Goal: Task Accomplishment & Management: Manage account settings

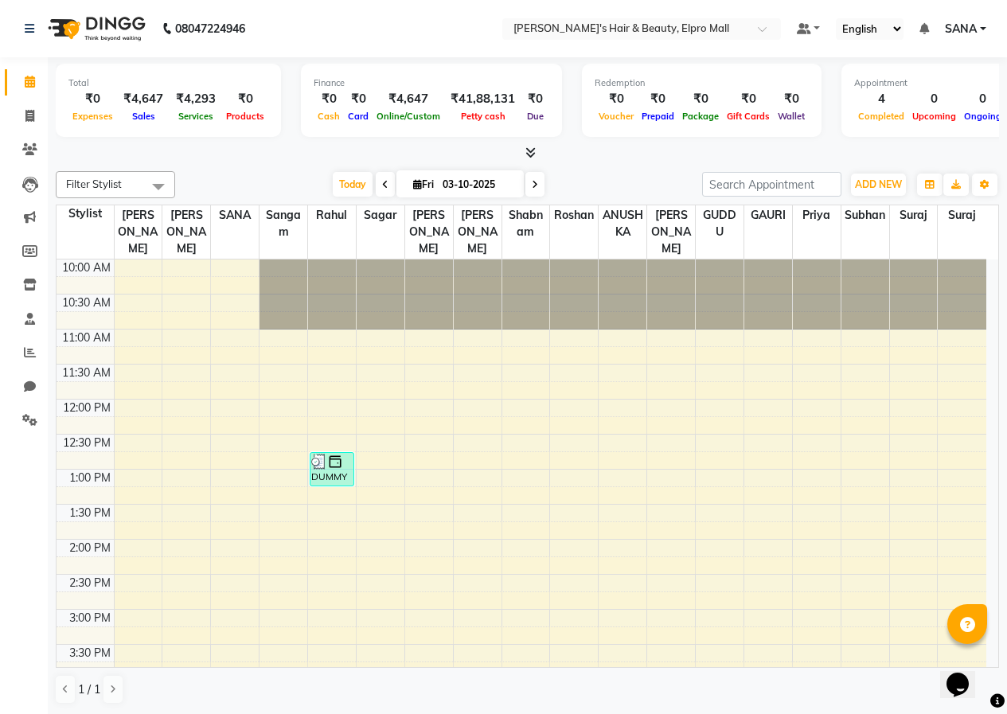
click at [382, 604] on div "10:00 AM 10:30 AM 11:00 AM 11:30 AM 12:00 PM 12:30 PM 1:00 PM 1:30 PM 2:00 PM 2…" at bounding box center [522, 715] width 930 height 910
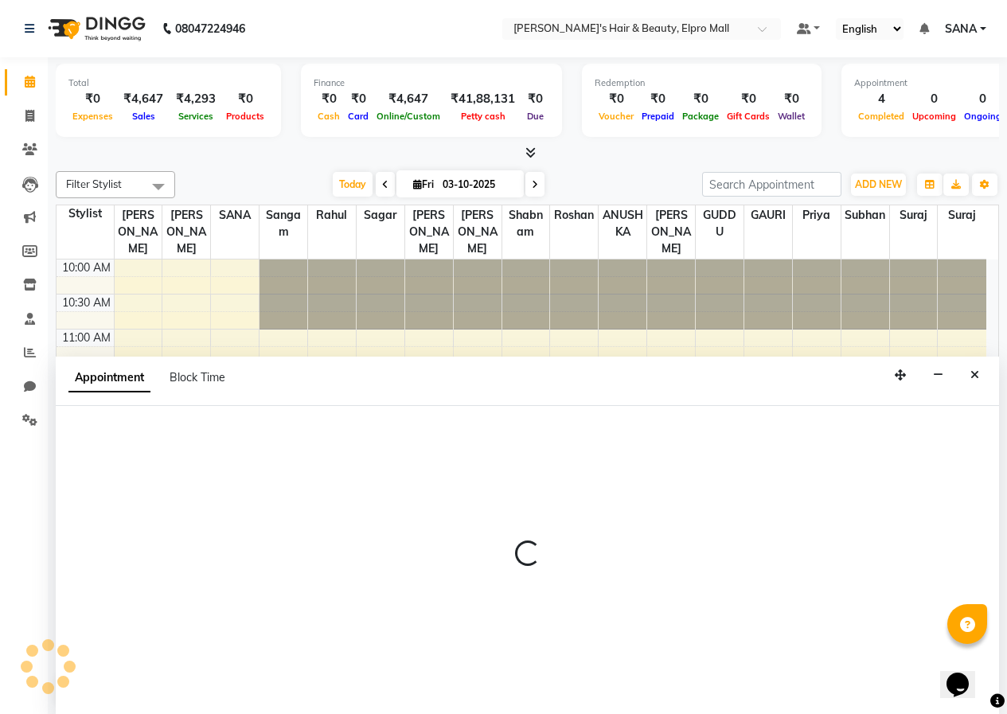
scroll to position [1, 0]
select select "26748"
select select "tentative"
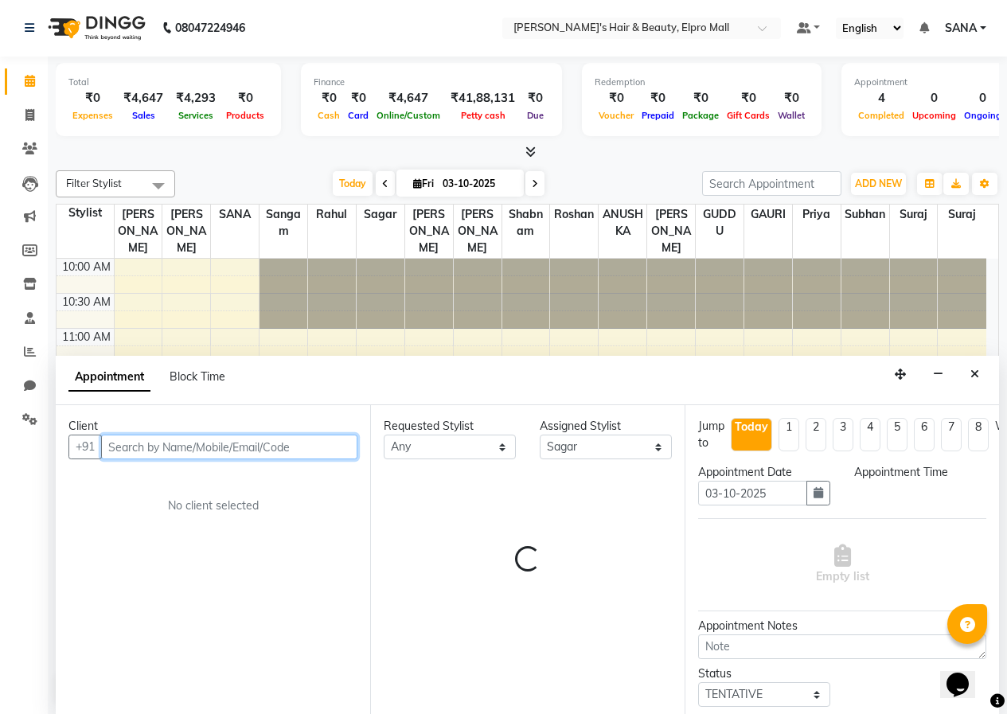
select select "900"
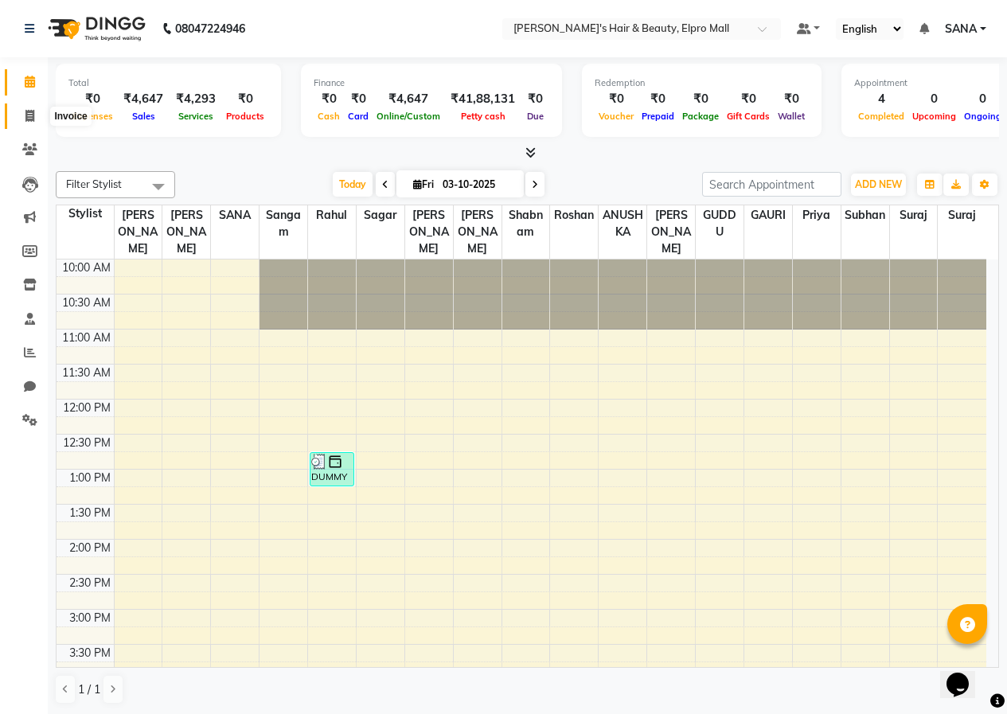
click at [31, 119] on icon at bounding box center [29, 116] width 9 height 12
select select "3952"
select select "service"
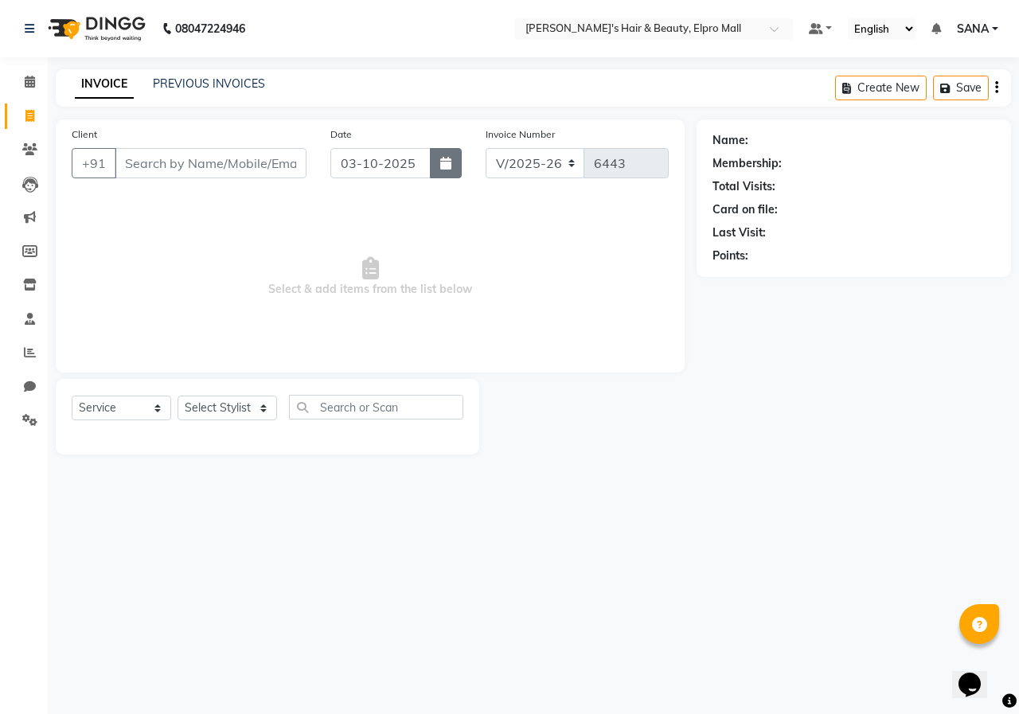
click at [447, 163] on icon "button" at bounding box center [445, 163] width 11 height 13
select select "10"
select select "2025"
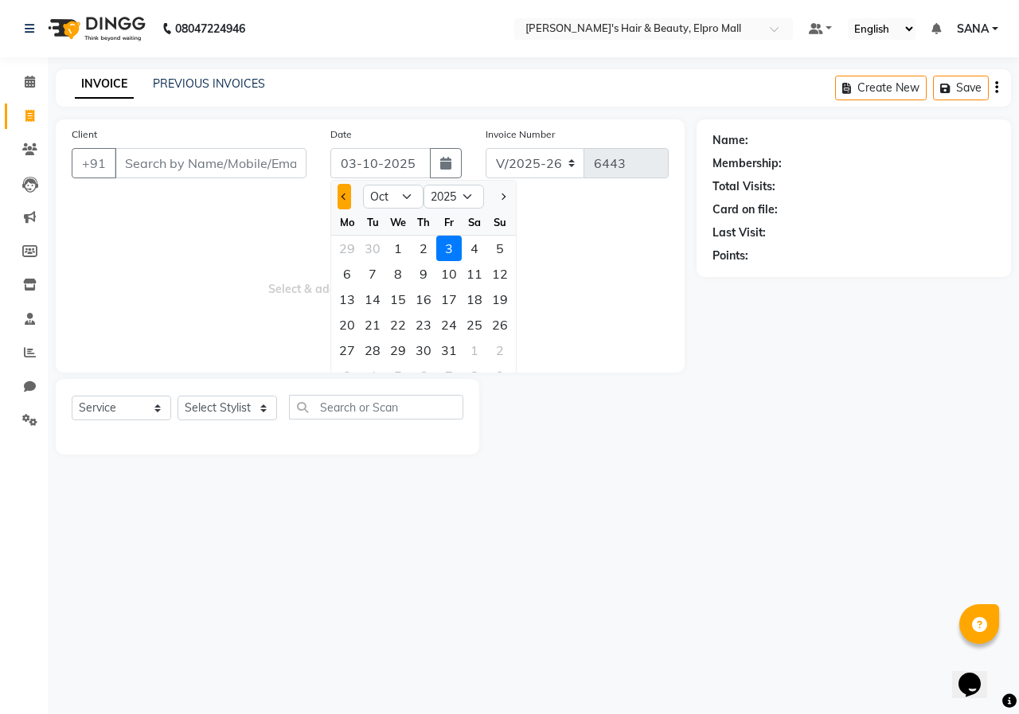
click at [343, 194] on span "Previous month" at bounding box center [345, 197] width 6 height 6
select select "9"
click at [375, 353] on div "30" at bounding box center [372, 350] width 25 height 25
type input "30-09-2025"
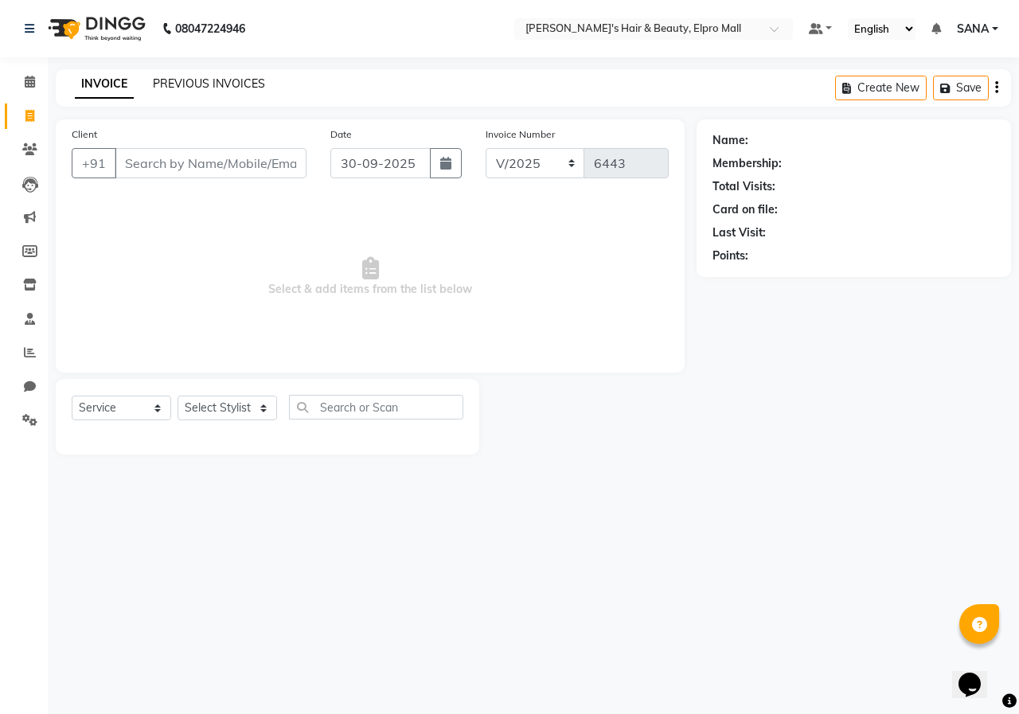
click at [218, 79] on link "PREVIOUS INVOICES" at bounding box center [209, 83] width 112 height 14
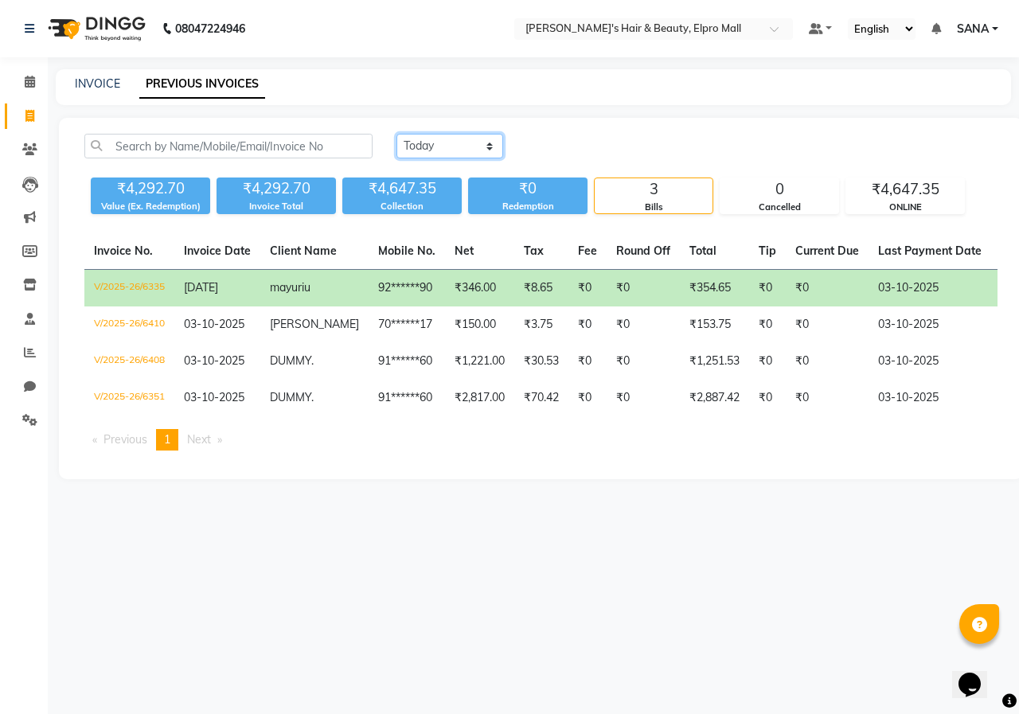
click at [460, 149] on select "[DATE] [DATE] Custom Range" at bounding box center [450, 146] width 107 height 25
click at [436, 223] on div "[DATE] [DATE] Custom Range ₹4,292.70 Value (Ex. Redemption) ₹4,292.70 Invoice T…" at bounding box center [541, 299] width 964 height 362
click at [436, 135] on select "[DATE] [DATE] Custom Range" at bounding box center [450, 146] width 107 height 25
select select "range"
click at [397, 134] on select "[DATE] [DATE] Custom Range" at bounding box center [450, 146] width 107 height 25
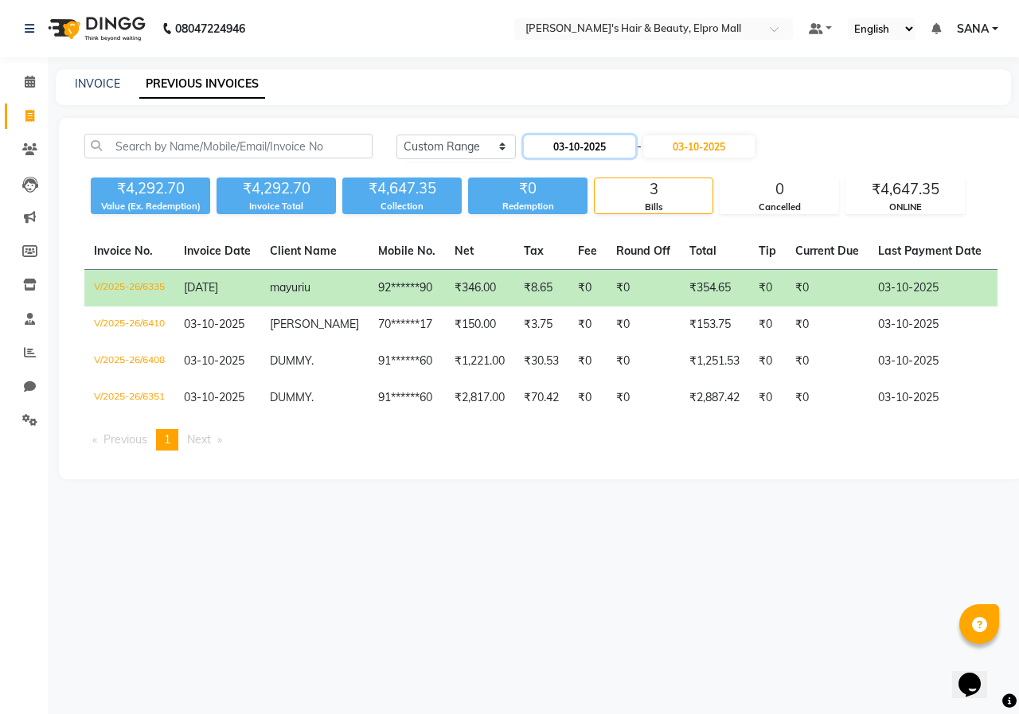
click at [559, 143] on input "03-10-2025" at bounding box center [579, 146] width 111 height 22
select select "10"
select select "2025"
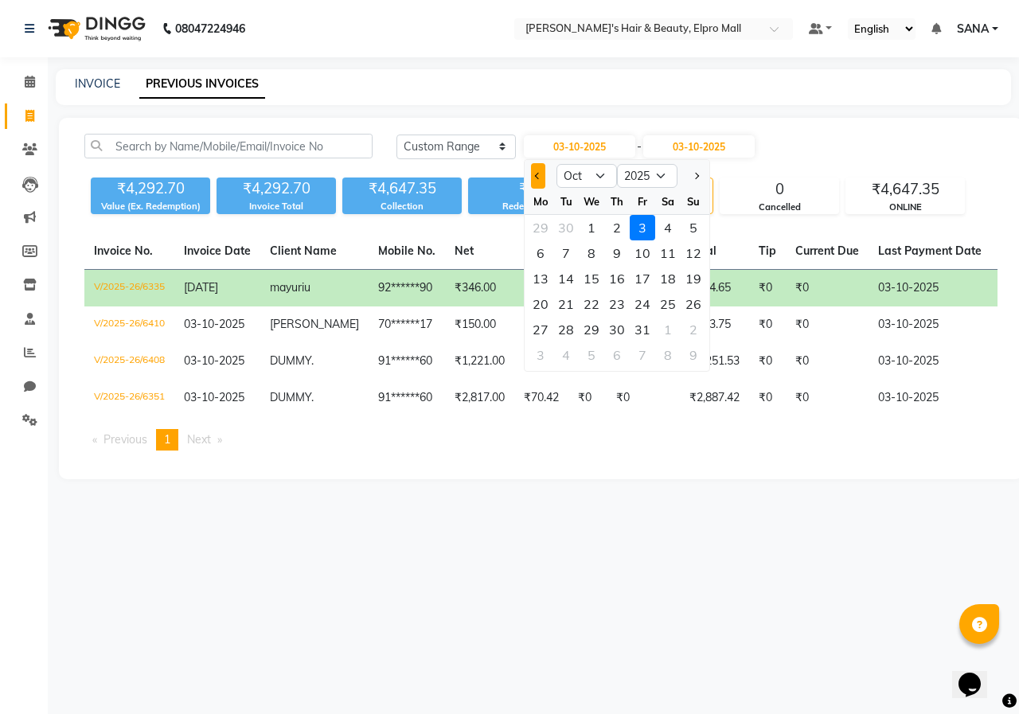
click at [533, 174] on button "Previous month" at bounding box center [538, 175] width 14 height 25
select select "9"
click at [573, 327] on div "30" at bounding box center [565, 329] width 25 height 25
type input "30-09-2025"
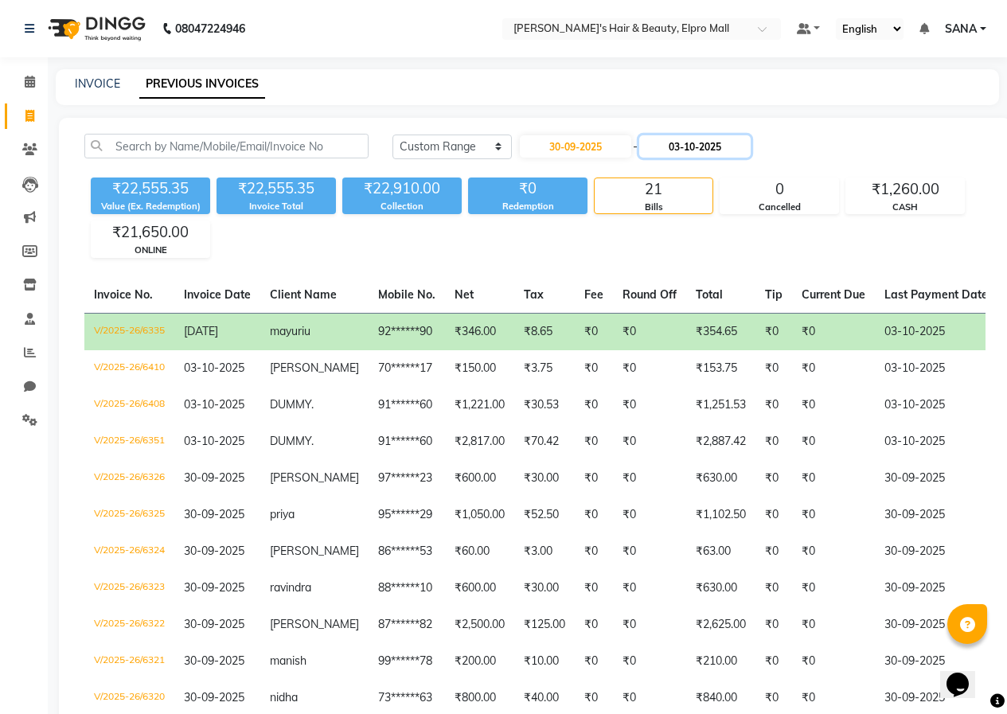
click at [694, 151] on input "03-10-2025" at bounding box center [694, 146] width 111 height 22
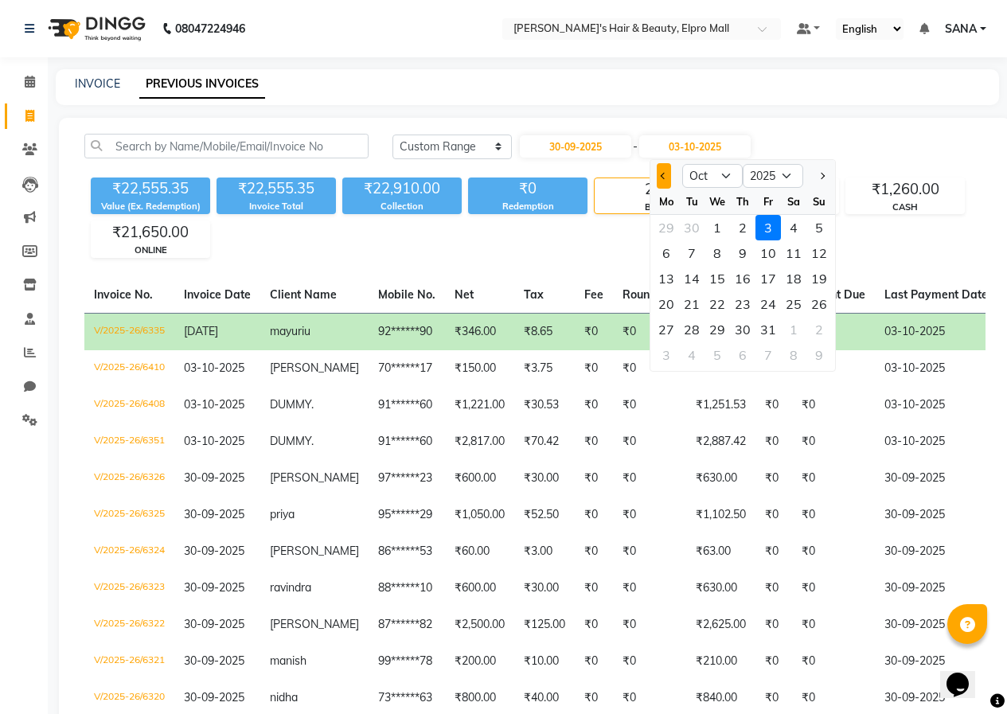
click at [668, 173] on button "Previous month" at bounding box center [664, 175] width 14 height 25
select select "9"
click at [694, 322] on div "30" at bounding box center [691, 329] width 25 height 25
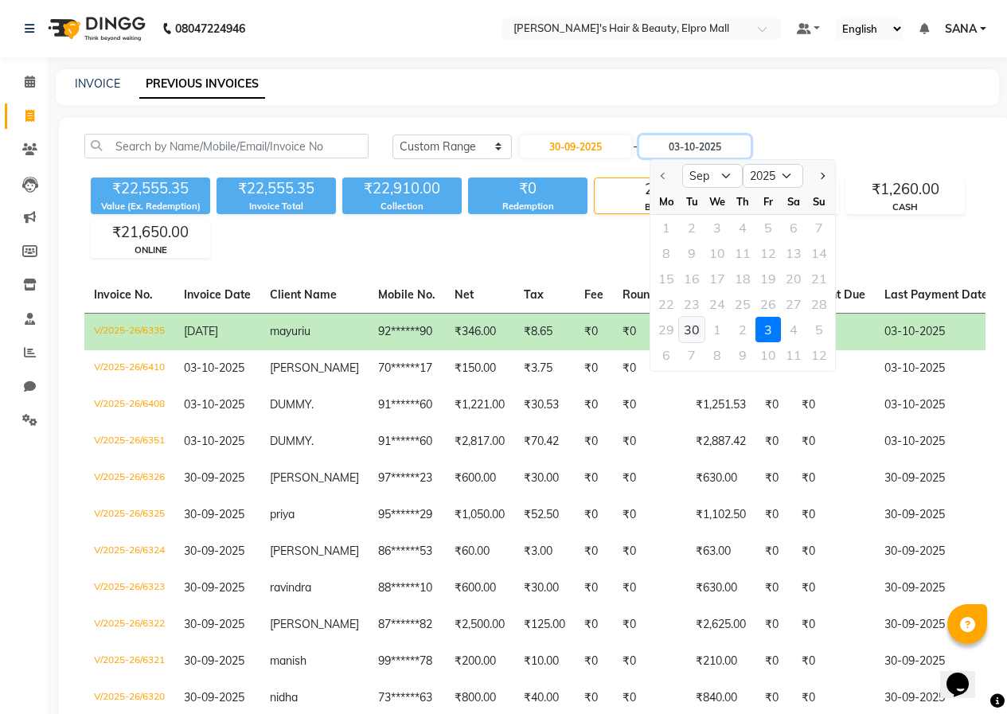
type input "30-09-2025"
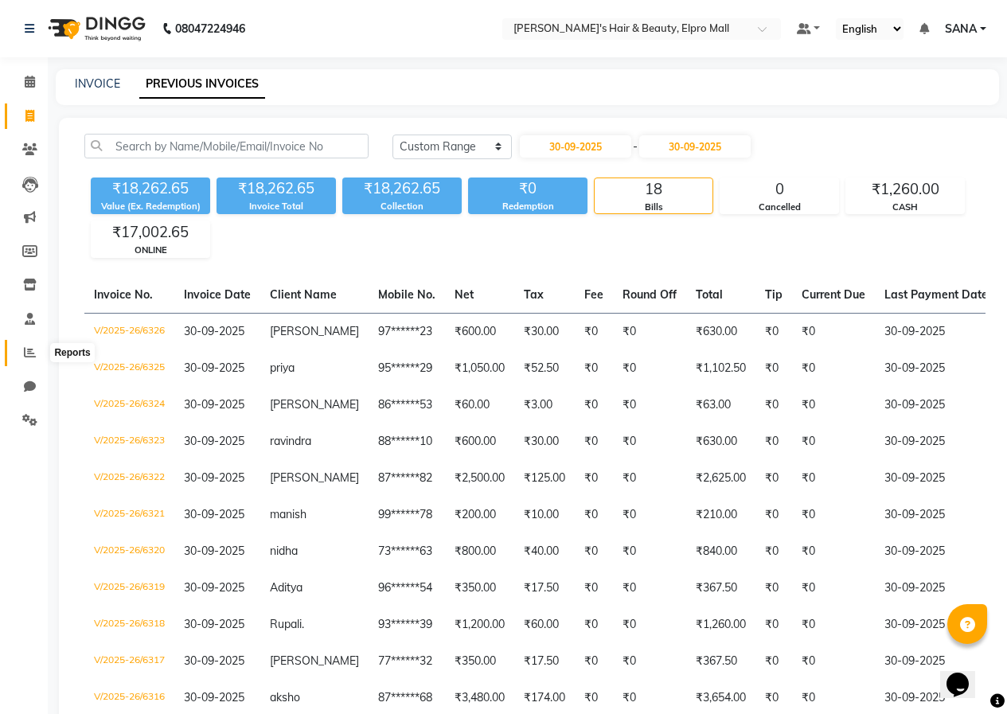
click at [30, 354] on icon at bounding box center [30, 352] width 12 height 12
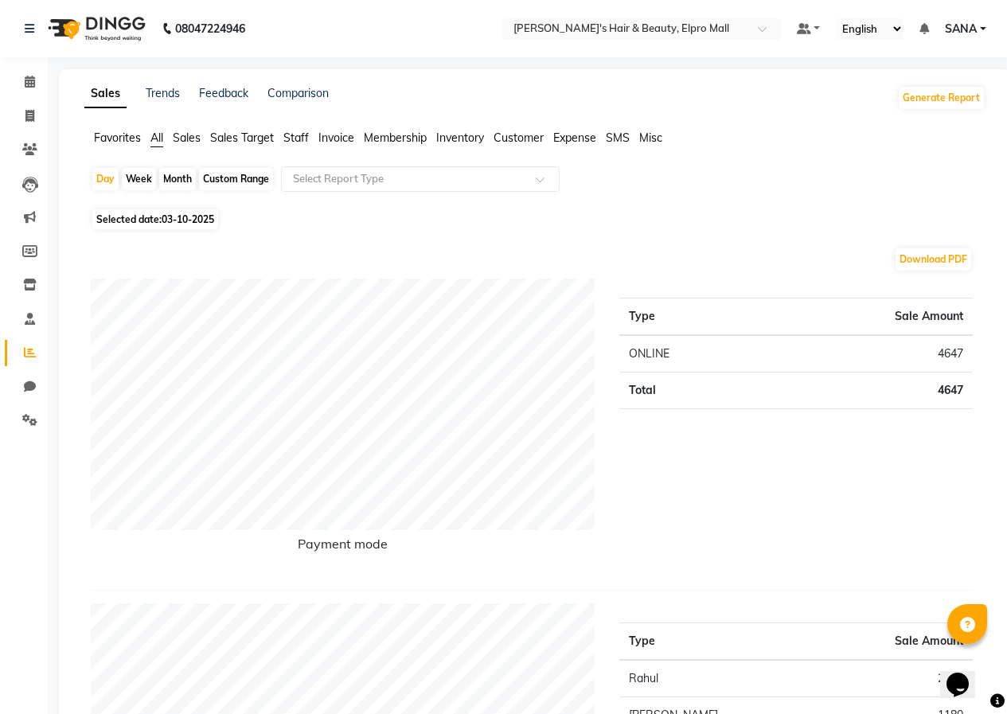
click at [176, 216] on span "03-10-2025" at bounding box center [188, 219] width 53 height 12
select select "10"
select select "2025"
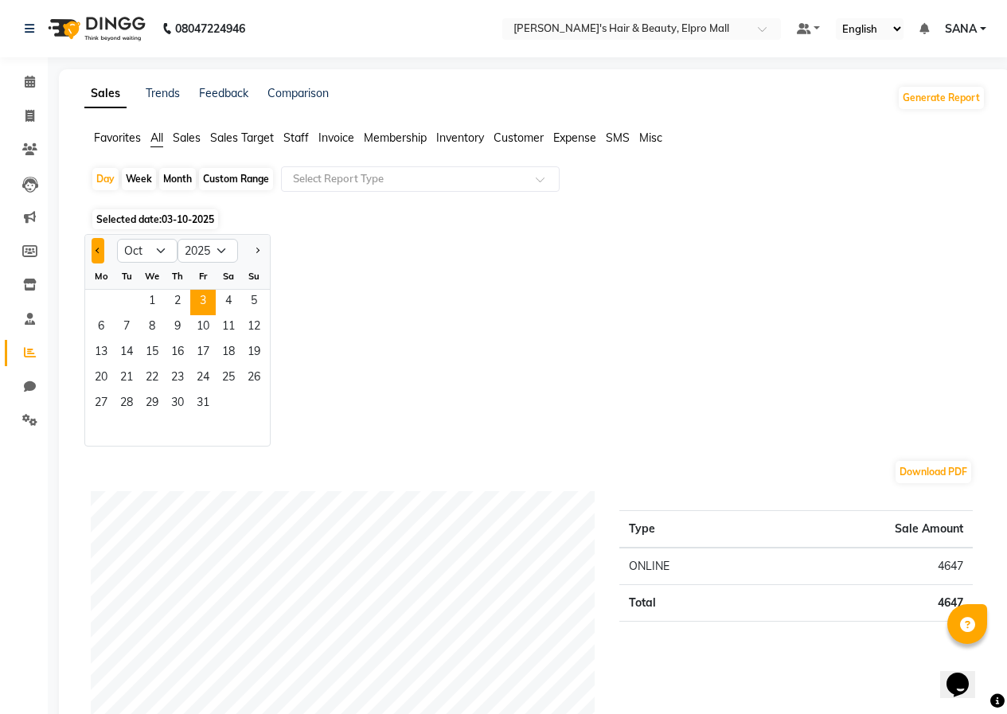
click at [101, 251] on button "Previous month" at bounding box center [98, 250] width 13 height 25
select select "9"
click at [127, 403] on span "30" at bounding box center [126, 404] width 25 height 25
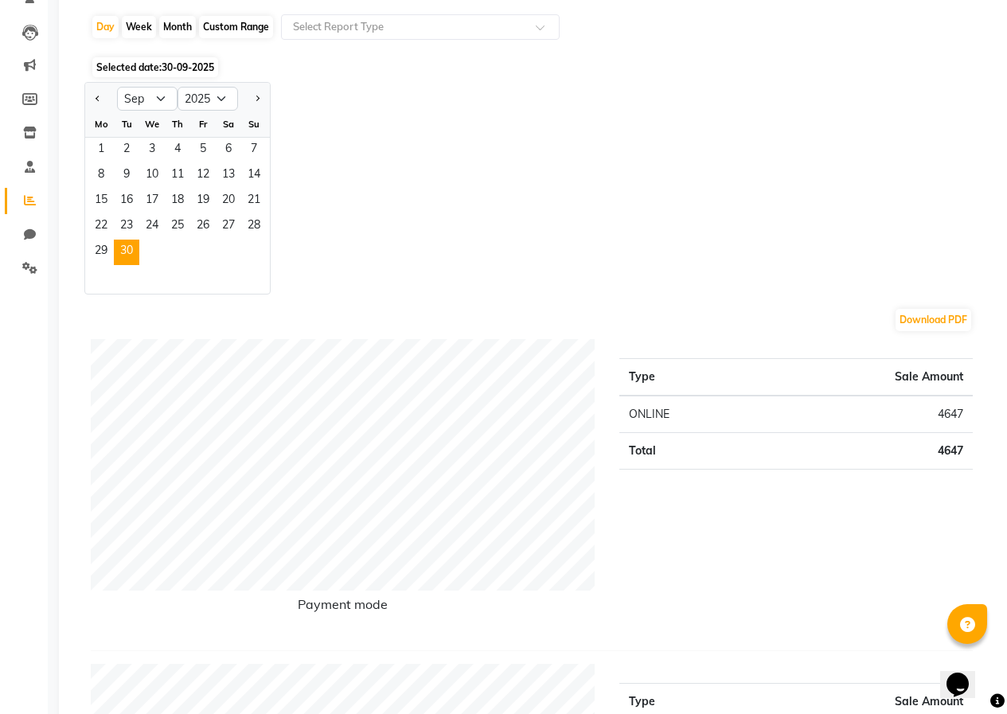
scroll to position [159, 0]
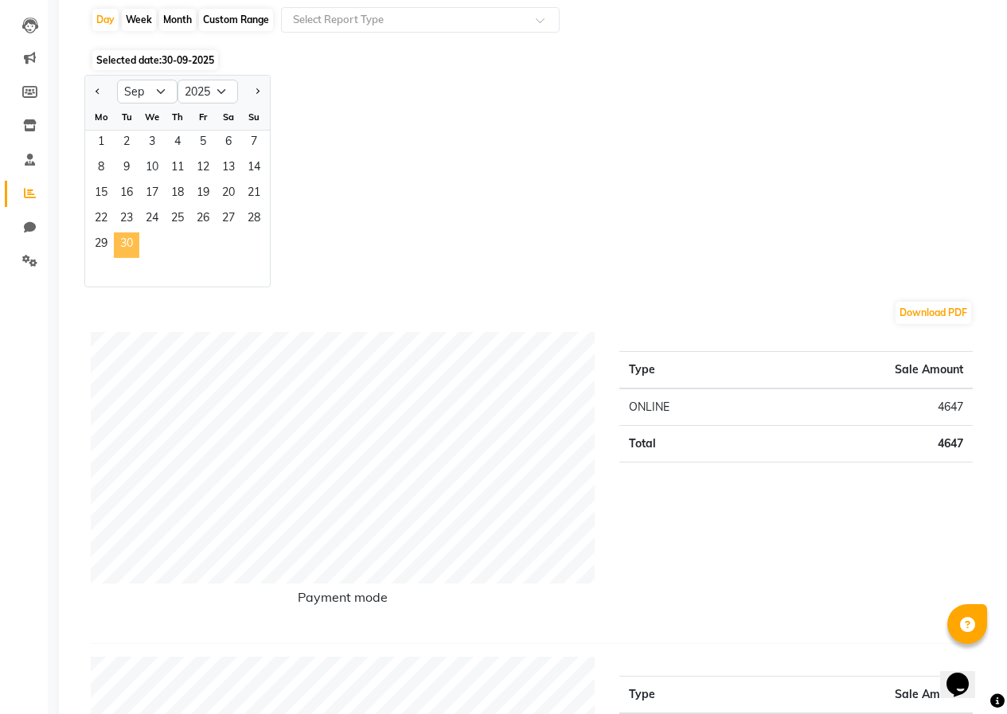
click at [136, 245] on span "30" at bounding box center [126, 245] width 25 height 25
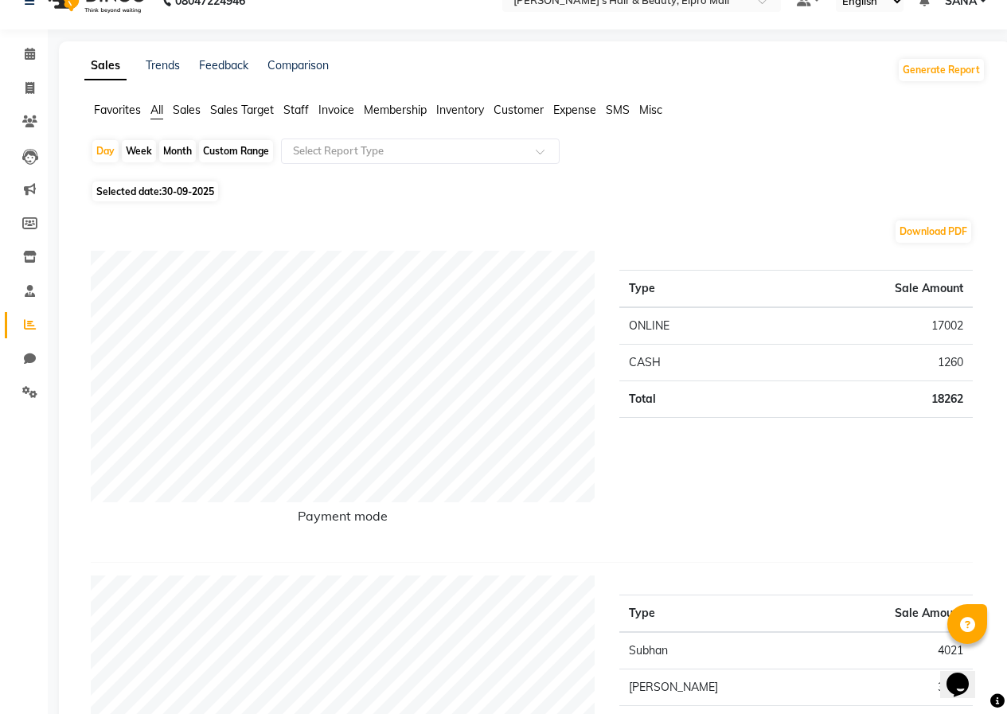
scroll to position [0, 0]
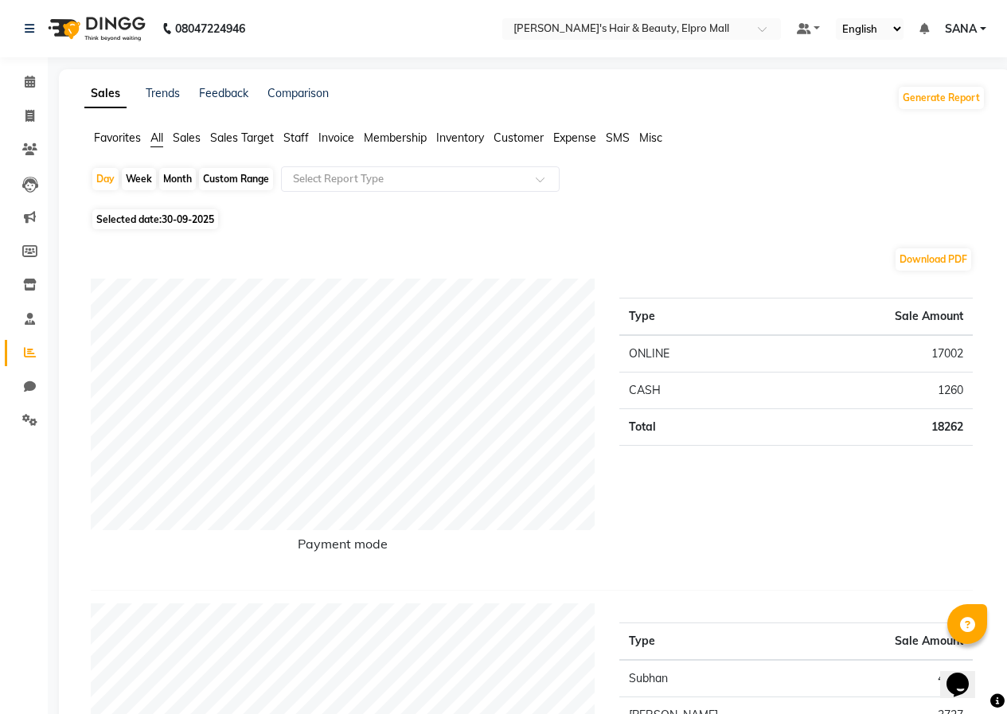
click at [162, 218] on span "Selected date: [DATE]" at bounding box center [155, 219] width 126 height 20
select select "9"
select select "2025"
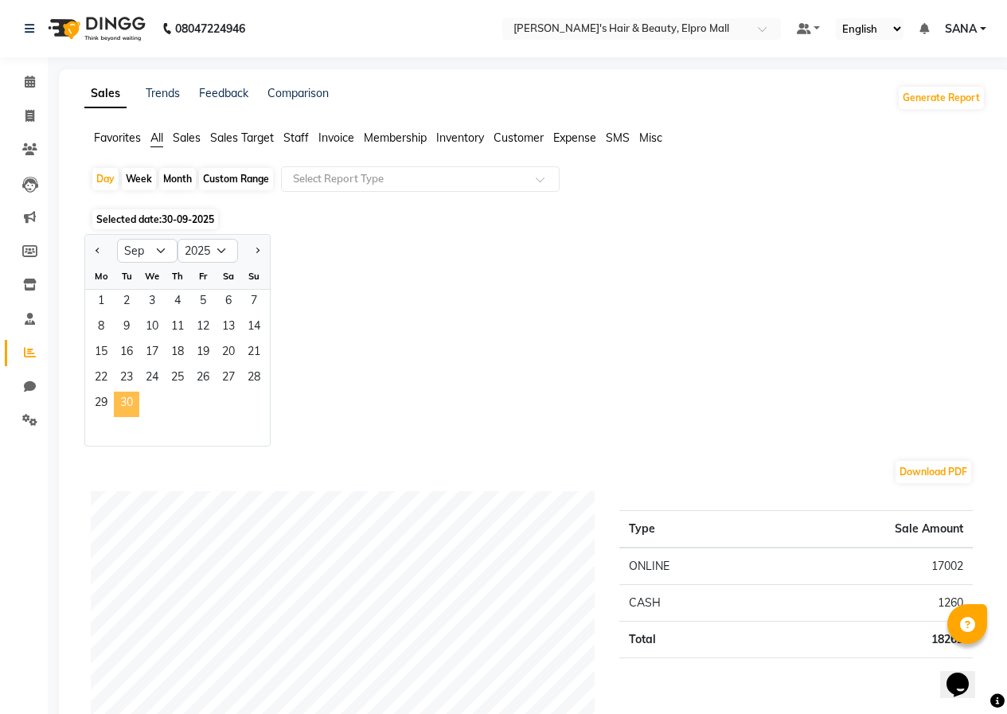
click at [121, 408] on span "30" at bounding box center [126, 404] width 25 height 25
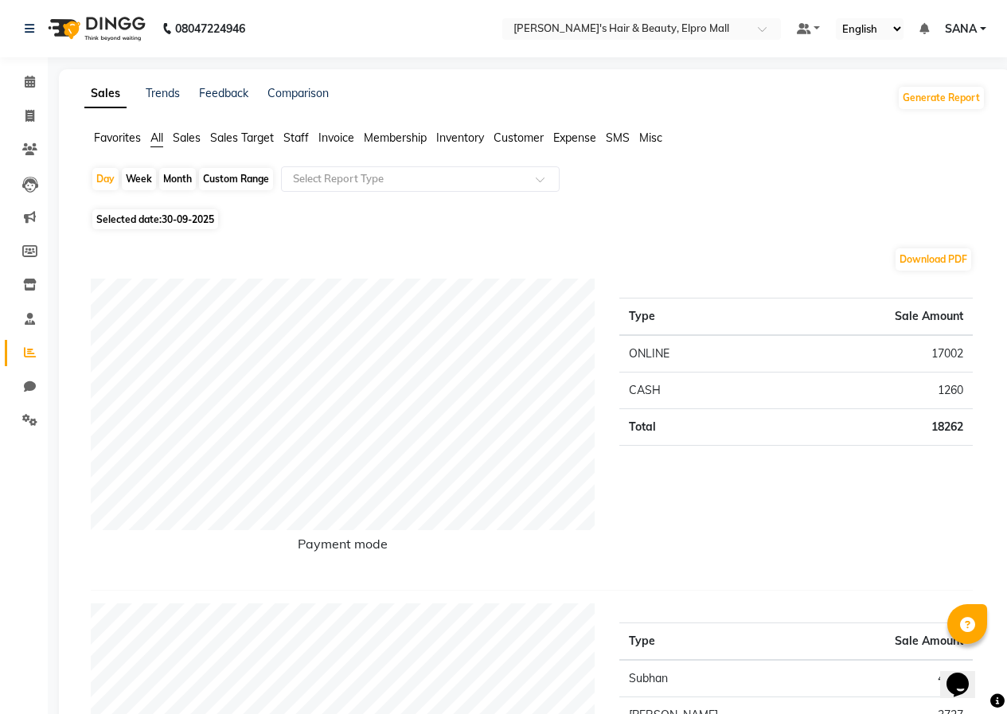
click at [180, 225] on span "Selected date: [DATE]" at bounding box center [155, 219] width 126 height 20
select select "9"
select select "2025"
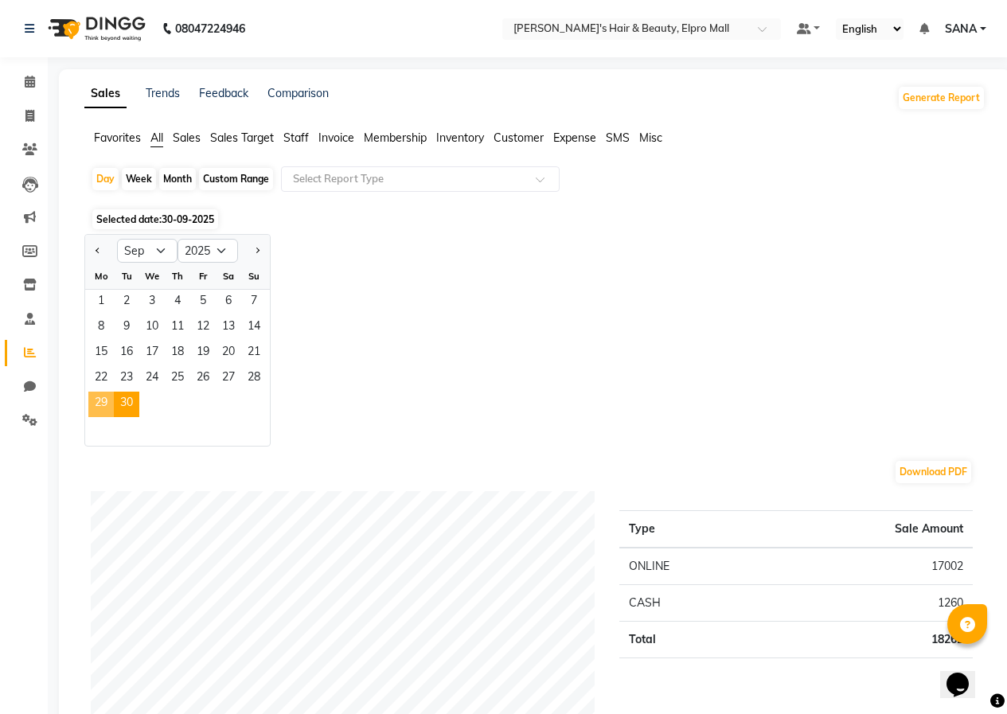
click at [99, 411] on span "29" at bounding box center [100, 404] width 25 height 25
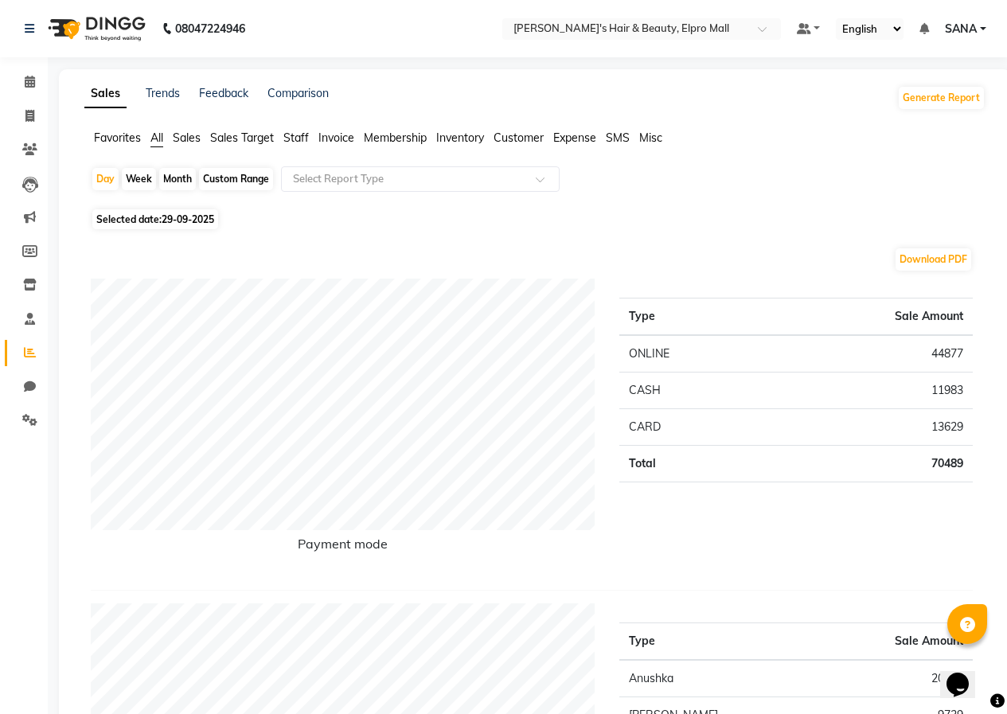
click at [115, 222] on span "Selected date: [DATE]" at bounding box center [155, 219] width 126 height 20
select select "9"
select select "2025"
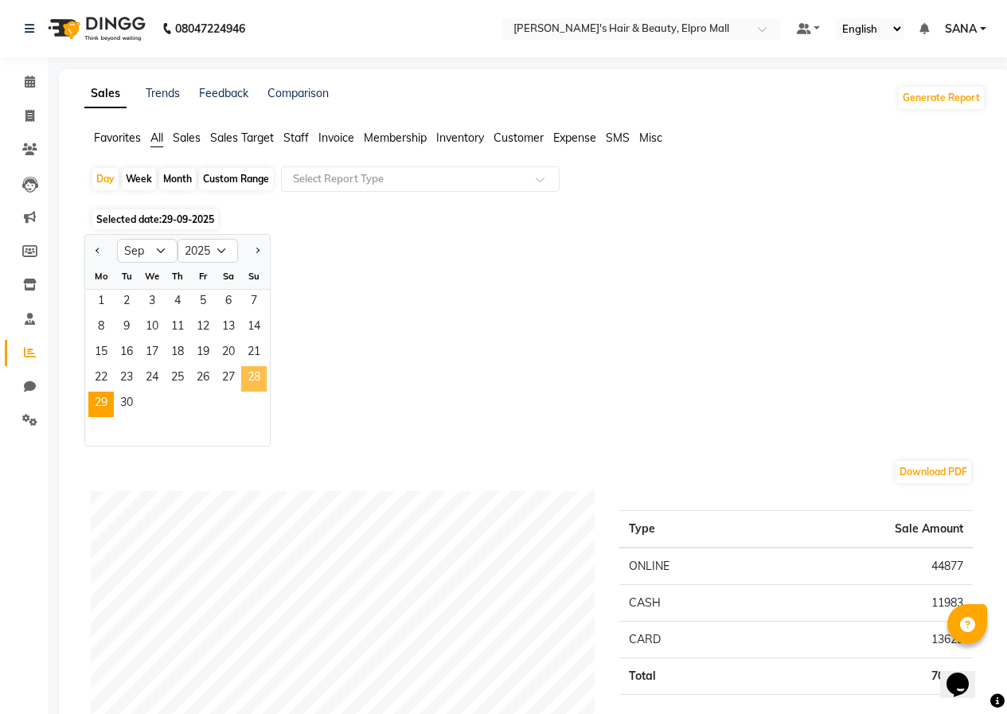
click at [248, 385] on span "28" at bounding box center [253, 378] width 25 height 25
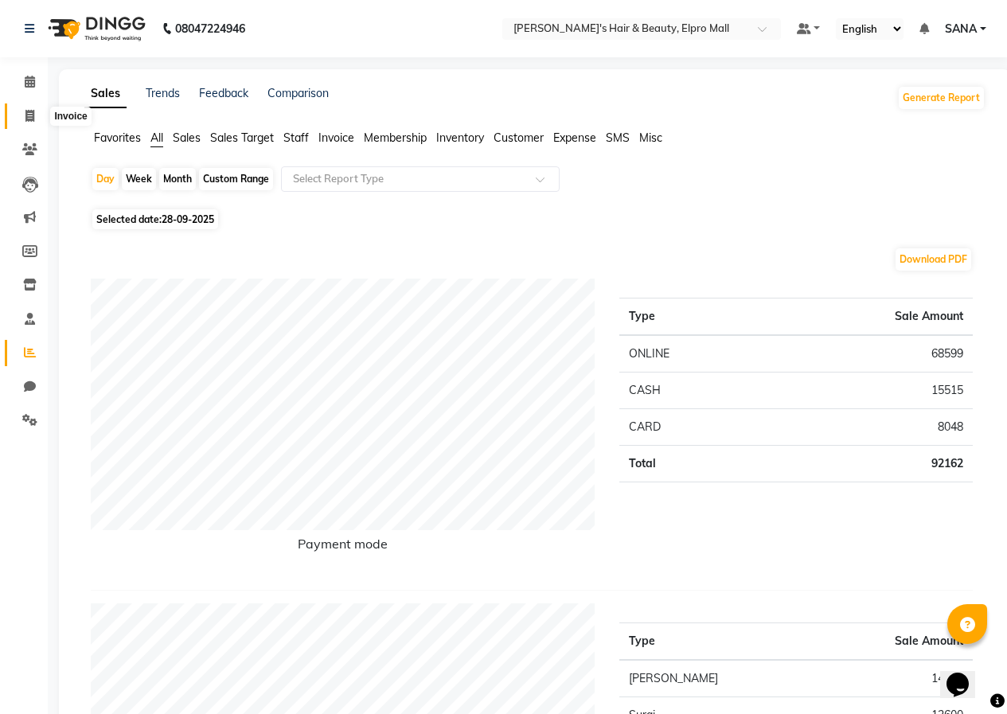
click at [24, 112] on span at bounding box center [30, 117] width 28 height 18
select select "3952"
select select "service"
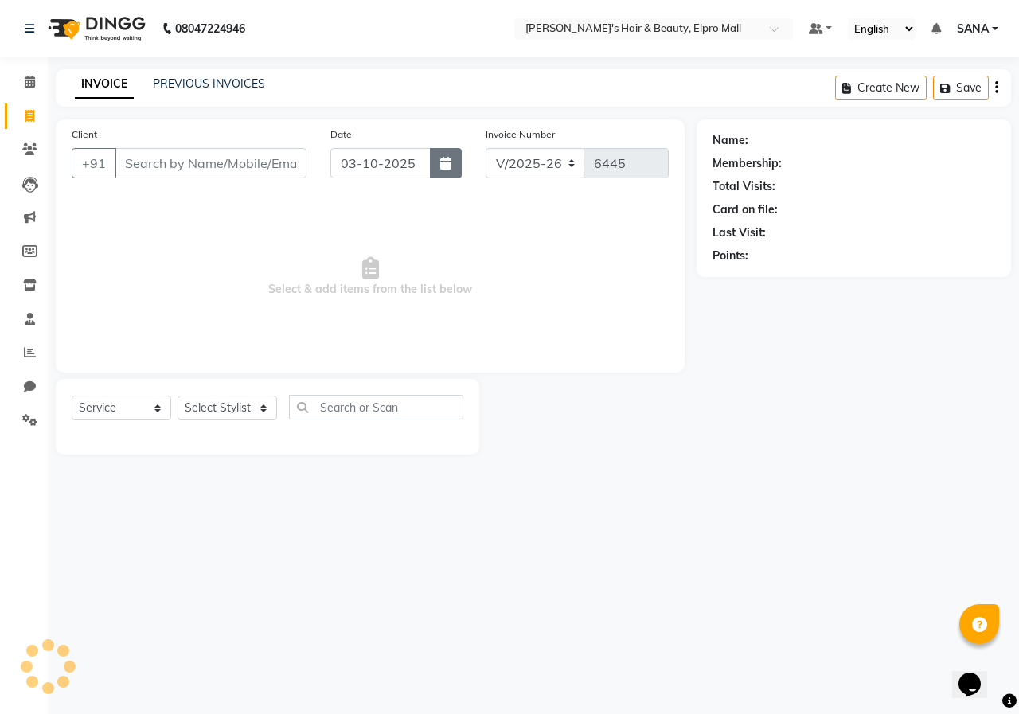
click at [438, 155] on button "button" at bounding box center [446, 163] width 32 height 30
select select "10"
select select "2025"
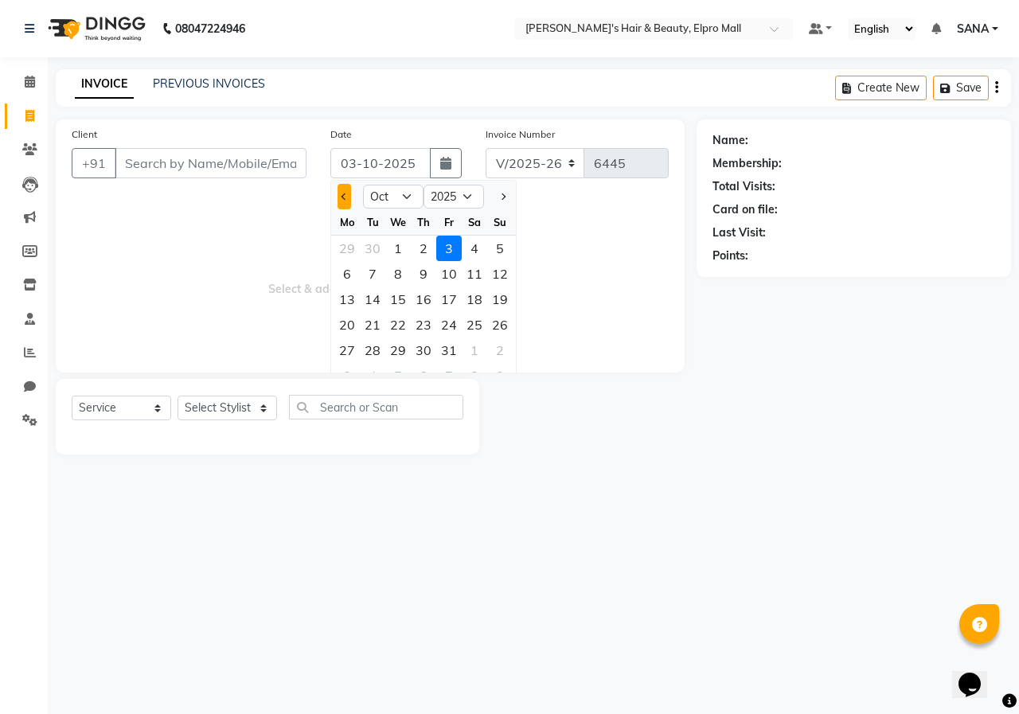
click at [346, 197] on span "Previous month" at bounding box center [345, 197] width 6 height 6
select select "9"
click at [499, 326] on div "28" at bounding box center [499, 324] width 25 height 25
type input "28-09-2025"
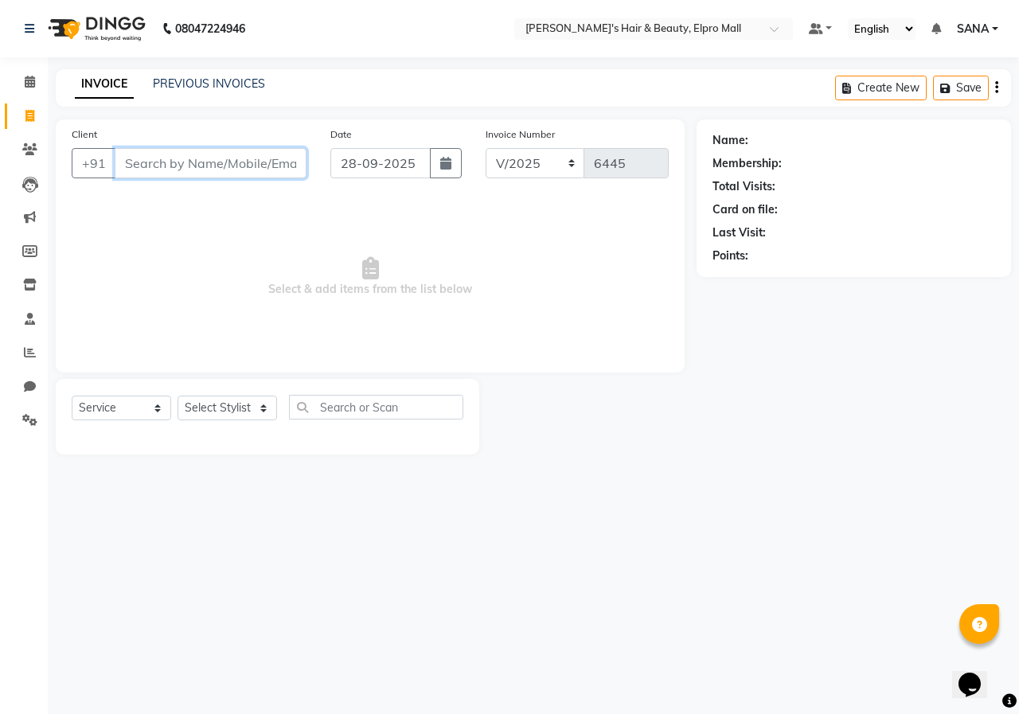
click at [289, 174] on input "Client" at bounding box center [211, 163] width 192 height 30
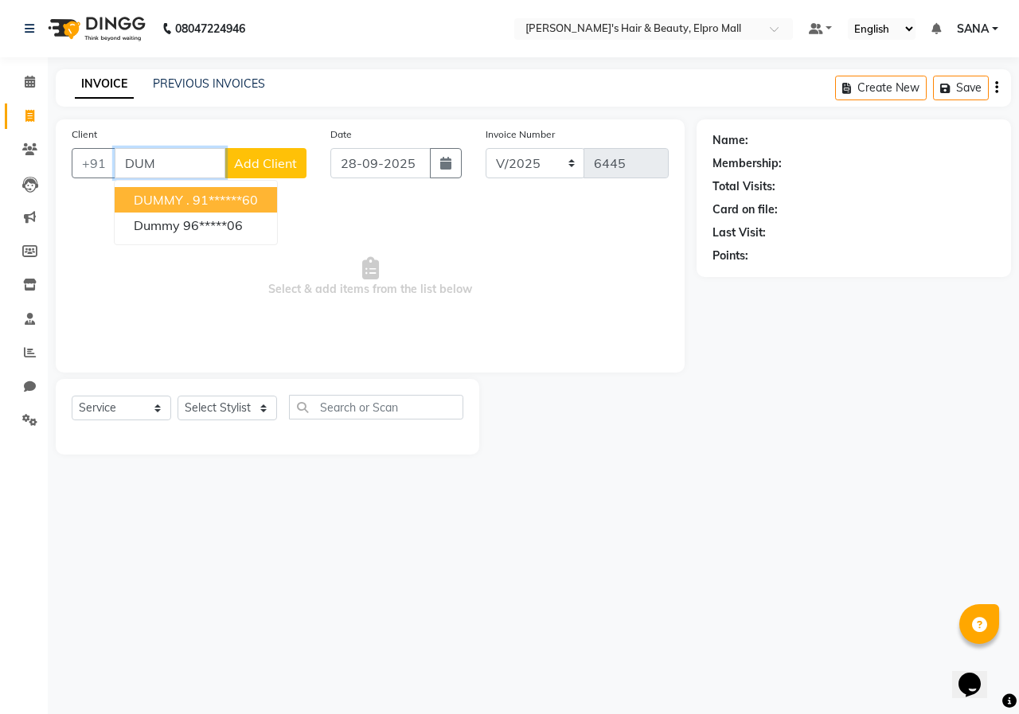
click at [232, 196] on ngb-highlight "91******60" at bounding box center [225, 200] width 65 height 16
type input "91******60"
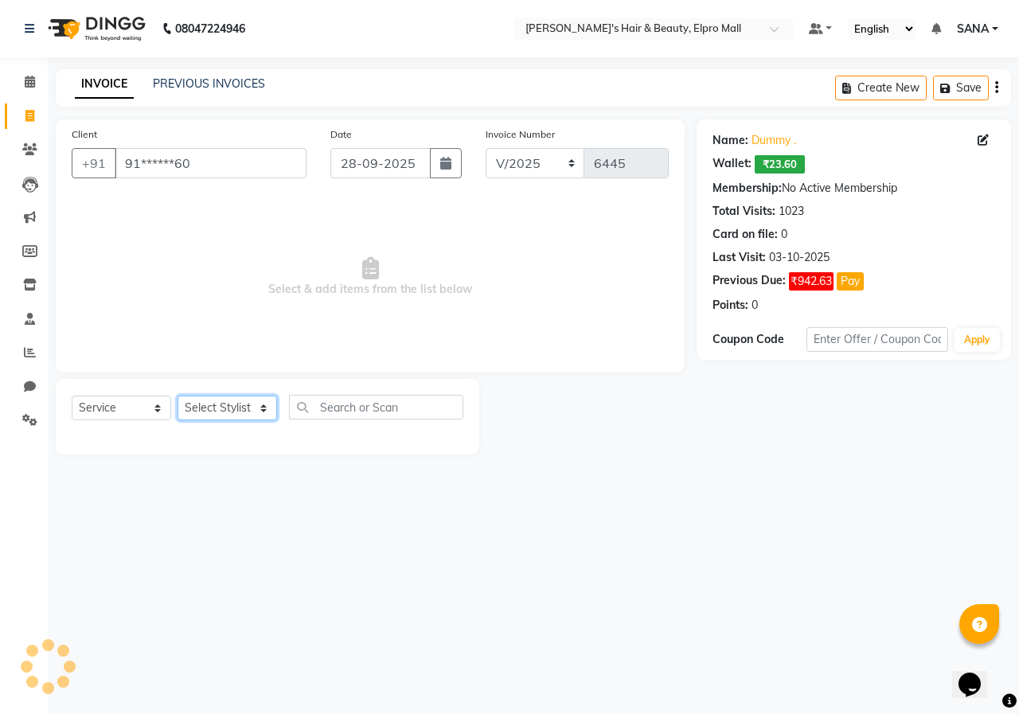
click at [205, 401] on select "Select Stylist ANUSHKA GAURI [PERSON_NAME] [PERSON_NAME] [PERSON_NAME] Rahul [P…" at bounding box center [228, 408] width 100 height 25
select select "21062"
click at [178, 396] on select "Select Stylist ANUSHKA GAURI [PERSON_NAME] [PERSON_NAME] [PERSON_NAME] Rahul [P…" at bounding box center [228, 408] width 100 height 25
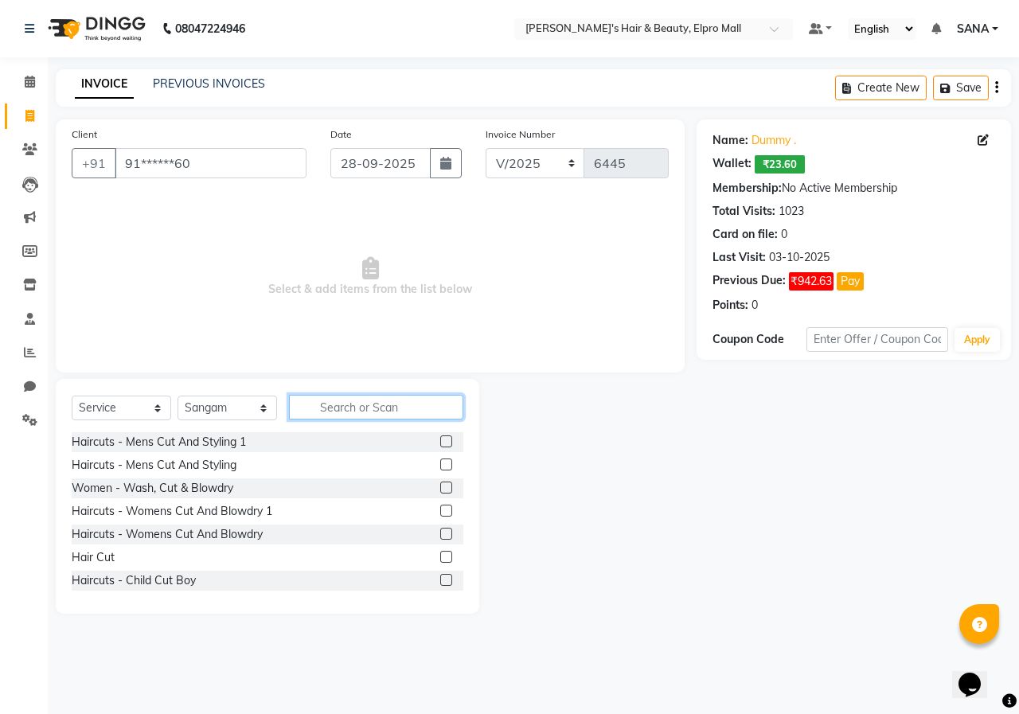
click at [346, 403] on input "text" at bounding box center [376, 407] width 174 height 25
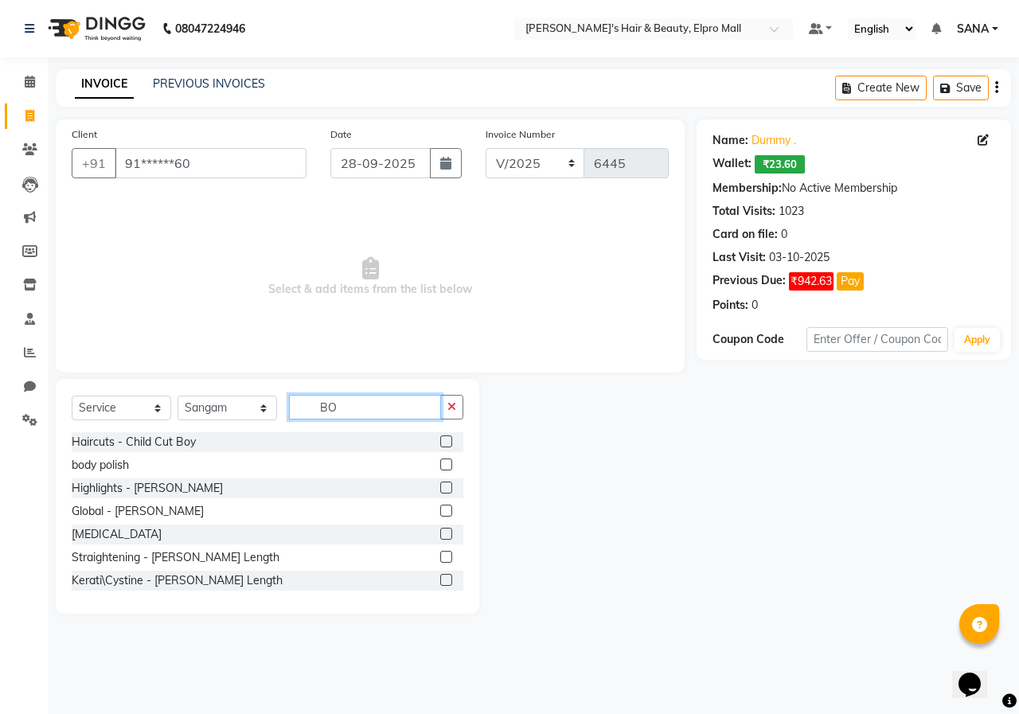
type input "BO"
click at [440, 536] on label at bounding box center [446, 534] width 12 height 12
click at [440, 536] on input "checkbox" at bounding box center [445, 535] width 10 height 10
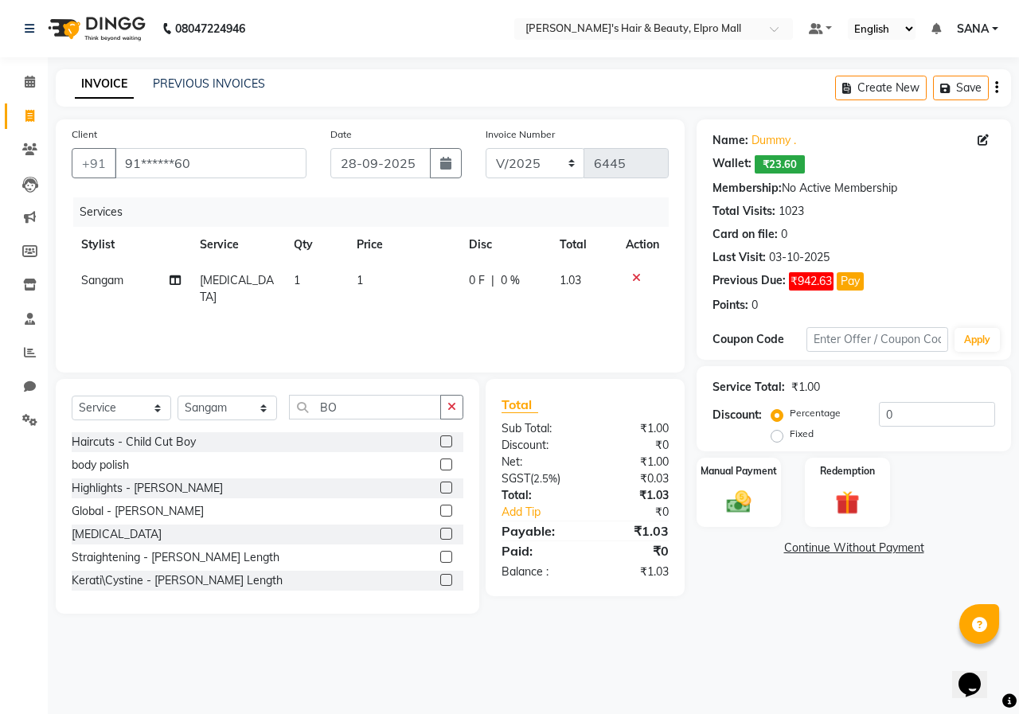
checkbox input "false"
click at [425, 300] on div "Services Stylist Service Qty Price Disc Total Action Sangam [MEDICAL_DATA] 1 1 …" at bounding box center [370, 276] width 597 height 159
click at [425, 294] on td "1" at bounding box center [403, 289] width 112 height 53
select select "21062"
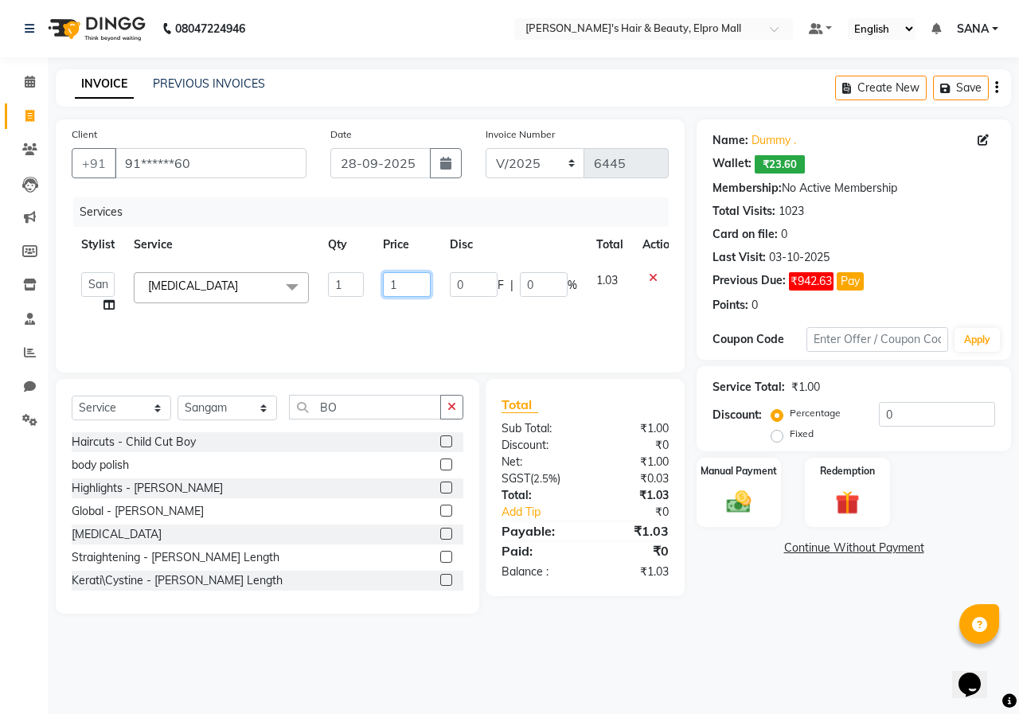
click at [425, 294] on input "1" at bounding box center [407, 284] width 48 height 25
type input "8678"
click at [754, 634] on main "INVOICE PREVIOUS INVOICES Create New Save Client +91 91******60 Date [DATE] Inv…" at bounding box center [534, 353] width 972 height 569
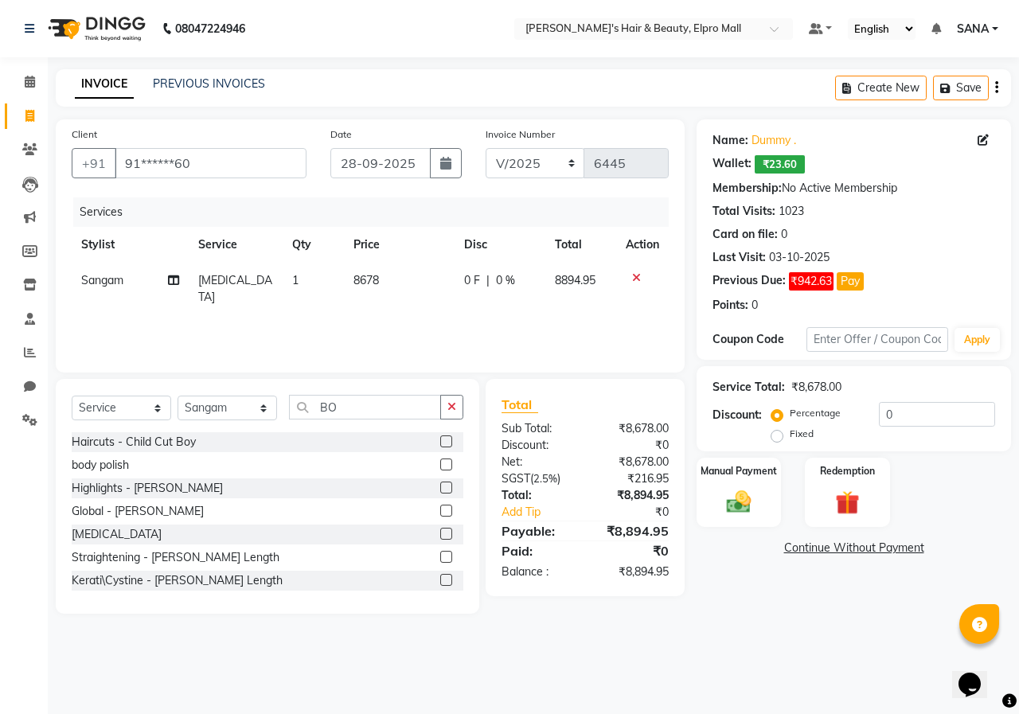
click at [428, 280] on td "8678" at bounding box center [399, 289] width 111 height 53
select select "21062"
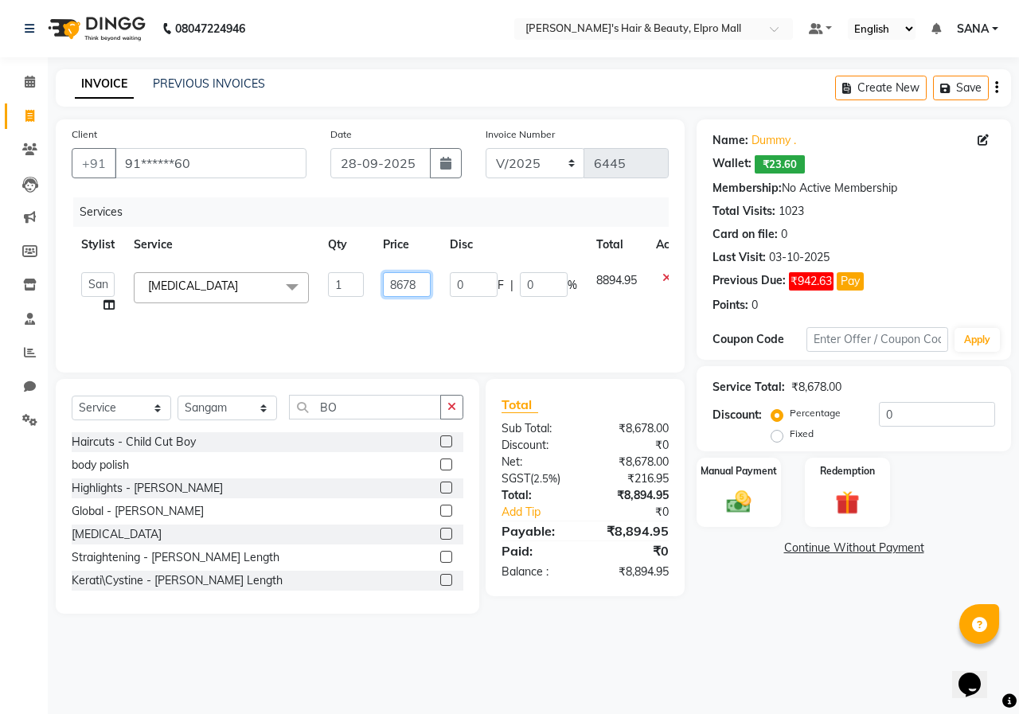
click at [421, 283] on input "8678" at bounding box center [407, 284] width 48 height 25
type input "8455"
click at [778, 609] on div "Name: Dummy . Wallet: ₹23.60 Membership: No Active Membership Total Visits: 102…" at bounding box center [860, 366] width 326 height 495
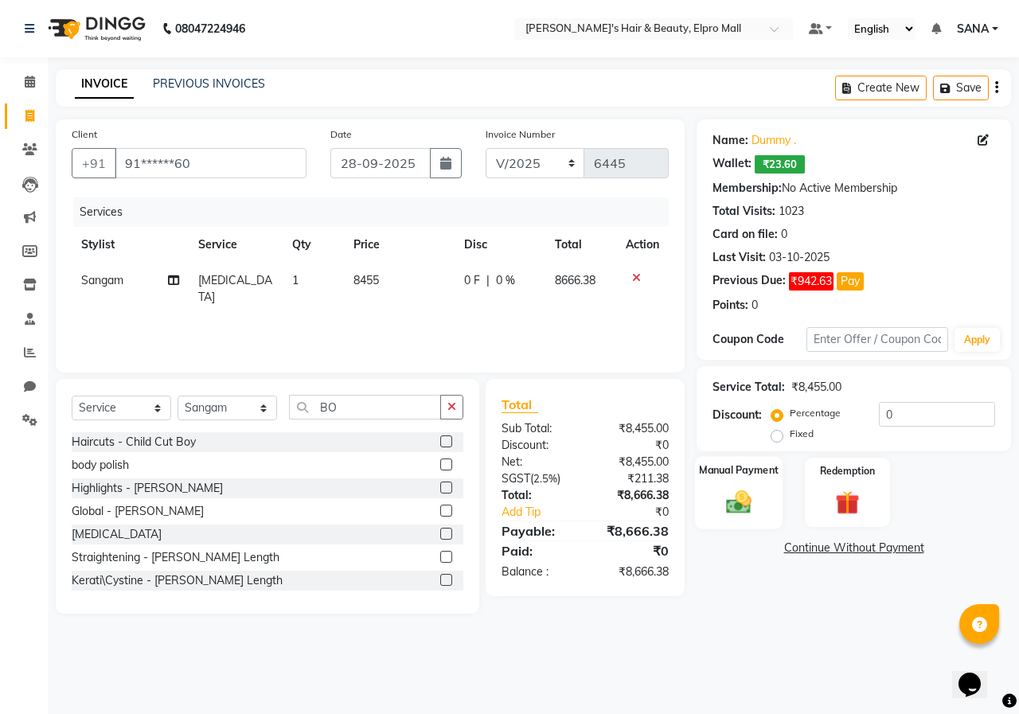
click at [757, 515] on img at bounding box center [738, 501] width 41 height 29
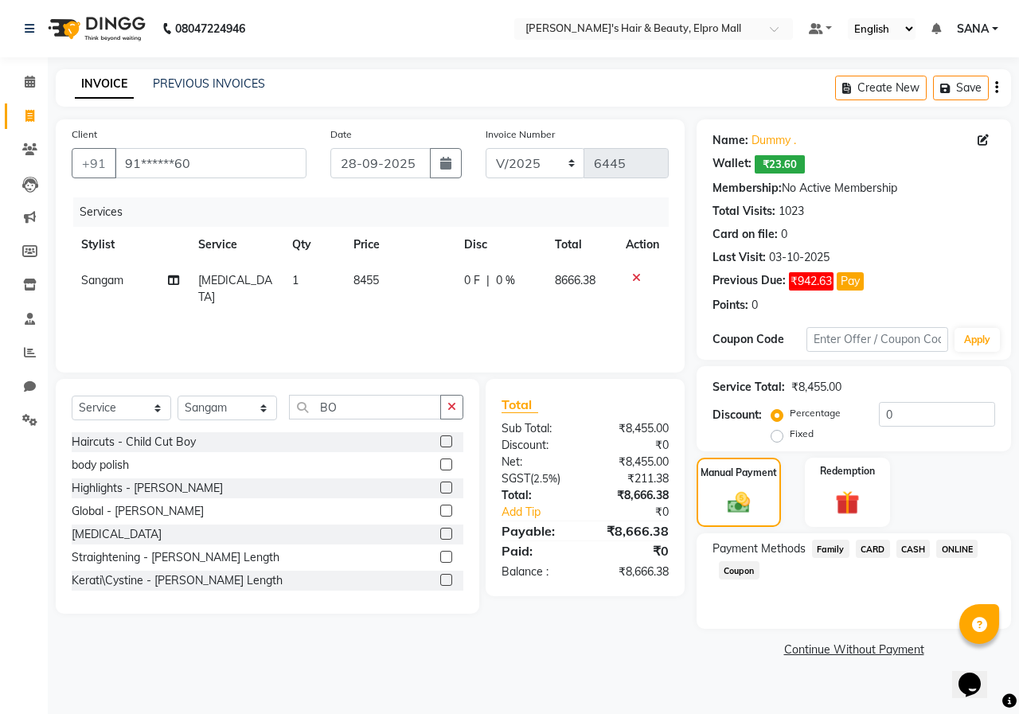
click at [952, 547] on span "ONLINE" at bounding box center [956, 549] width 41 height 18
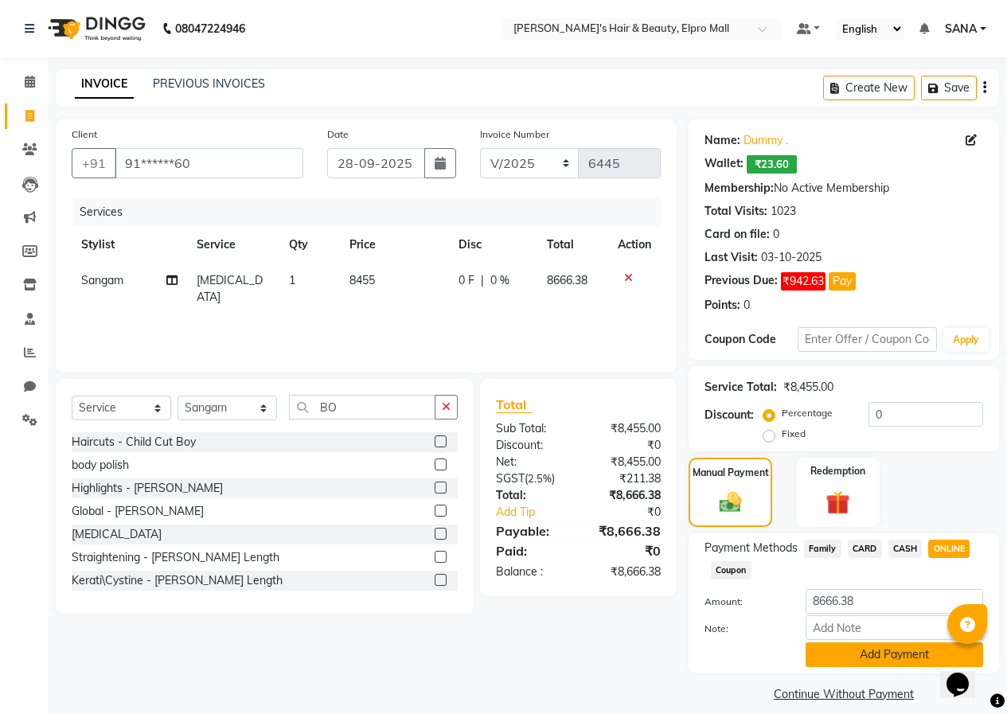
click at [862, 651] on button "Add Payment" at bounding box center [895, 655] width 178 height 25
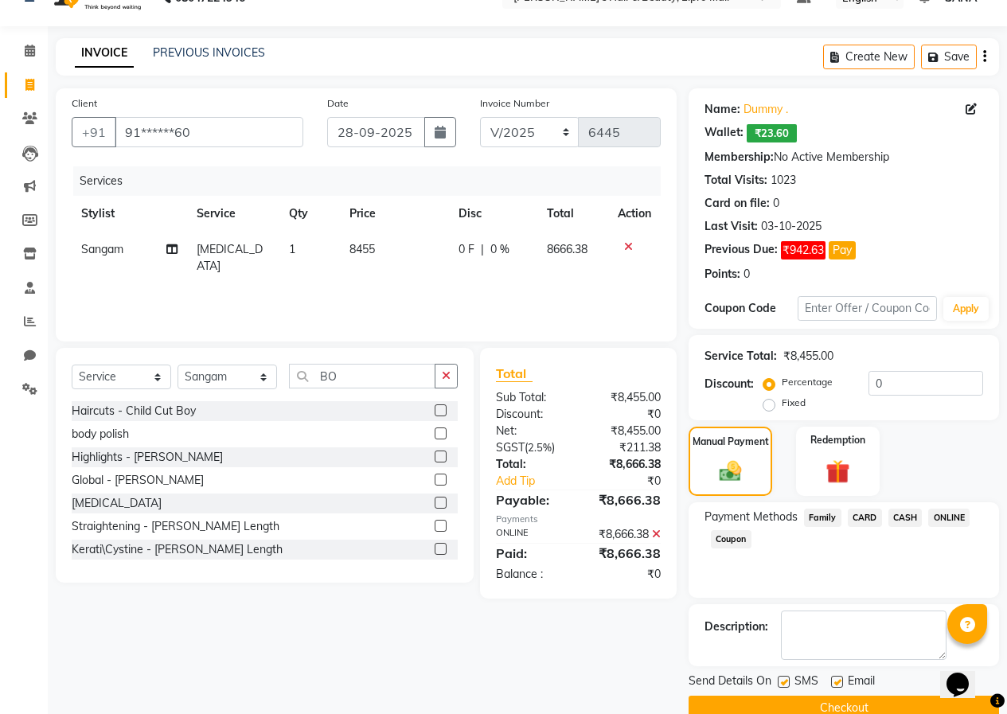
scroll to position [61, 0]
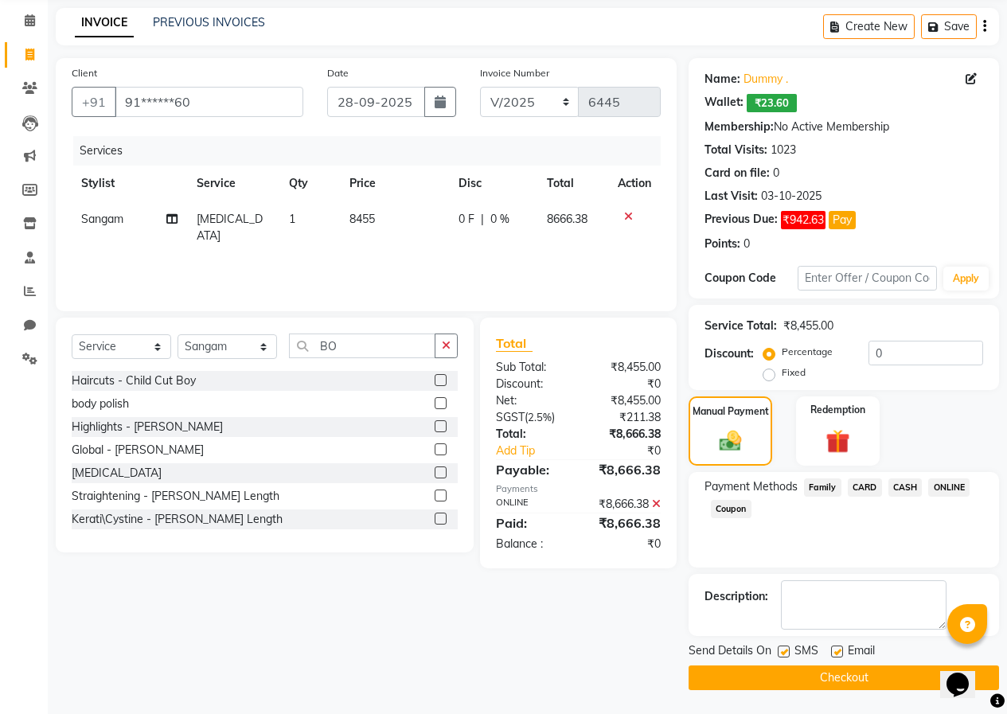
click at [858, 673] on button "Checkout" at bounding box center [844, 678] width 311 height 25
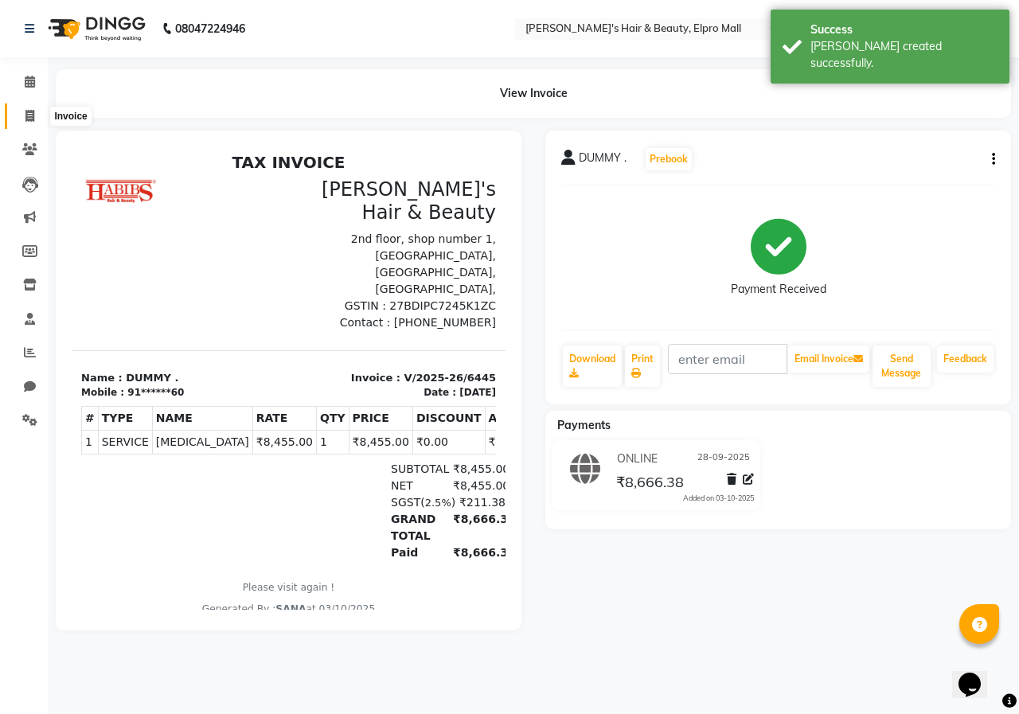
click at [35, 124] on span at bounding box center [30, 117] width 28 height 18
select select "3952"
select select "service"
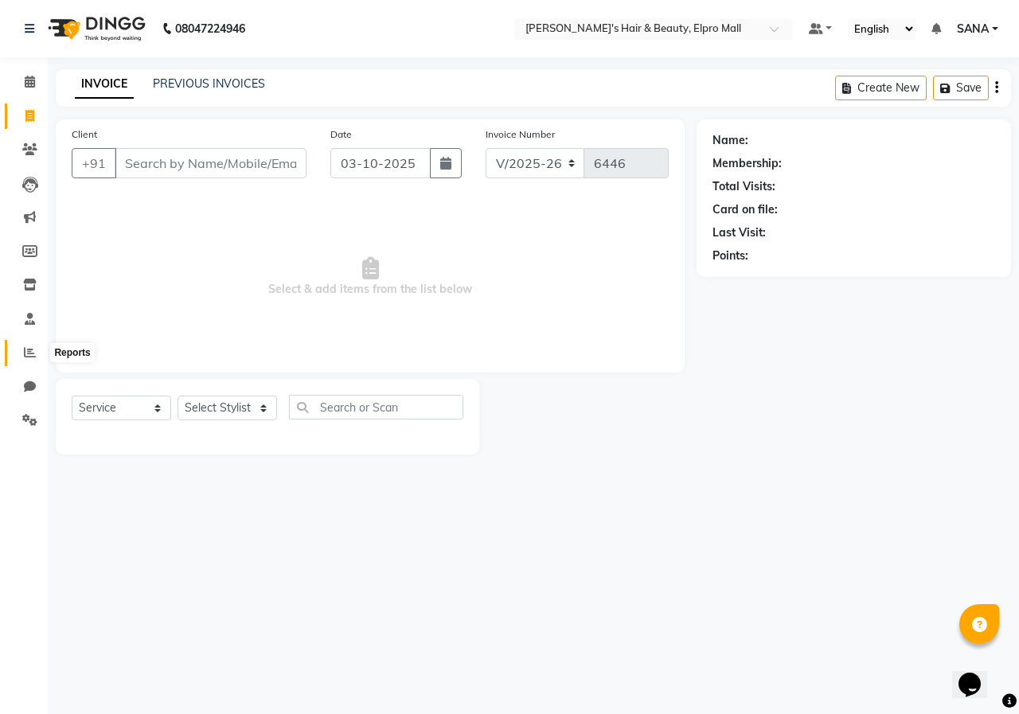
click at [32, 352] on icon at bounding box center [30, 352] width 12 height 12
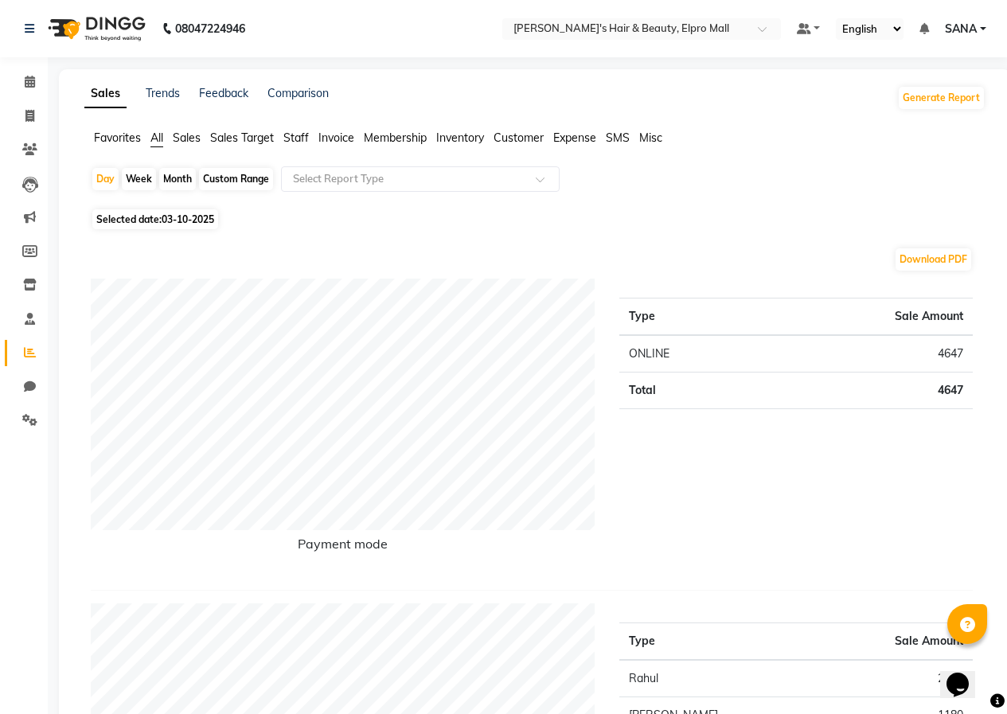
click at [172, 216] on span "03-10-2025" at bounding box center [188, 219] width 53 height 12
select select "10"
select select "2025"
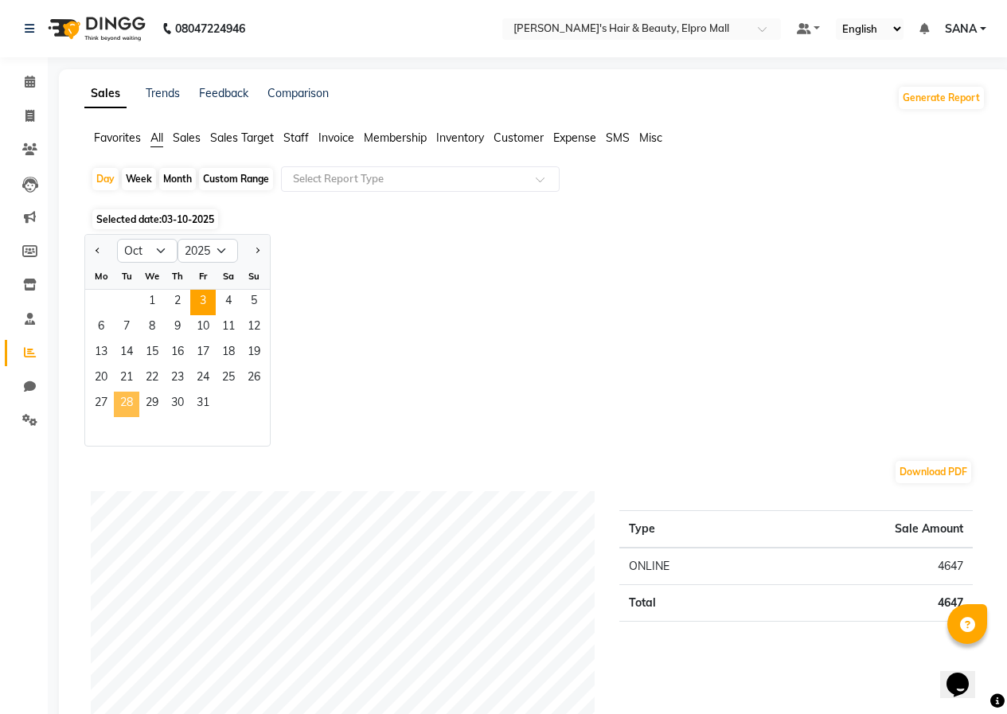
click at [131, 398] on span "28" at bounding box center [126, 404] width 25 height 25
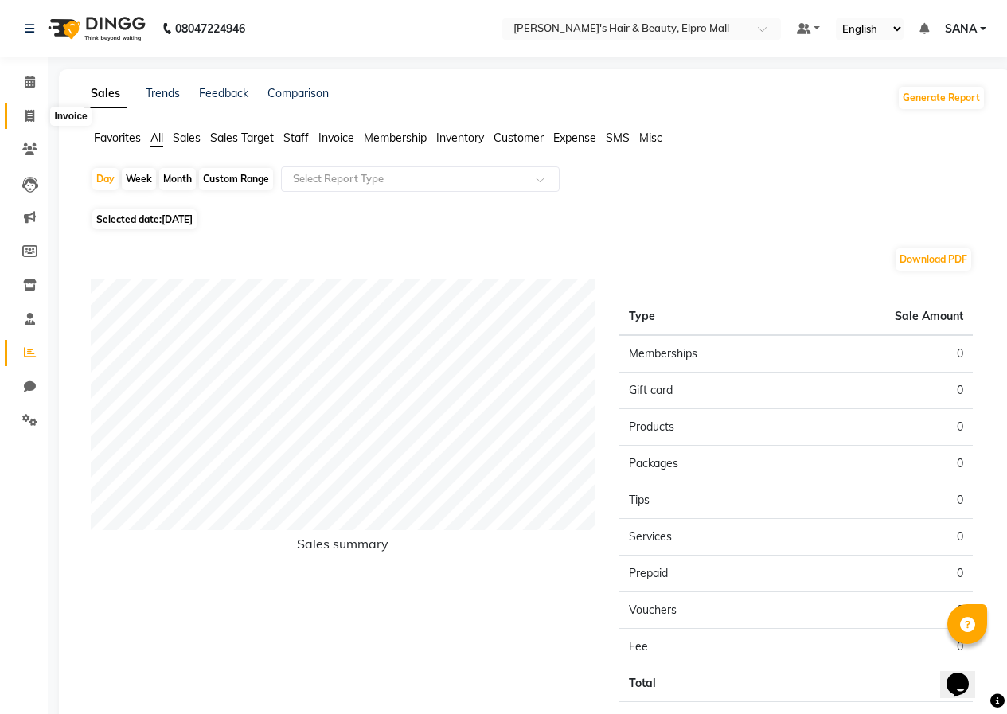
click at [30, 115] on icon at bounding box center [29, 116] width 9 height 12
select select "3952"
select select "service"
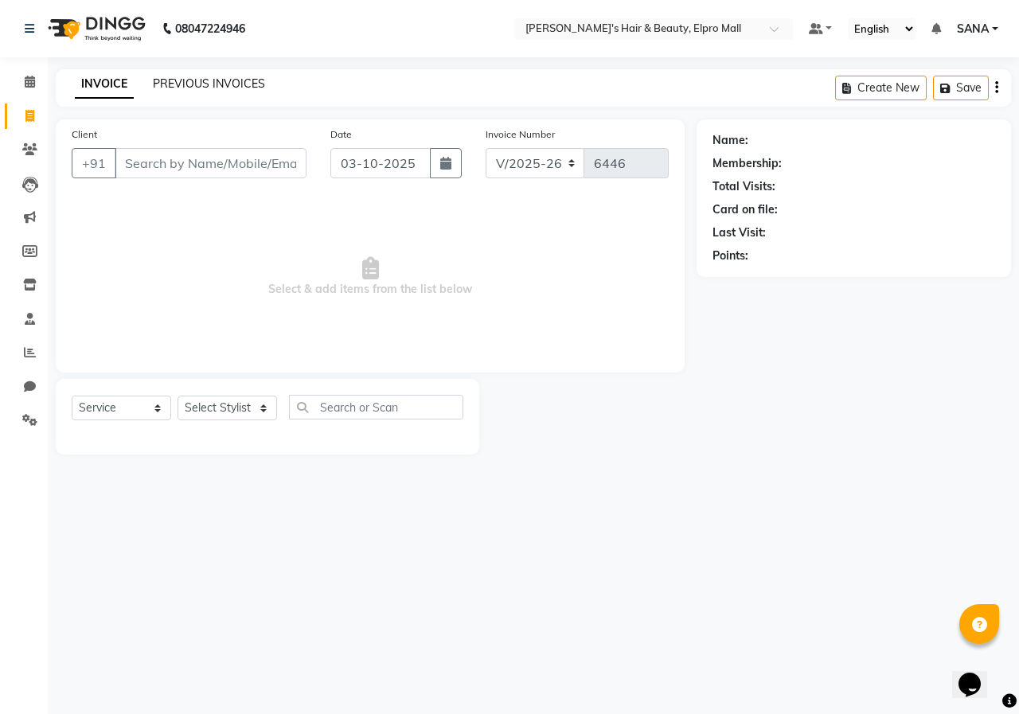
click at [195, 90] on link "PREVIOUS INVOICES" at bounding box center [209, 83] width 112 height 14
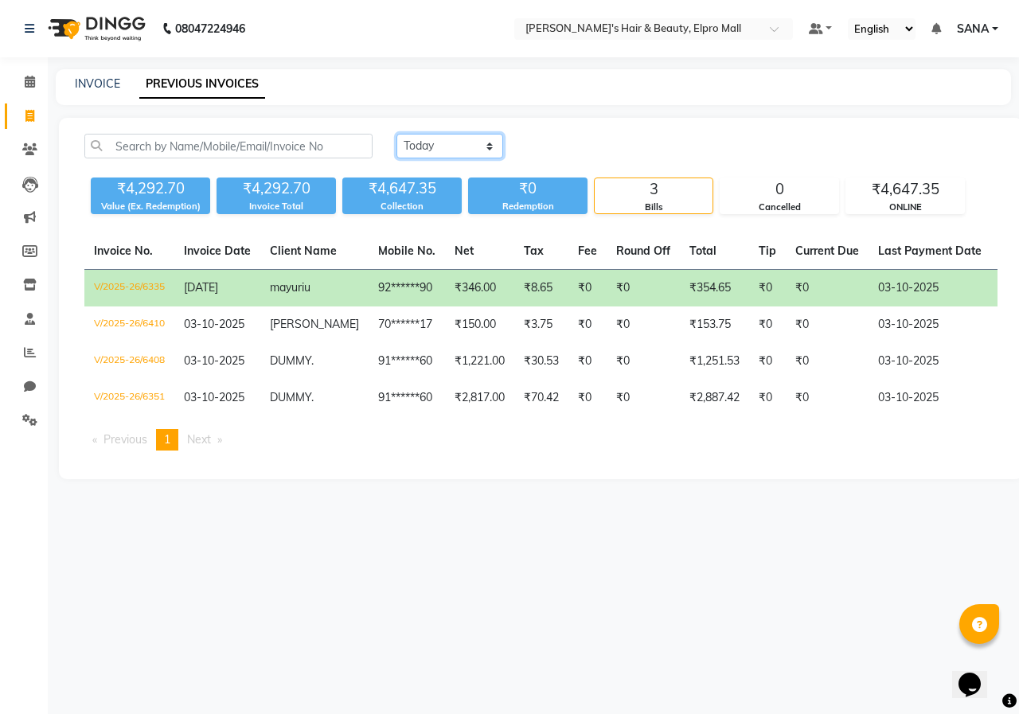
click at [417, 156] on select "[DATE] [DATE] Custom Range" at bounding box center [450, 146] width 107 height 25
select select "range"
click at [397, 134] on select "[DATE] [DATE] Custom Range" at bounding box center [450, 146] width 107 height 25
click at [570, 135] on input "03-10-2025" at bounding box center [579, 146] width 111 height 22
select select "10"
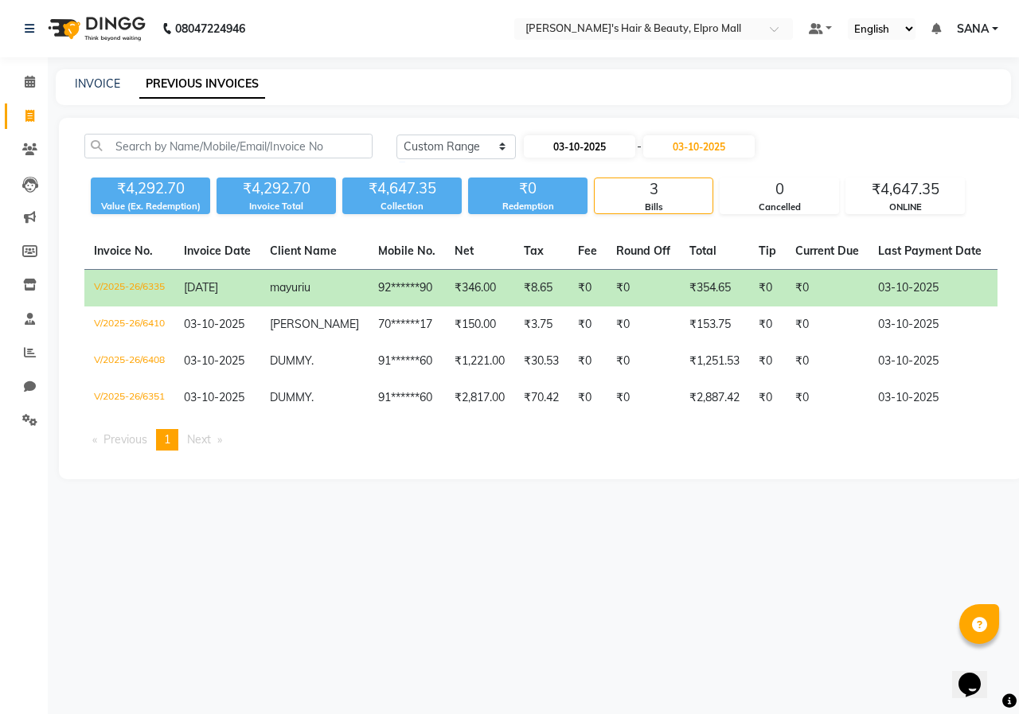
select select "2025"
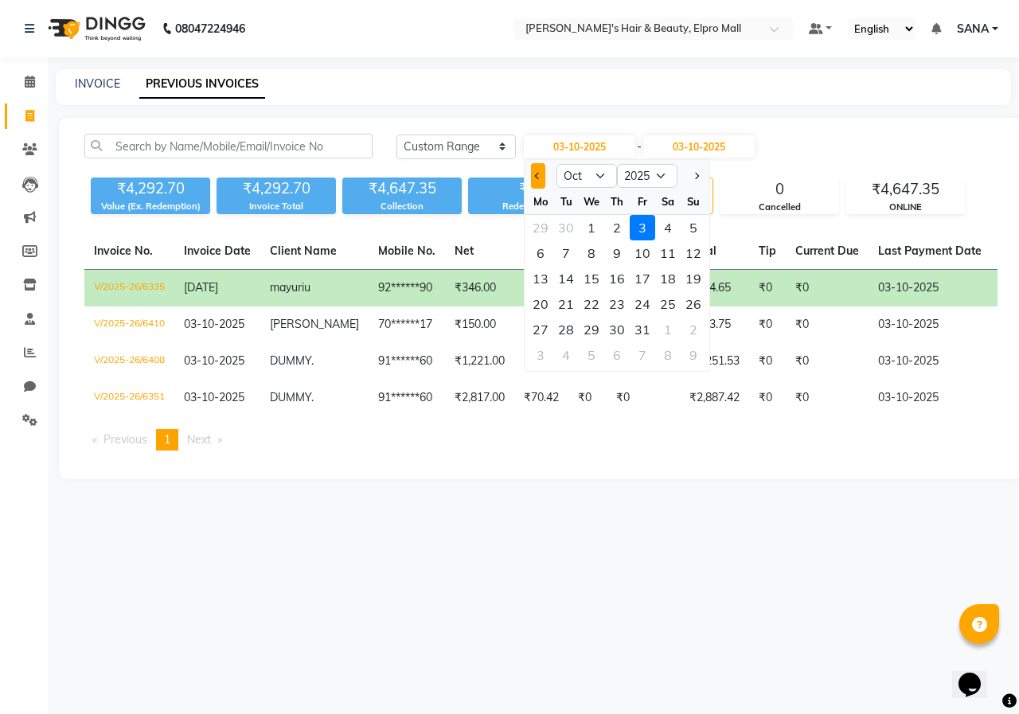
click at [533, 168] on button "Previous month" at bounding box center [538, 175] width 14 height 25
select select "9"
click at [701, 303] on div "28" at bounding box center [693, 303] width 25 height 25
type input "28-09-2025"
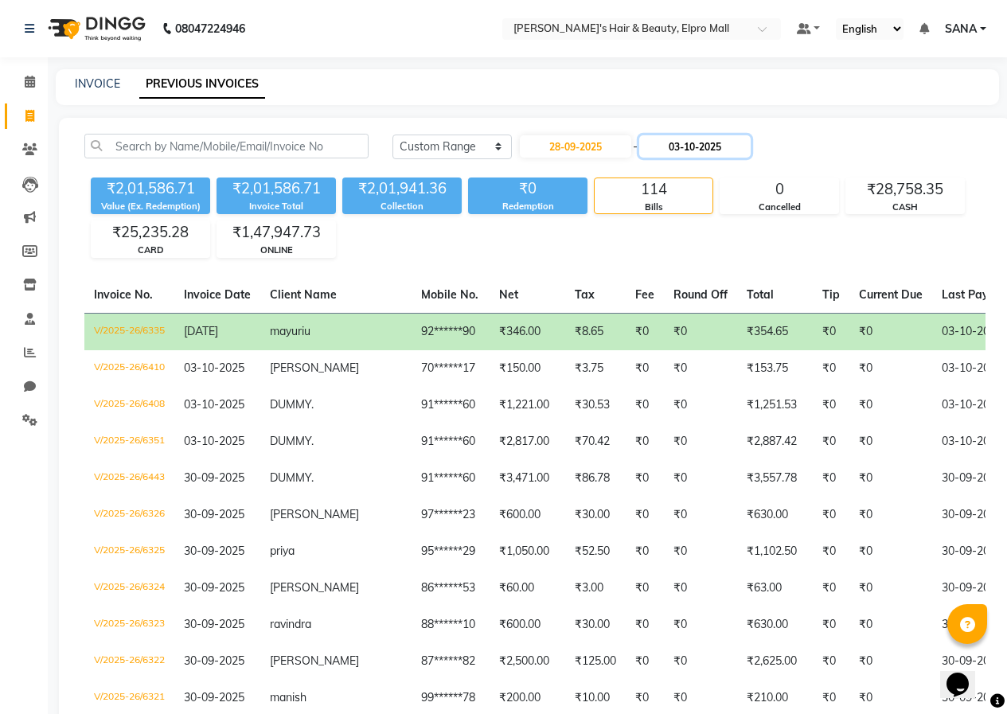
click at [686, 147] on input "03-10-2025" at bounding box center [694, 146] width 111 height 22
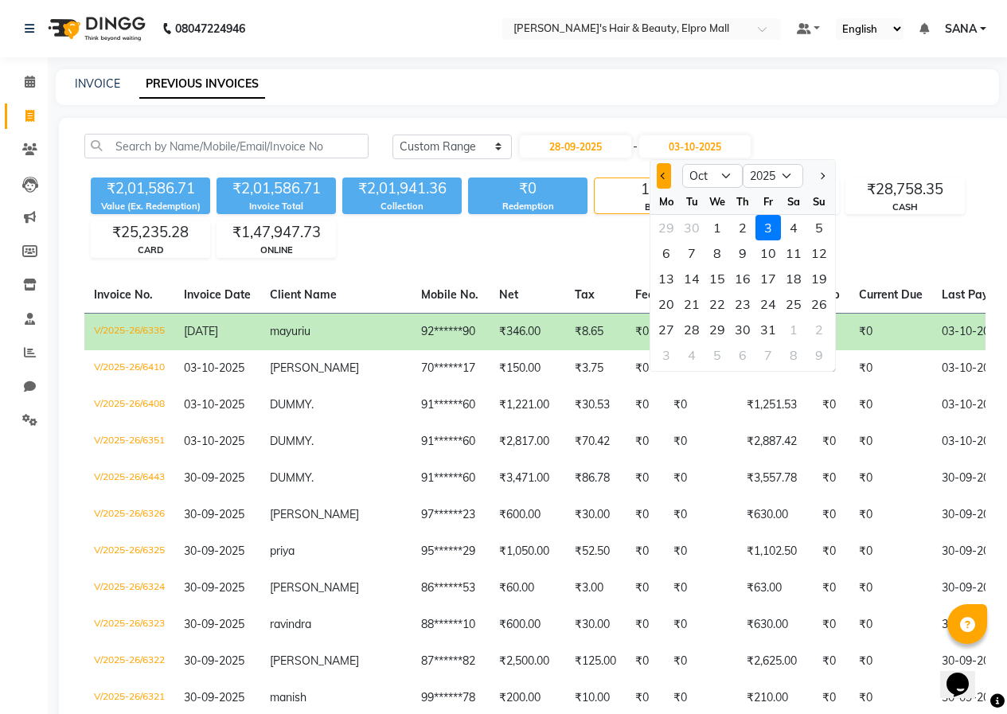
click at [663, 174] on span "Previous month" at bounding box center [664, 176] width 6 height 6
select select "9"
click at [830, 307] on div "28" at bounding box center [819, 303] width 25 height 25
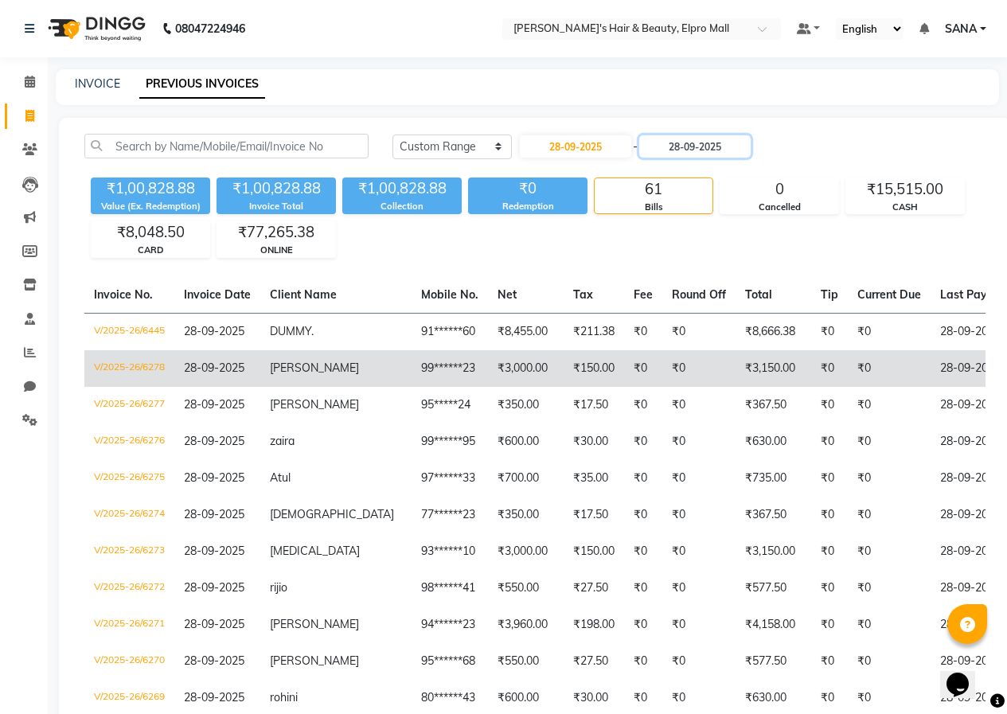
scroll to position [0, 3]
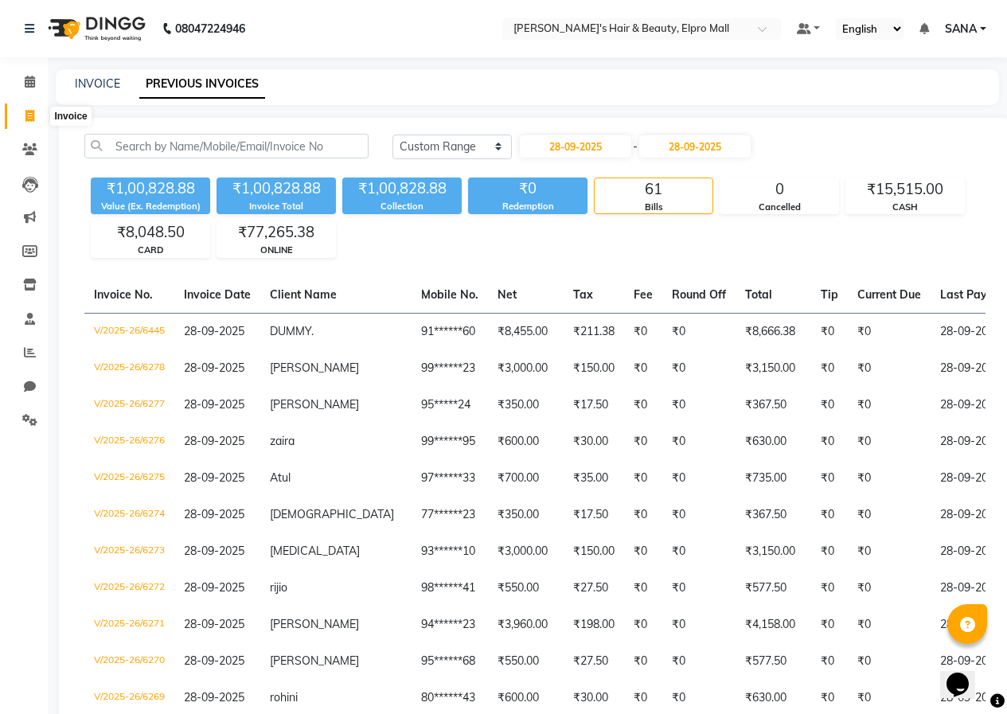
type input "28-09-2025"
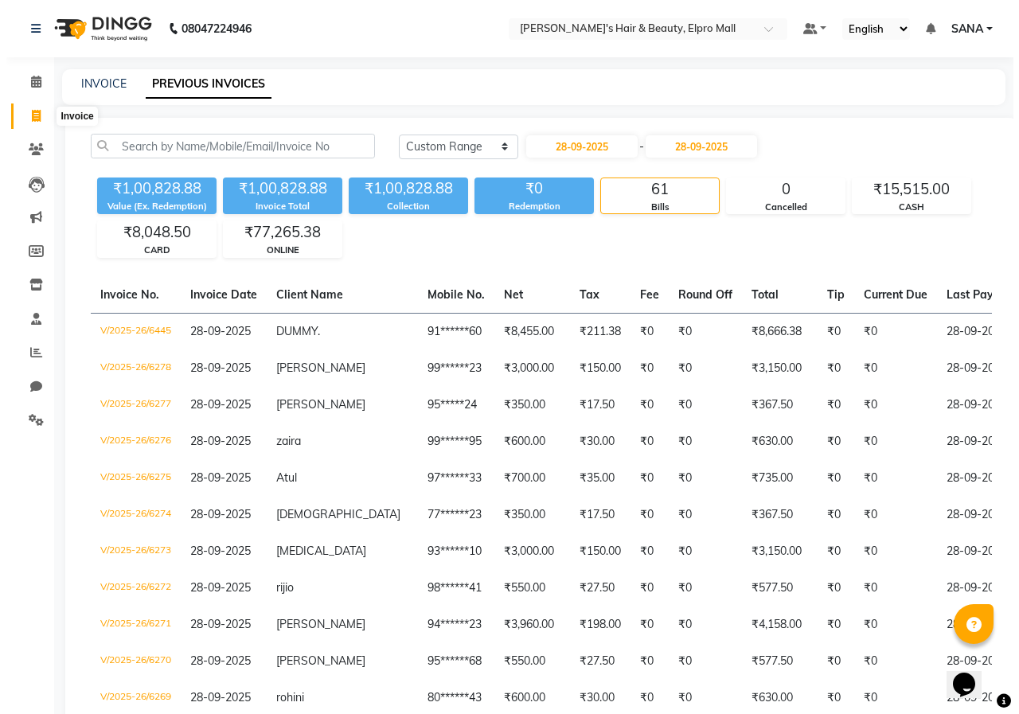
scroll to position [0, 0]
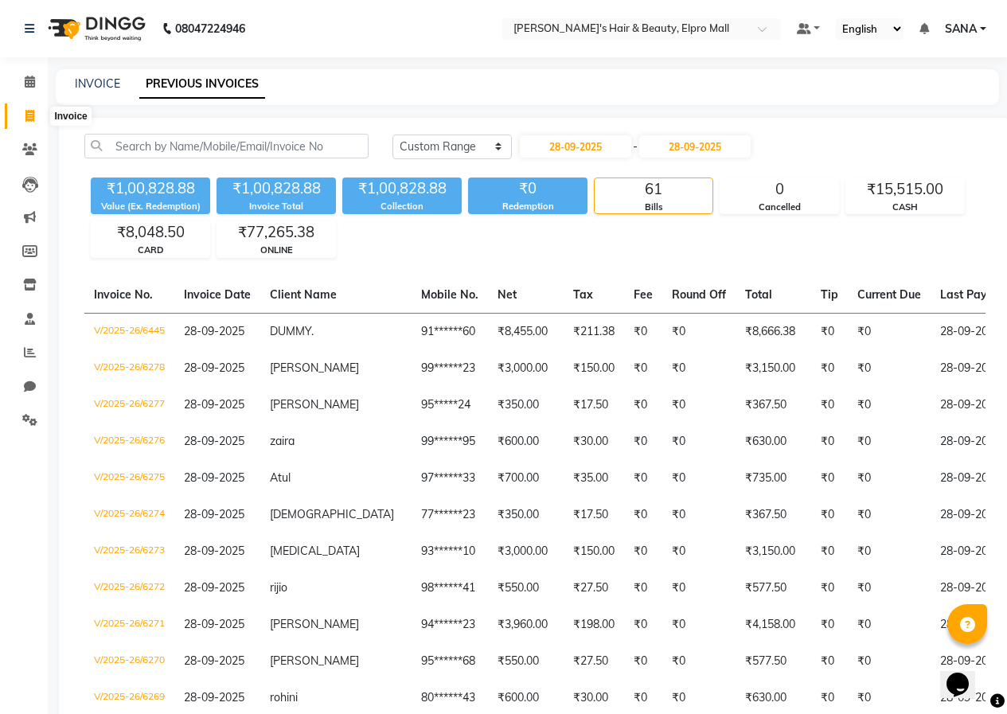
click at [27, 112] on icon at bounding box center [29, 116] width 9 height 12
select select "3952"
select select "service"
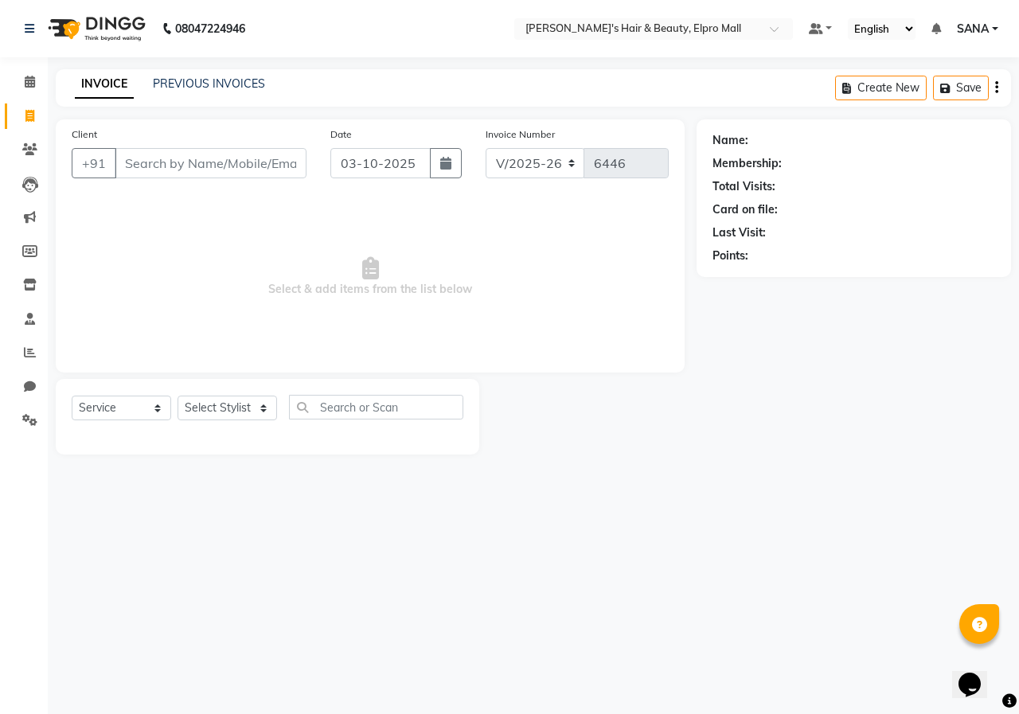
click at [123, 154] on input "Client" at bounding box center [211, 163] width 192 height 30
click at [147, 169] on input "Client" at bounding box center [211, 163] width 192 height 30
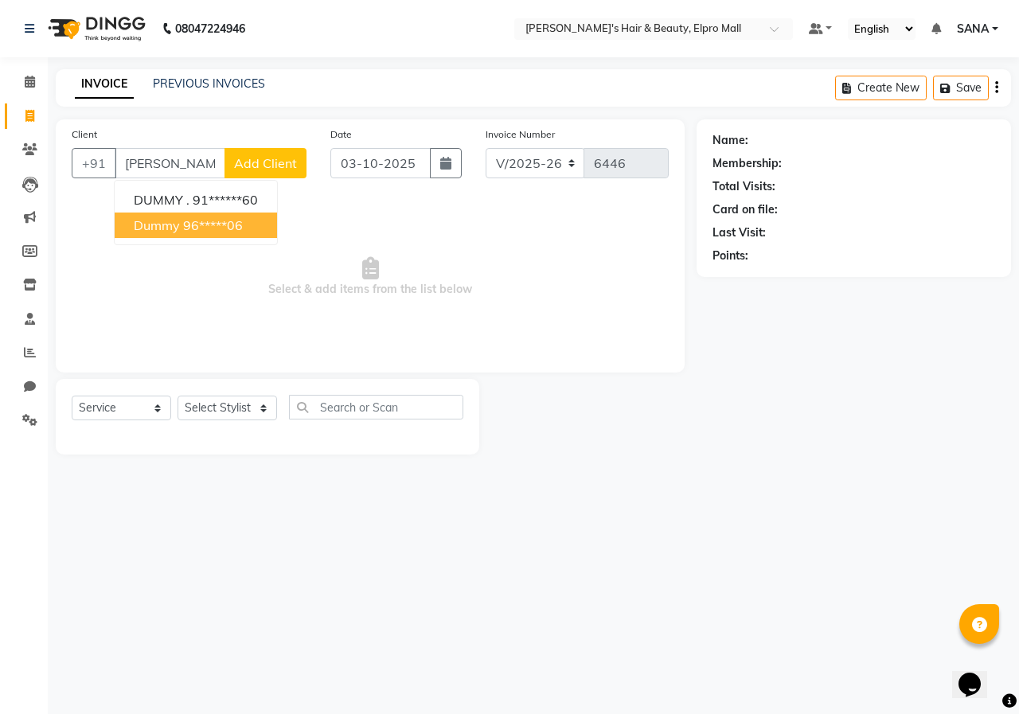
click at [239, 229] on ngb-highlight "96*****06" at bounding box center [213, 225] width 60 height 16
type input "96*****06"
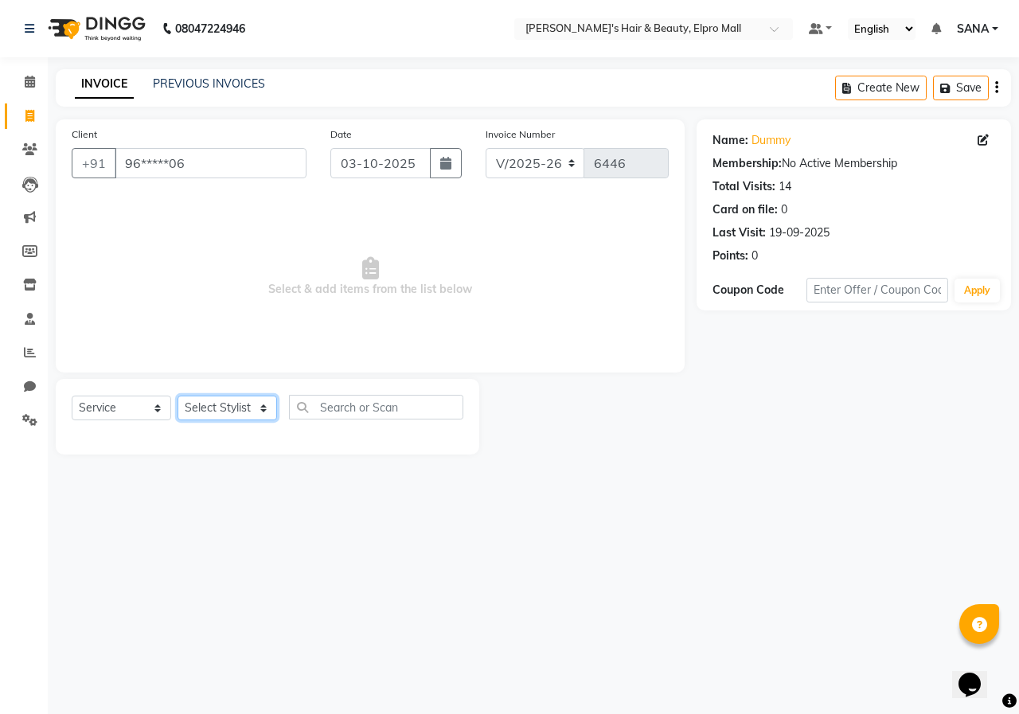
click at [223, 410] on select "Select Stylist ANUSHKA GAURI [PERSON_NAME] [PERSON_NAME] [PERSON_NAME] Rahul [P…" at bounding box center [228, 408] width 100 height 25
select select "87152"
click at [343, 405] on input "text" at bounding box center [376, 407] width 174 height 25
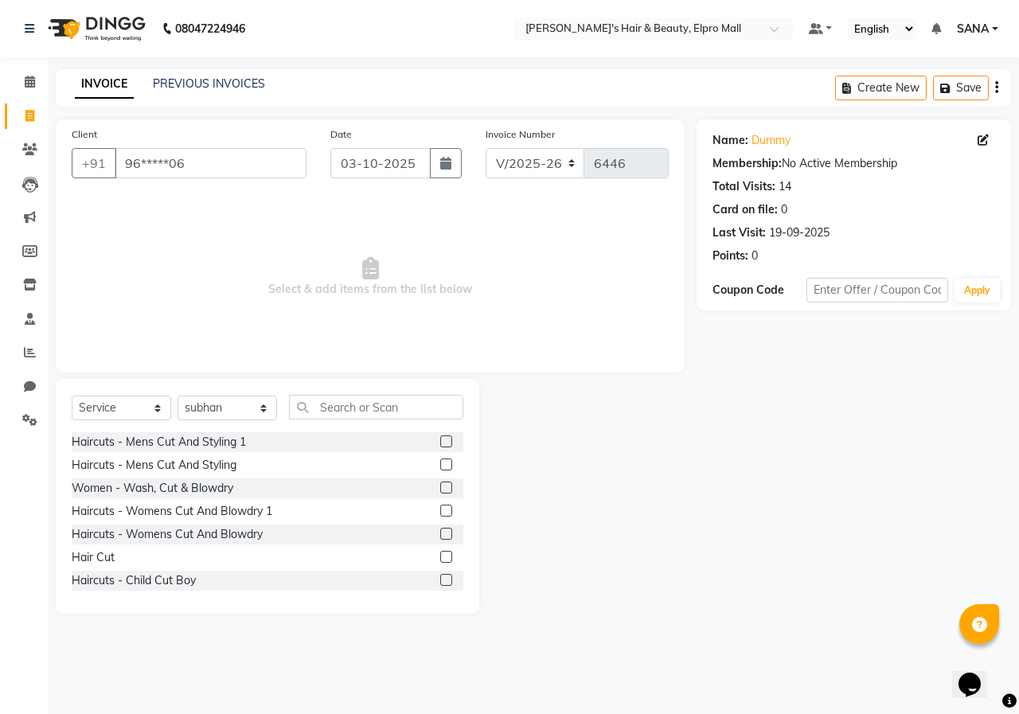
click at [440, 558] on label at bounding box center [446, 557] width 12 height 12
click at [440, 558] on input "checkbox" at bounding box center [445, 558] width 10 height 10
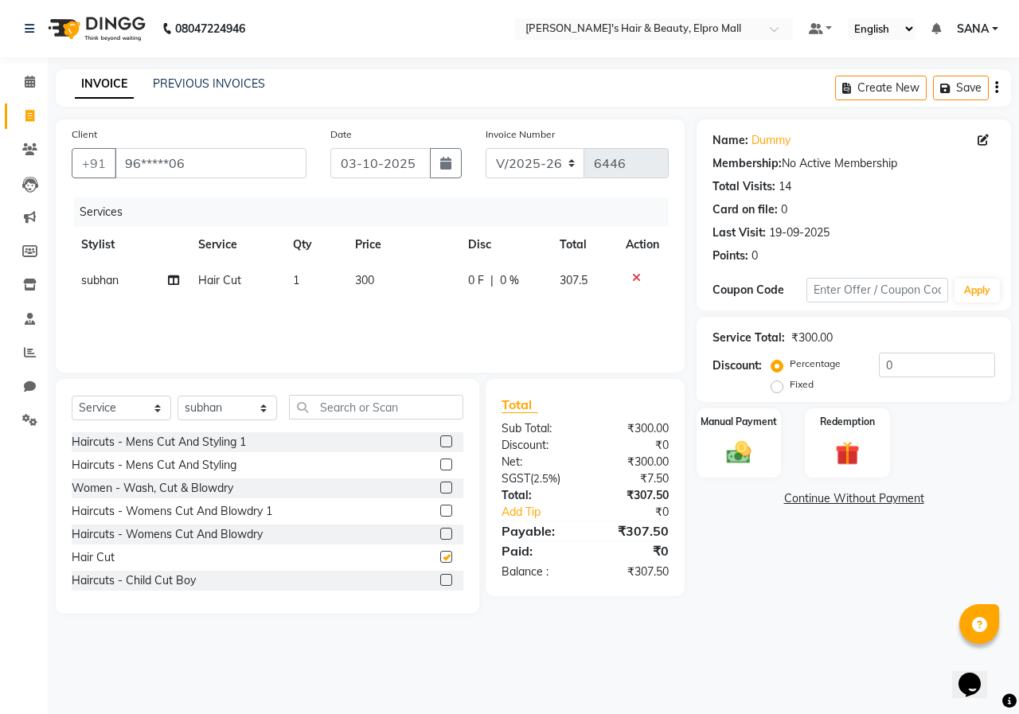
checkbox input "false"
click at [384, 298] on td "300" at bounding box center [402, 281] width 113 height 36
select select "87152"
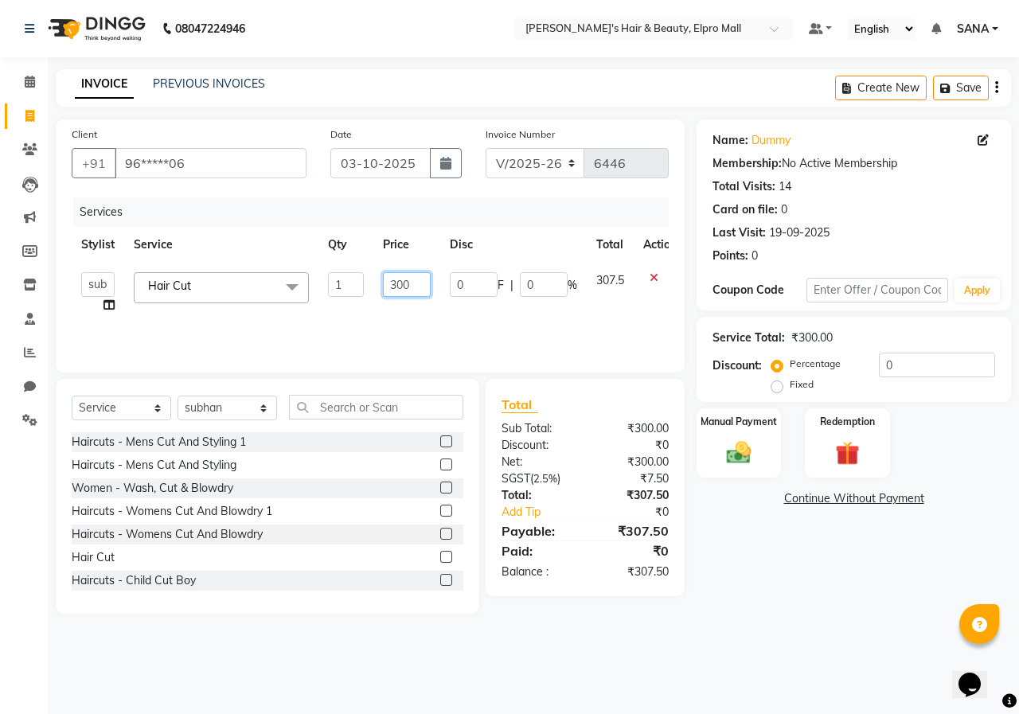
click at [412, 287] on input "300" at bounding box center [407, 284] width 48 height 25
type input "3"
type input "350"
click at [539, 337] on div "Services Stylist Service Qty Price Disc Total Action ANUSHKA GAURI [PERSON_NAME…" at bounding box center [370, 276] width 597 height 159
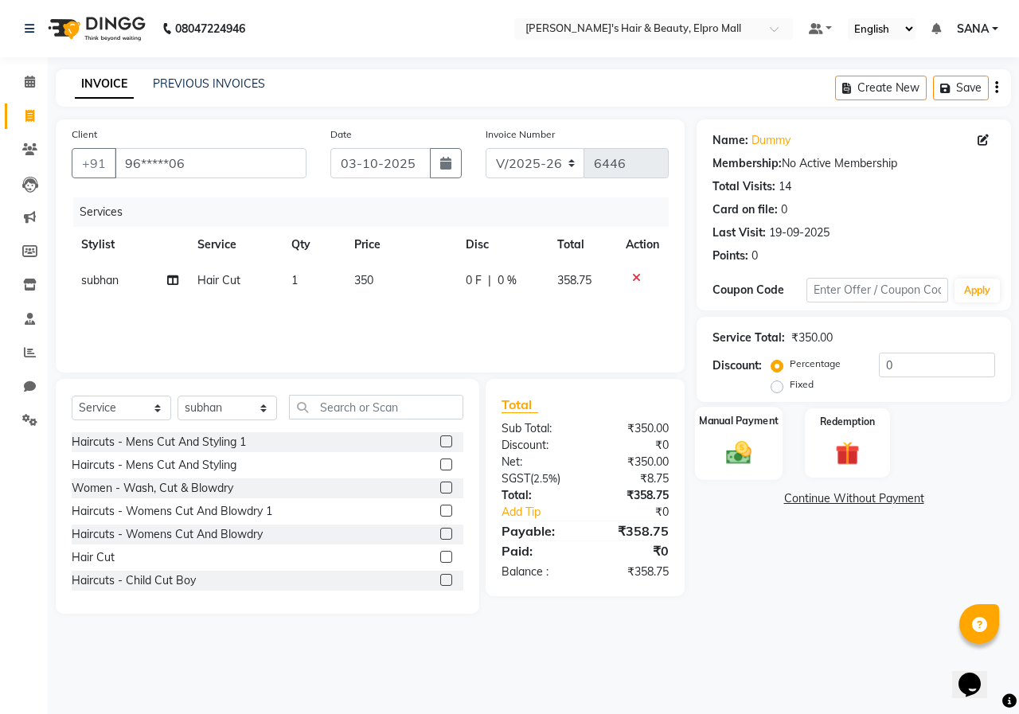
click at [724, 448] on img at bounding box center [738, 452] width 41 height 29
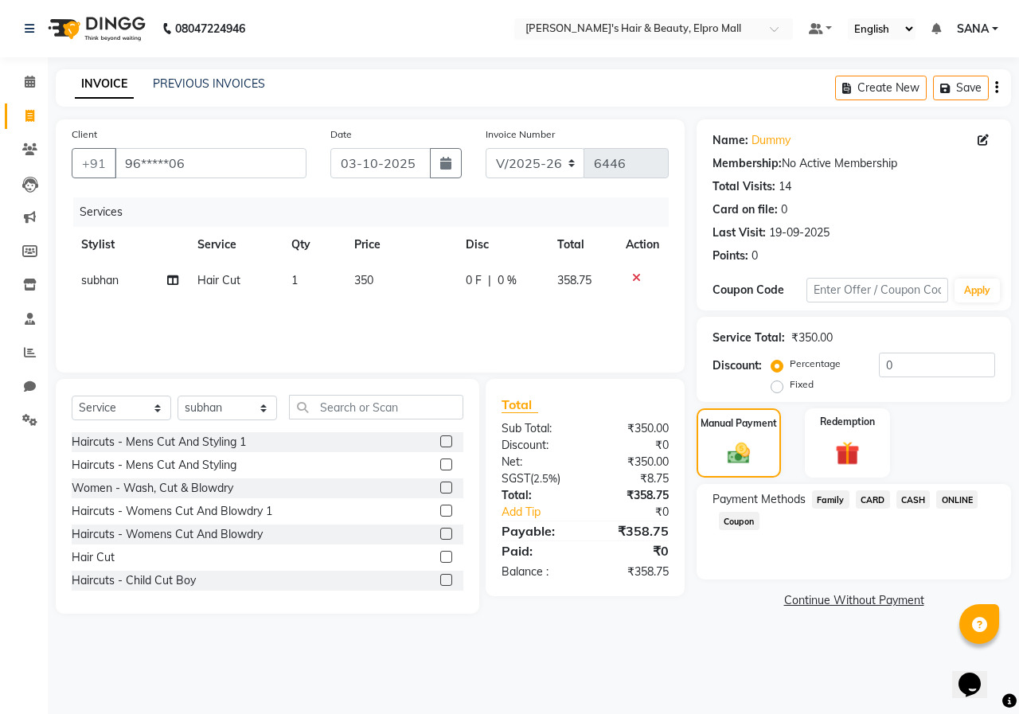
click at [959, 507] on span "ONLINE" at bounding box center [956, 500] width 41 height 18
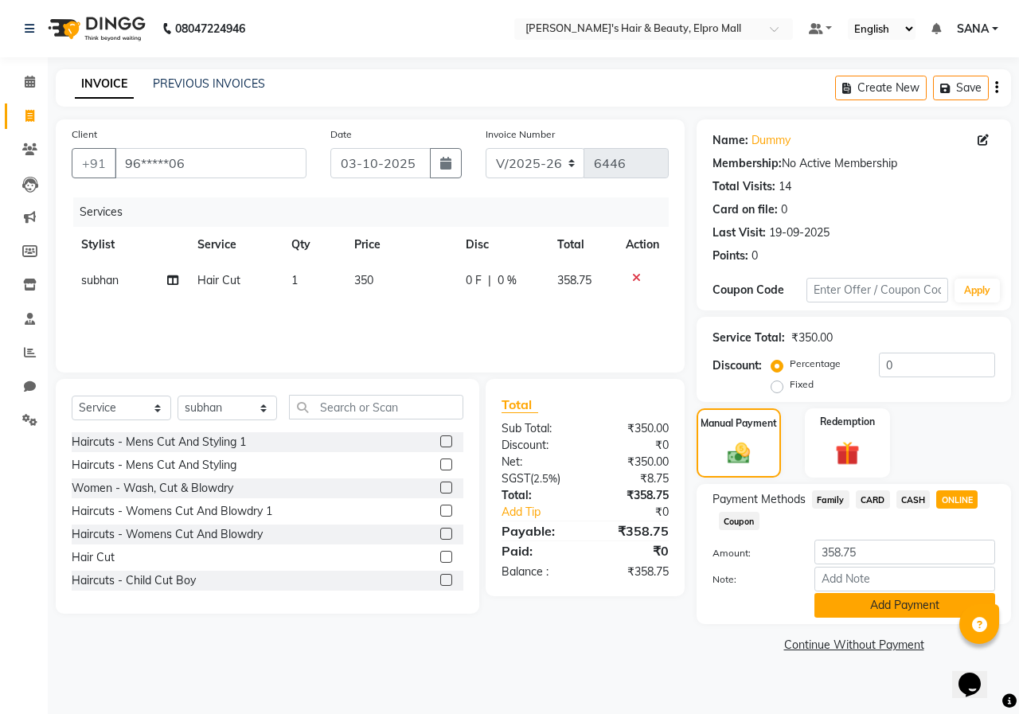
click at [903, 604] on button "Add Payment" at bounding box center [905, 605] width 181 height 25
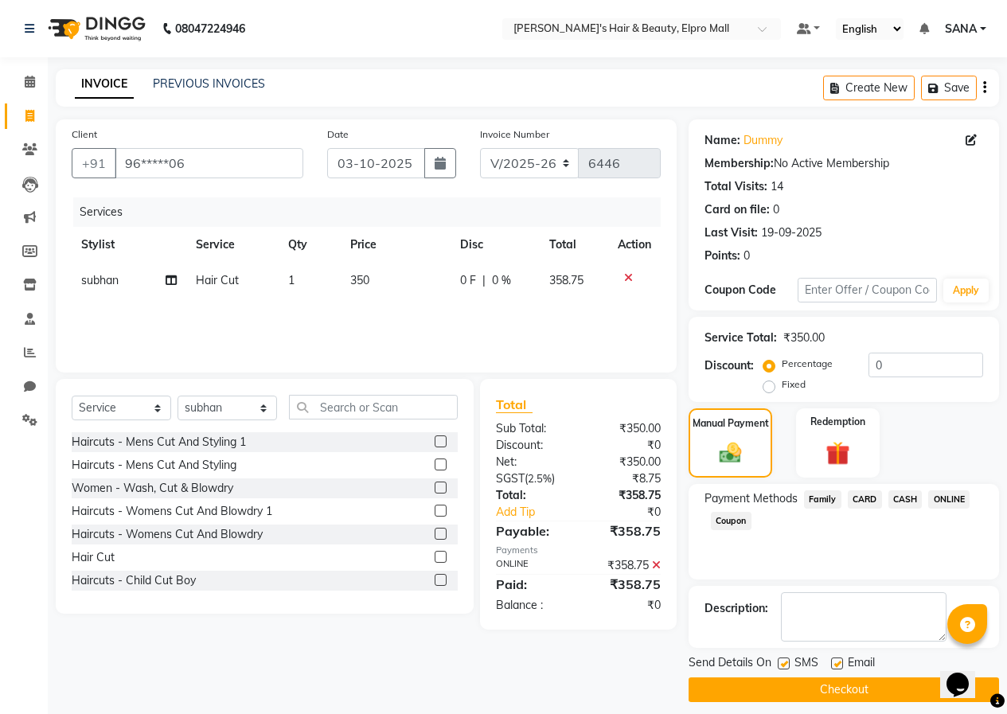
click at [784, 694] on button "Checkout" at bounding box center [844, 690] width 311 height 25
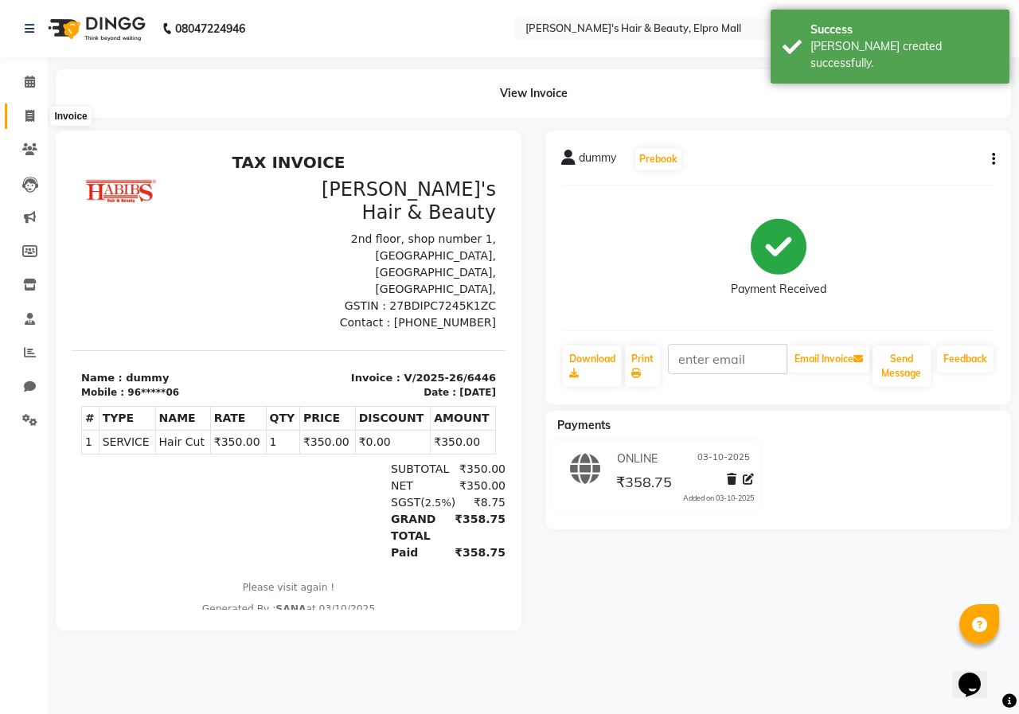
click at [24, 112] on span at bounding box center [30, 117] width 28 height 18
select select "3952"
select select "service"
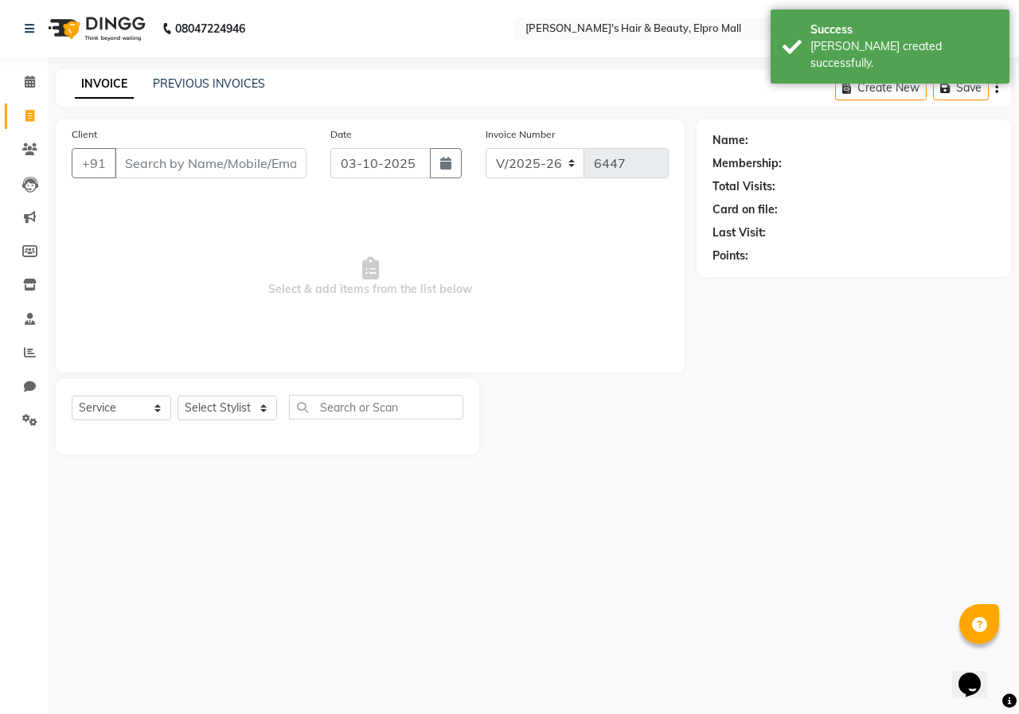
click at [295, 165] on input "Client" at bounding box center [211, 163] width 192 height 30
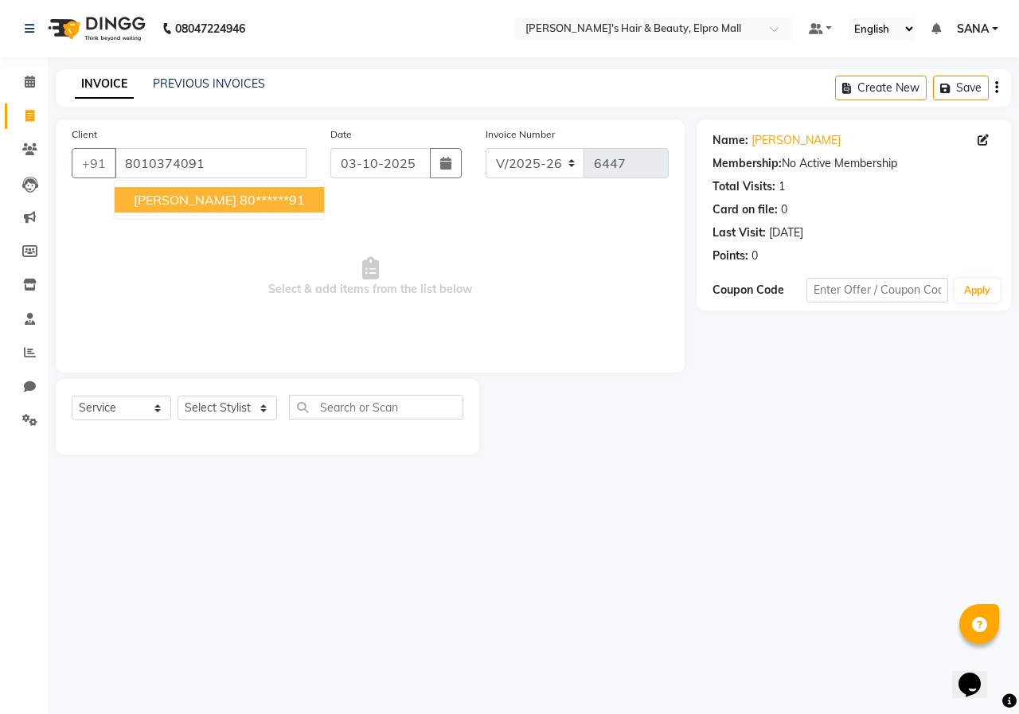
click at [240, 201] on ngb-highlight "80******91" at bounding box center [272, 200] width 65 height 16
type input "80******91"
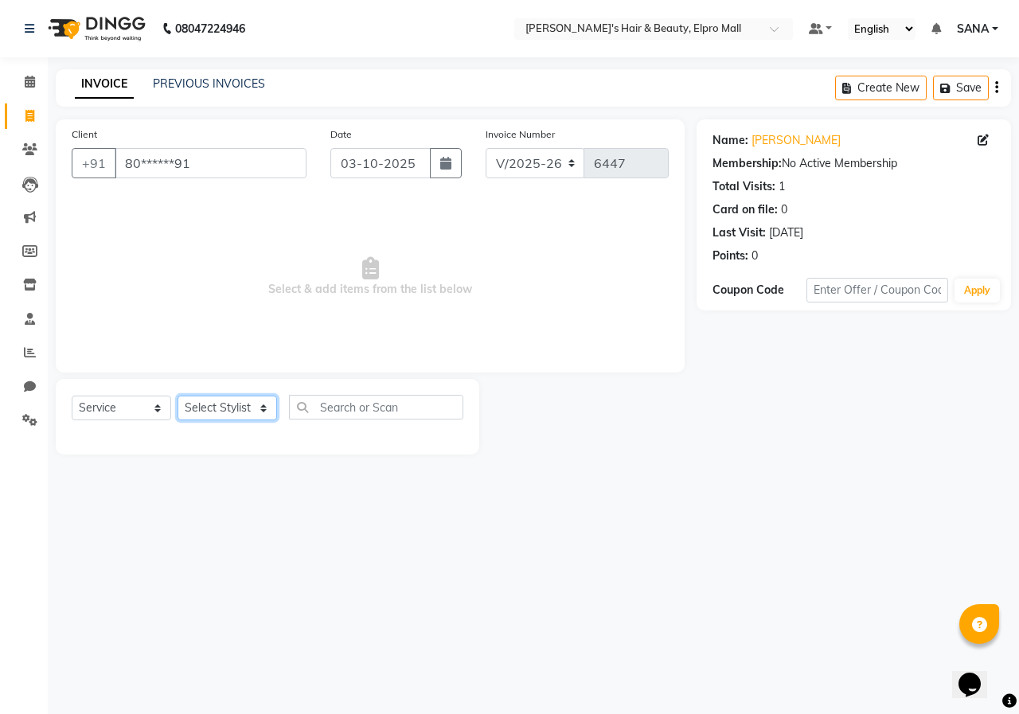
click at [211, 403] on select "Select Stylist ANUSHKA GAURI [PERSON_NAME] [PERSON_NAME] [PERSON_NAME] Rahul [P…" at bounding box center [228, 408] width 100 height 25
select select "19813"
drag, startPoint x: 344, startPoint y: 396, endPoint x: 336, endPoint y: 398, distance: 8.3
click at [340, 396] on input "text" at bounding box center [376, 407] width 174 height 25
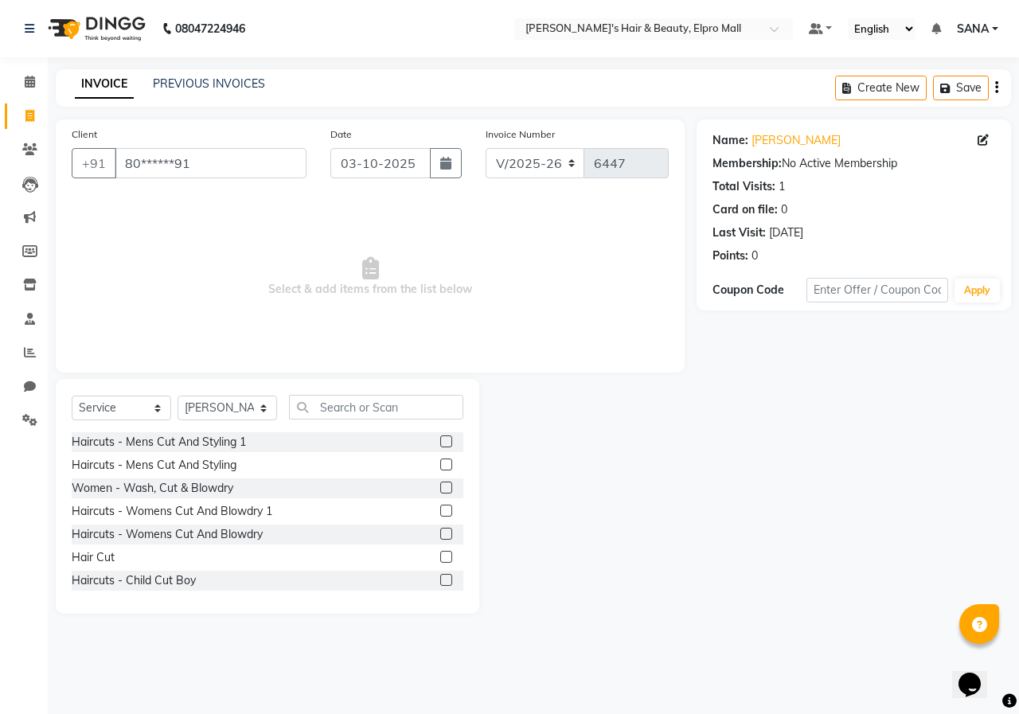
click at [440, 561] on label at bounding box center [446, 557] width 12 height 12
click at [440, 561] on input "checkbox" at bounding box center [445, 558] width 10 height 10
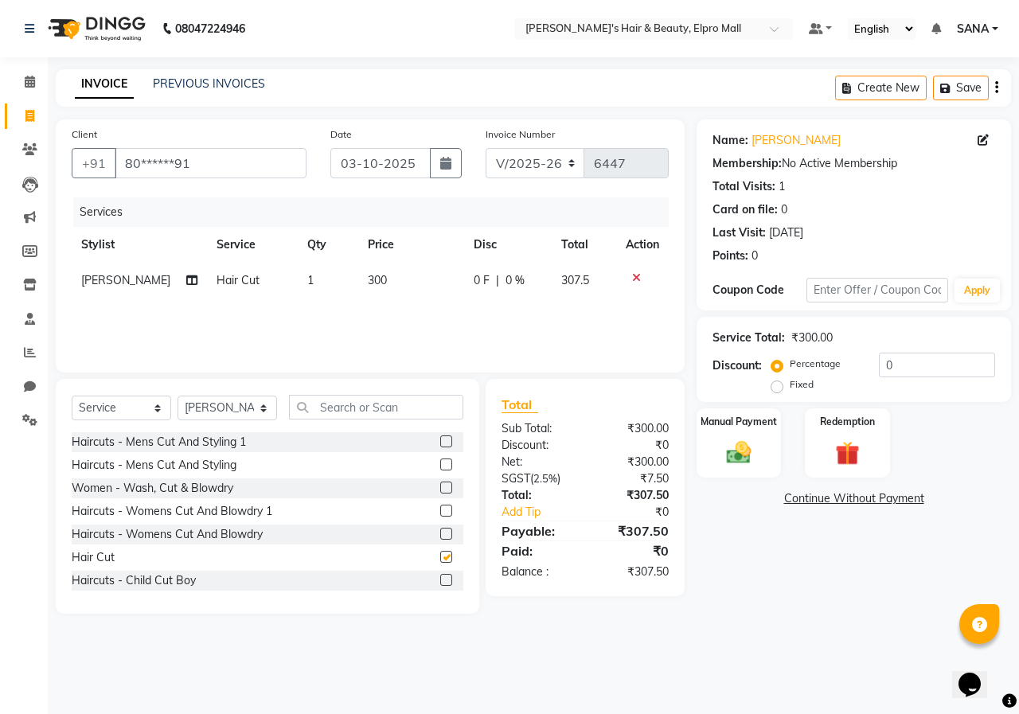
checkbox input "false"
click at [381, 280] on td "300" at bounding box center [411, 281] width 106 height 36
select select "19813"
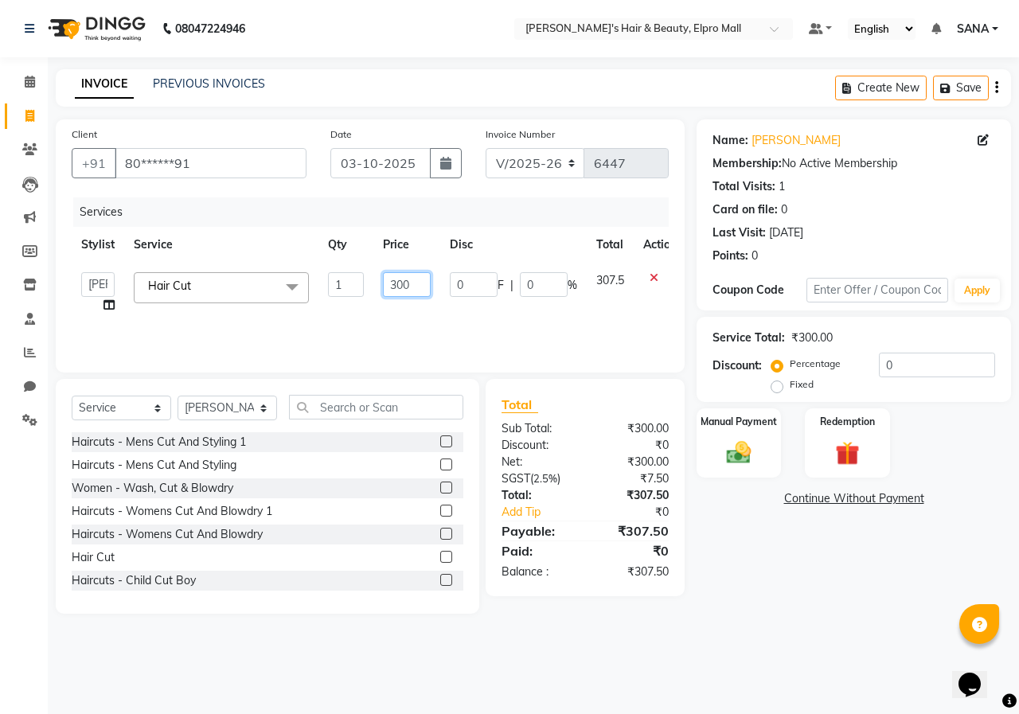
click at [399, 281] on input "300" at bounding box center [407, 284] width 48 height 25
click at [409, 279] on input "300" at bounding box center [407, 284] width 48 height 25
type input "350"
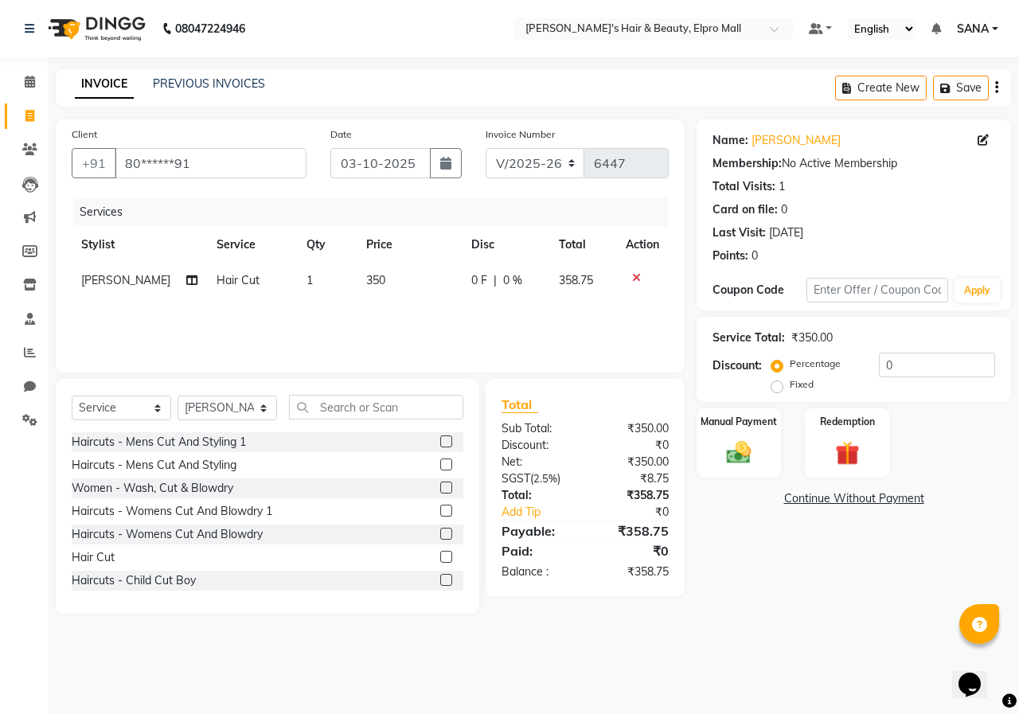
click at [389, 330] on div "Services Stylist Service Qty Price Disc Total Action Ravi Hair Cut 1 350 0 F | …" at bounding box center [370, 276] width 597 height 159
click at [729, 456] on img at bounding box center [738, 452] width 41 height 29
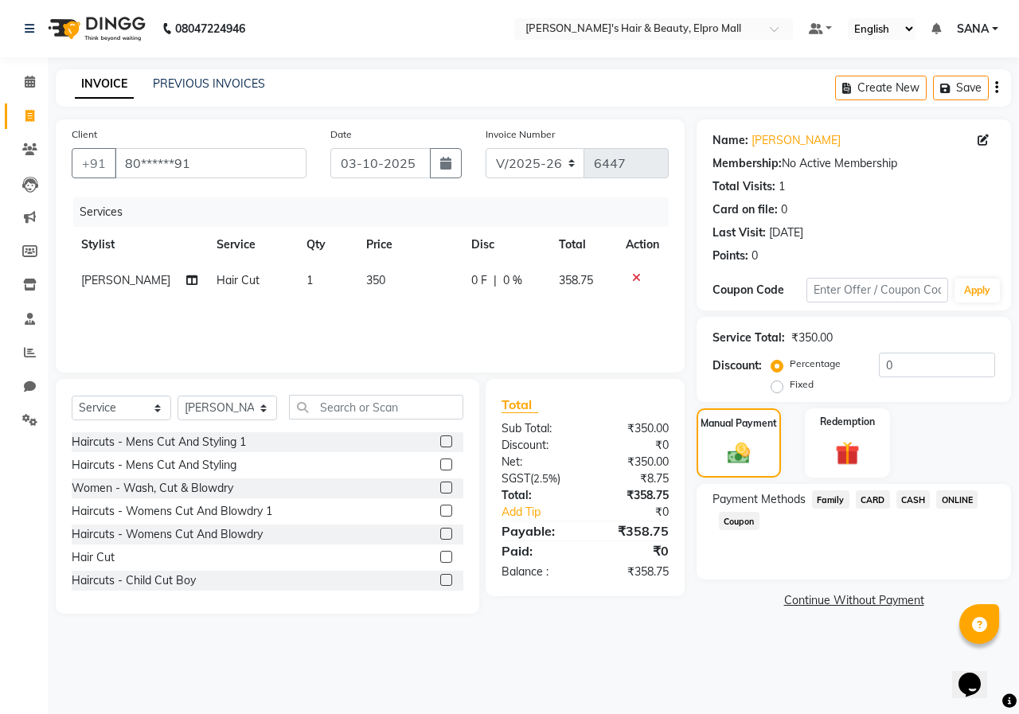
click at [957, 501] on span "ONLINE" at bounding box center [956, 500] width 41 height 18
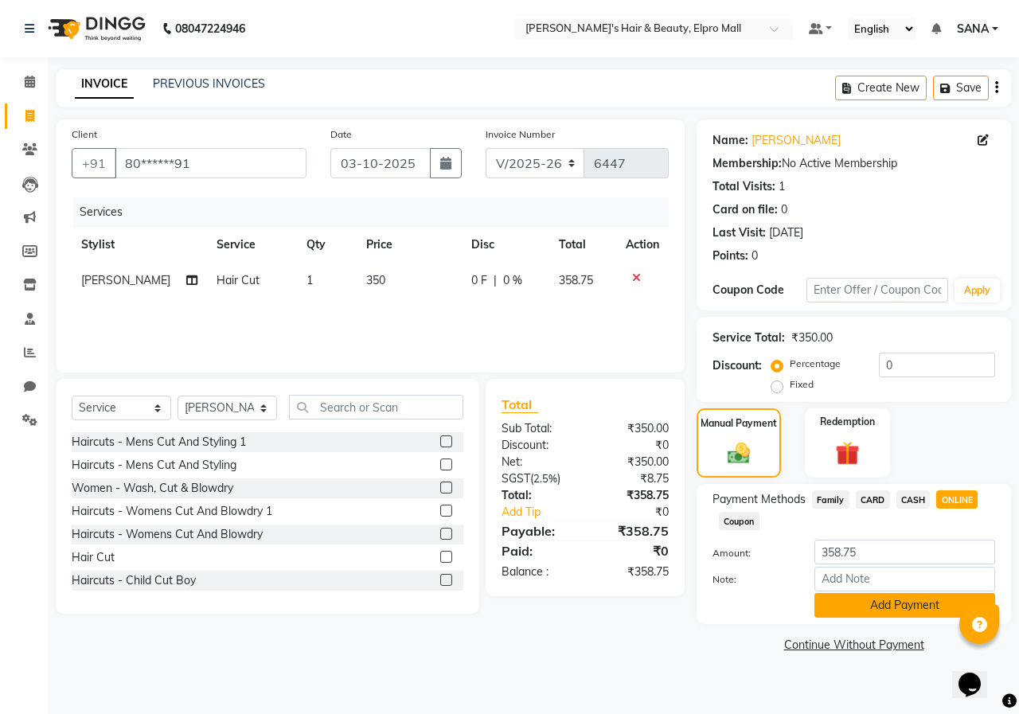
click at [859, 610] on button "Add Payment" at bounding box center [905, 605] width 181 height 25
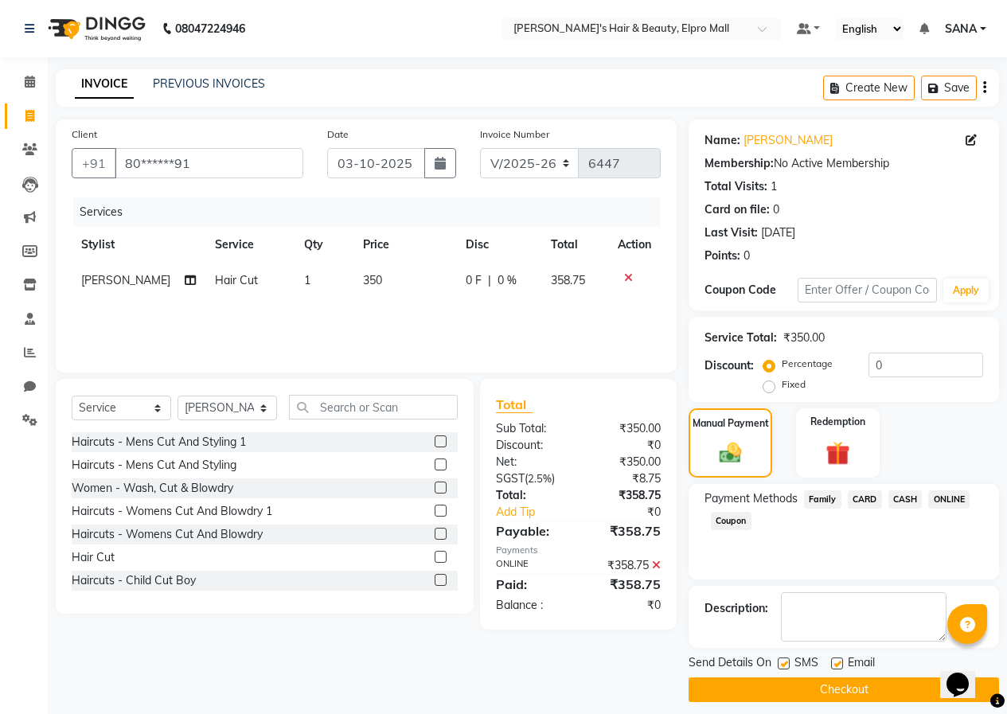
click at [773, 681] on button "Checkout" at bounding box center [844, 690] width 311 height 25
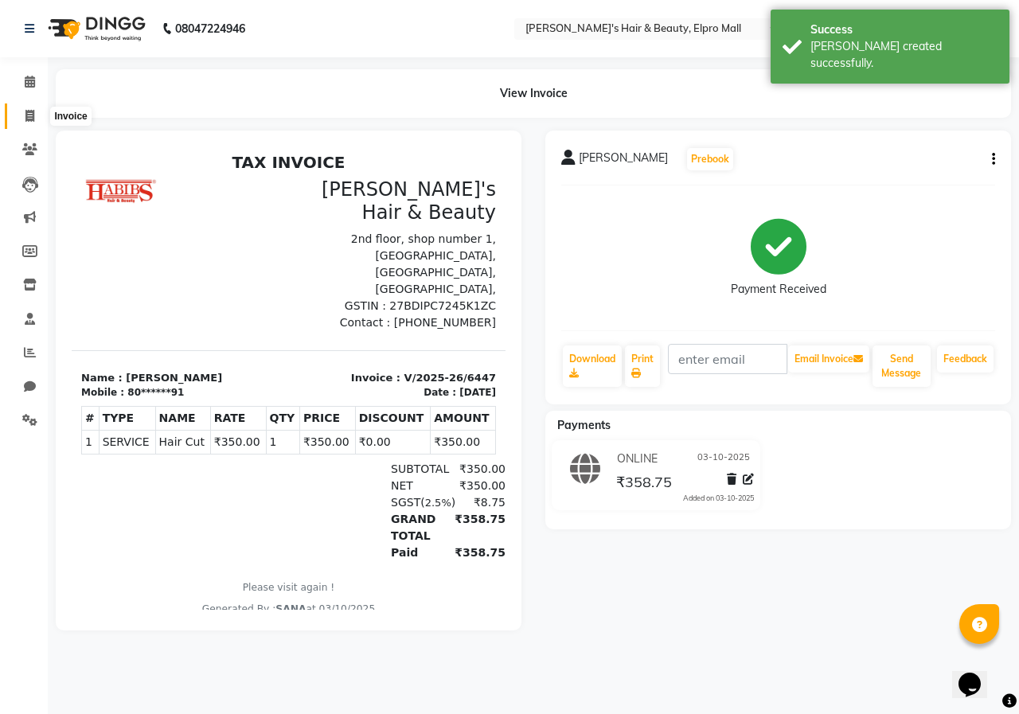
click at [28, 119] on icon at bounding box center [29, 116] width 9 height 12
select select "3952"
select select "service"
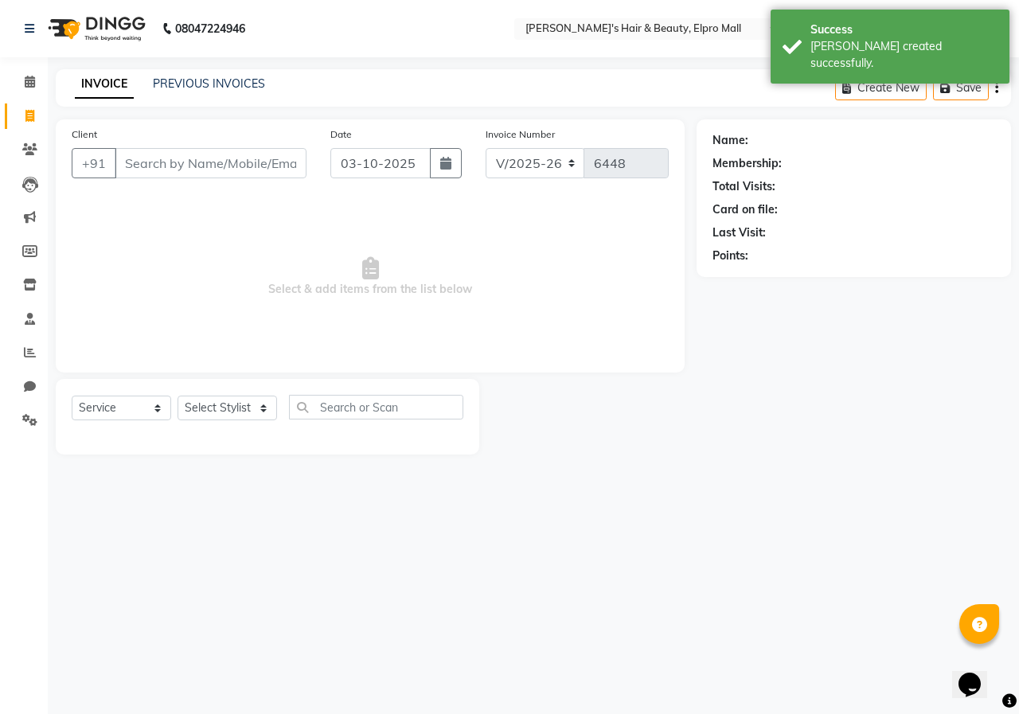
click at [161, 162] on input "Client" at bounding box center [211, 163] width 192 height 30
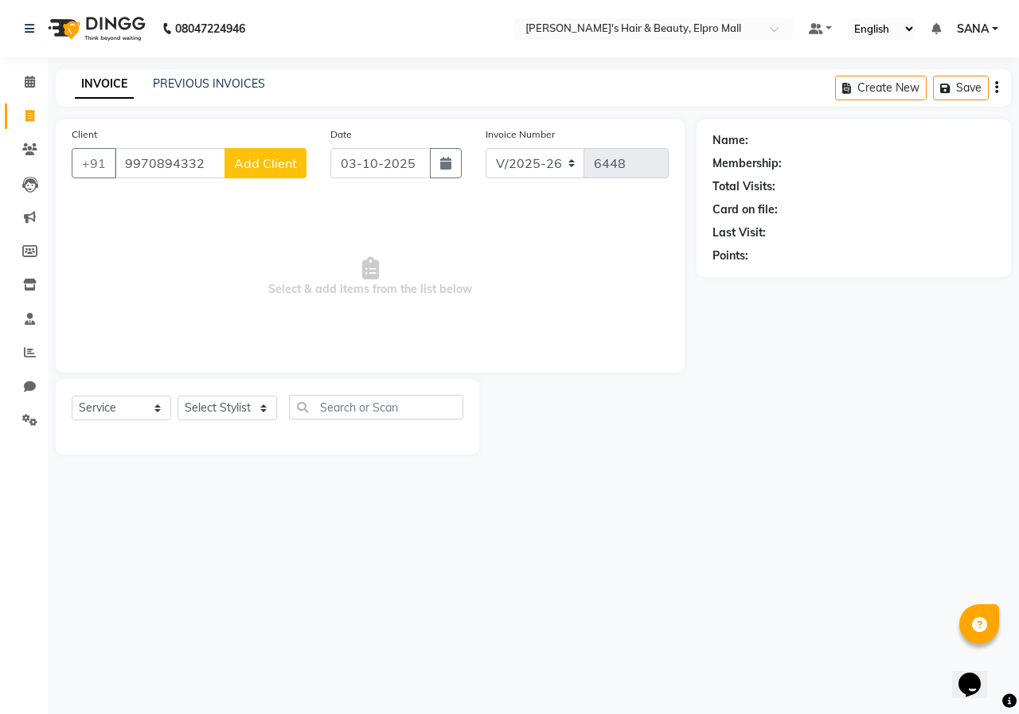
type input "9970894332"
click at [282, 170] on span "Add Client" at bounding box center [265, 163] width 63 height 16
select select "22"
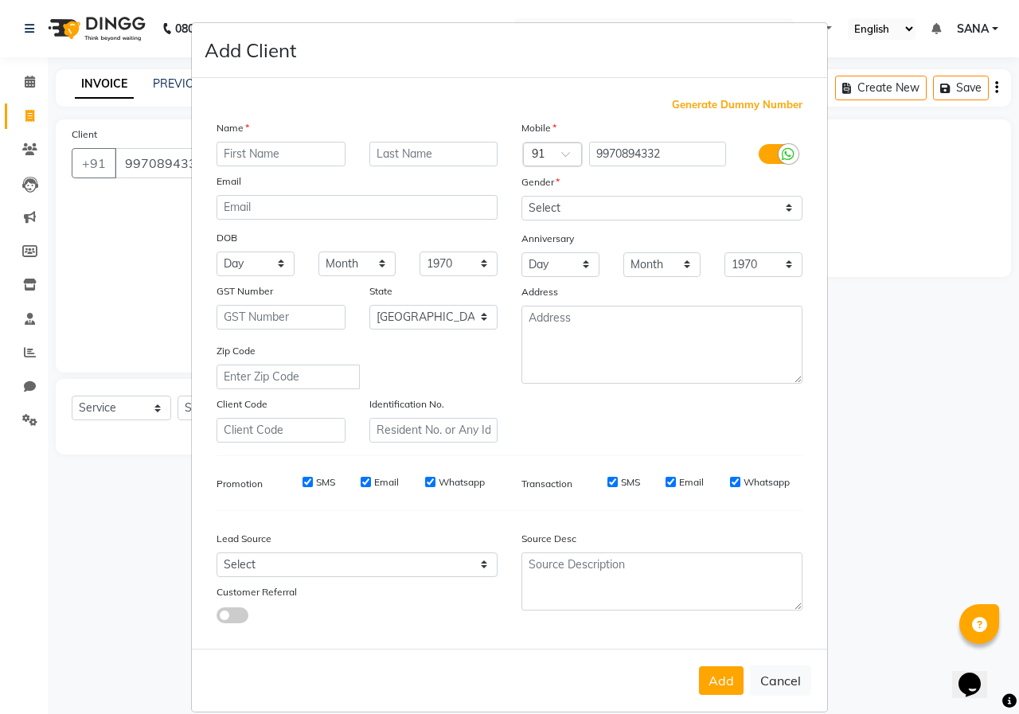
click at [272, 159] on input "text" at bounding box center [281, 154] width 129 height 25
type input "RADHA"
click at [562, 196] on select "Select [DEMOGRAPHIC_DATA] [DEMOGRAPHIC_DATA] Other Prefer Not To Say" at bounding box center [662, 208] width 281 height 25
select select "[DEMOGRAPHIC_DATA]"
click at [522, 196] on select "Select [DEMOGRAPHIC_DATA] [DEMOGRAPHIC_DATA] Other Prefer Not To Say" at bounding box center [662, 208] width 281 height 25
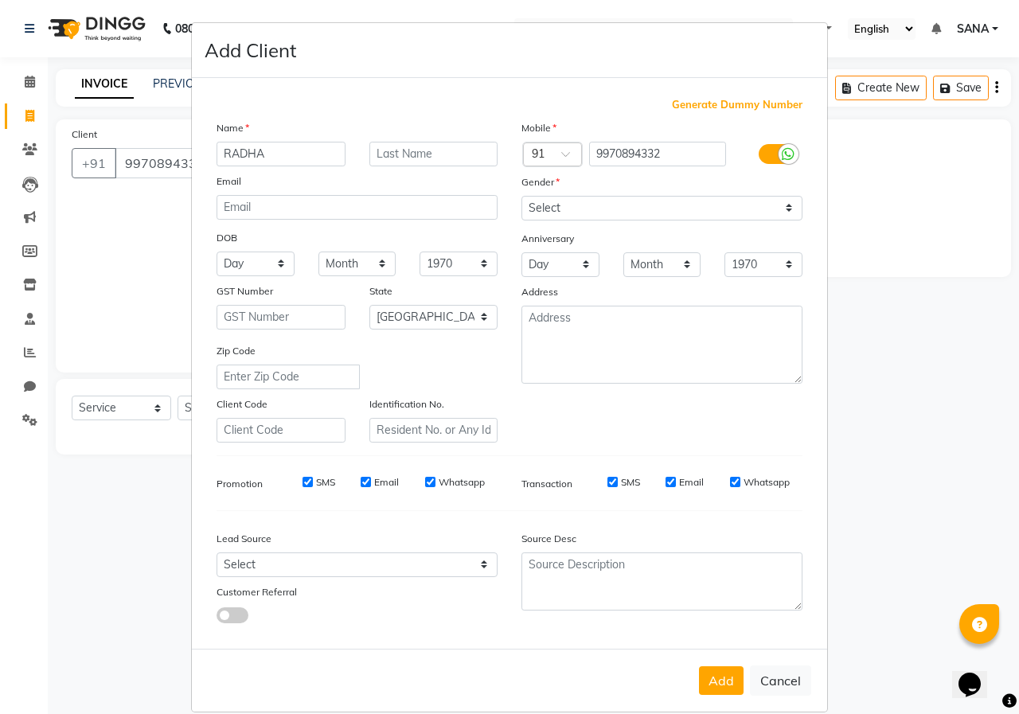
click at [725, 688] on button "Add" at bounding box center [721, 681] width 45 height 29
type input "99******32"
select select
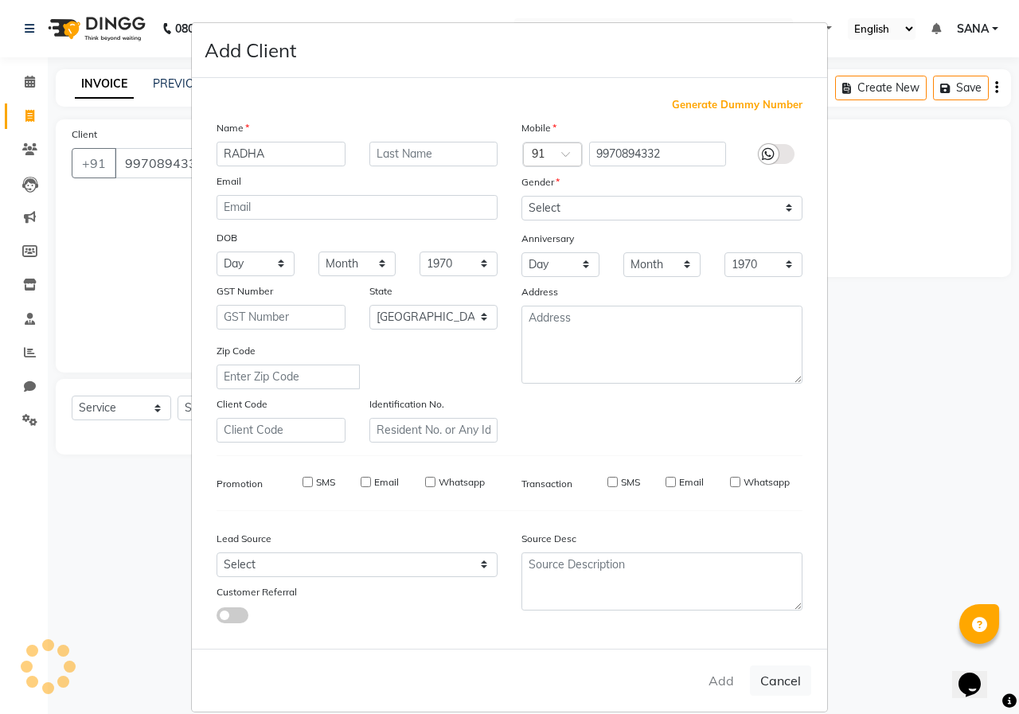
select select "null"
select select
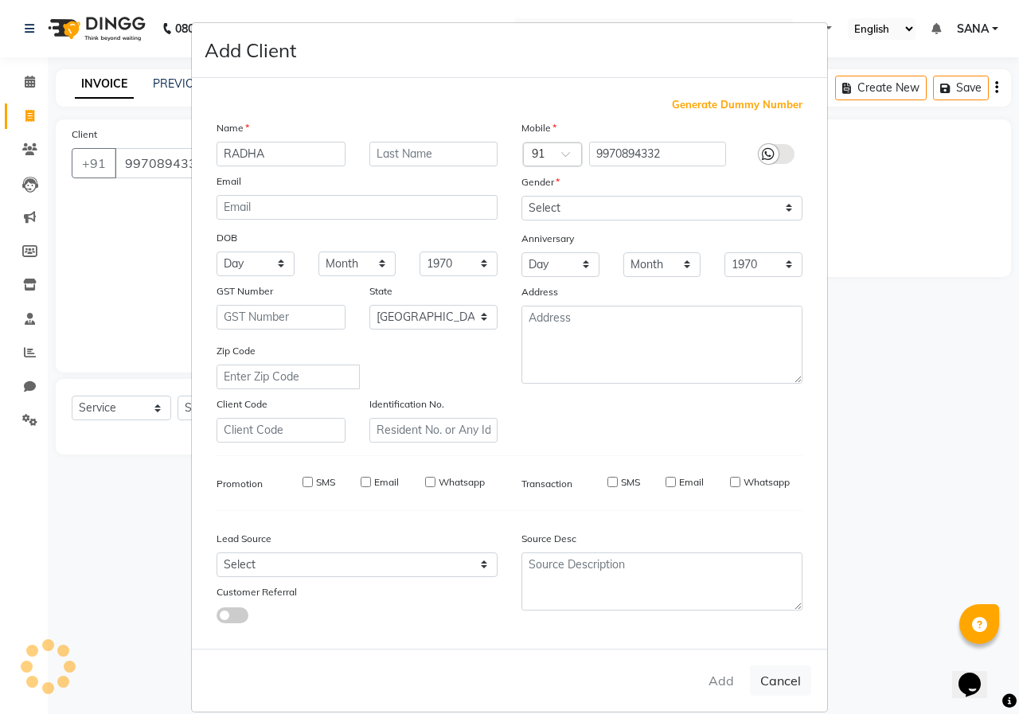
checkbox input "false"
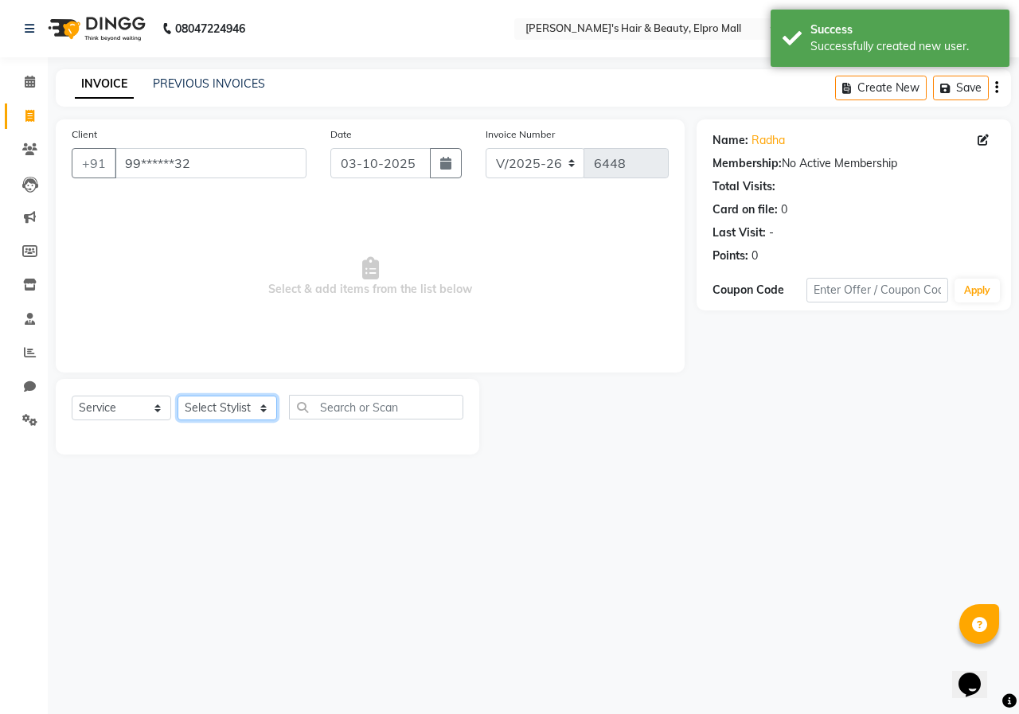
click at [209, 420] on select "Select Stylist ANUSHKA GAURI [PERSON_NAME] [PERSON_NAME] [PERSON_NAME] Rahul [P…" at bounding box center [228, 408] width 100 height 25
select select "26748"
click at [385, 403] on input "text" at bounding box center [376, 407] width 174 height 25
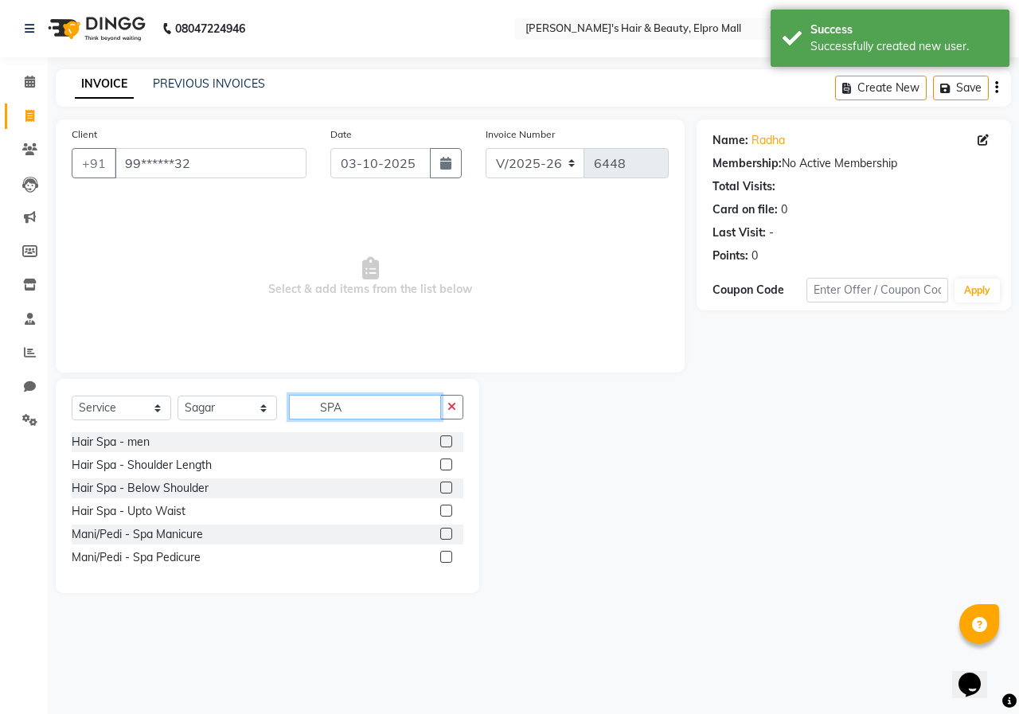
type input "SPA"
click at [444, 487] on label at bounding box center [446, 488] width 12 height 12
click at [444, 487] on input "checkbox" at bounding box center [445, 488] width 10 height 10
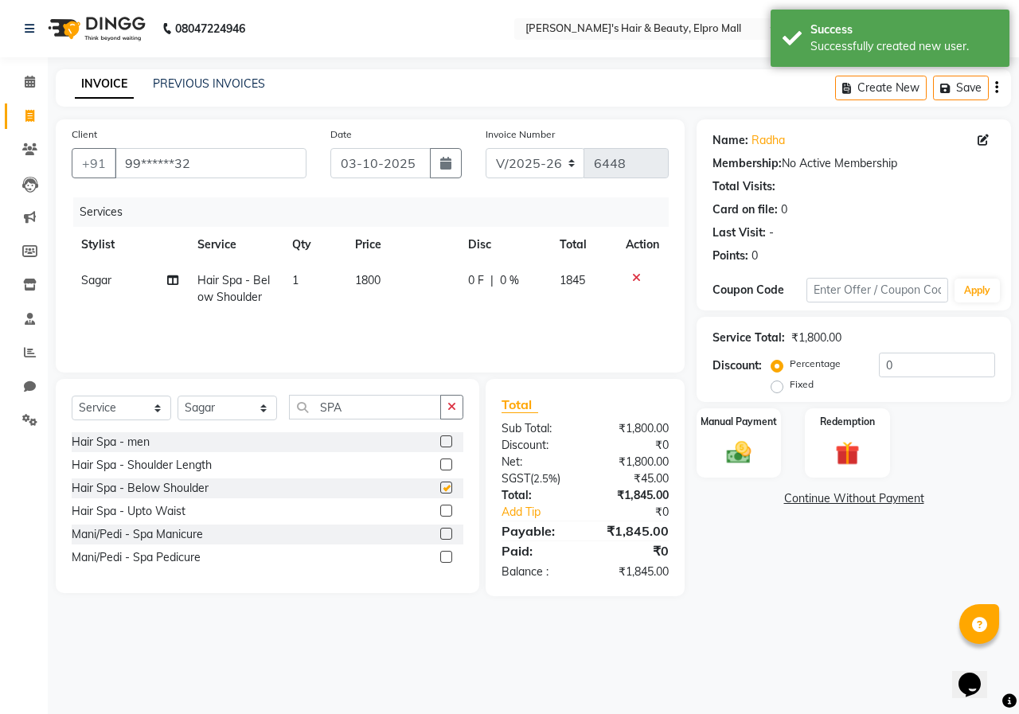
checkbox input "false"
click at [737, 450] on img at bounding box center [738, 452] width 41 height 29
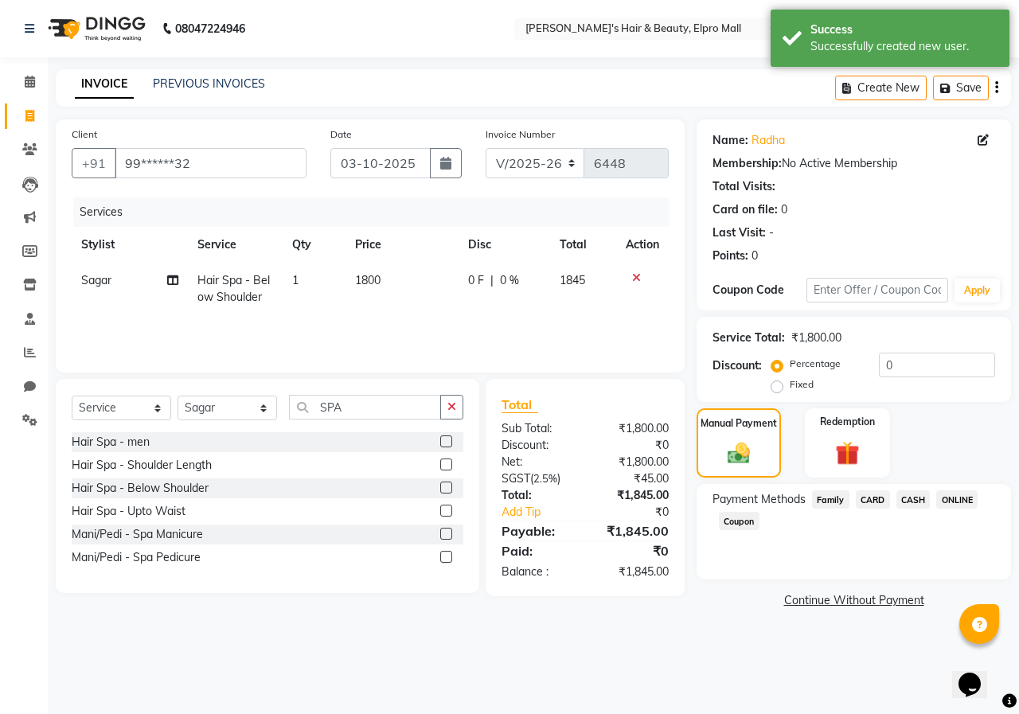
click at [940, 501] on span "ONLINE" at bounding box center [956, 500] width 41 height 18
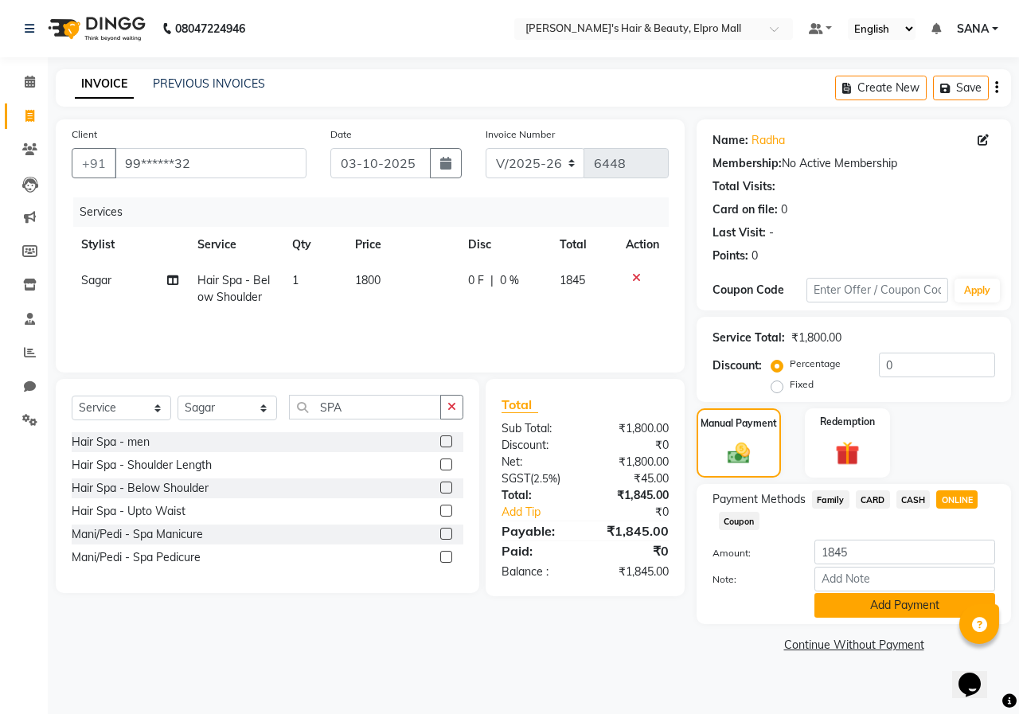
click at [850, 606] on button "Add Payment" at bounding box center [905, 605] width 181 height 25
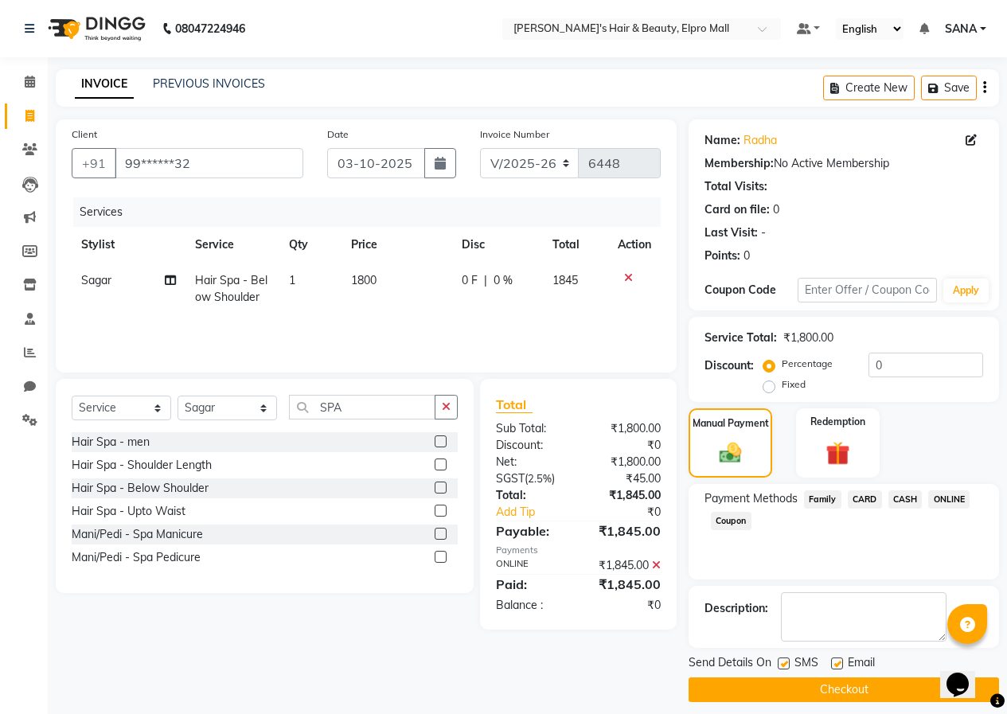
click at [354, 266] on td "1800" at bounding box center [397, 289] width 111 height 53
select select "26748"
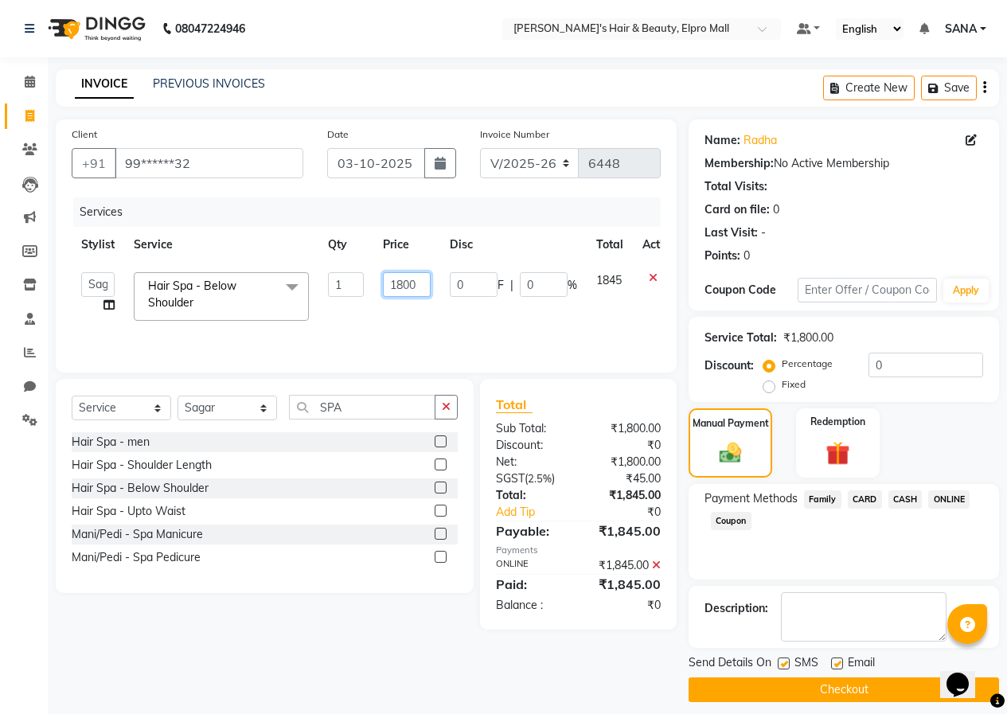
click at [428, 291] on input "1800" at bounding box center [407, 284] width 48 height 25
type input "1820"
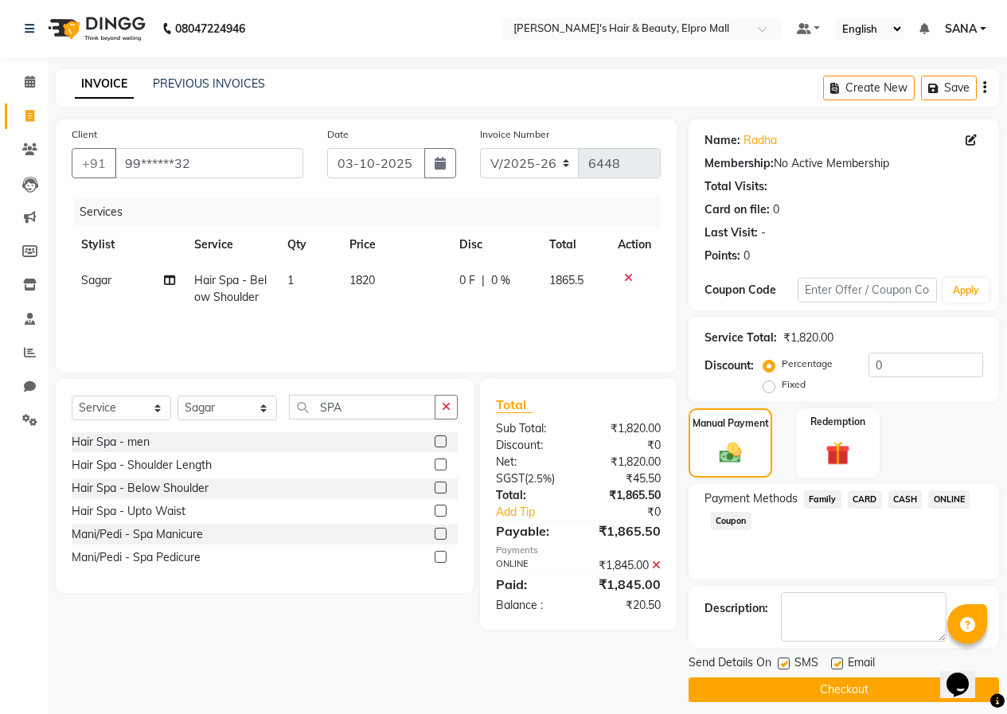
click at [437, 291] on td "1820" at bounding box center [395, 289] width 110 height 53
select select "26748"
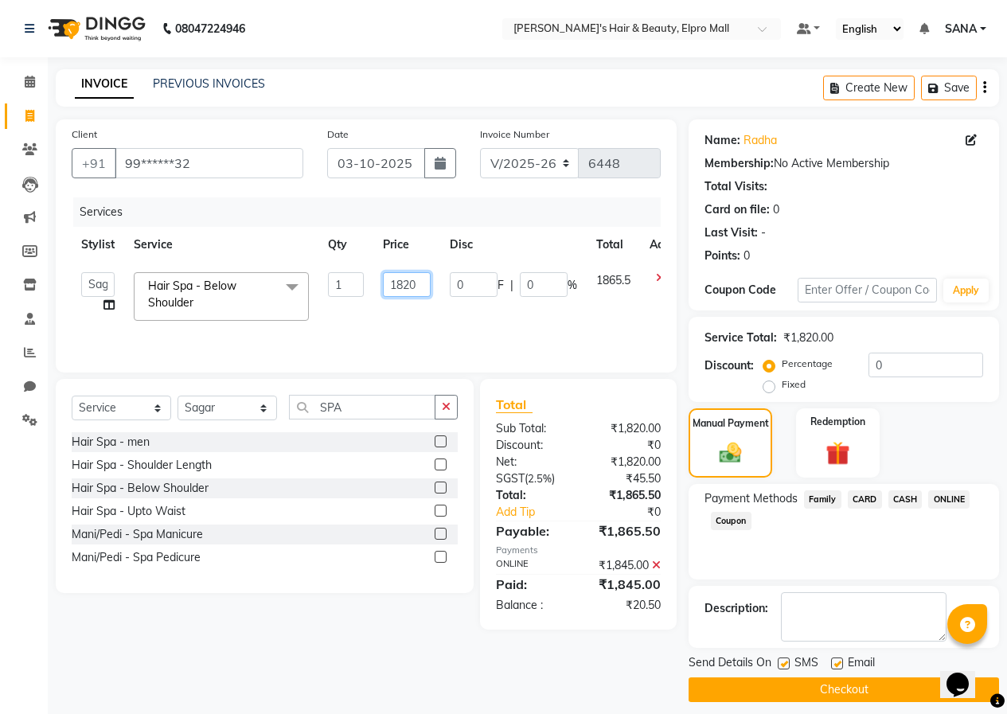
click at [424, 287] on input "1820" at bounding box center [407, 284] width 48 height 25
type input "1850"
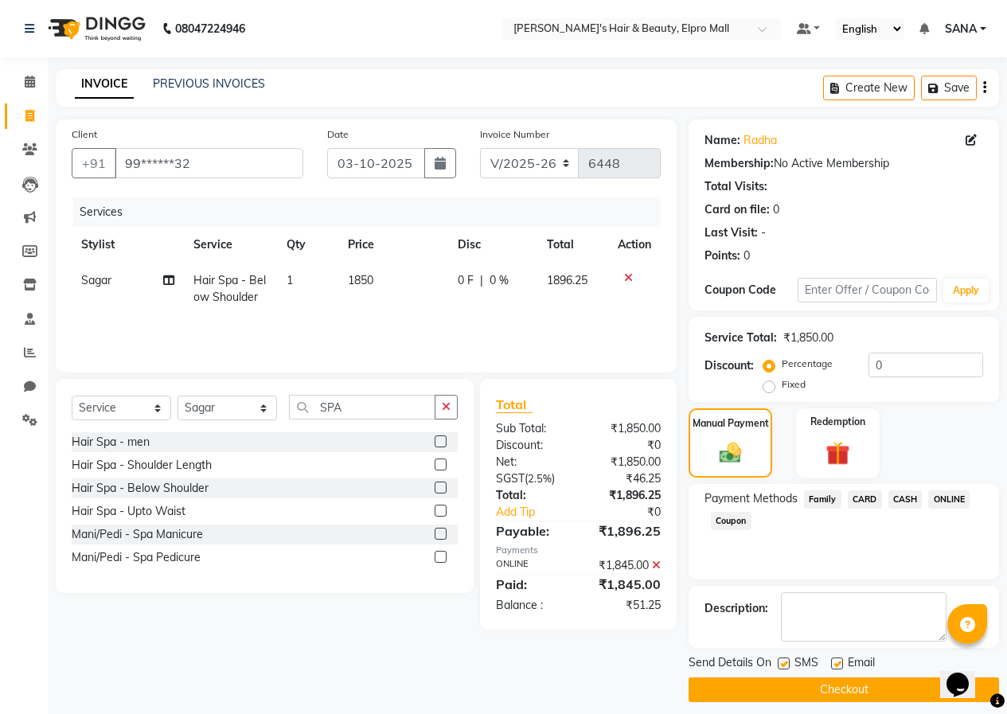
click at [418, 318] on div "Services Stylist Service Qty Price Disc Total Action Sagar Hair Spa - Below Sho…" at bounding box center [366, 276] width 589 height 159
click at [835, 687] on button "Checkout" at bounding box center [844, 690] width 311 height 25
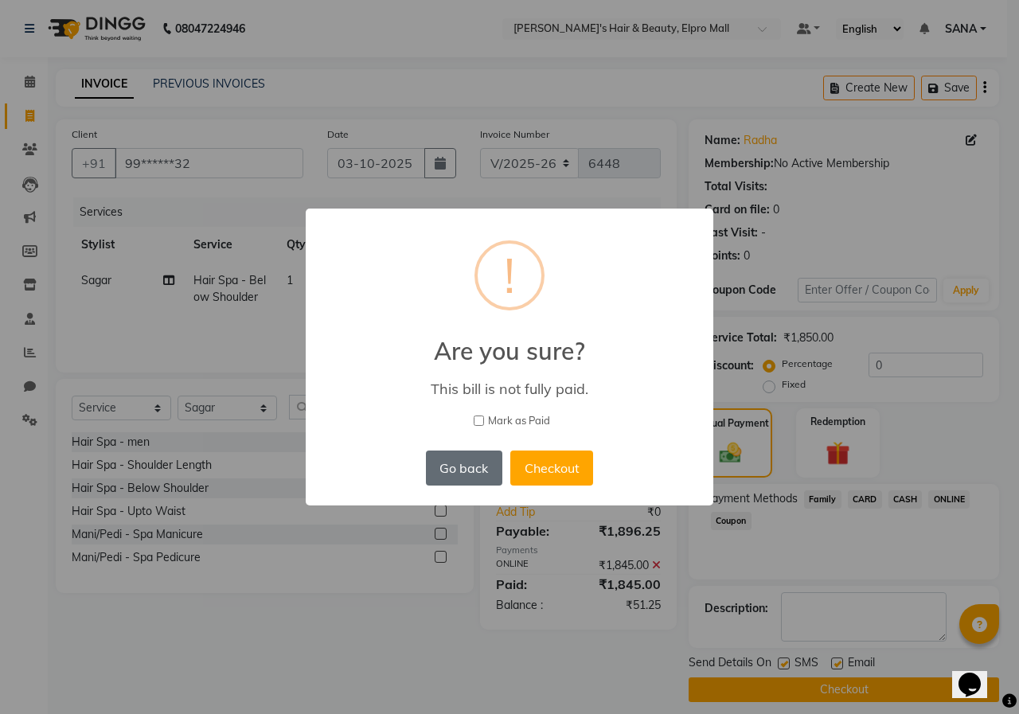
click at [437, 463] on button "Go back" at bounding box center [464, 468] width 76 height 35
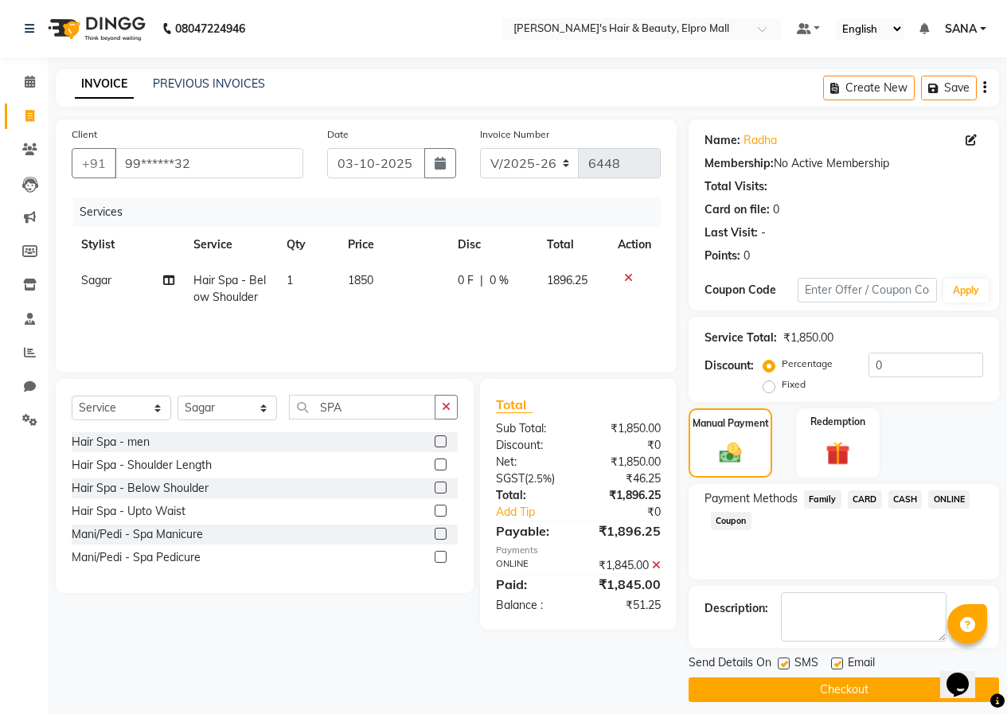
click at [940, 495] on span "ONLINE" at bounding box center [949, 500] width 41 height 18
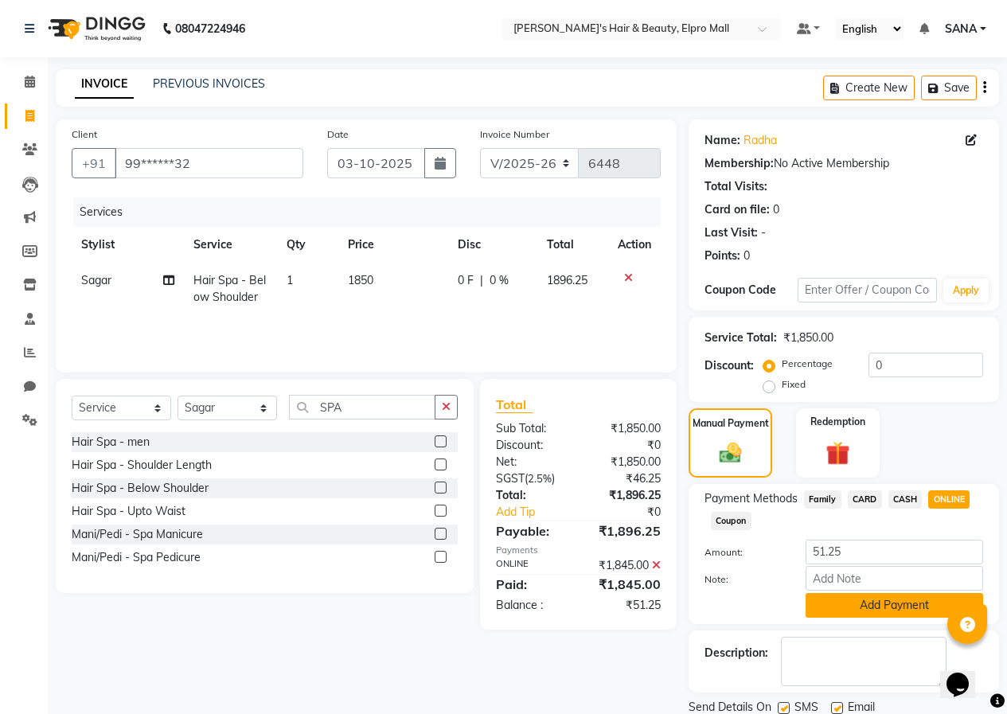
click at [889, 612] on button "Add Payment" at bounding box center [895, 605] width 178 height 25
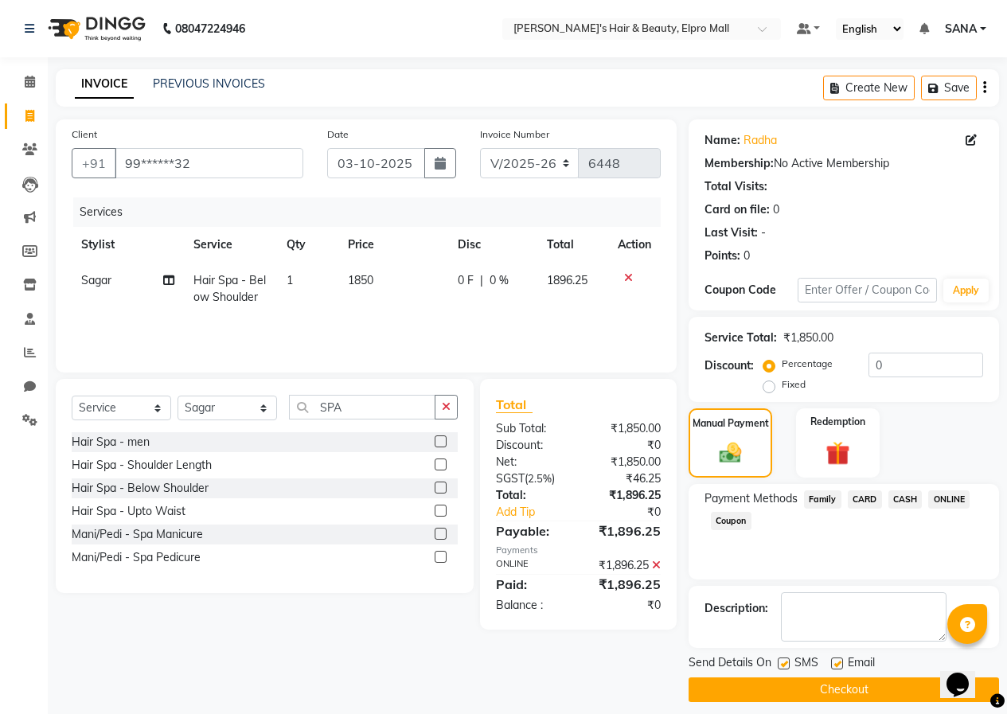
click at [850, 692] on button "Checkout" at bounding box center [844, 690] width 311 height 25
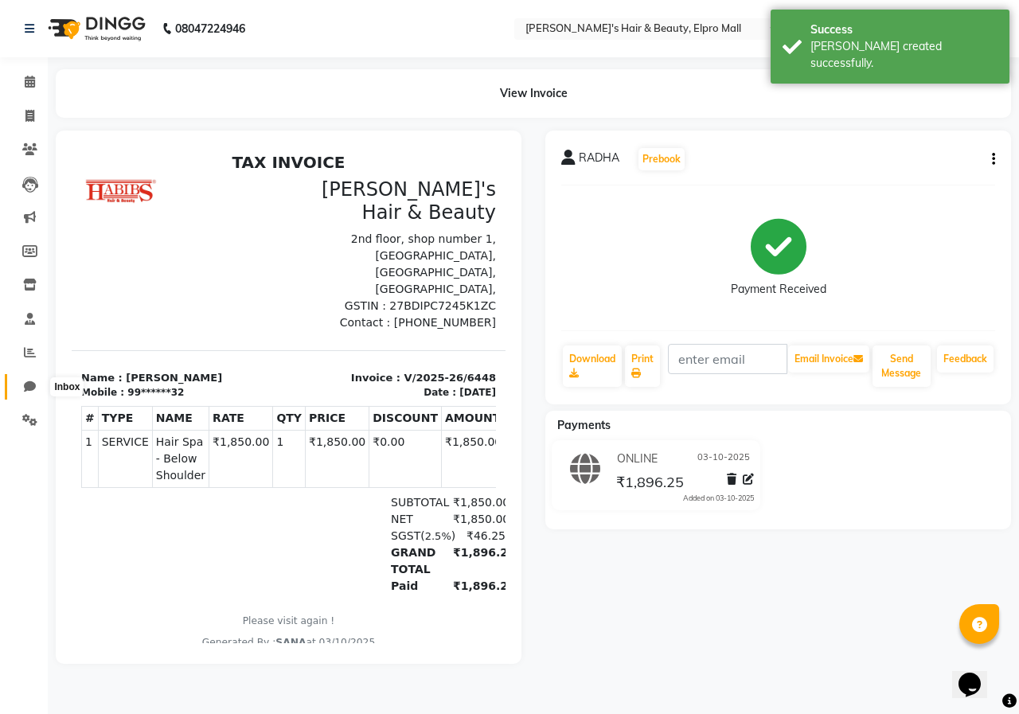
click at [27, 389] on icon at bounding box center [30, 387] width 12 height 12
select select "100"
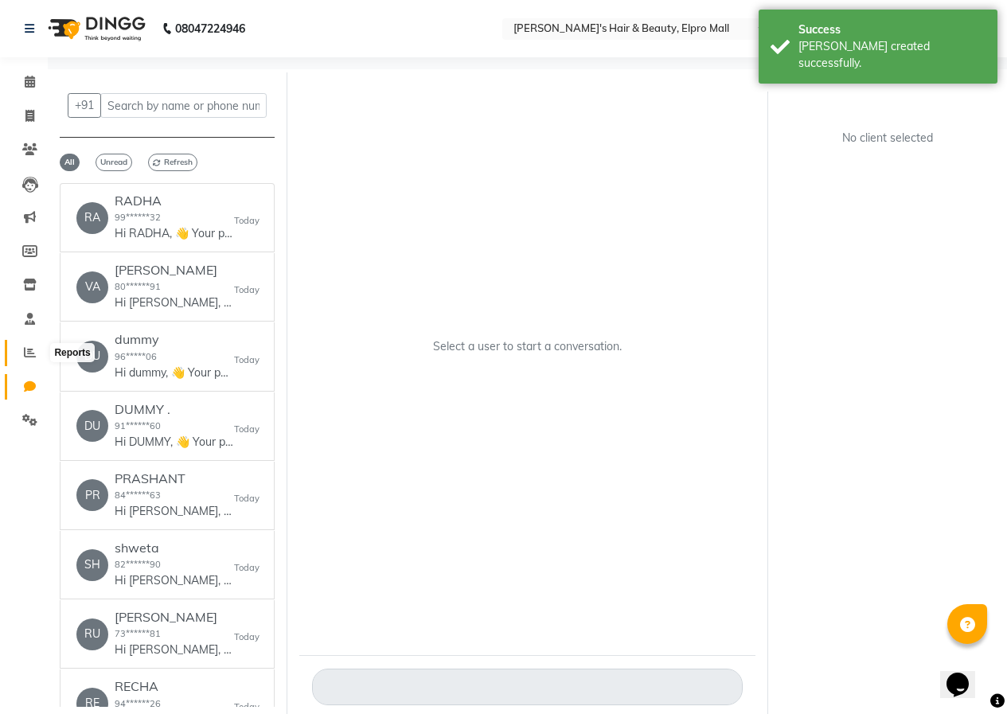
click at [33, 357] on icon at bounding box center [30, 352] width 12 height 12
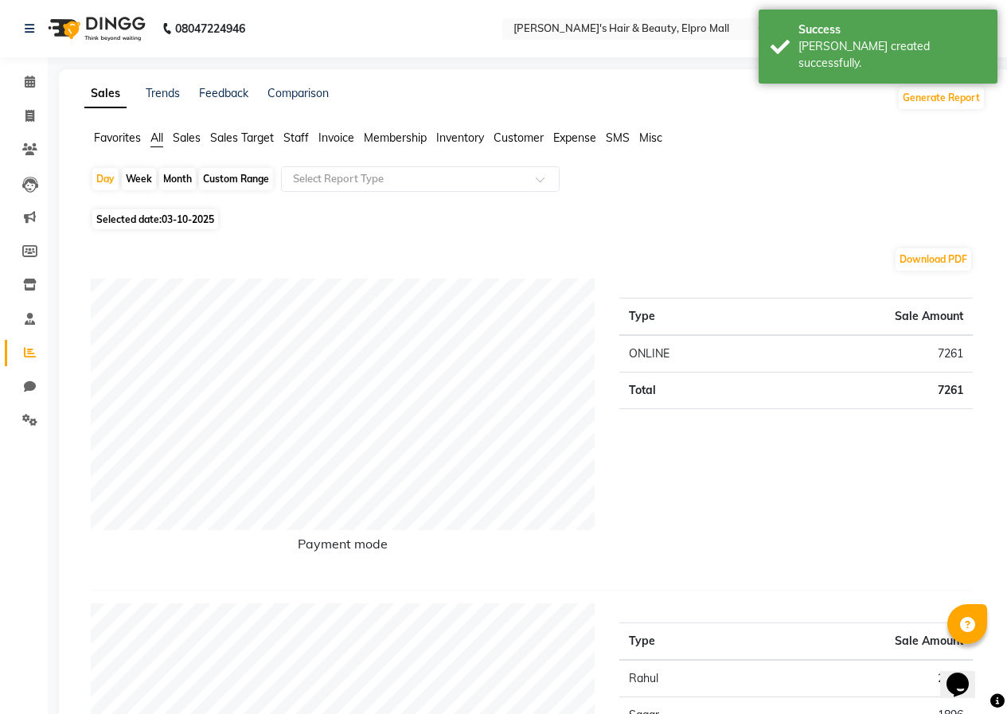
click at [158, 225] on span "Selected date: 03-10-2025" at bounding box center [155, 219] width 126 height 20
select select "10"
select select "2025"
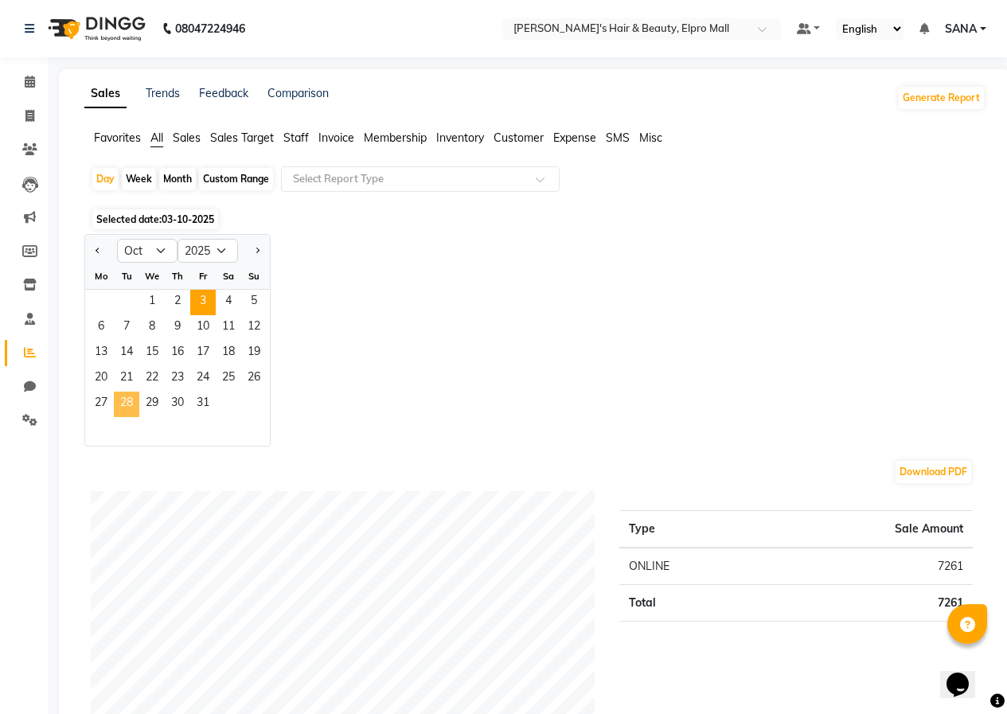
click at [131, 402] on span "28" at bounding box center [126, 404] width 25 height 25
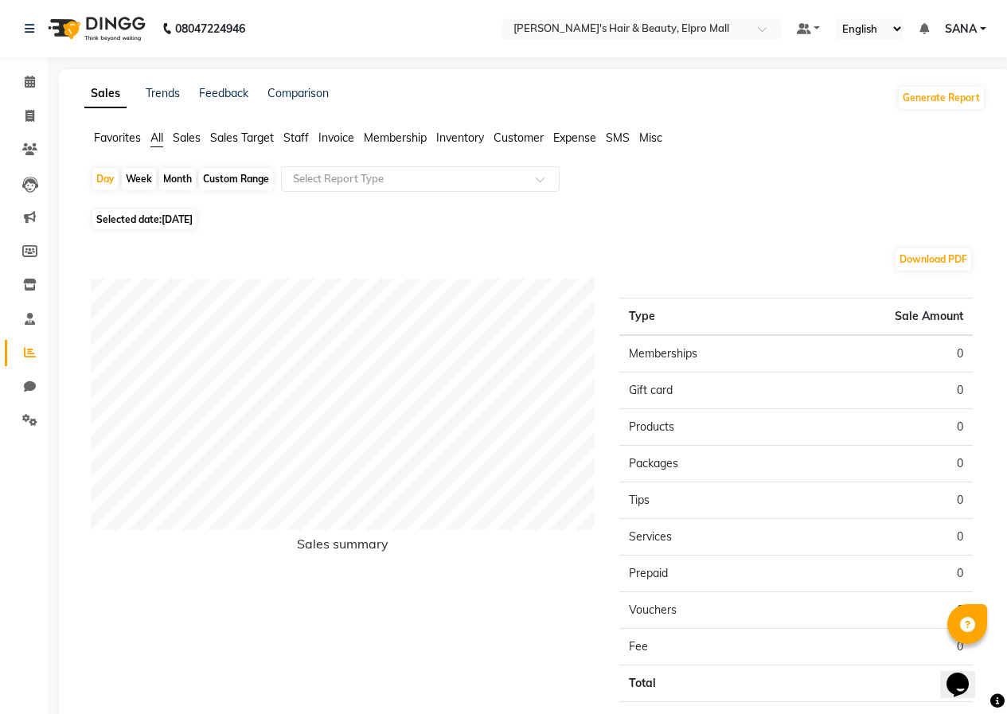
click at [178, 215] on span "[DATE]" at bounding box center [177, 219] width 31 height 12
select select "10"
select select "2025"
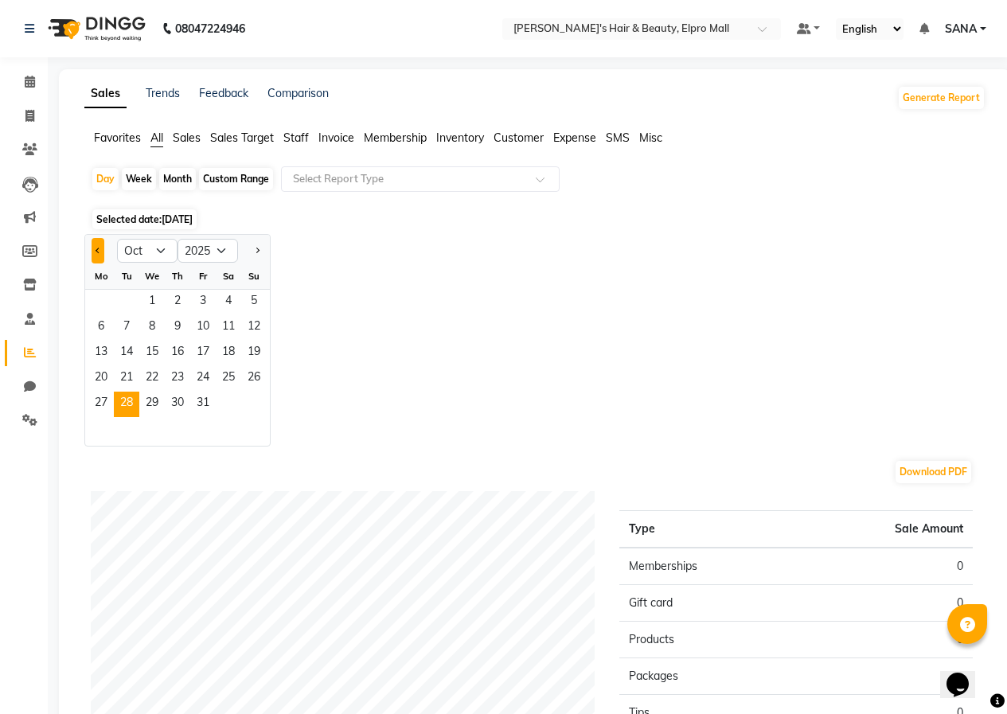
click at [103, 258] on button "Previous month" at bounding box center [98, 250] width 13 height 25
select select "9"
click at [244, 377] on span "28" at bounding box center [253, 378] width 25 height 25
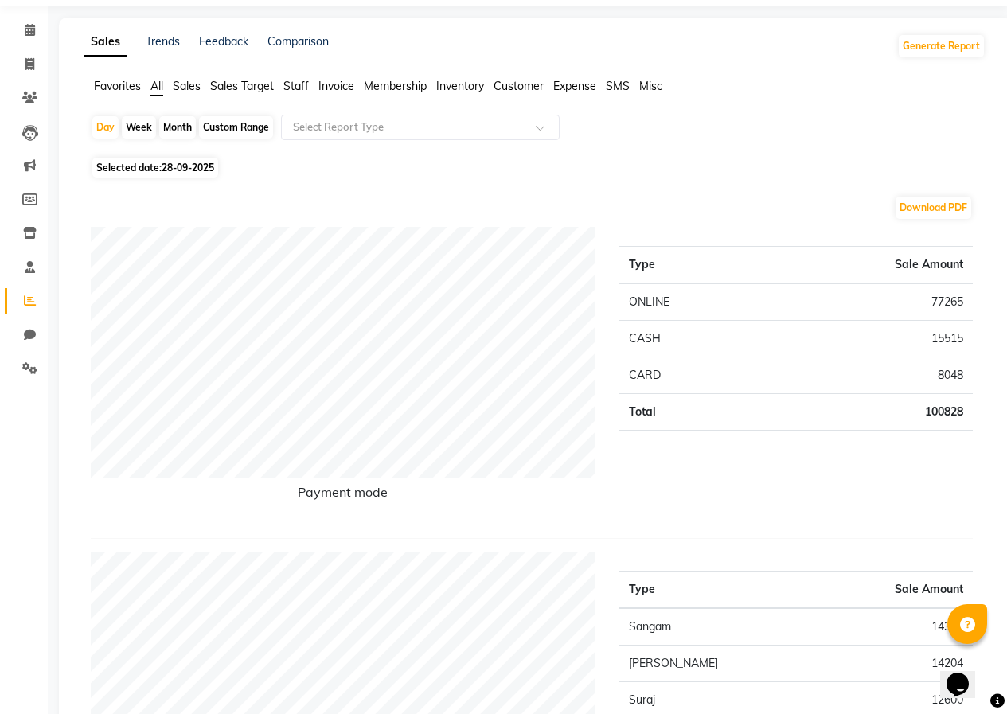
scroll to position [80, 0]
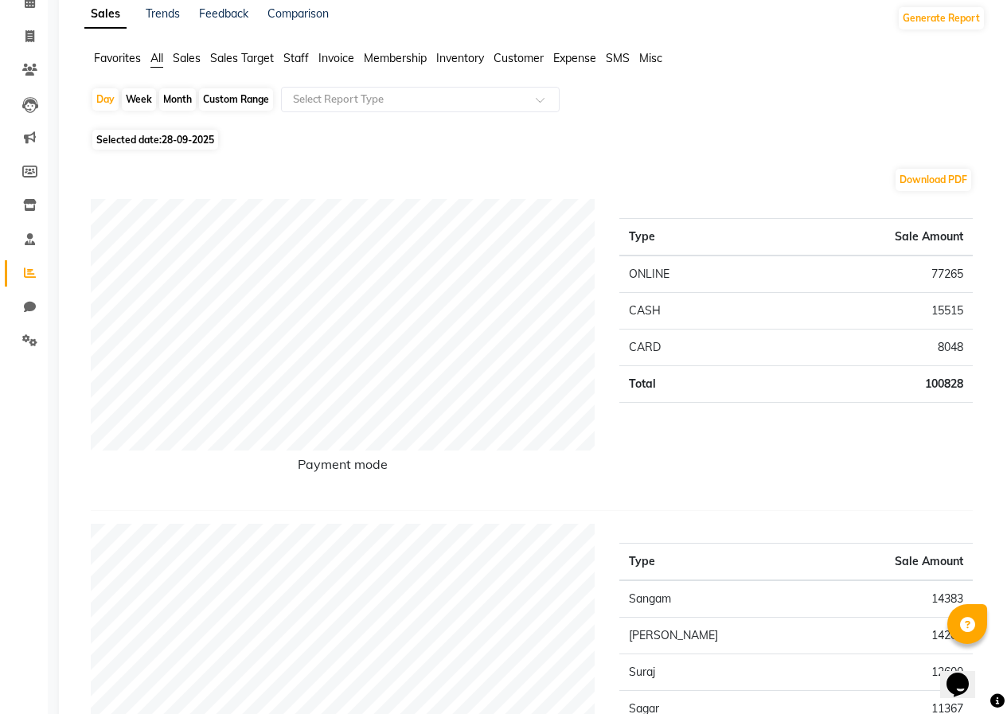
click at [155, 143] on span "Selected date: [DATE]" at bounding box center [155, 140] width 126 height 20
select select "9"
select select "2025"
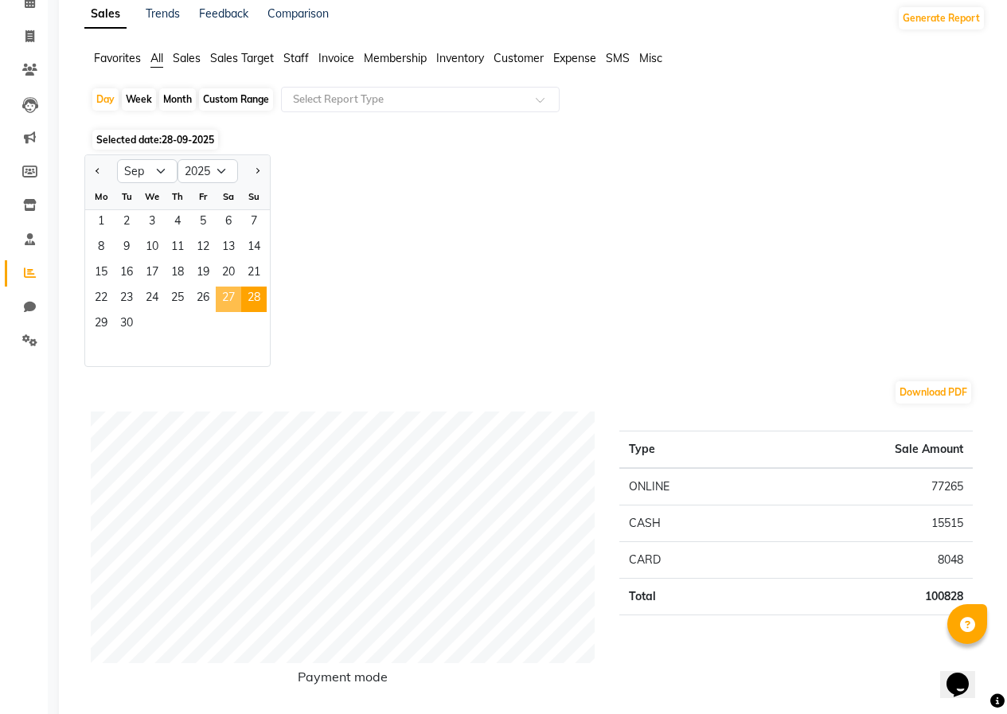
click at [221, 299] on span "27" at bounding box center [228, 299] width 25 height 25
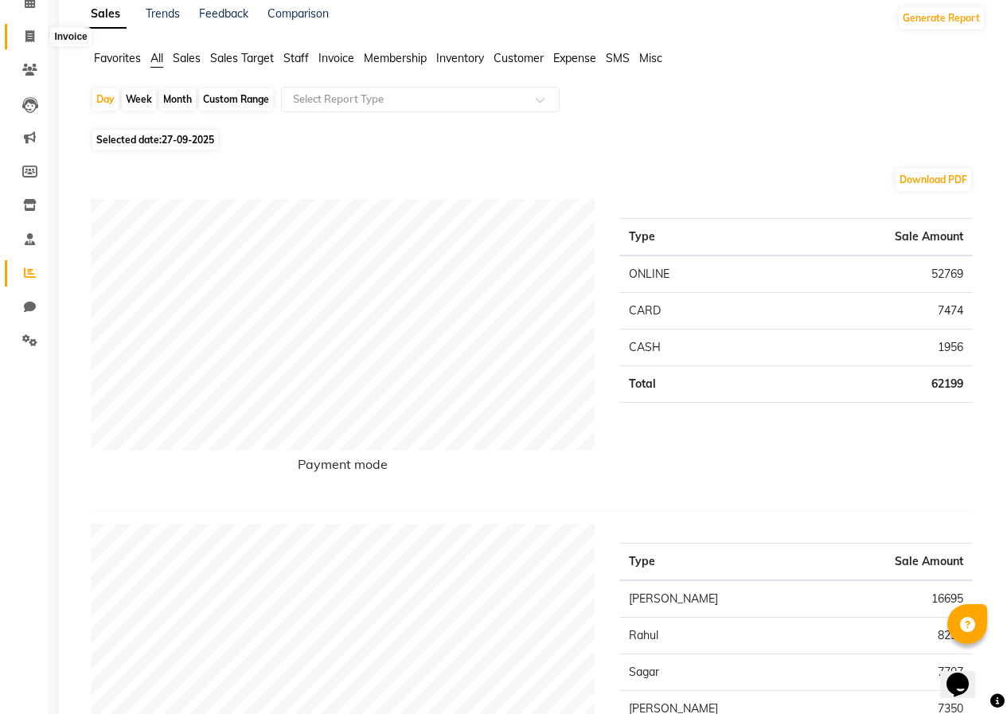
click at [25, 33] on icon at bounding box center [29, 36] width 9 height 12
select select "service"
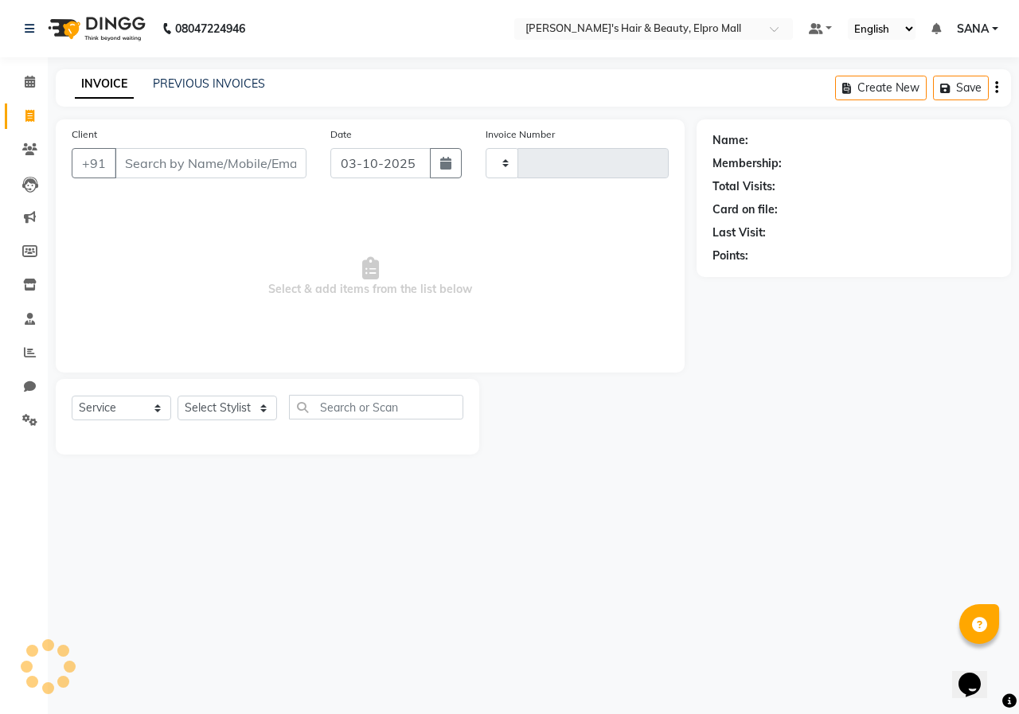
type input "6449"
select select "3952"
click at [448, 168] on icon "button" at bounding box center [445, 163] width 11 height 13
select select "10"
select select "2025"
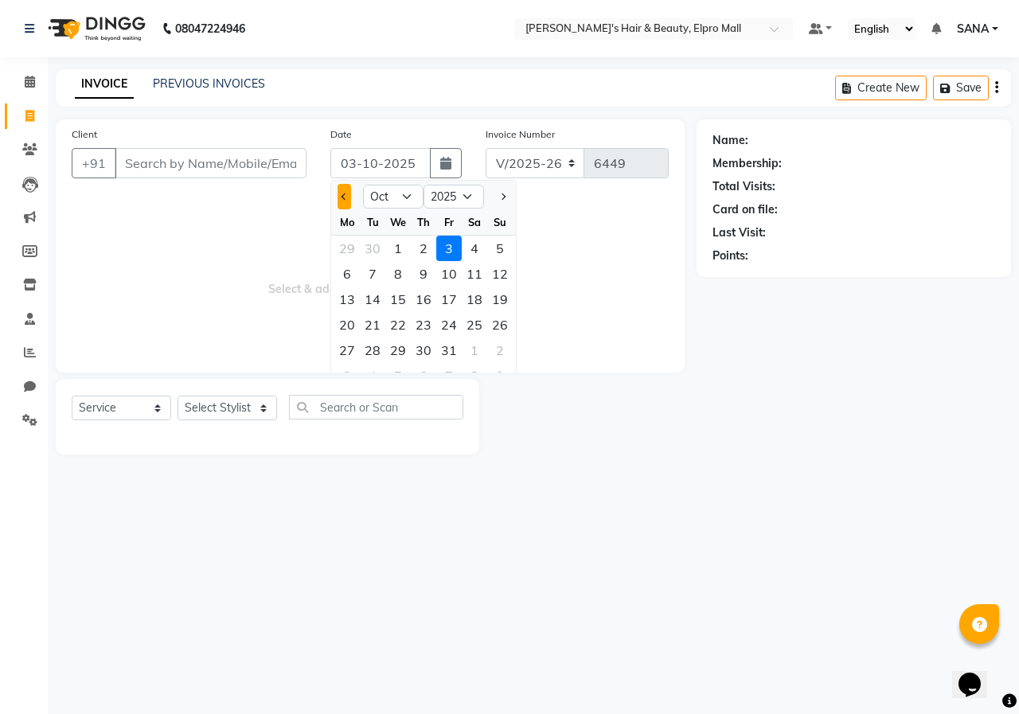
click at [351, 199] on button "Previous month" at bounding box center [345, 196] width 14 height 25
select select "9"
click at [470, 318] on div "27" at bounding box center [474, 324] width 25 height 25
type input "27-09-2025"
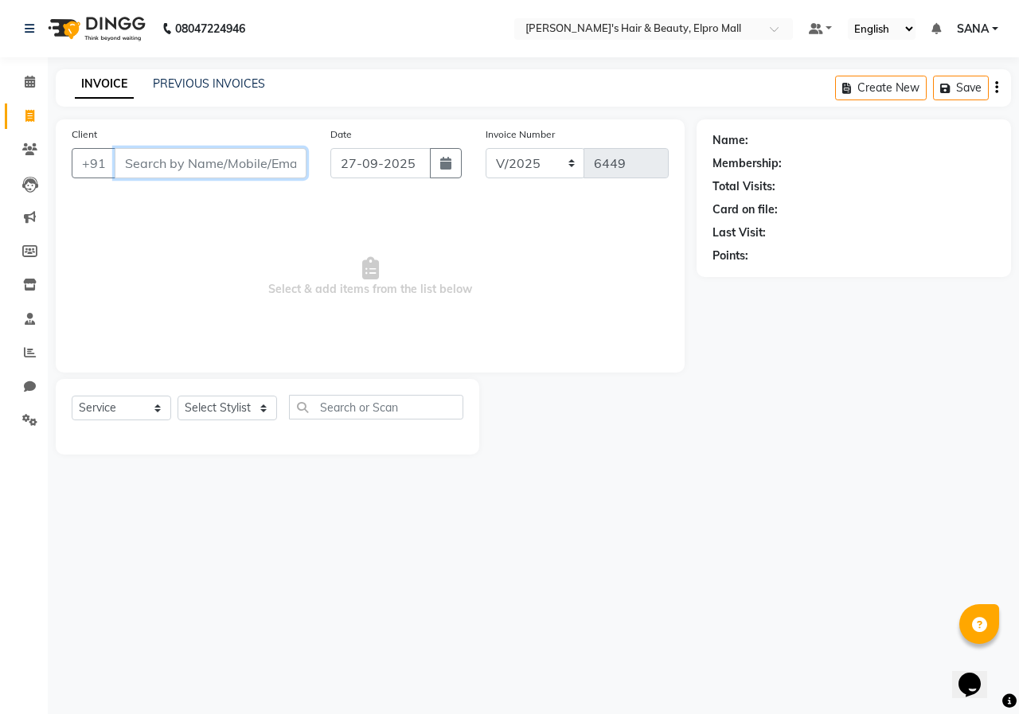
click at [286, 166] on input "Client" at bounding box center [211, 163] width 192 height 30
type input "9"
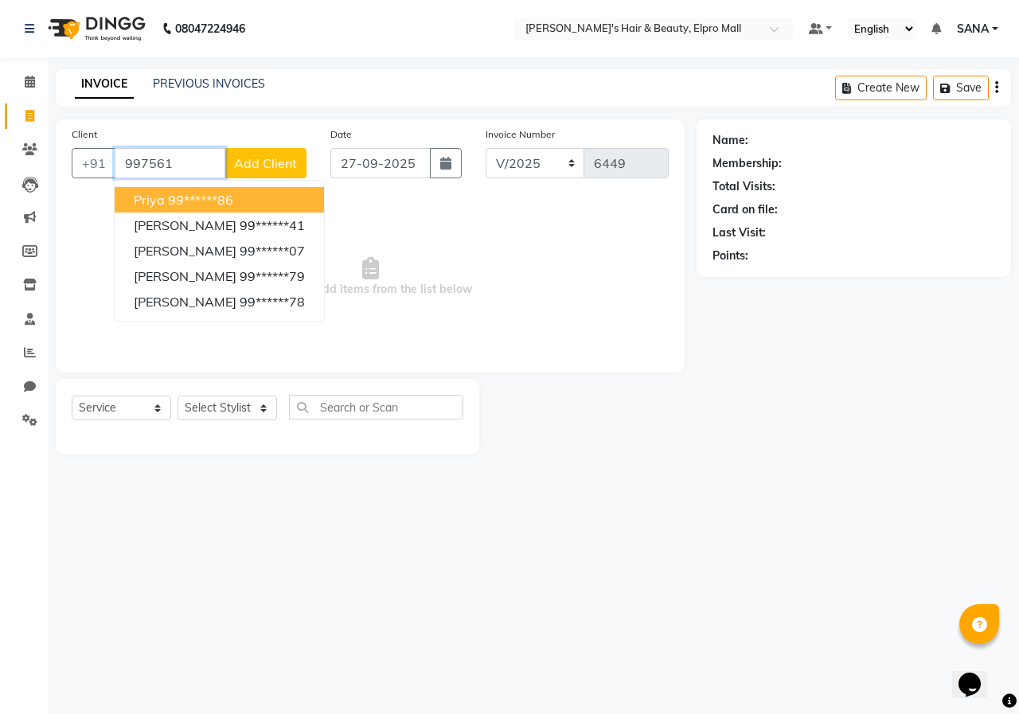
click at [243, 201] on button "priya 99******86" at bounding box center [219, 199] width 209 height 25
type input "99******86"
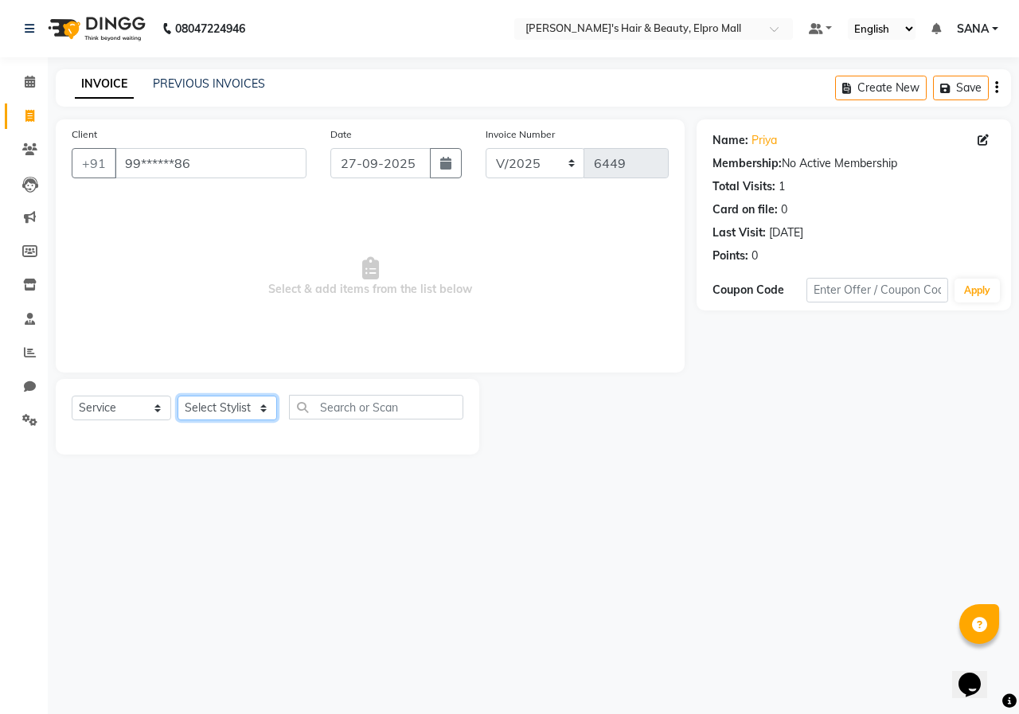
click at [221, 404] on select "Select Stylist ANUSHKA GAURI [PERSON_NAME] [PERSON_NAME] [PERSON_NAME] Rahul [P…" at bounding box center [228, 408] width 100 height 25
select select "26748"
click at [178, 396] on select "Select Stylist ANUSHKA GAURI [PERSON_NAME] [PERSON_NAME] [PERSON_NAME] Rahul [P…" at bounding box center [228, 408] width 100 height 25
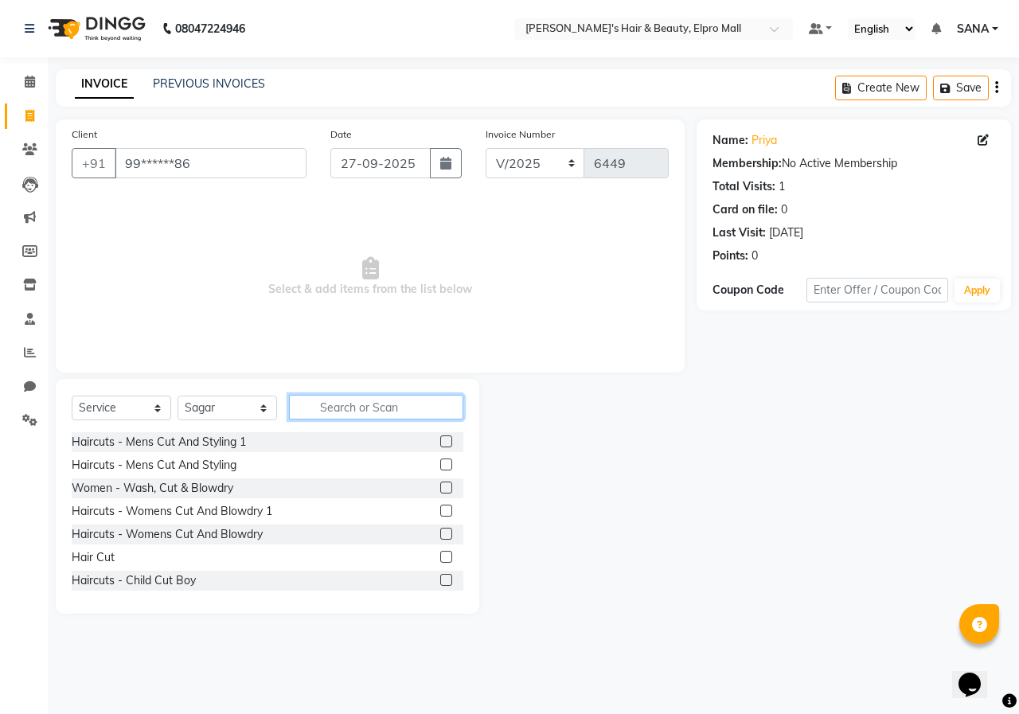
click at [366, 407] on input "text" at bounding box center [376, 407] width 174 height 25
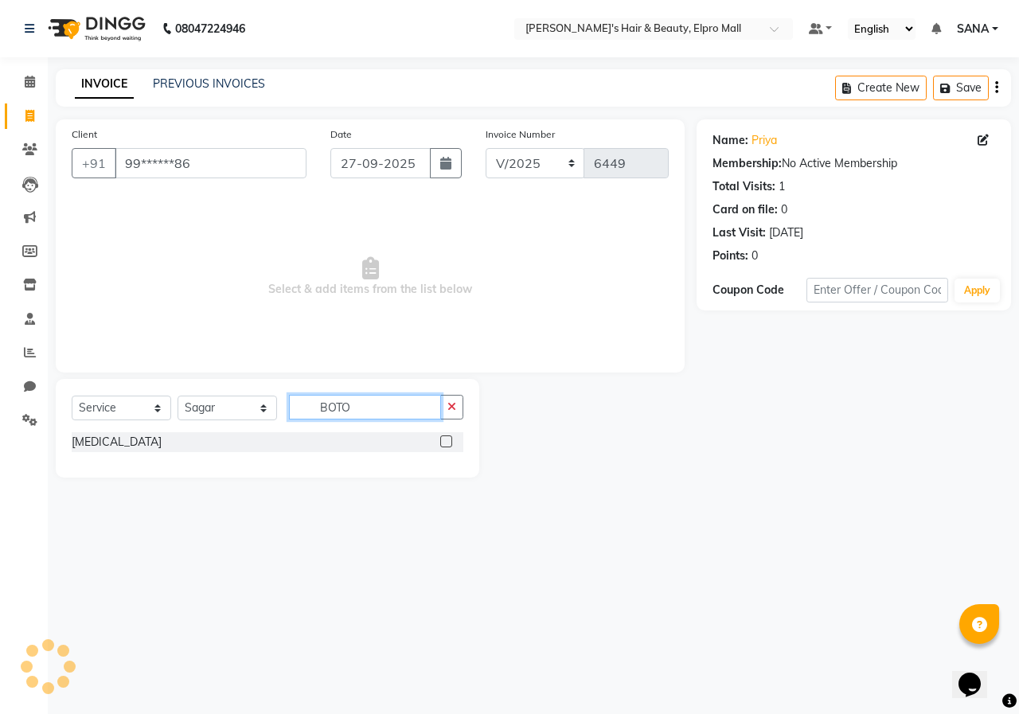
type input "BOTO"
click at [448, 442] on label at bounding box center [446, 442] width 12 height 12
click at [448, 442] on input "checkbox" at bounding box center [445, 442] width 10 height 10
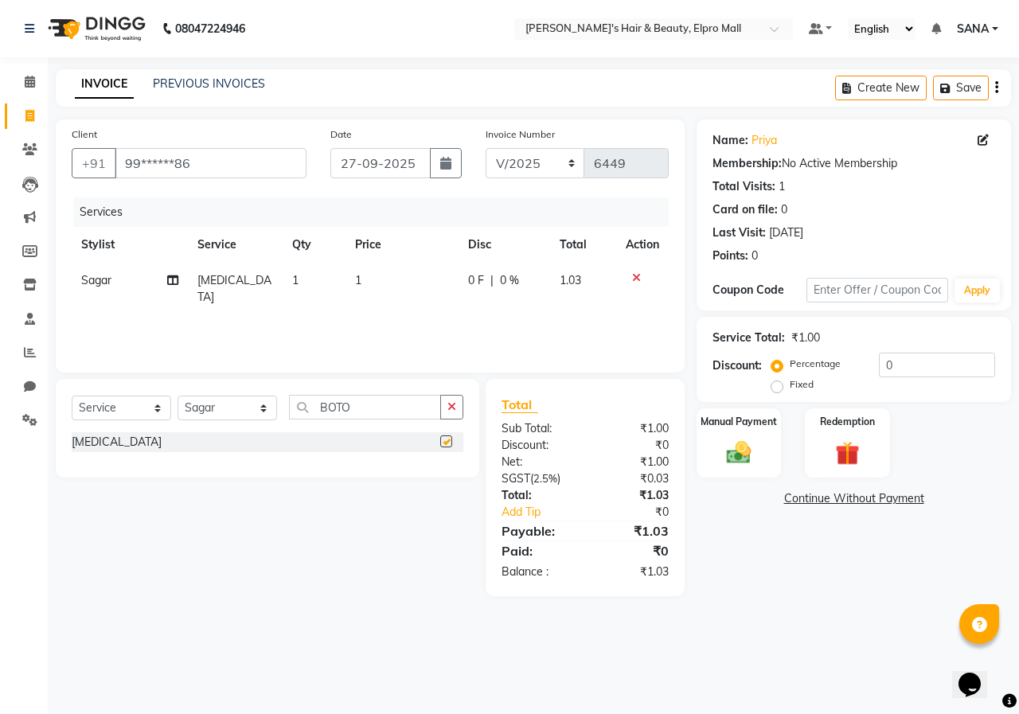
checkbox input "false"
click at [352, 263] on td "1" at bounding box center [402, 289] width 113 height 53
select select "26748"
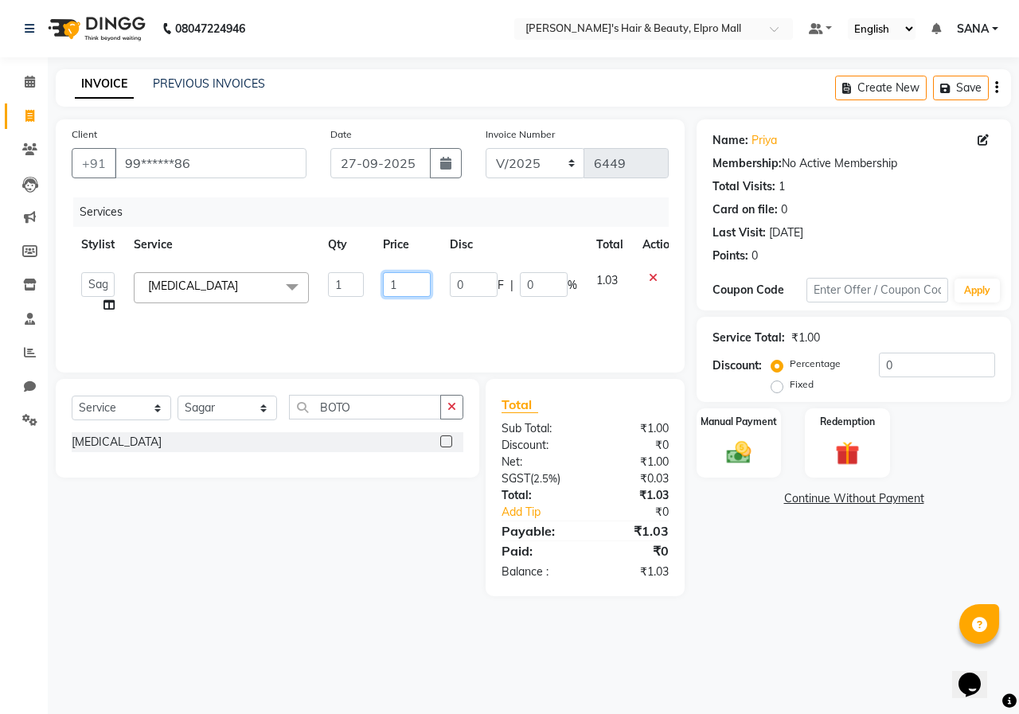
click at [415, 276] on input "1" at bounding box center [407, 284] width 48 height 25
type input "9568"
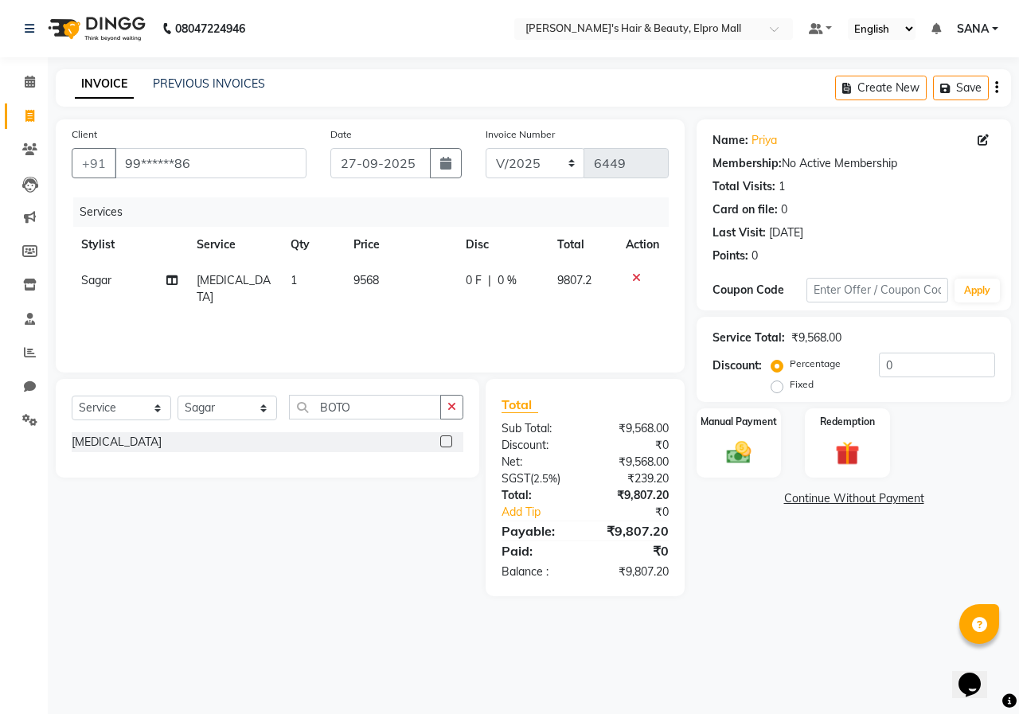
click at [416, 321] on div "Services Stylist Service Qty Price Disc Total Action Sagar [MEDICAL_DATA] 1 956…" at bounding box center [370, 276] width 597 height 159
click at [381, 286] on td "9568" at bounding box center [400, 289] width 112 height 53
select select "26748"
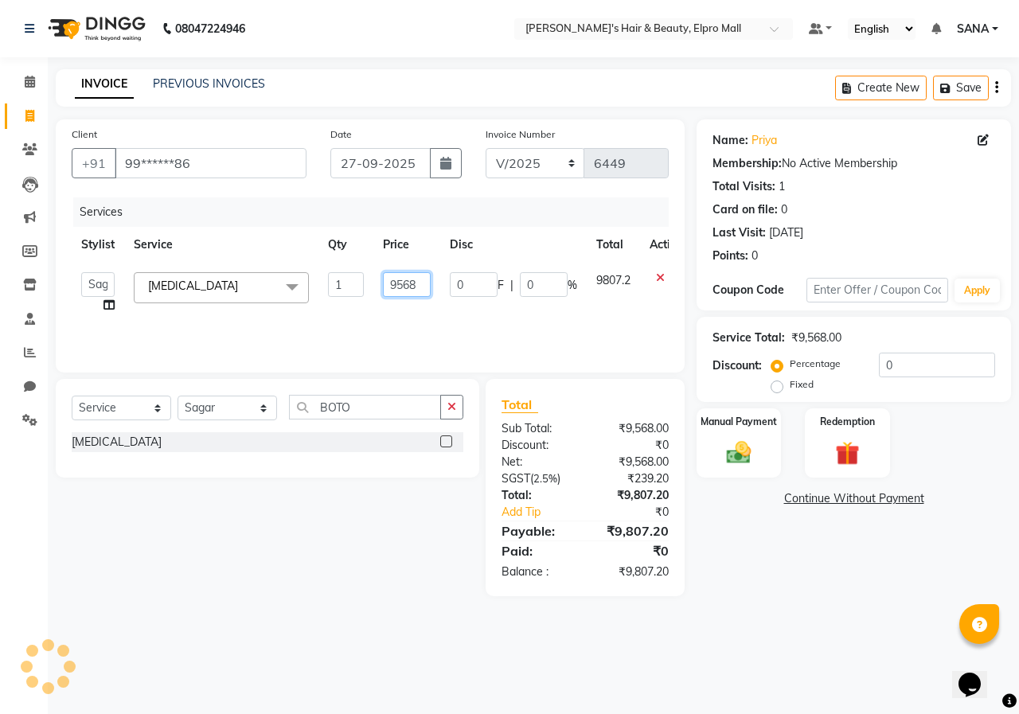
click at [418, 284] on input "9568" at bounding box center [407, 284] width 48 height 25
type input "9329"
click at [446, 360] on div "Client +91 99******86 Date [DATE] Invoice Number V/2025 V/[PHONE_NUMBER] Servic…" at bounding box center [370, 245] width 629 height 253
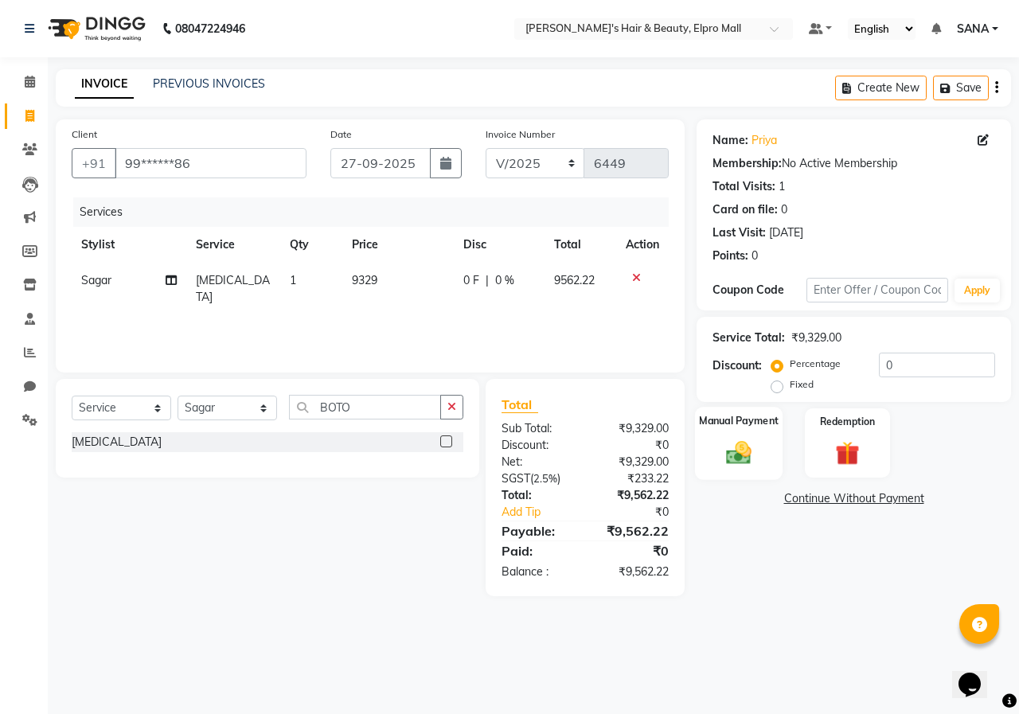
click at [730, 428] on label "Manual Payment" at bounding box center [739, 420] width 80 height 15
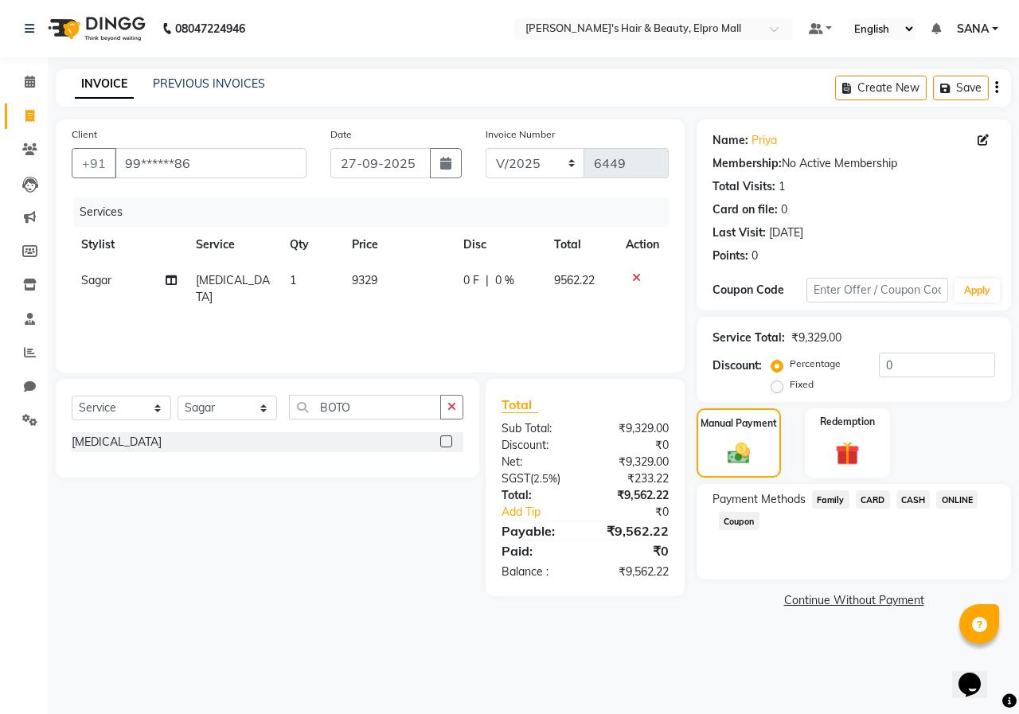
click at [964, 503] on span "ONLINE" at bounding box center [956, 500] width 41 height 18
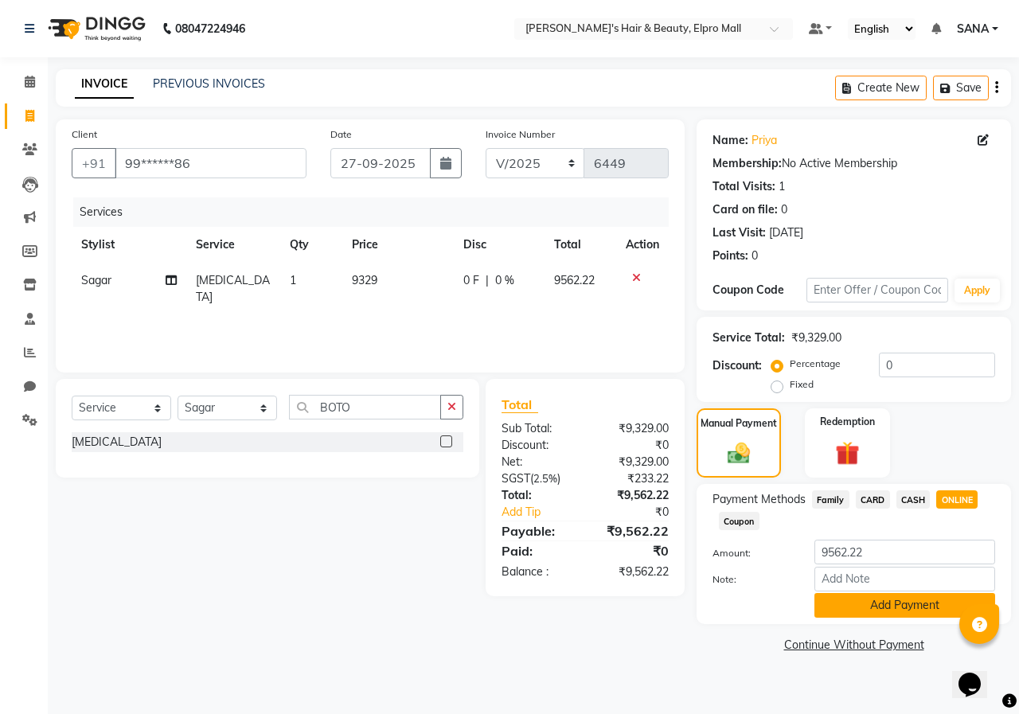
click at [927, 615] on button "Add Payment" at bounding box center [905, 605] width 181 height 25
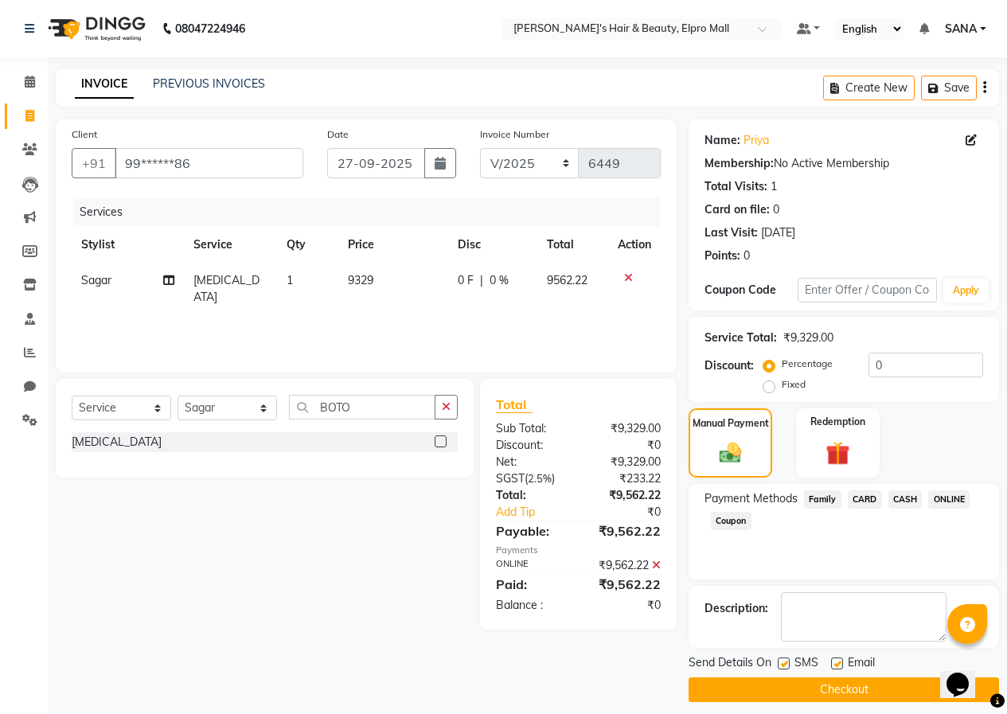
click at [893, 686] on button "Checkout" at bounding box center [844, 690] width 311 height 25
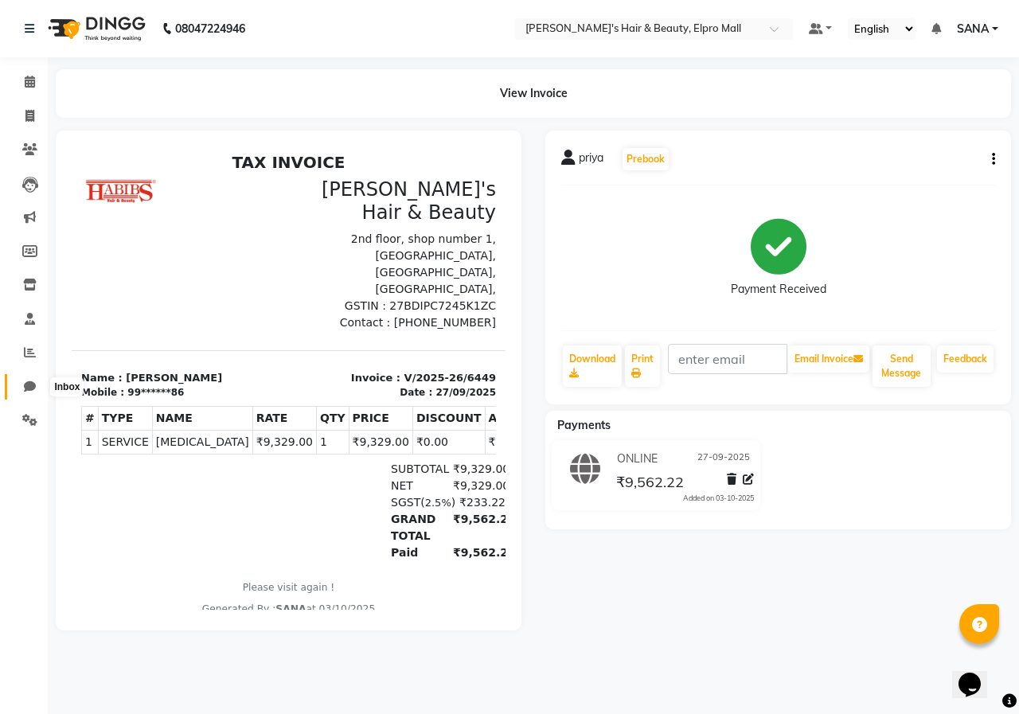
click at [36, 384] on span at bounding box center [30, 387] width 28 height 18
select select "100"
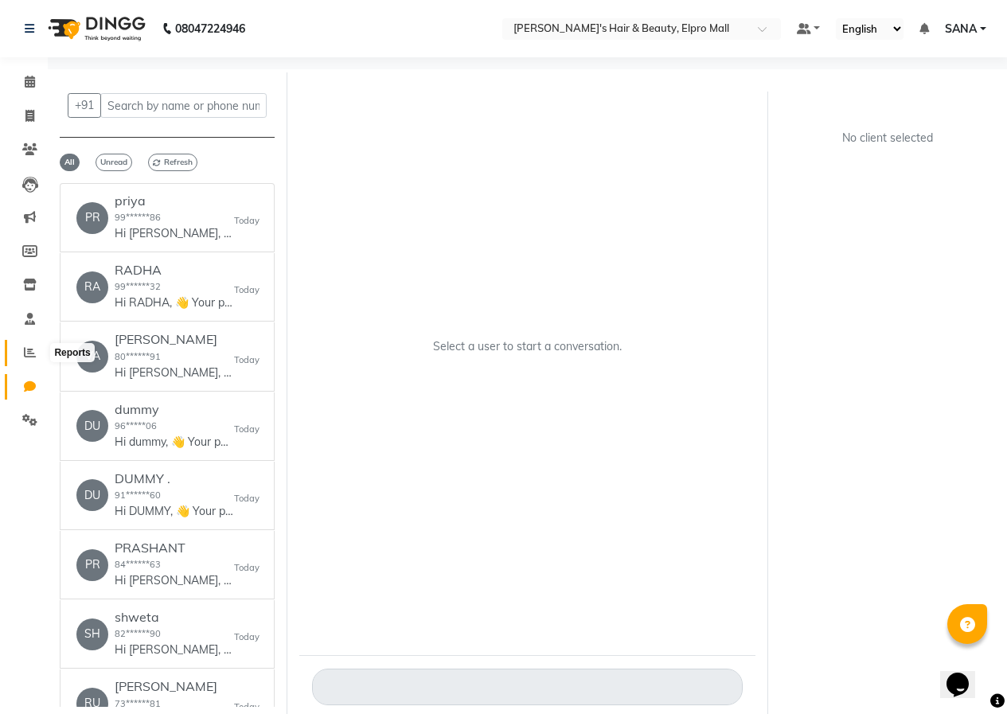
click at [34, 350] on icon at bounding box center [30, 352] width 12 height 12
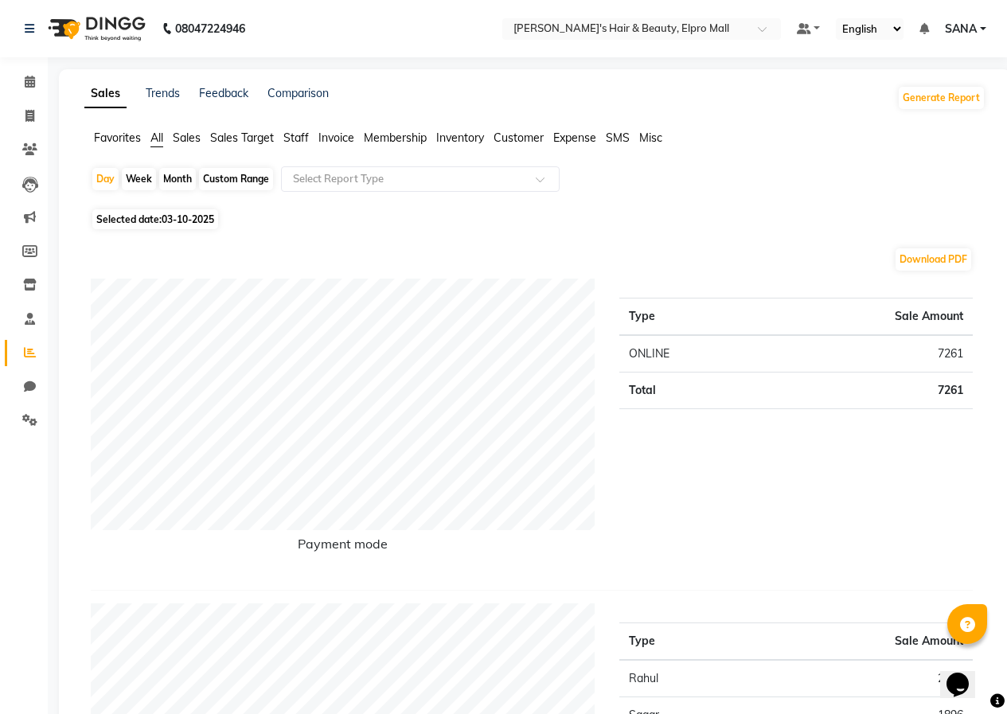
click at [133, 213] on span "Selected date: 03-10-2025" at bounding box center [155, 219] width 126 height 20
select select "10"
select select "2025"
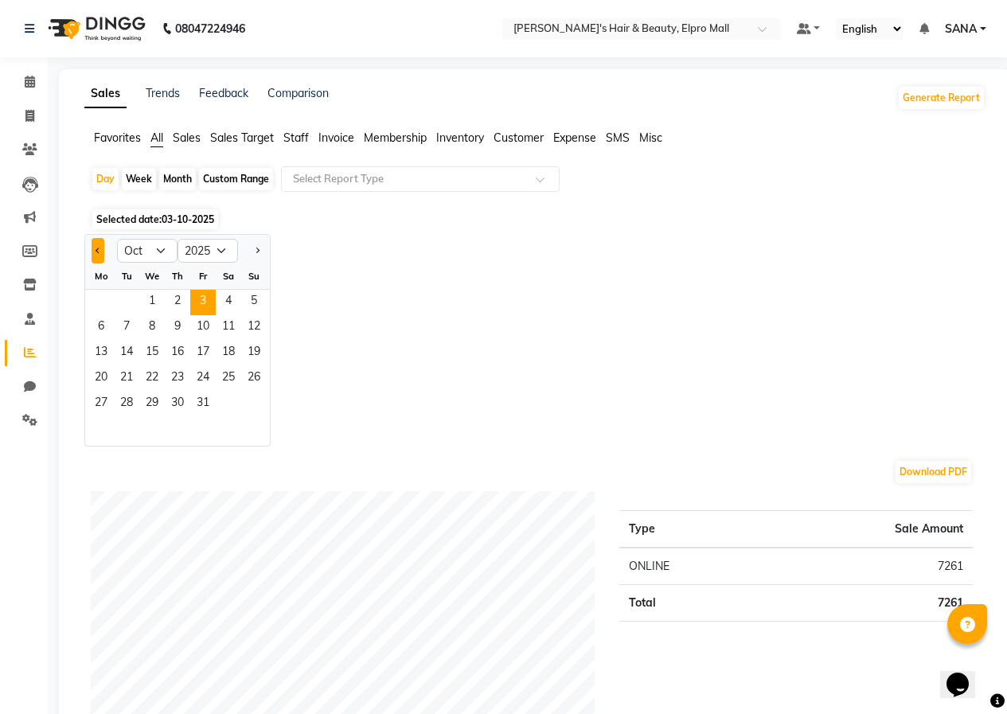
click at [92, 244] on button "Previous month" at bounding box center [98, 250] width 13 height 25
select select "9"
click at [201, 373] on span "26" at bounding box center [202, 378] width 25 height 25
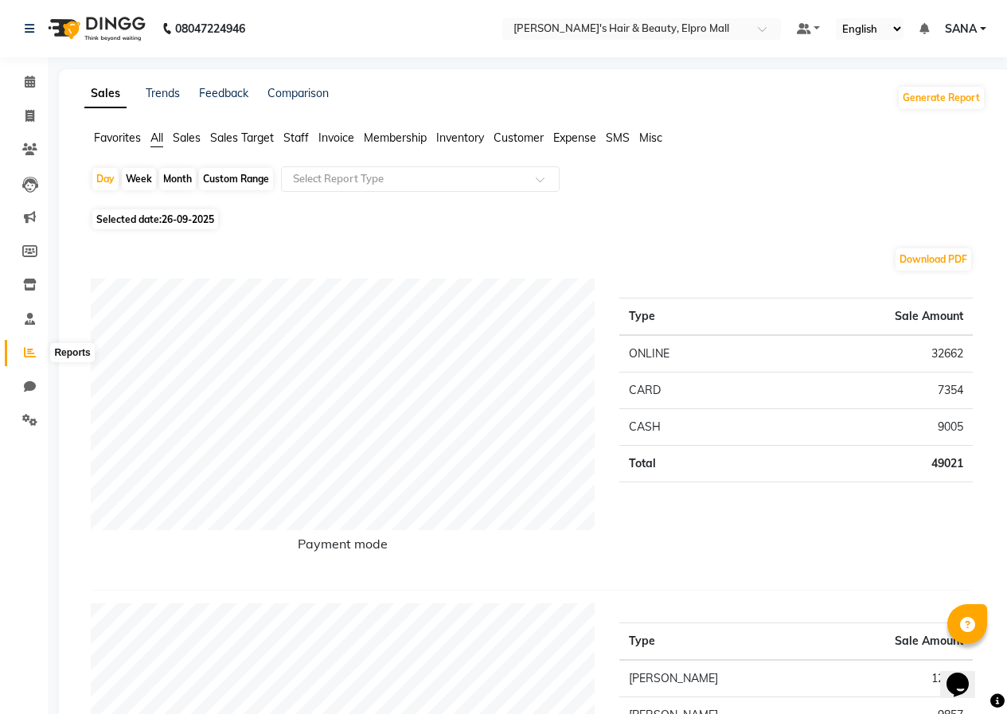
click at [28, 352] on icon at bounding box center [30, 352] width 12 height 12
click at [203, 213] on span "Selected date: [DATE]" at bounding box center [155, 219] width 126 height 20
select select "9"
select select "2025"
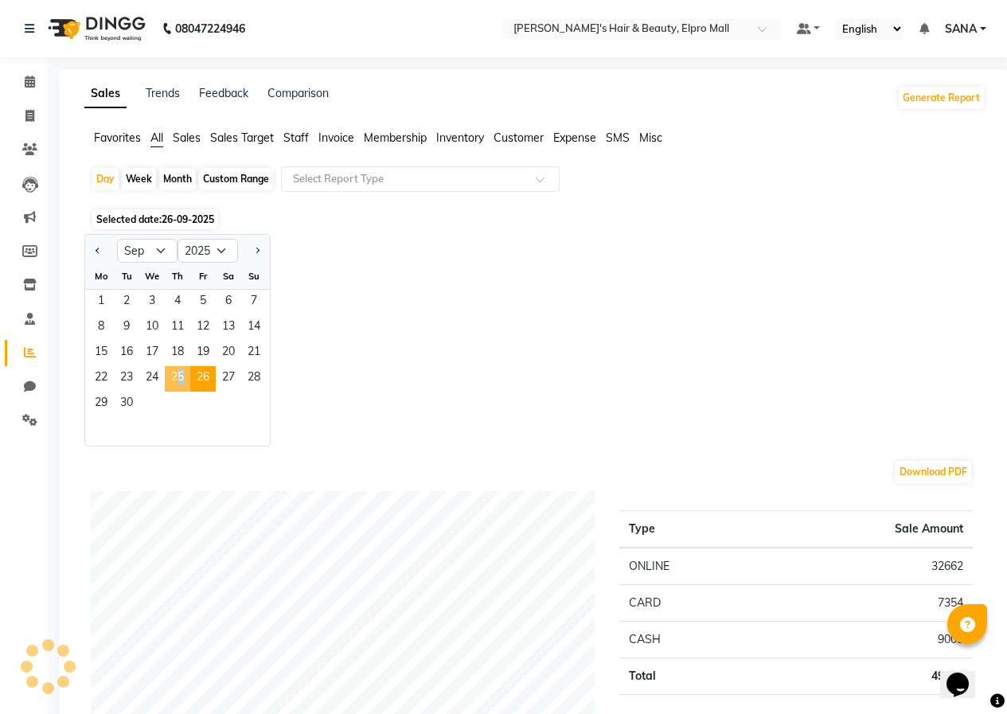
click at [175, 380] on span "25" at bounding box center [177, 378] width 25 height 25
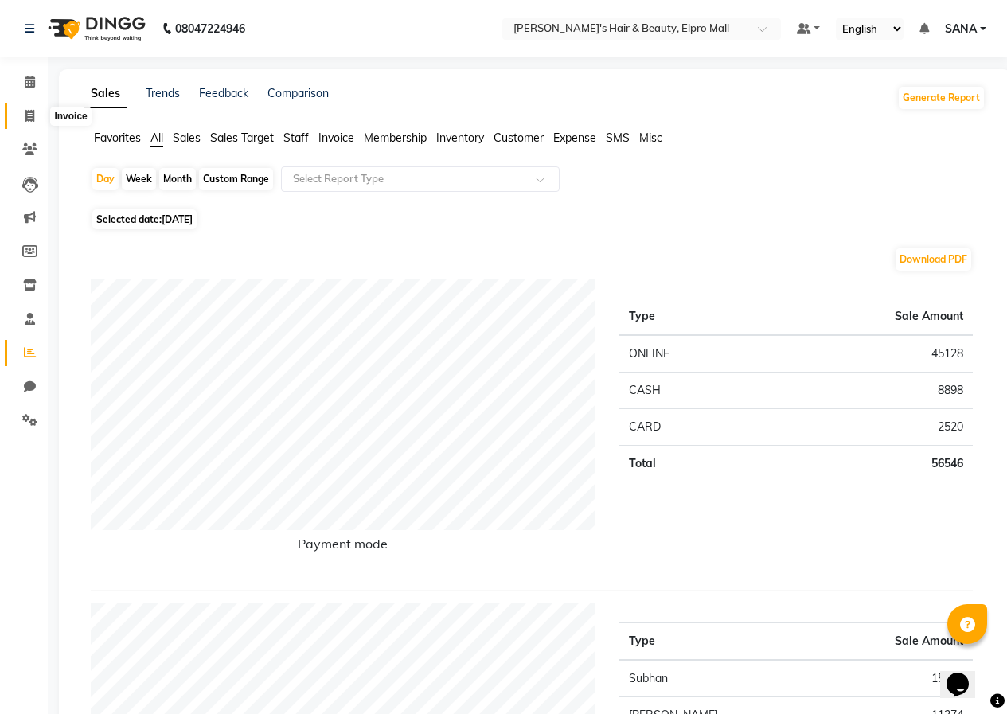
click at [29, 108] on span at bounding box center [30, 117] width 28 height 18
select select "service"
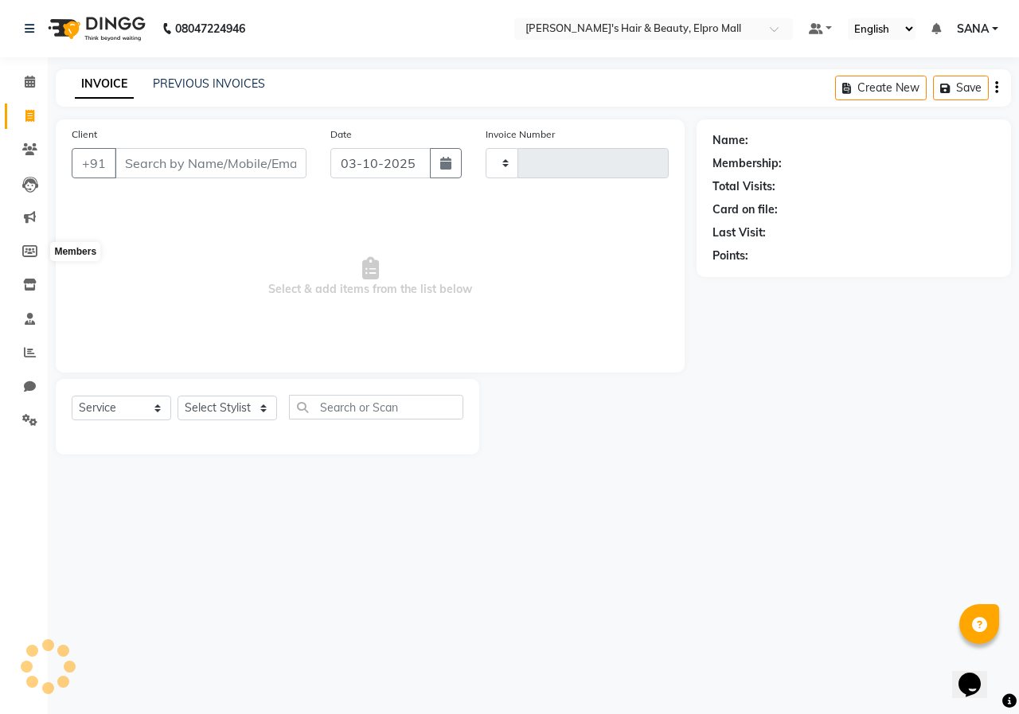
type input "6452"
select select "3952"
click at [192, 166] on input "Client" at bounding box center [211, 163] width 192 height 30
click at [202, 161] on input "Client" at bounding box center [211, 163] width 192 height 30
click at [231, 78] on link "PREVIOUS INVOICES" at bounding box center [209, 83] width 112 height 14
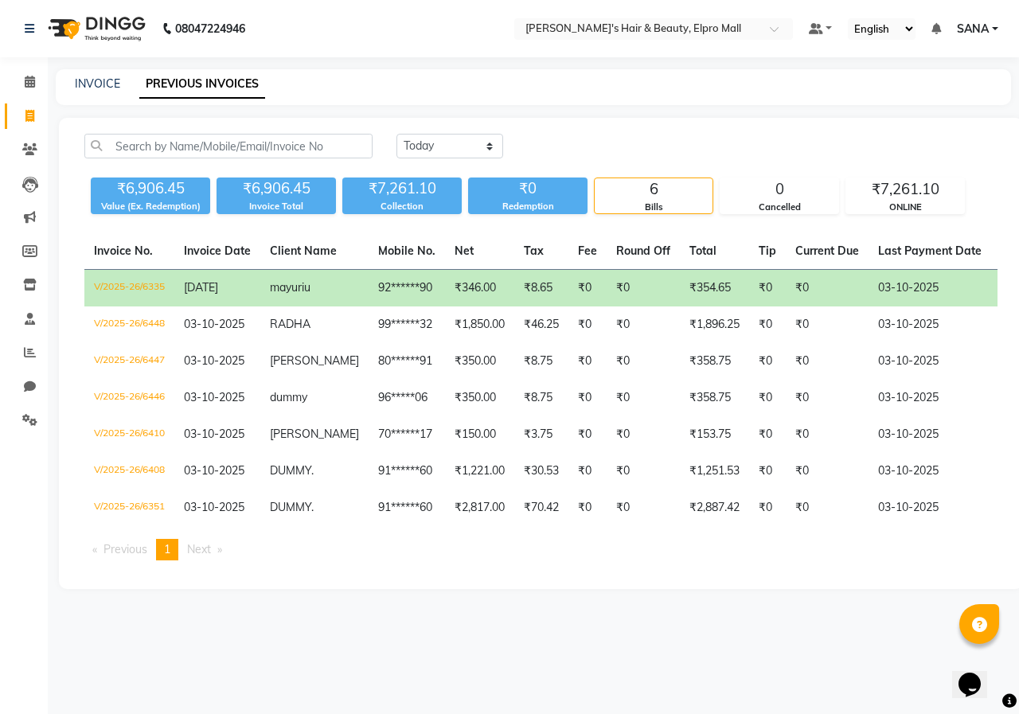
click at [73, 90] on div "INVOICE PREVIOUS INVOICES" at bounding box center [524, 84] width 936 height 17
click at [99, 83] on link "INVOICE" at bounding box center [97, 83] width 45 height 14
select select "service"
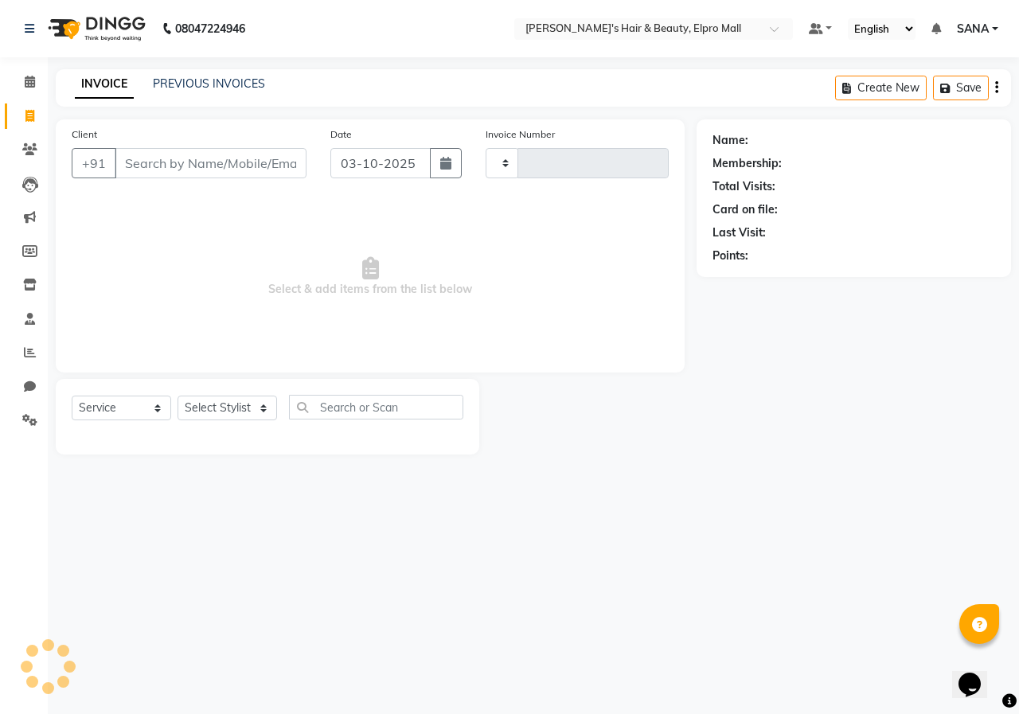
type input "6452"
select select "3952"
click at [154, 169] on input "Client" at bounding box center [211, 163] width 192 height 30
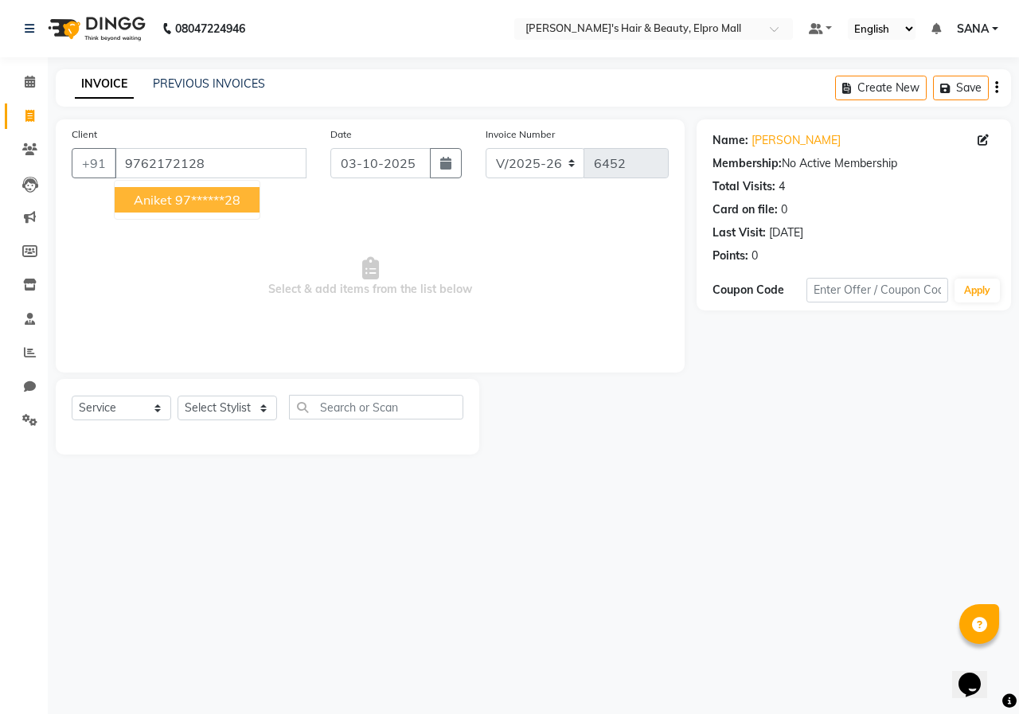
click at [167, 202] on span "aniket" at bounding box center [153, 200] width 38 height 16
type input "97******28"
click at [224, 408] on select "Select Stylist ANUSHKA GAURI [PERSON_NAME] [PERSON_NAME] [PERSON_NAME] Rahul [P…" at bounding box center [228, 408] width 100 height 25
select select "26748"
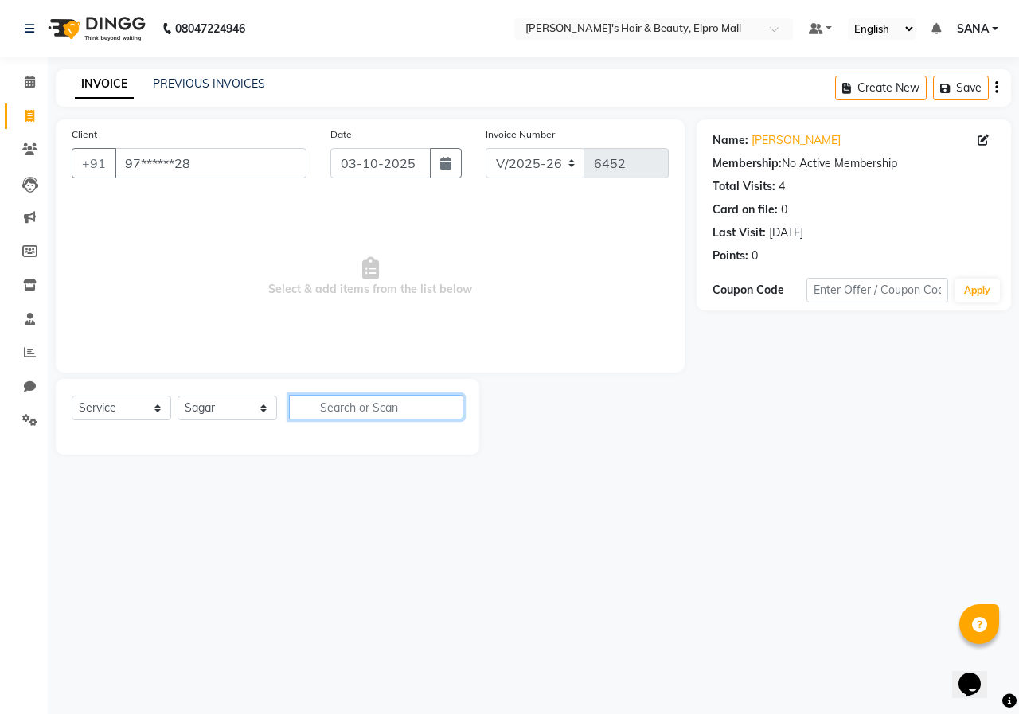
click at [364, 400] on input "text" at bounding box center [376, 407] width 174 height 25
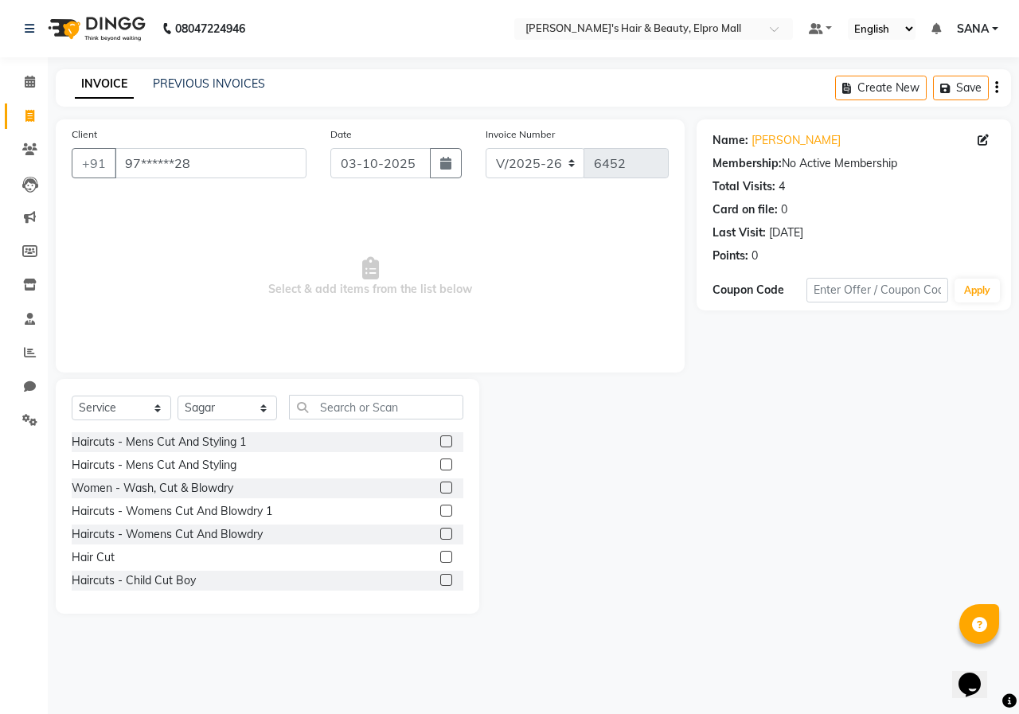
click at [440, 559] on label at bounding box center [446, 557] width 12 height 12
click at [440, 559] on input "checkbox" at bounding box center [445, 558] width 10 height 10
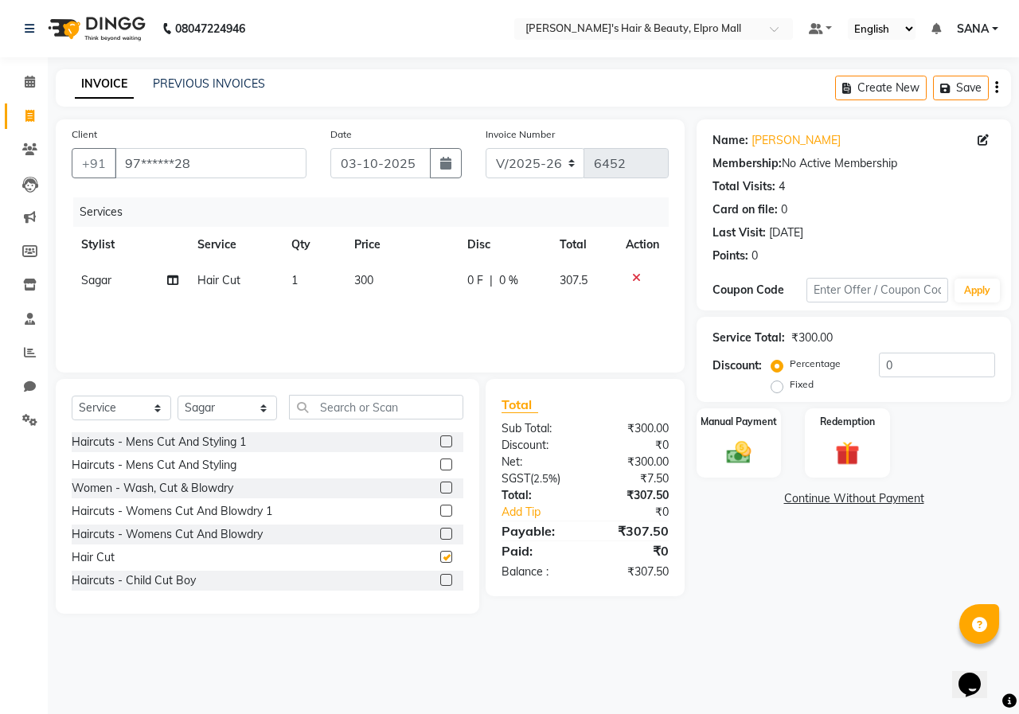
checkbox input "false"
click at [368, 270] on td "300" at bounding box center [401, 281] width 113 height 36
select select "26748"
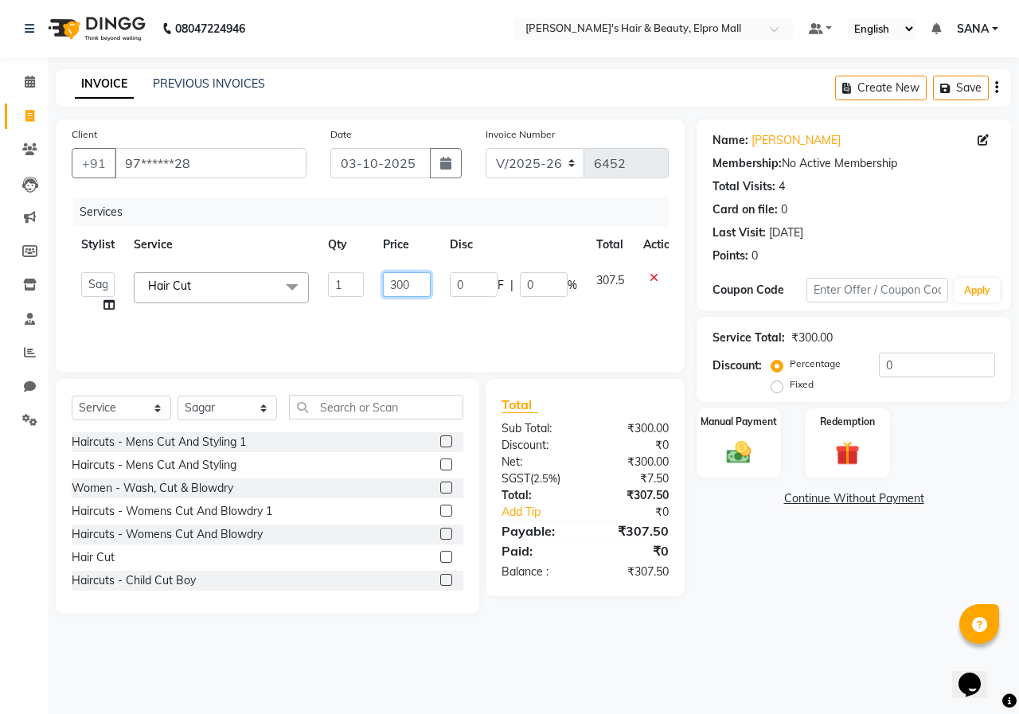
click at [423, 287] on input "300" at bounding box center [407, 284] width 48 height 25
type input "350"
click at [754, 460] on img at bounding box center [738, 452] width 41 height 29
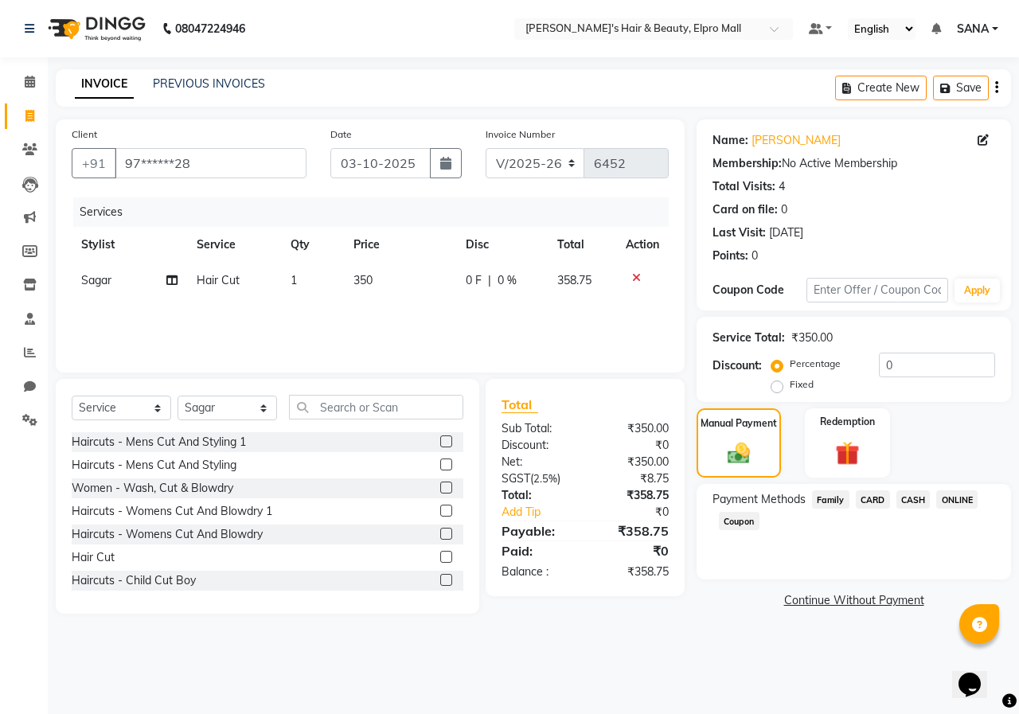
click at [858, 495] on span "CARD" at bounding box center [873, 500] width 34 height 18
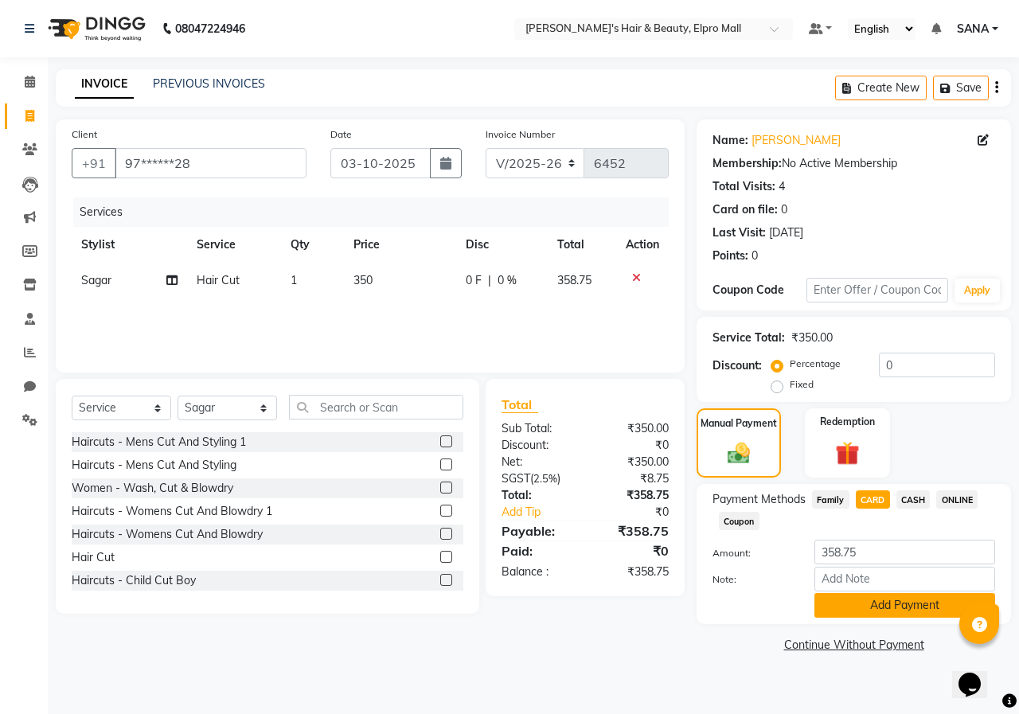
click at [827, 603] on button "Add Payment" at bounding box center [905, 605] width 181 height 25
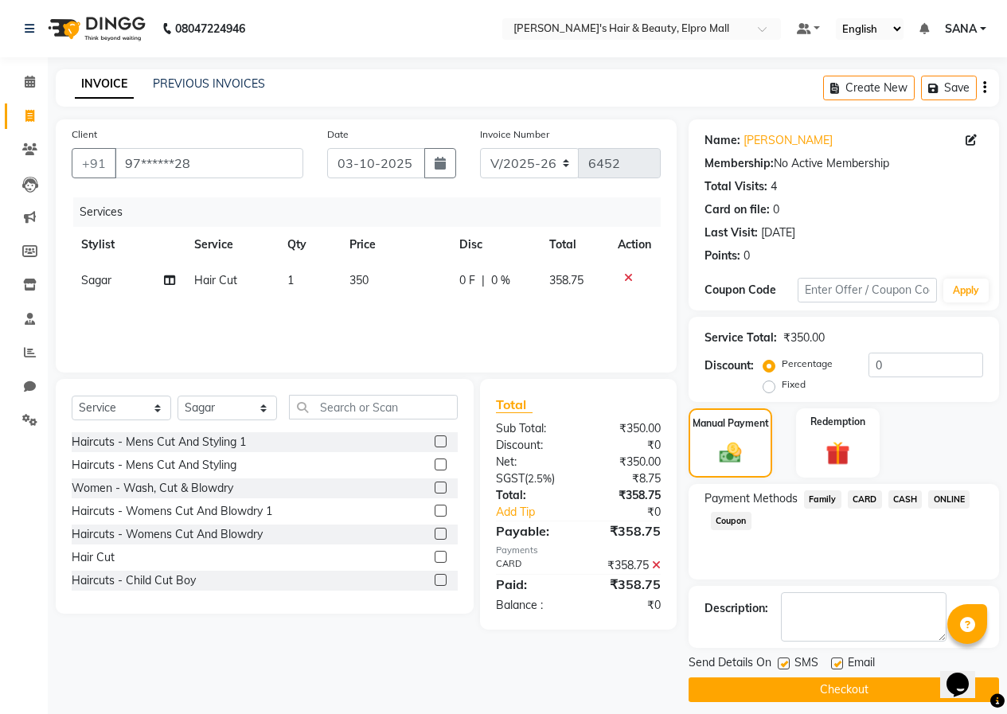
click at [780, 686] on button "Checkout" at bounding box center [844, 690] width 311 height 25
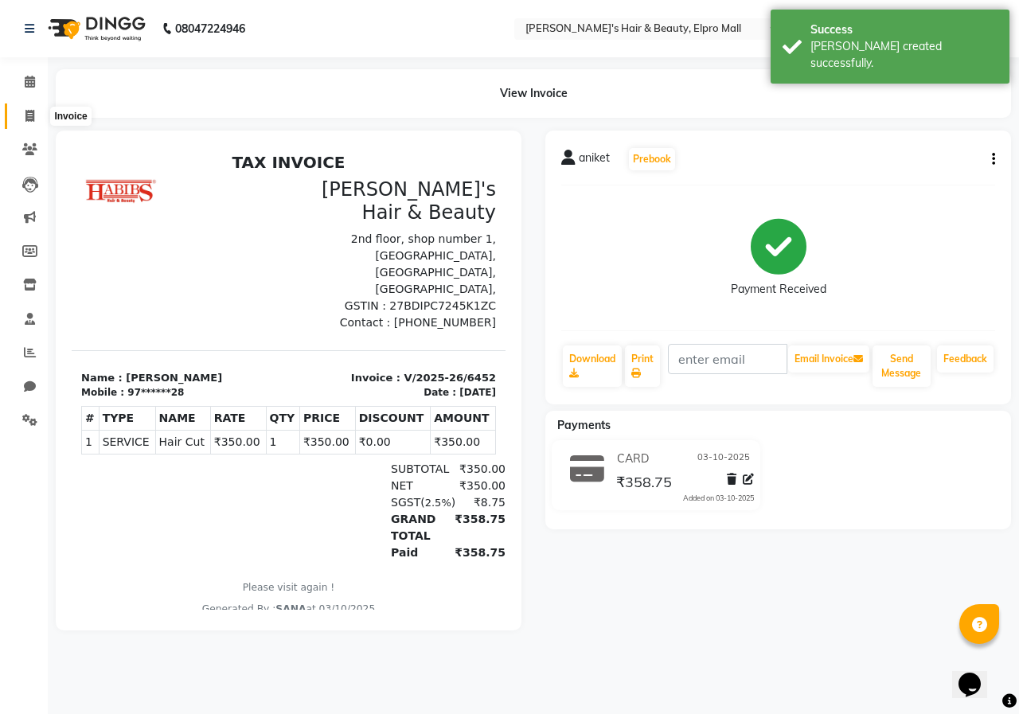
click at [34, 111] on icon at bounding box center [29, 116] width 9 height 12
select select "3952"
select select "service"
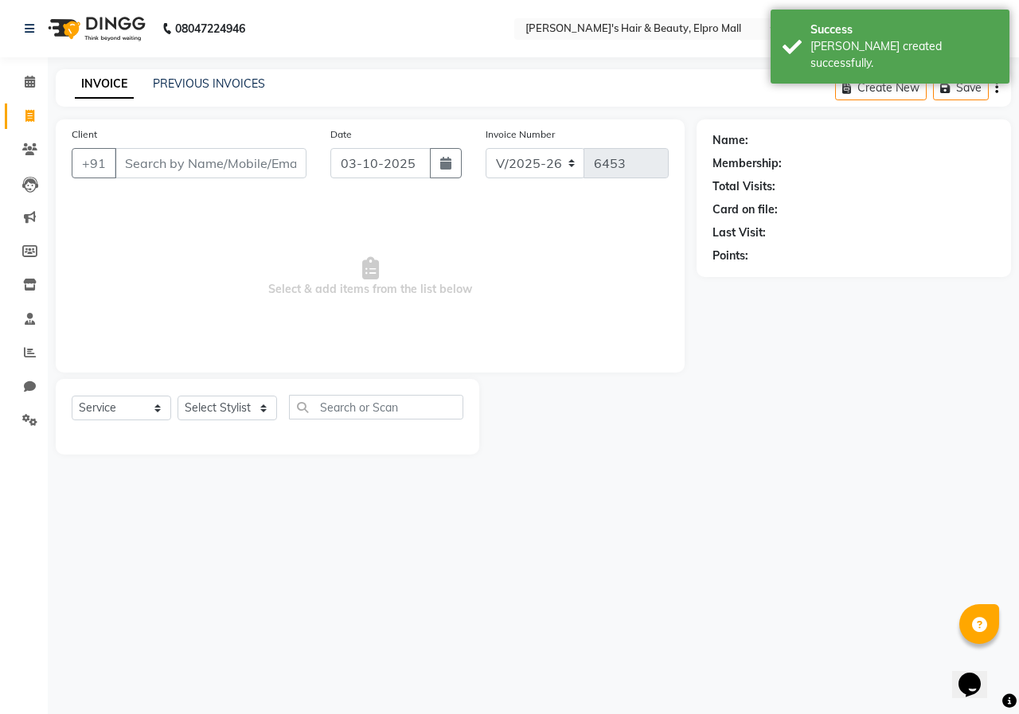
click at [219, 170] on input "Client" at bounding box center [211, 163] width 192 height 30
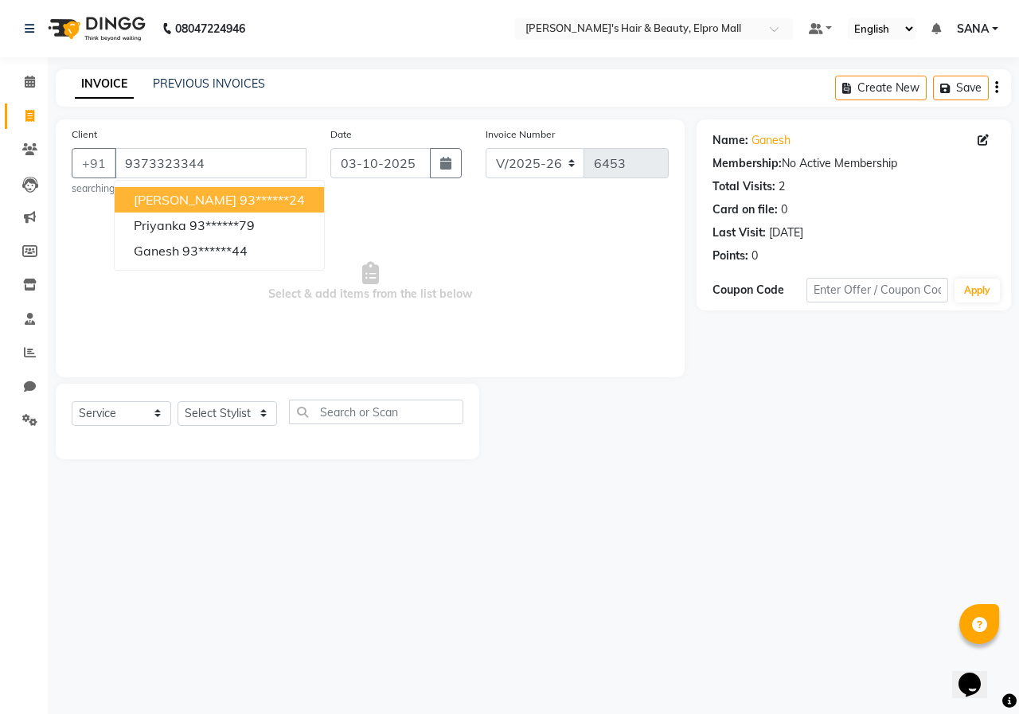
click at [240, 201] on ngb-highlight "93******24" at bounding box center [272, 200] width 65 height 16
type input "93******24"
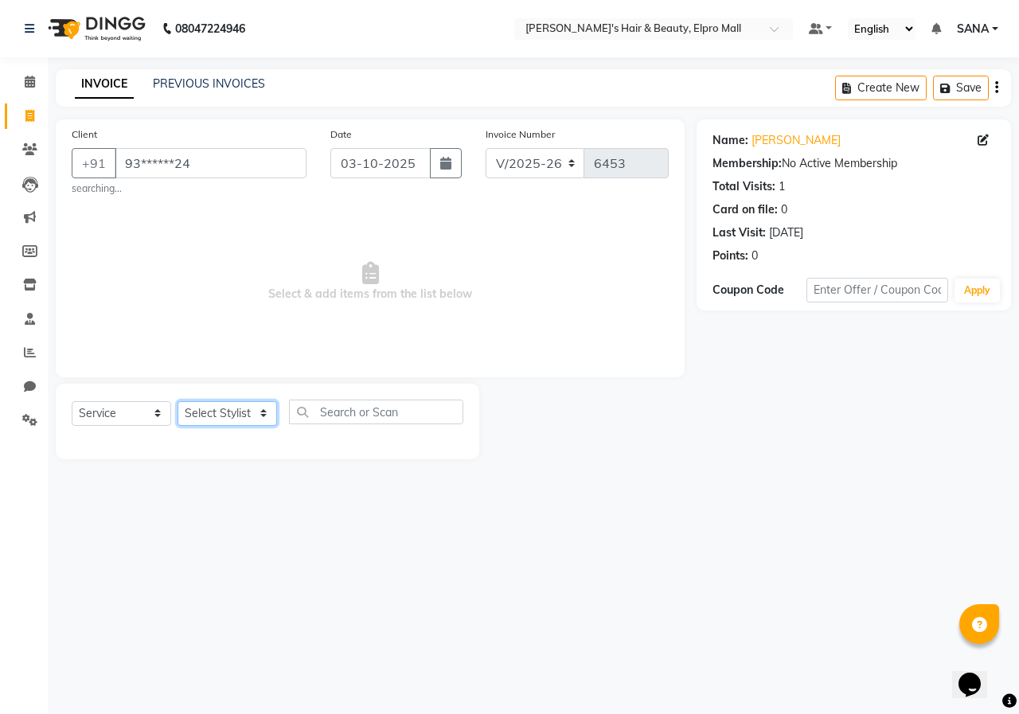
click at [210, 420] on select "Select Stylist ANUSHKA GAURI [PERSON_NAME] [PERSON_NAME] [PERSON_NAME] Rahul [P…" at bounding box center [228, 413] width 100 height 25
select select "31120"
click at [430, 419] on input "text" at bounding box center [376, 412] width 174 height 25
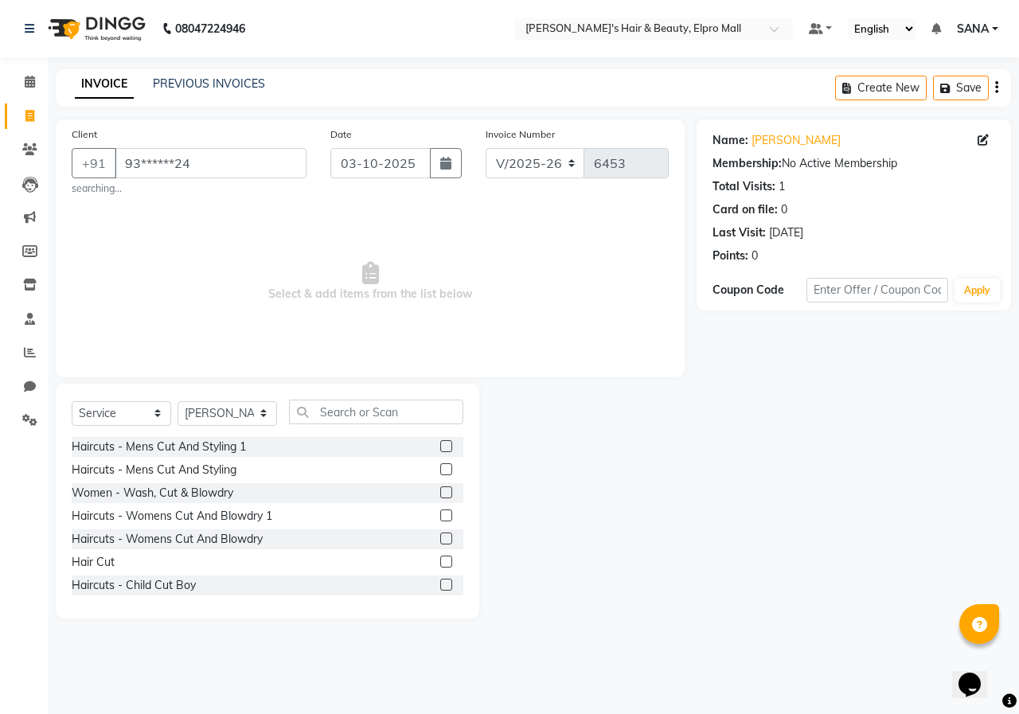
click at [440, 561] on label at bounding box center [446, 562] width 12 height 12
click at [440, 561] on input "checkbox" at bounding box center [445, 562] width 10 height 10
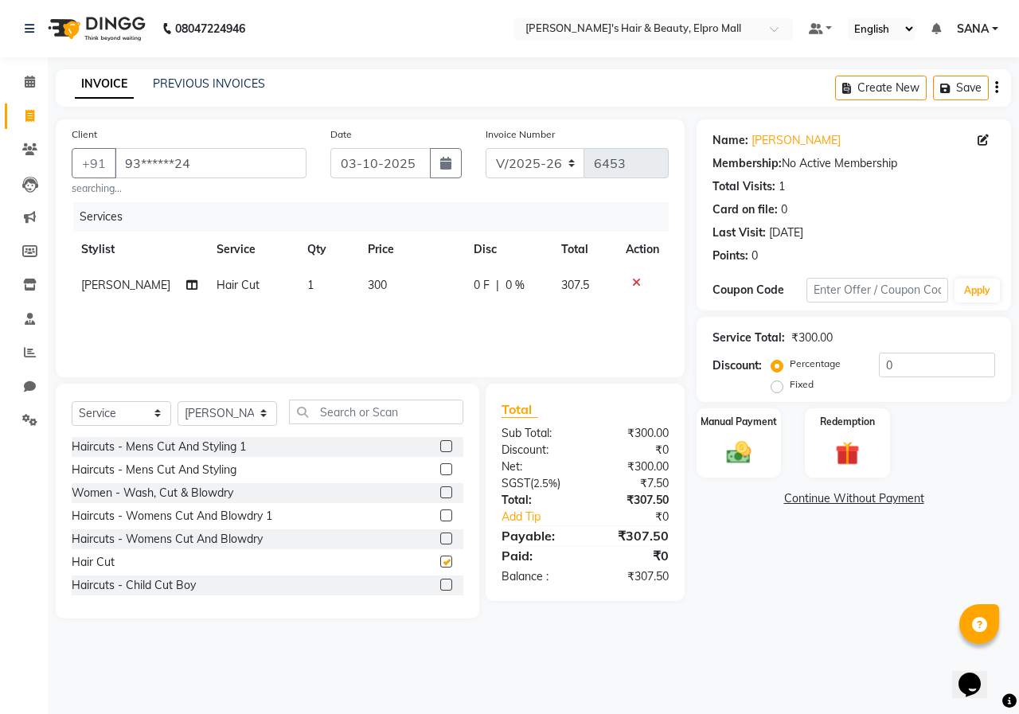
checkbox input "false"
click at [374, 268] on td "300" at bounding box center [411, 286] width 106 height 36
select select "31120"
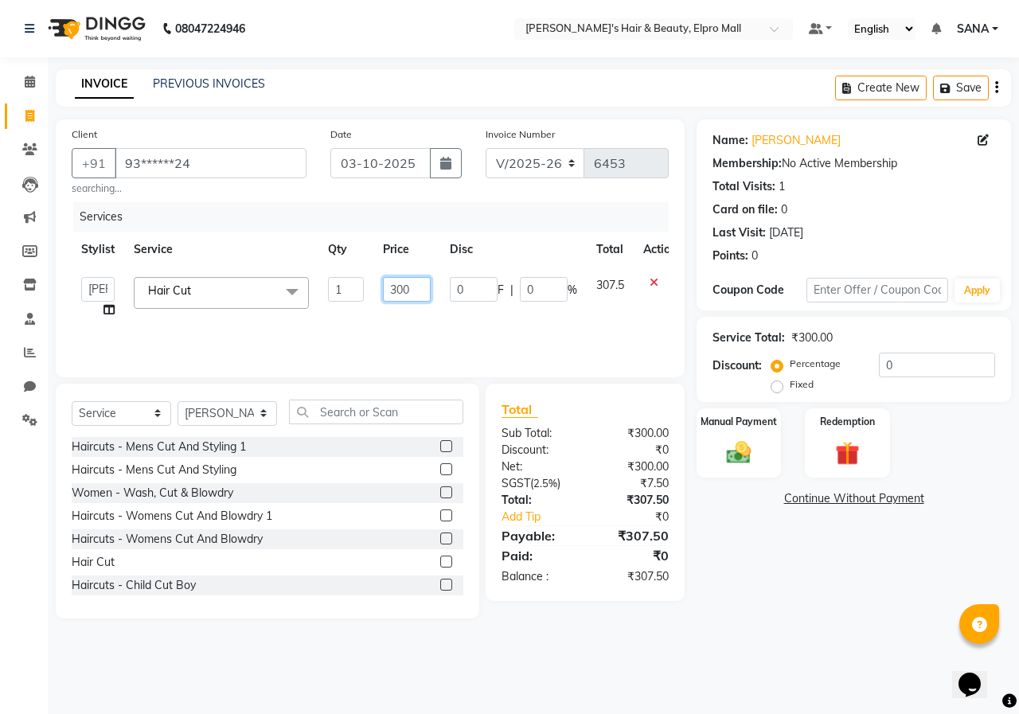
click at [410, 284] on input "300" at bounding box center [407, 289] width 48 height 25
type input "350"
click at [437, 329] on div "Services Stylist Service Qty Price Disc Total Action ANUSHKA GAURI [PERSON_NAME…" at bounding box center [370, 281] width 597 height 159
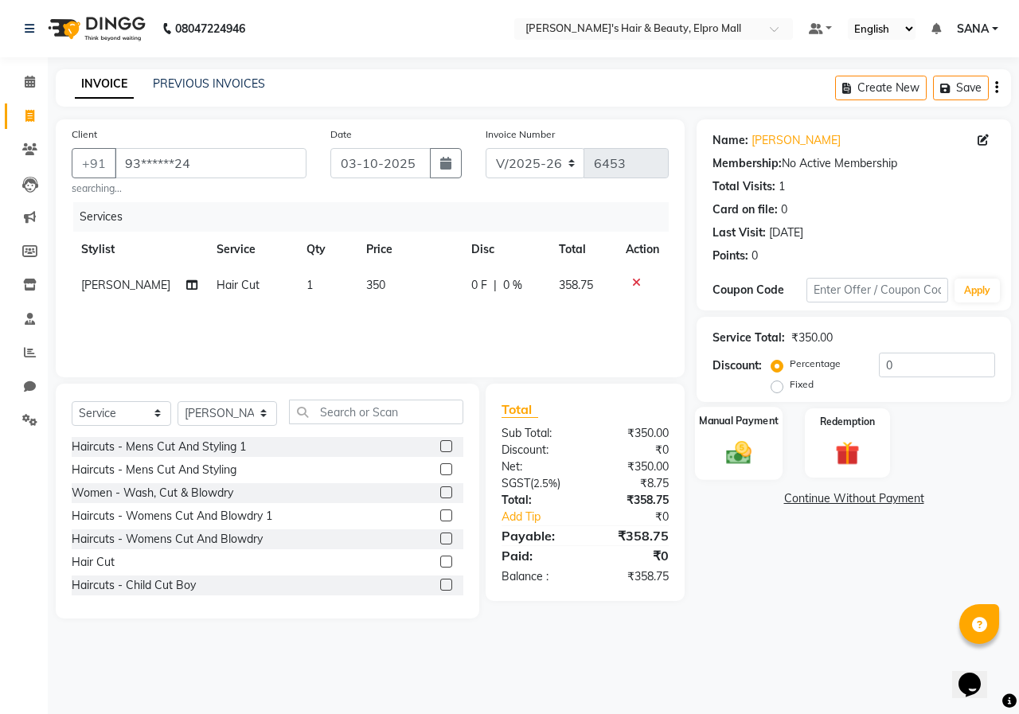
click at [754, 468] on div "Manual Payment" at bounding box center [739, 443] width 88 height 73
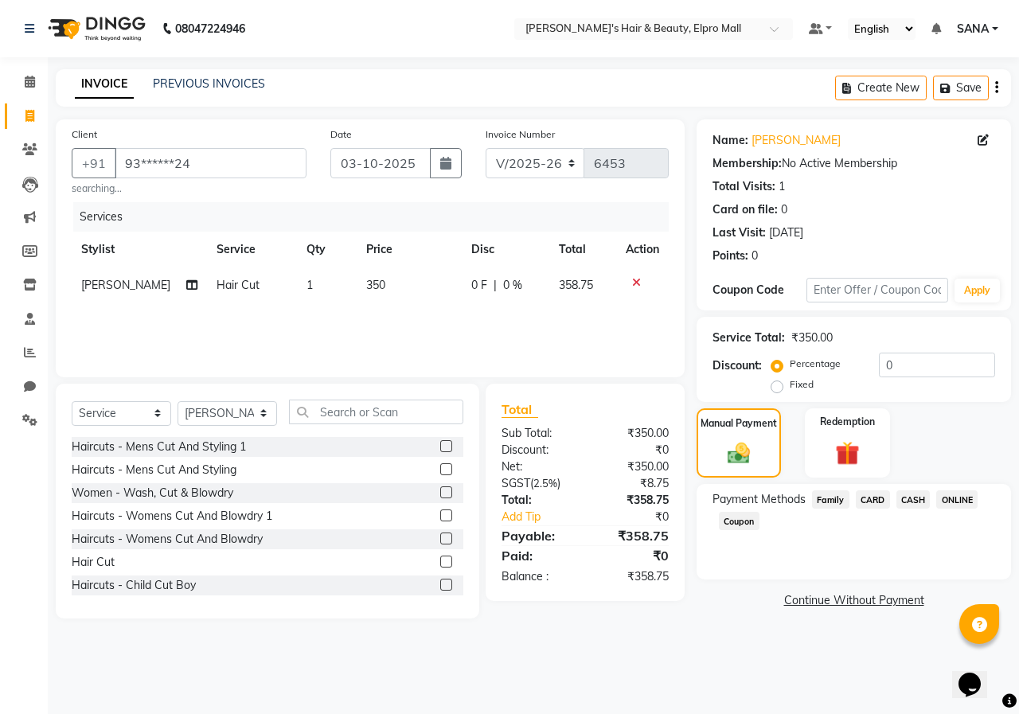
click at [923, 500] on span "CASH" at bounding box center [914, 500] width 34 height 18
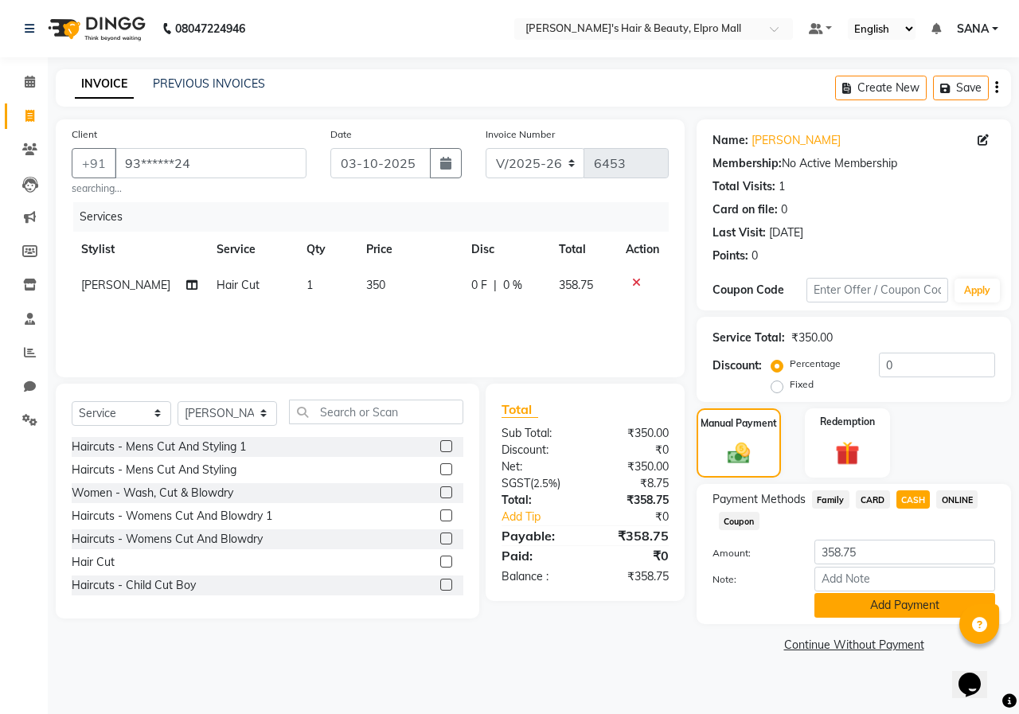
click at [850, 605] on button "Add Payment" at bounding box center [905, 605] width 181 height 25
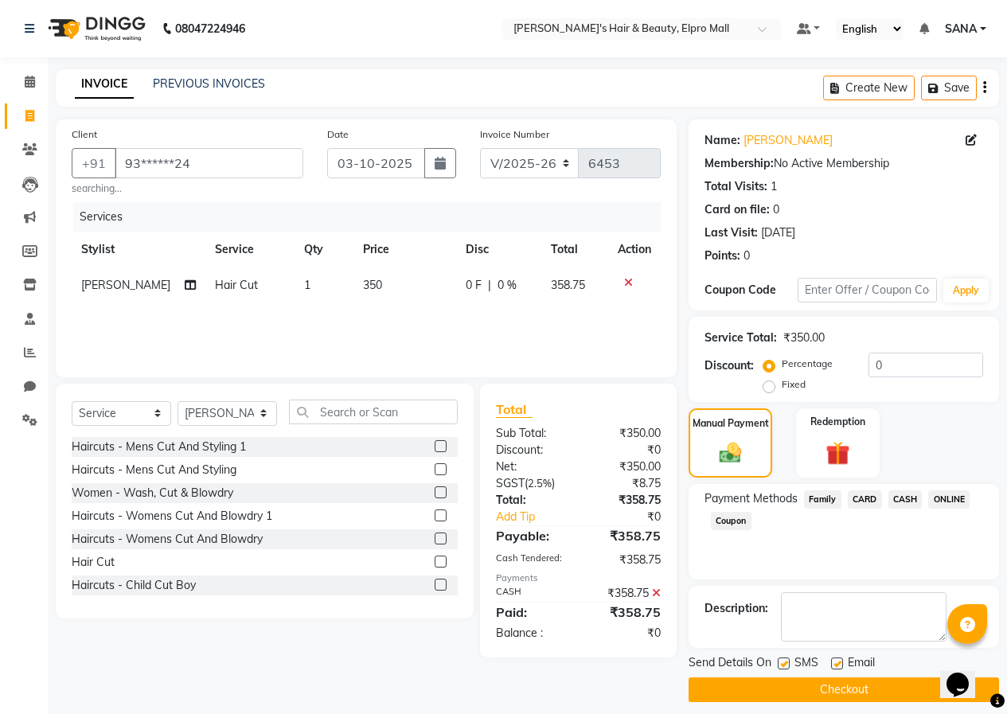
click at [786, 688] on button "Checkout" at bounding box center [844, 690] width 311 height 25
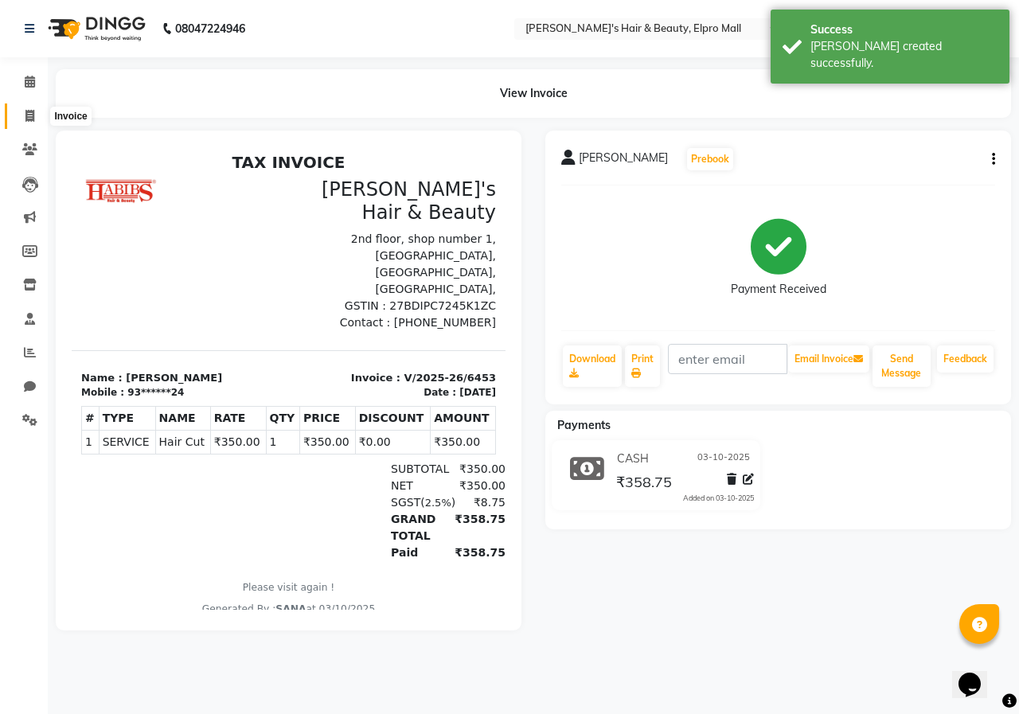
click at [26, 115] on icon at bounding box center [29, 116] width 9 height 12
select select "3952"
select select "service"
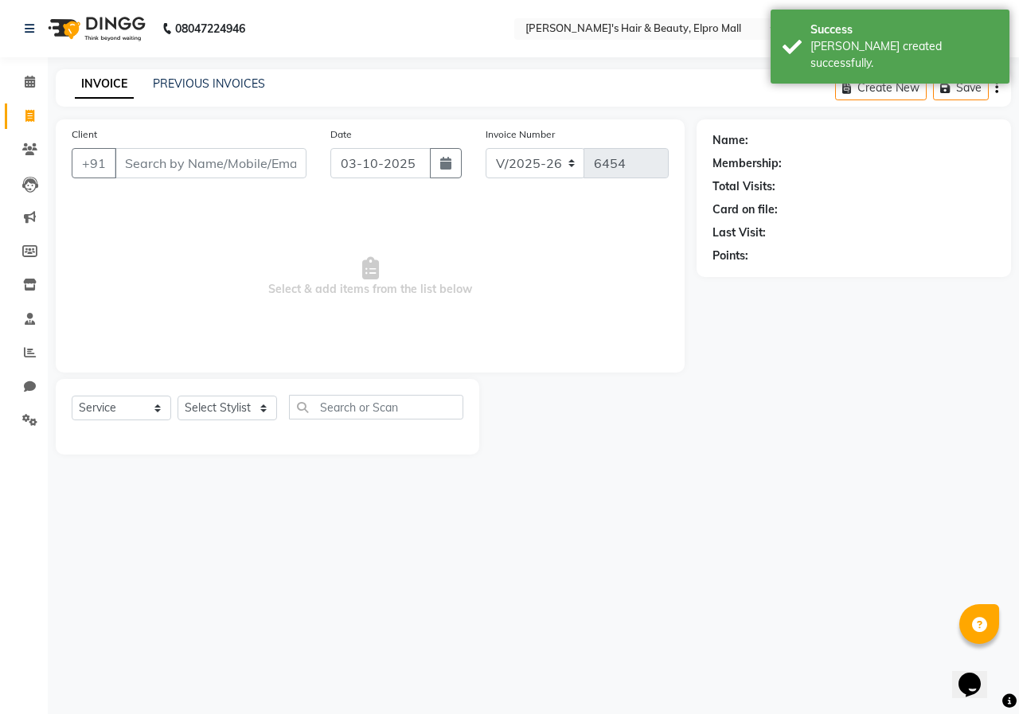
click at [143, 157] on input "Client" at bounding box center [211, 163] width 192 height 30
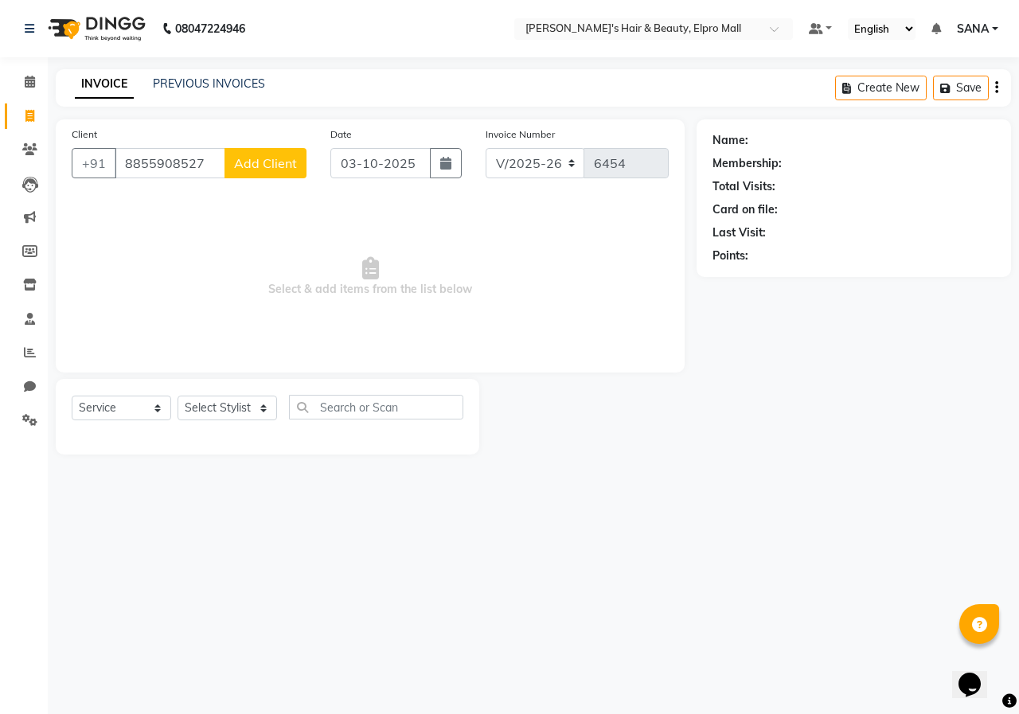
type input "8855908527"
click at [254, 158] on span "Add Client" at bounding box center [265, 163] width 63 height 16
select select "22"
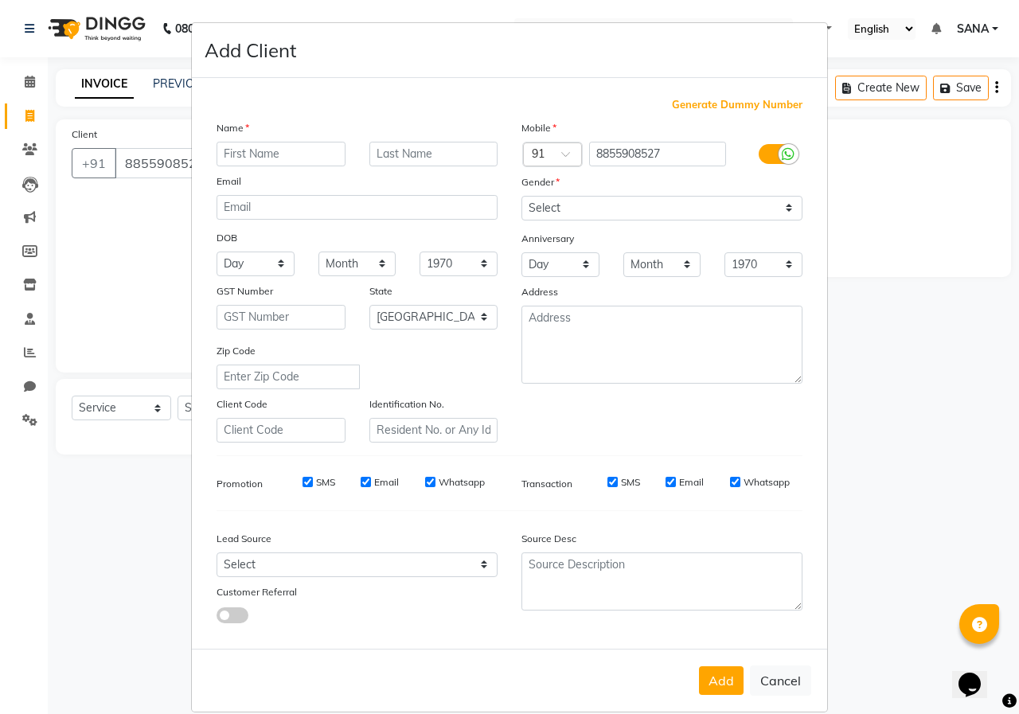
click at [329, 146] on input "text" at bounding box center [281, 154] width 129 height 25
type input "SURAJ"
click at [648, 198] on select "Select [DEMOGRAPHIC_DATA] [DEMOGRAPHIC_DATA] Other Prefer Not To Say" at bounding box center [662, 208] width 281 height 25
click at [522, 196] on select "Select [DEMOGRAPHIC_DATA] [DEMOGRAPHIC_DATA] Other Prefer Not To Say" at bounding box center [662, 208] width 281 height 25
click at [599, 211] on select "Select [DEMOGRAPHIC_DATA] [DEMOGRAPHIC_DATA] Other Prefer Not To Say" at bounding box center [662, 208] width 281 height 25
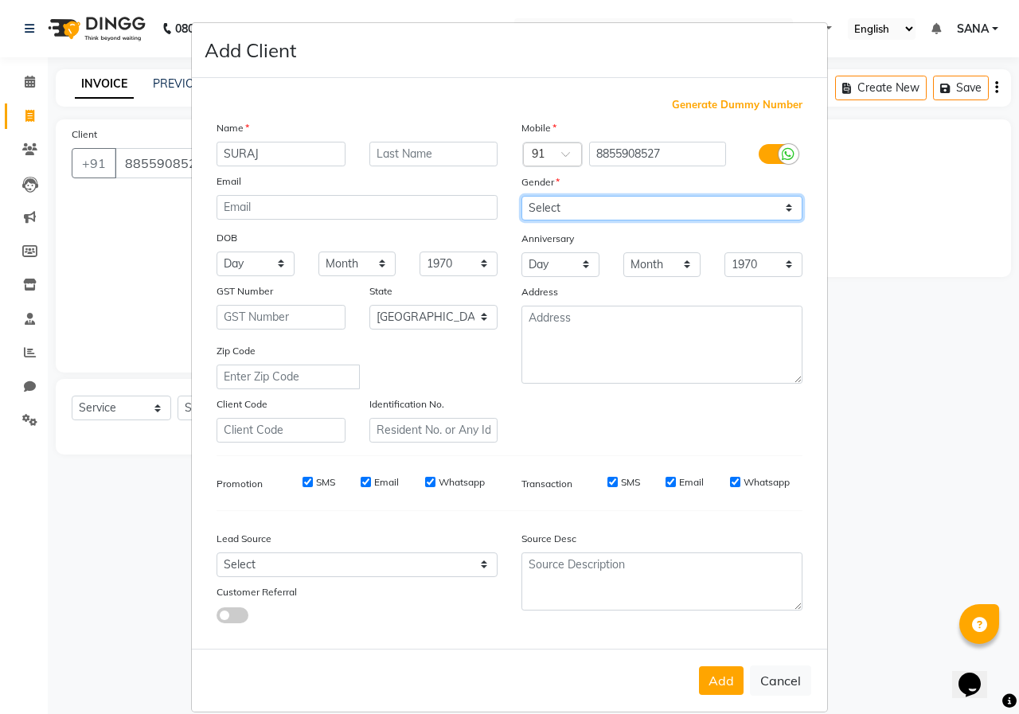
select select "[DEMOGRAPHIC_DATA]"
click at [522, 196] on select "Select [DEMOGRAPHIC_DATA] [DEMOGRAPHIC_DATA] Other Prefer Not To Say" at bounding box center [662, 208] width 281 height 25
click at [704, 671] on button "Add" at bounding box center [721, 681] width 45 height 29
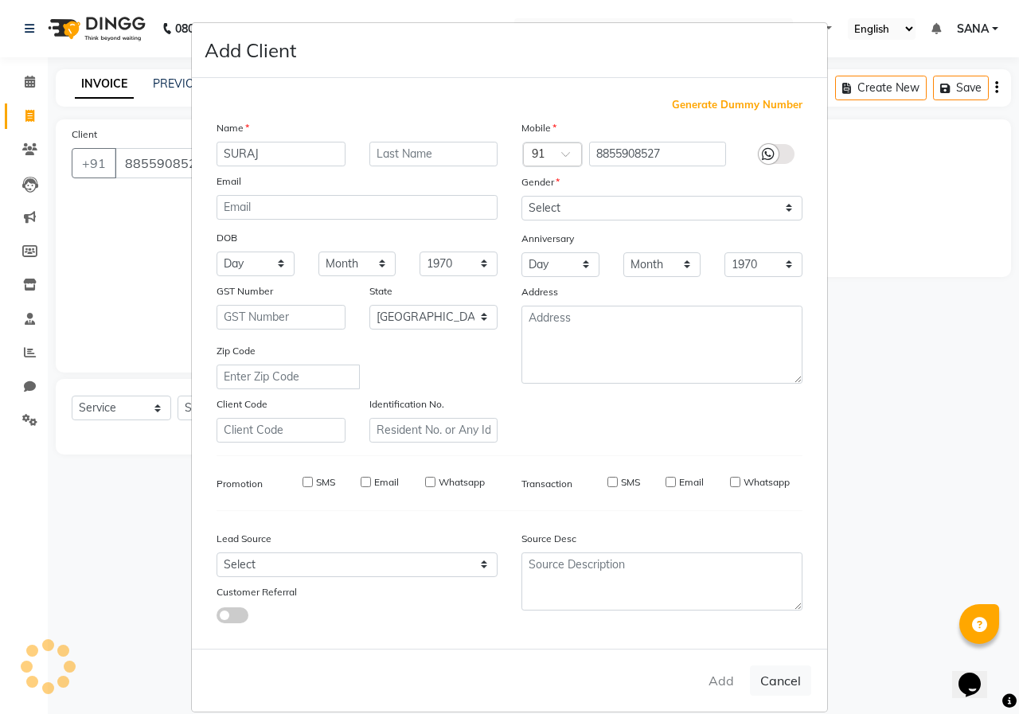
type input "88******27"
select select
select select "null"
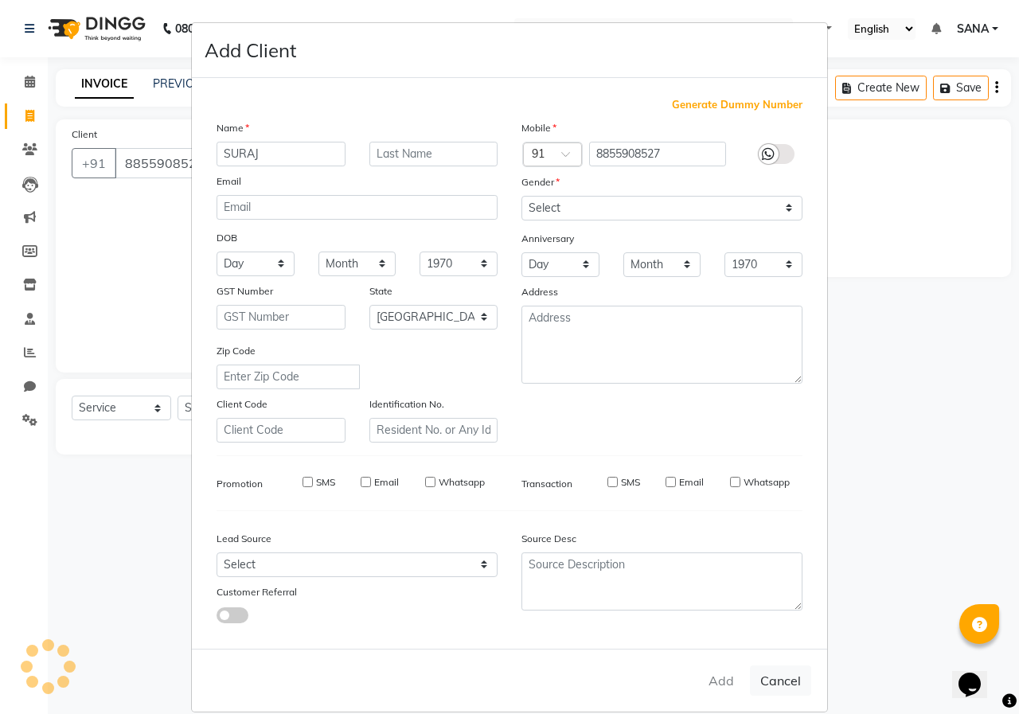
select select
checkbox input "false"
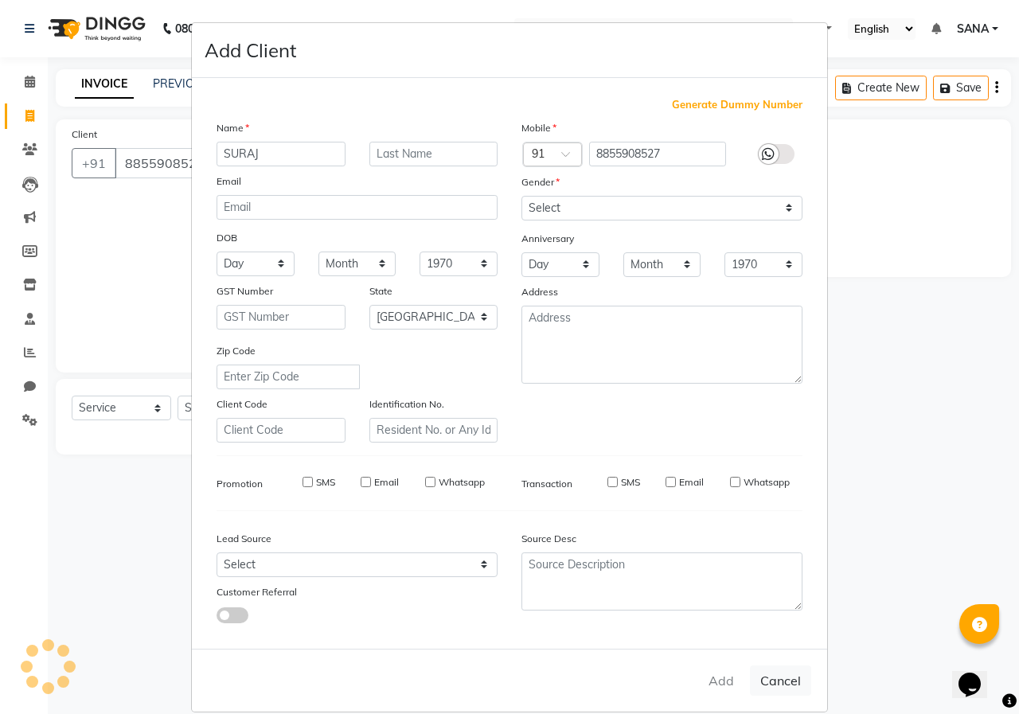
checkbox input "false"
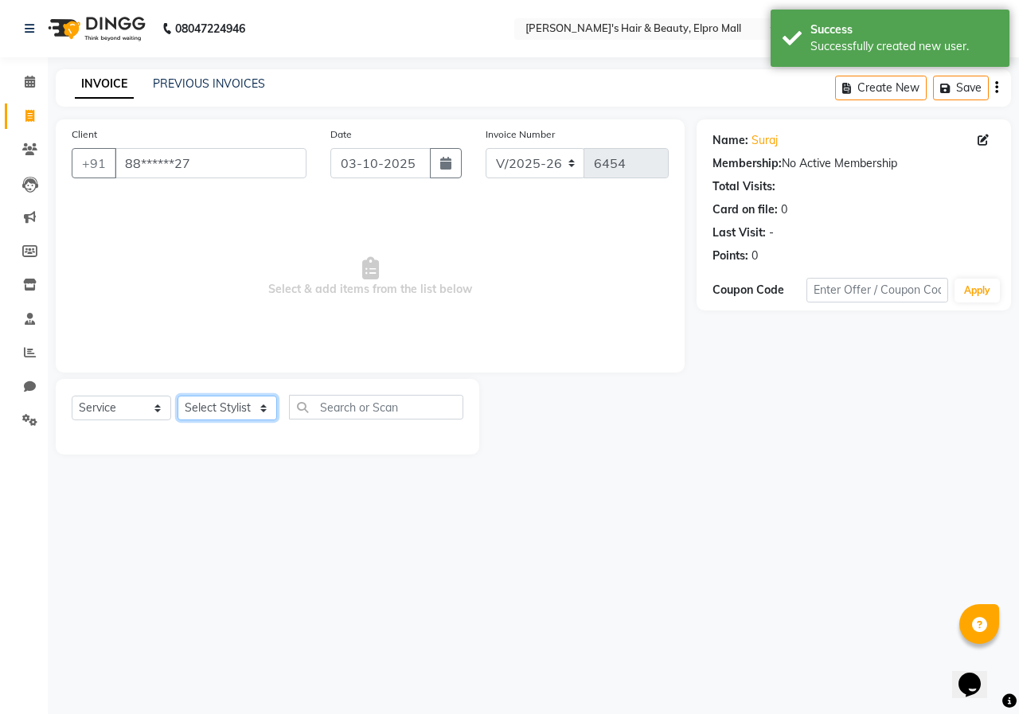
click at [215, 402] on select "Select Stylist ANUSHKA GAURI [PERSON_NAME] [PERSON_NAME] [PERSON_NAME] Rahul [P…" at bounding box center [228, 408] width 100 height 25
select select "88514"
click at [366, 406] on input "text" at bounding box center [376, 407] width 174 height 25
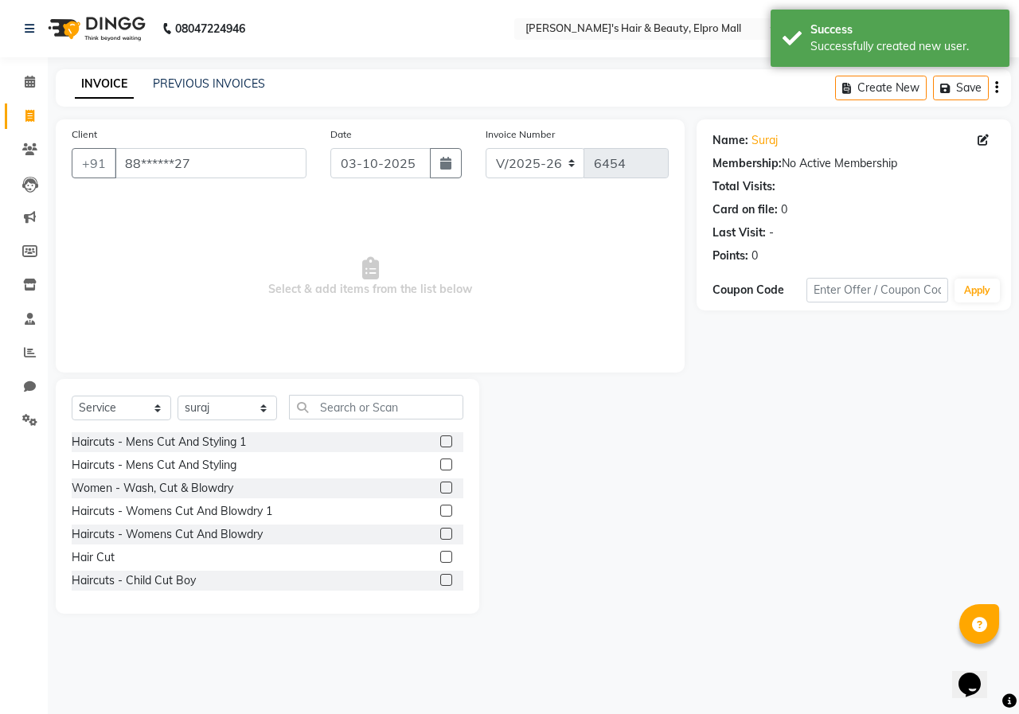
click at [440, 510] on label at bounding box center [446, 511] width 12 height 12
click at [440, 510] on input "checkbox" at bounding box center [445, 511] width 10 height 10
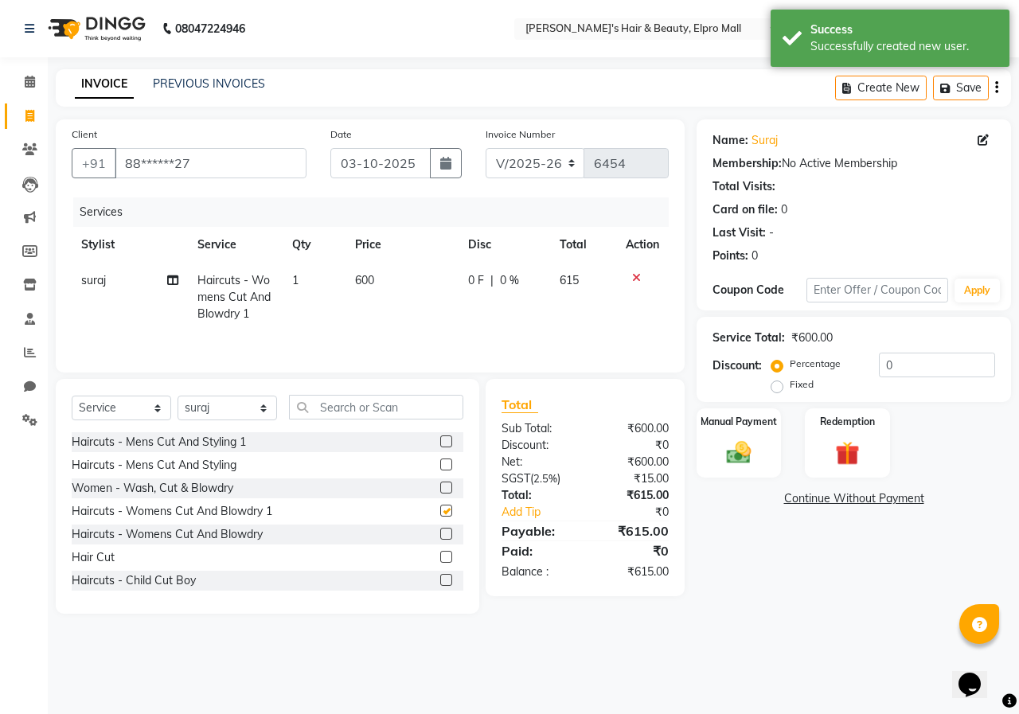
checkbox input "false"
click at [382, 283] on td "600" at bounding box center [402, 297] width 113 height 69
select select "88514"
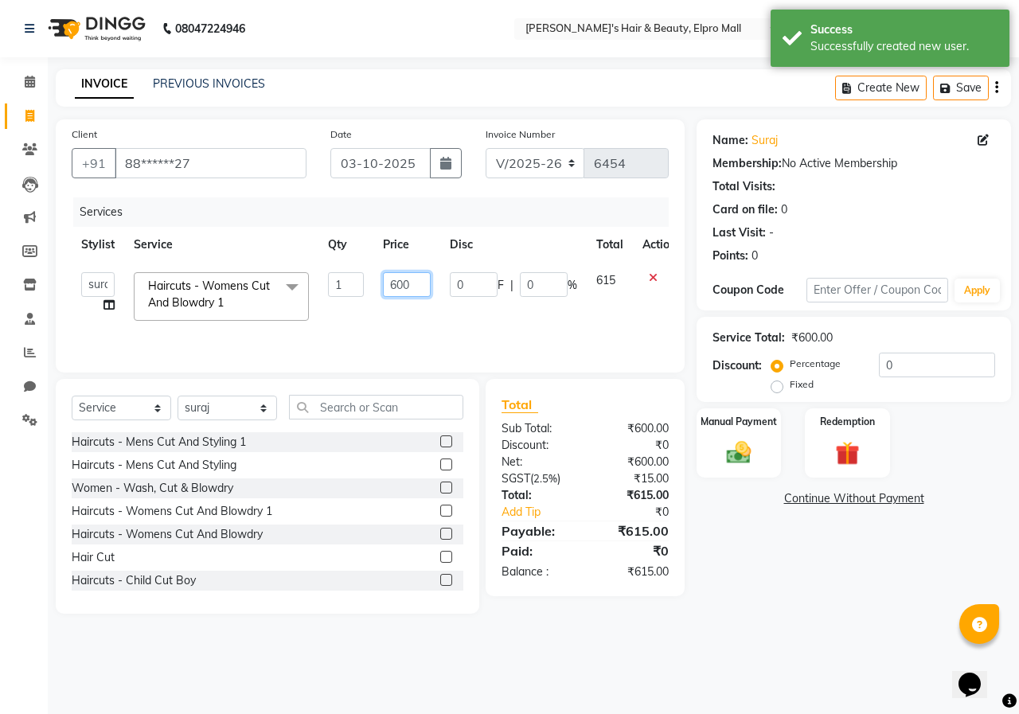
click at [410, 285] on input "600" at bounding box center [407, 284] width 48 height 25
type input "6"
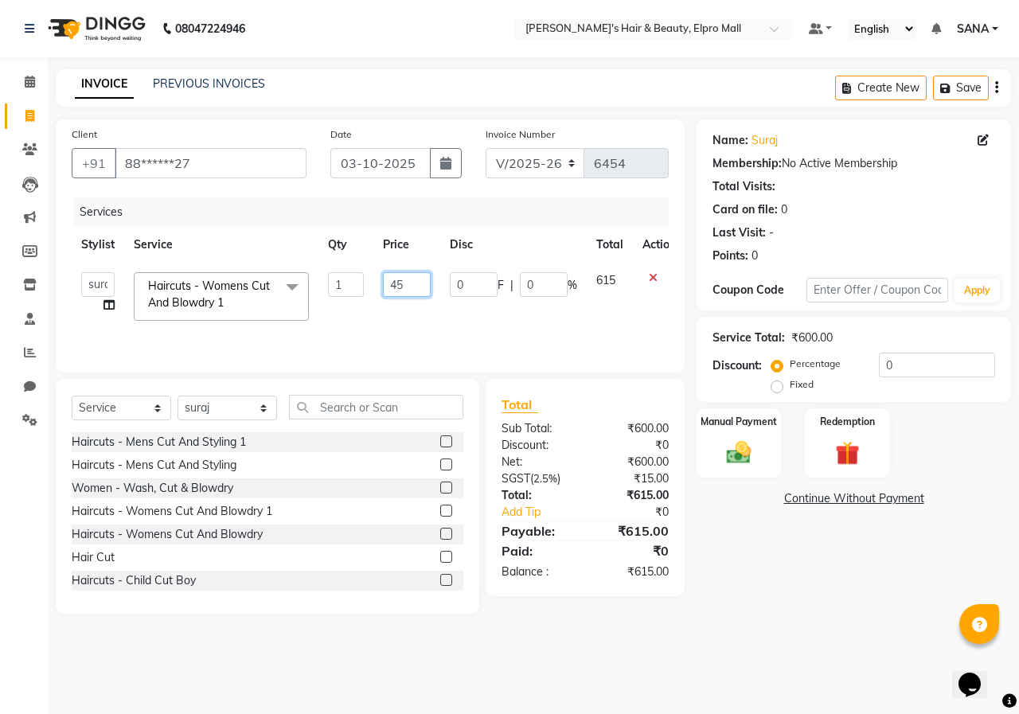
type input "450"
click at [409, 305] on td "450" at bounding box center [406, 297] width 67 height 68
select select "88514"
click at [738, 439] on img at bounding box center [738, 452] width 41 height 29
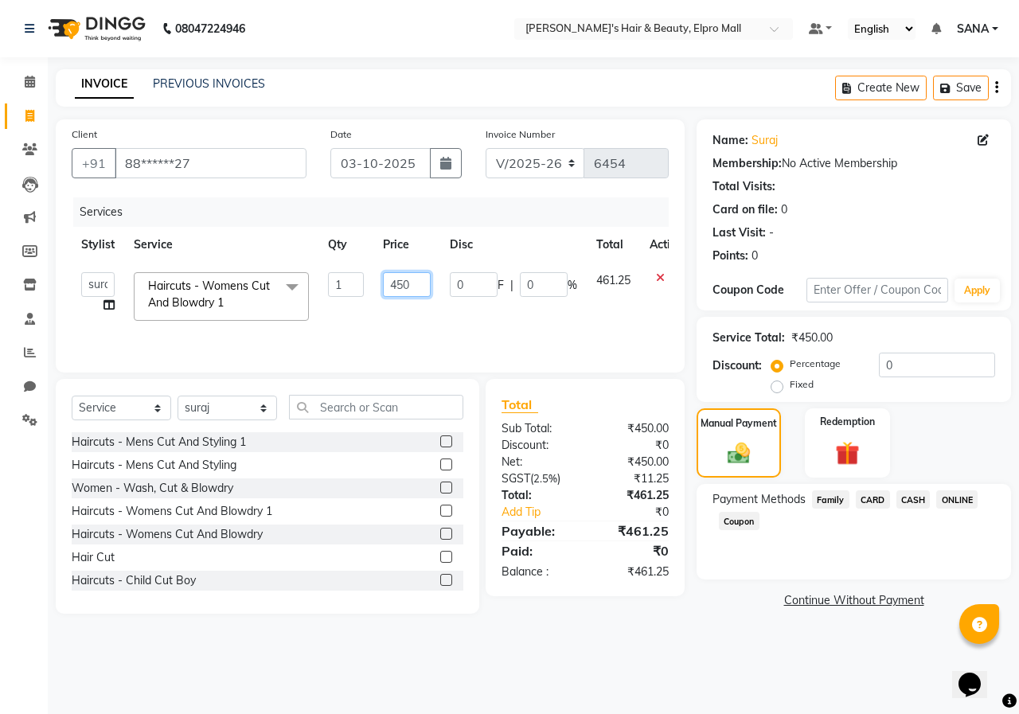
click at [414, 280] on input "450" at bounding box center [407, 284] width 48 height 25
type input "450"
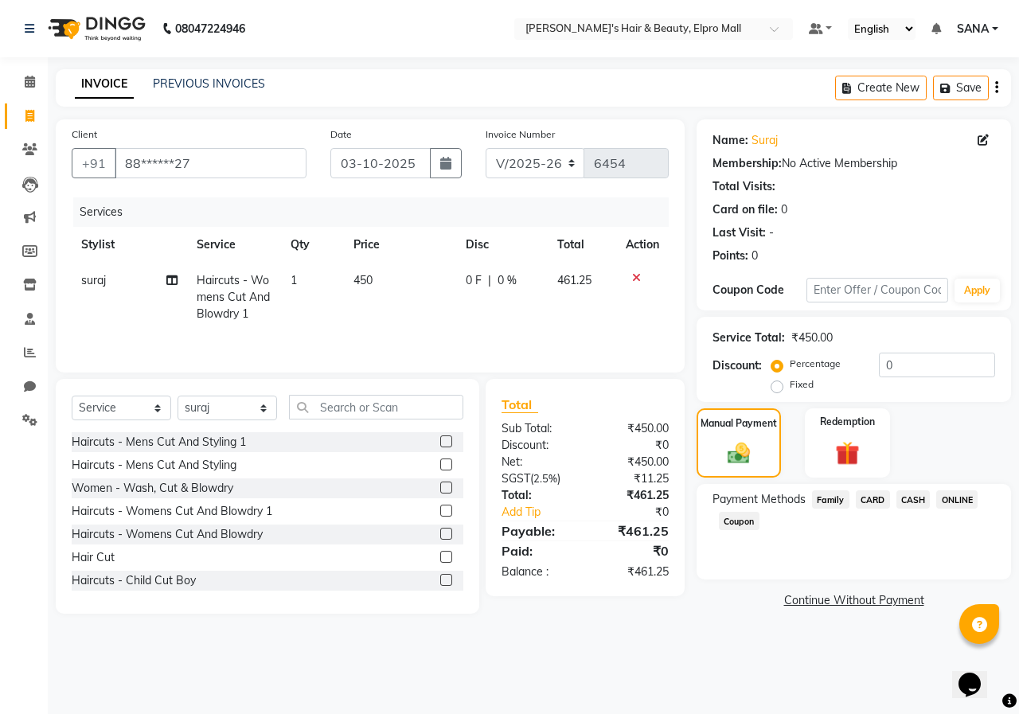
click at [538, 320] on td "0 F | 0 %" at bounding box center [502, 297] width 92 height 69
select select "88514"
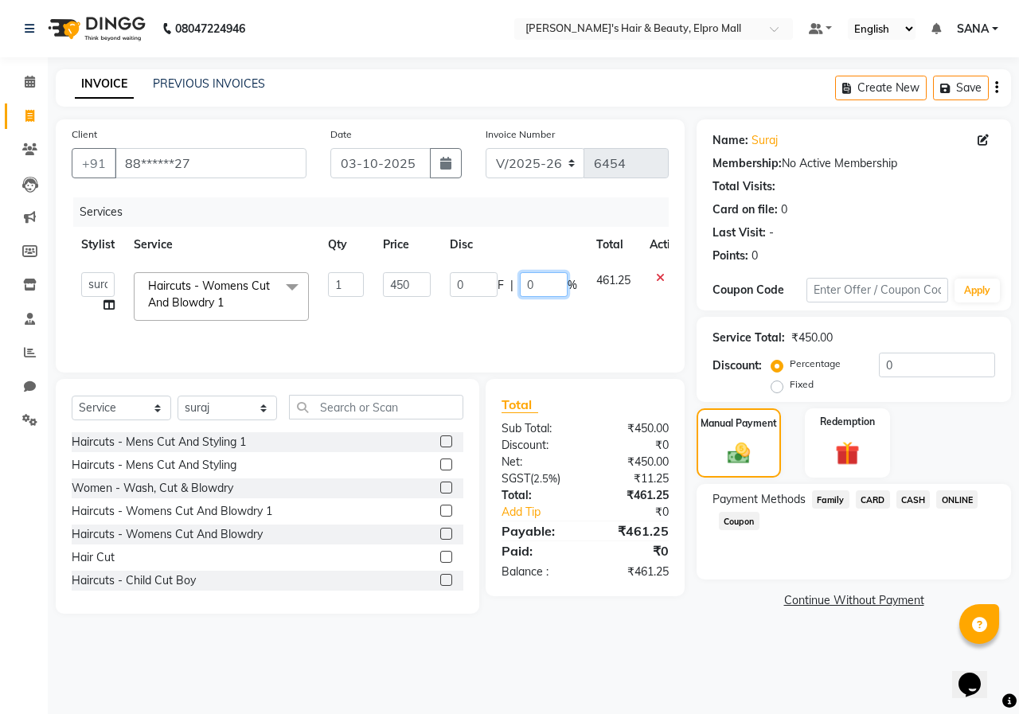
click at [550, 287] on input "0" at bounding box center [544, 284] width 48 height 25
type input "5"
click at [545, 334] on div "Services Stylist Service Qty Price Disc Total Action ANUSHKA GAURI [PERSON_NAME…" at bounding box center [370, 276] width 597 height 159
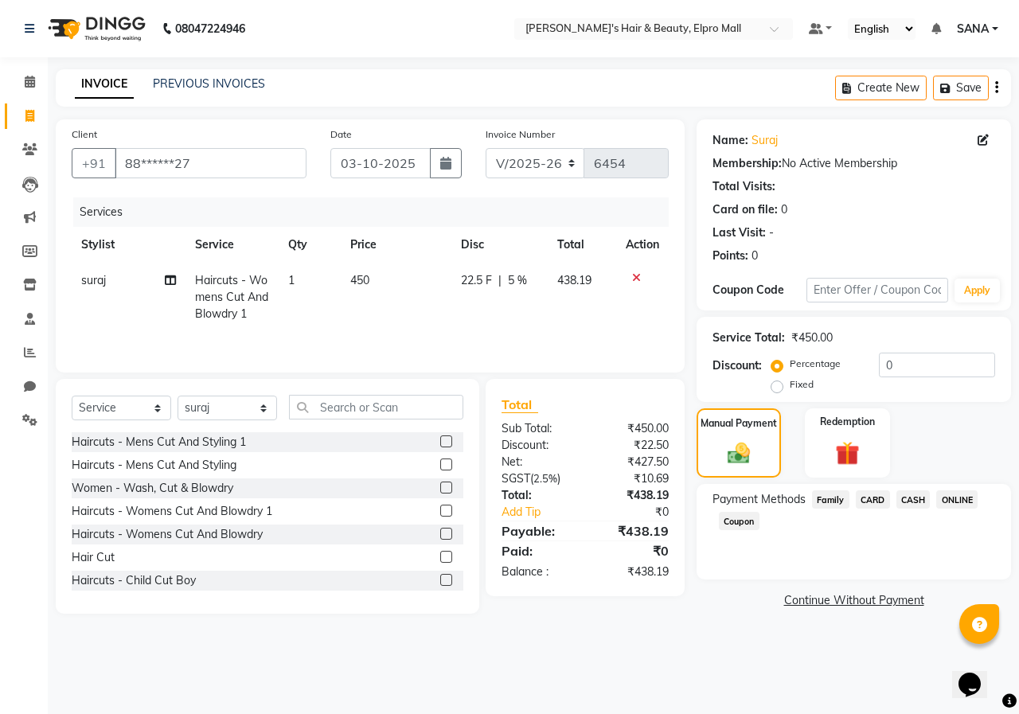
click at [359, 280] on span "450" at bounding box center [359, 280] width 19 height 14
select select "88514"
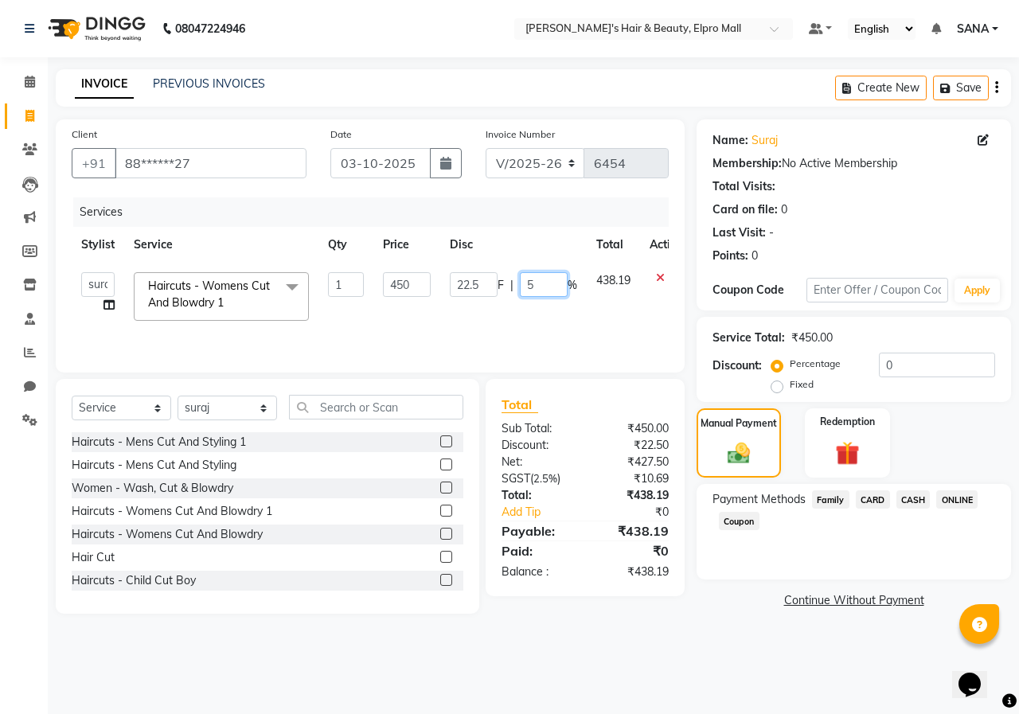
click at [542, 291] on input "5" at bounding box center [544, 284] width 48 height 25
click at [542, 303] on td "22.5 F | %" at bounding box center [513, 297] width 147 height 68
select select "88514"
click at [714, 430] on label "Manual Payment" at bounding box center [739, 422] width 80 height 15
click at [968, 502] on span "ONLINE" at bounding box center [956, 500] width 41 height 18
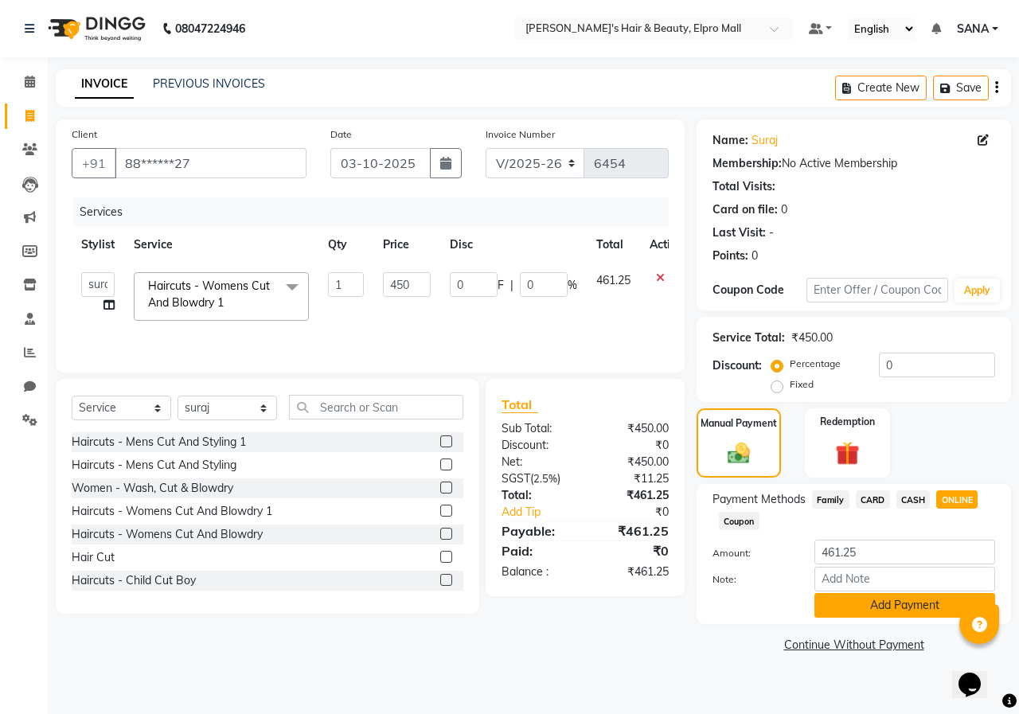
click at [872, 598] on button "Add Payment" at bounding box center [905, 605] width 181 height 25
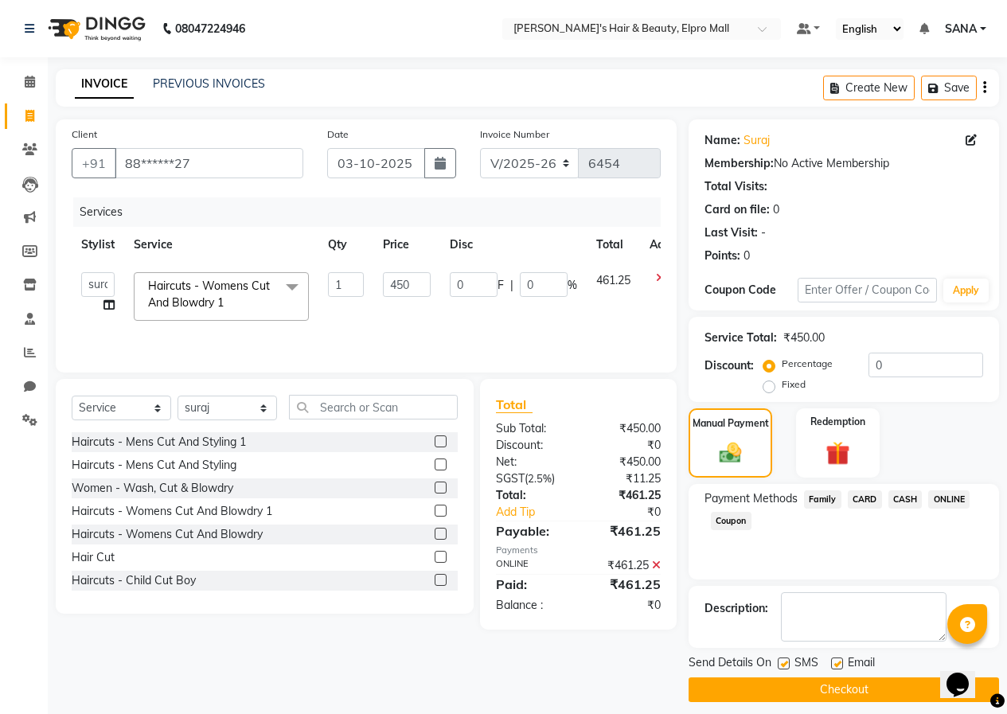
click at [826, 692] on button "Checkout" at bounding box center [844, 690] width 311 height 25
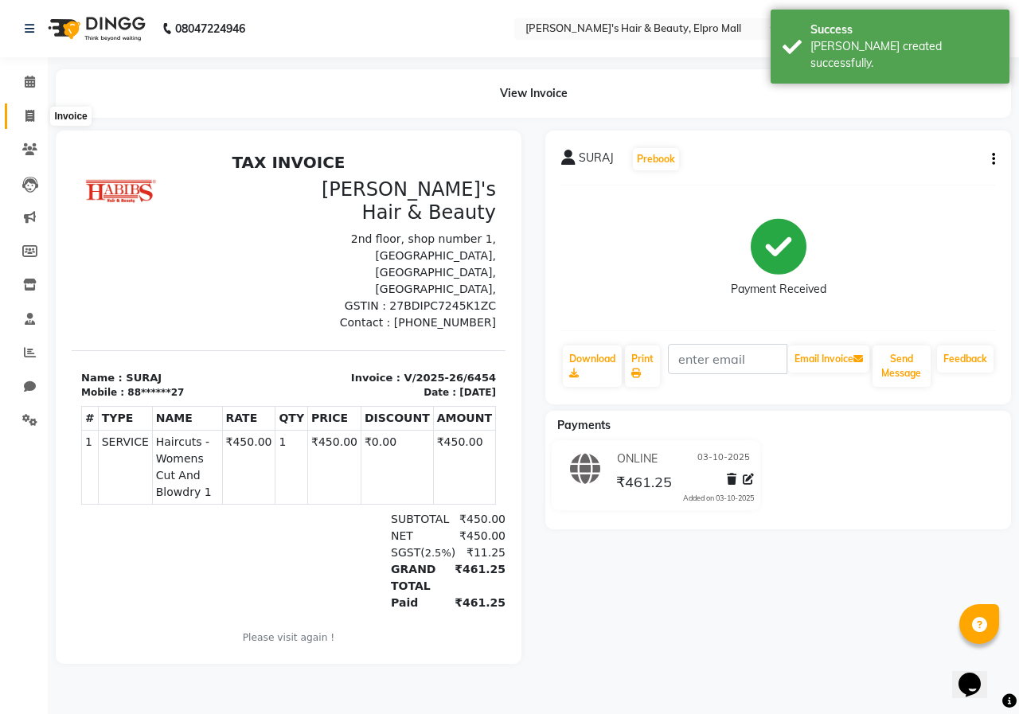
click at [27, 117] on icon at bounding box center [29, 116] width 9 height 12
select select "3952"
select select "service"
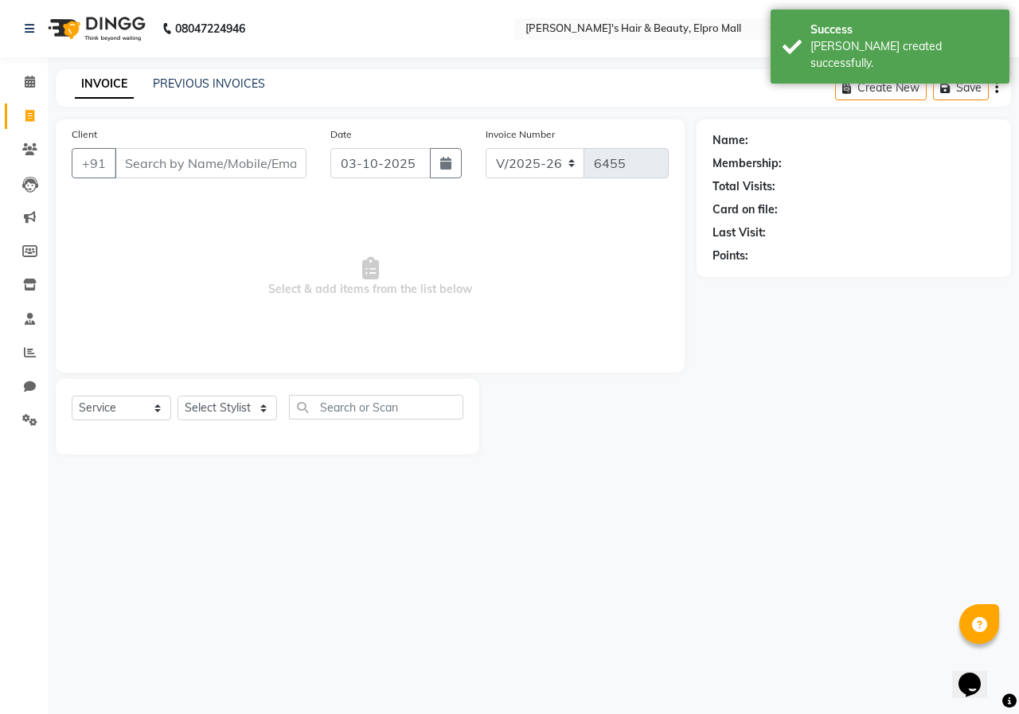
click at [232, 164] on input "Client" at bounding box center [211, 163] width 192 height 30
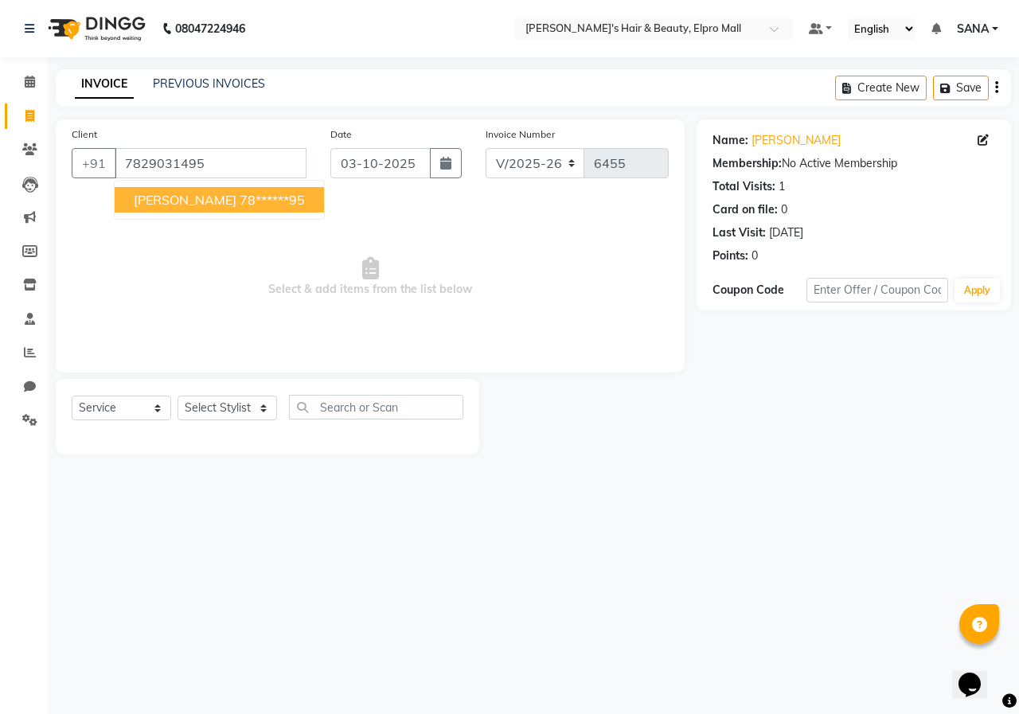
click at [220, 190] on button "[PERSON_NAME] 78******95" at bounding box center [219, 199] width 209 height 25
type input "78******95"
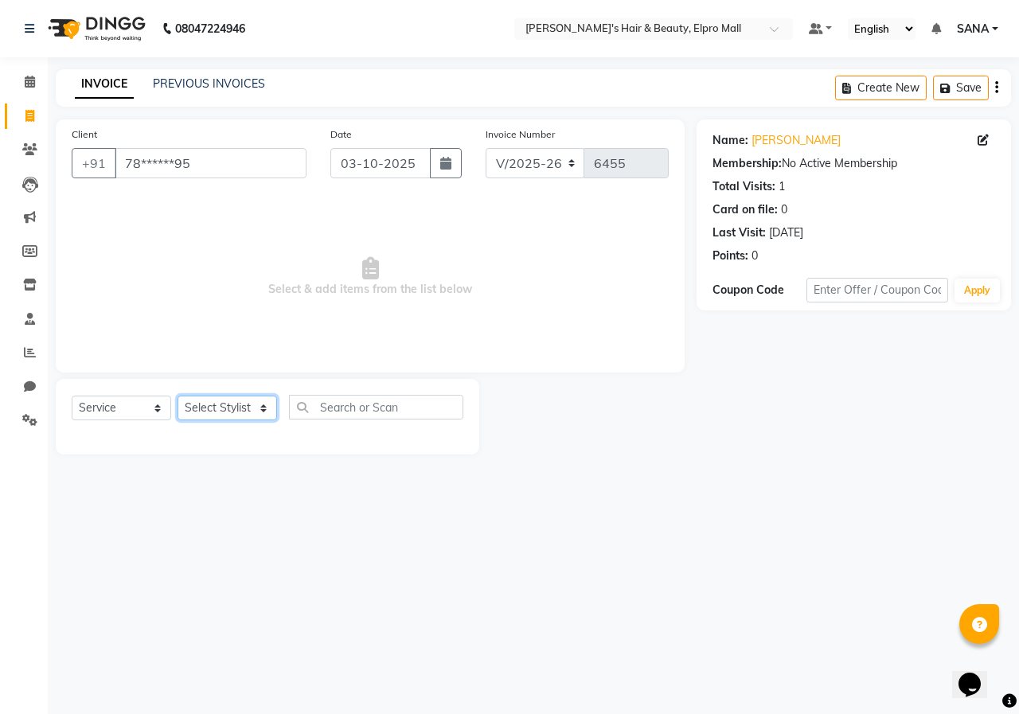
click at [203, 409] on select "Select Stylist ANUSHKA GAURI [PERSON_NAME] [PERSON_NAME] [PERSON_NAME] Rahul [P…" at bounding box center [228, 408] width 100 height 25
select select "87152"
click at [322, 420] on div "Select Service Product Membership Package Voucher Prepaid Gift Card Select Styl…" at bounding box center [268, 413] width 392 height 37
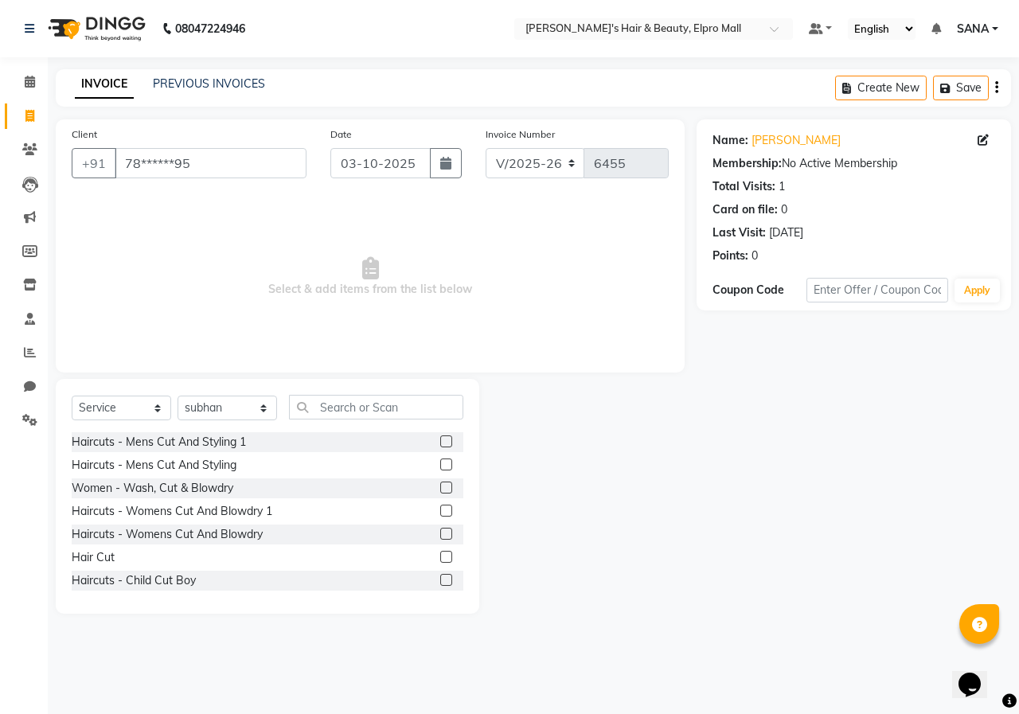
click at [440, 556] on label at bounding box center [446, 557] width 12 height 12
click at [440, 556] on input "checkbox" at bounding box center [445, 558] width 10 height 10
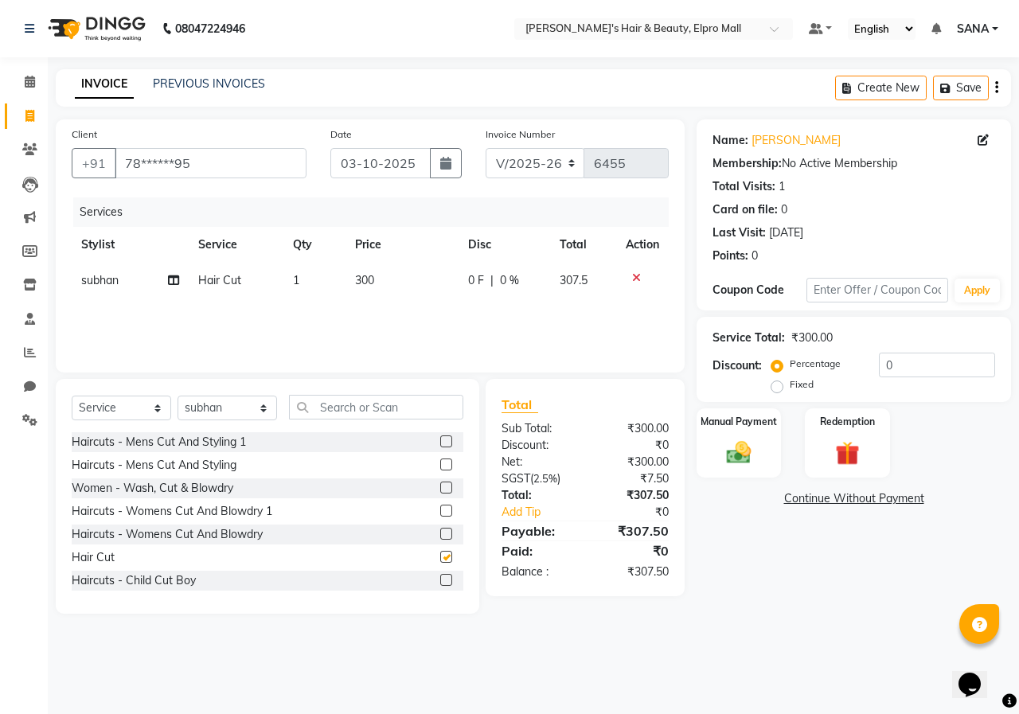
checkbox input "false"
click at [368, 264] on td "300" at bounding box center [402, 281] width 113 height 36
select select "87152"
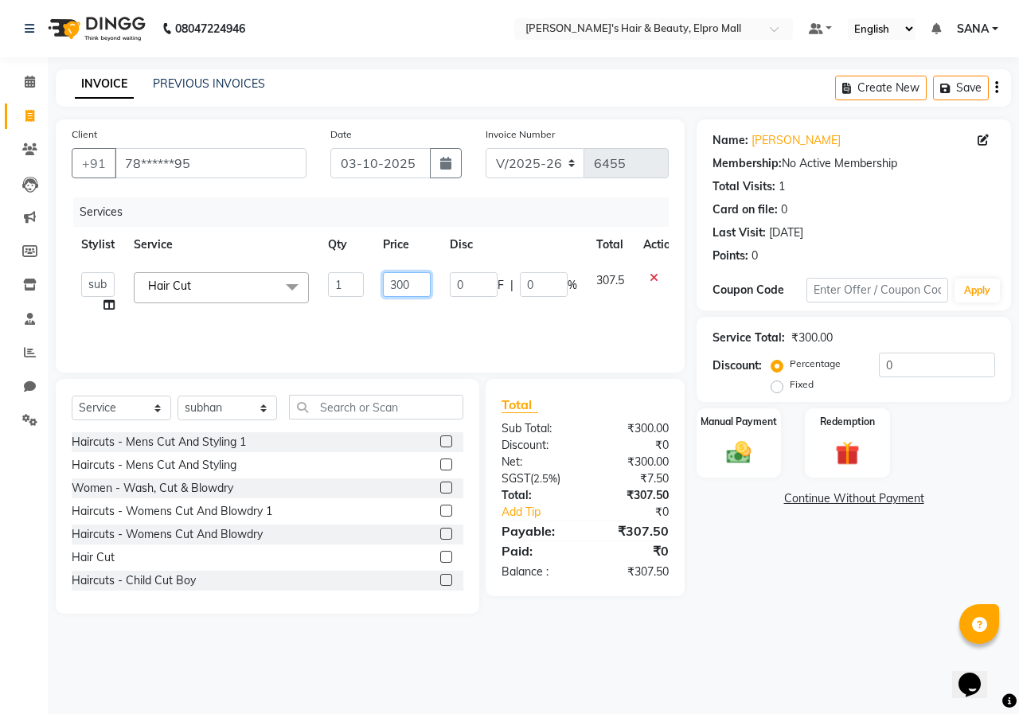
click at [415, 278] on input "300" at bounding box center [407, 284] width 48 height 25
click at [30, 119] on icon at bounding box center [29, 116] width 9 height 12
select select "service"
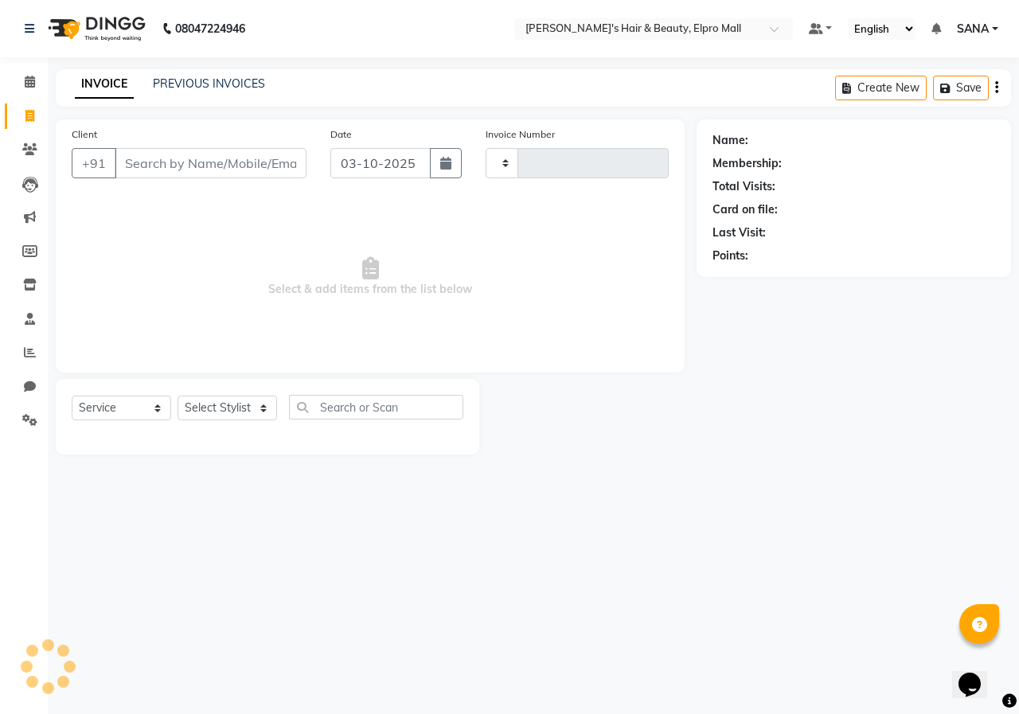
type input "6455"
select select "3952"
click at [31, 348] on icon at bounding box center [30, 352] width 12 height 12
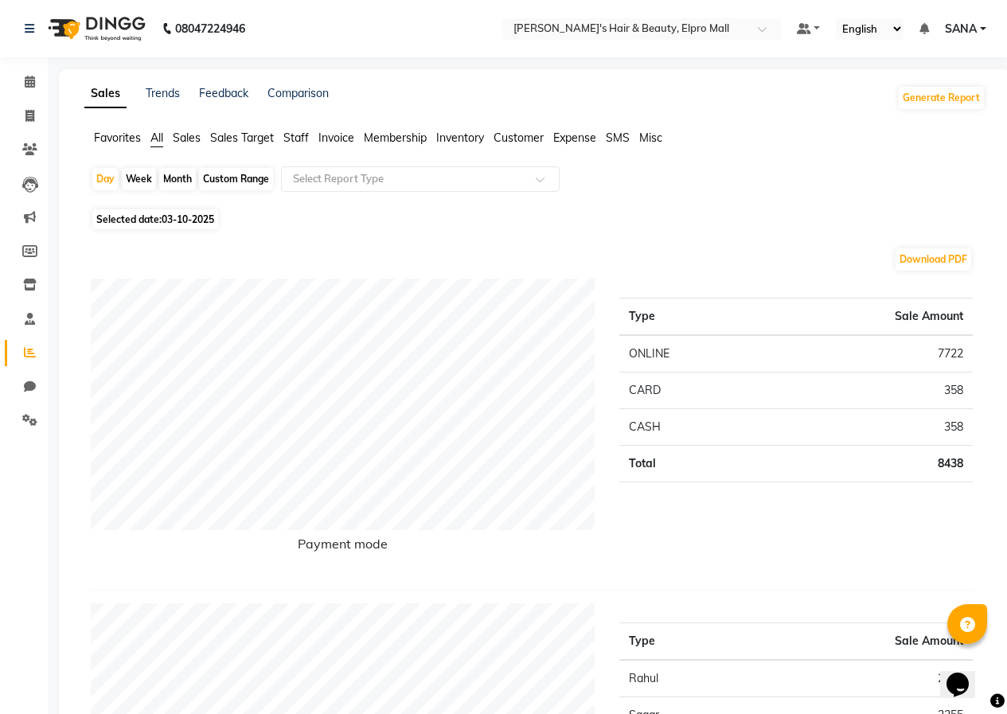
click at [171, 213] on span "03-10-2025" at bounding box center [188, 219] width 53 height 12
select select "10"
select select "2025"
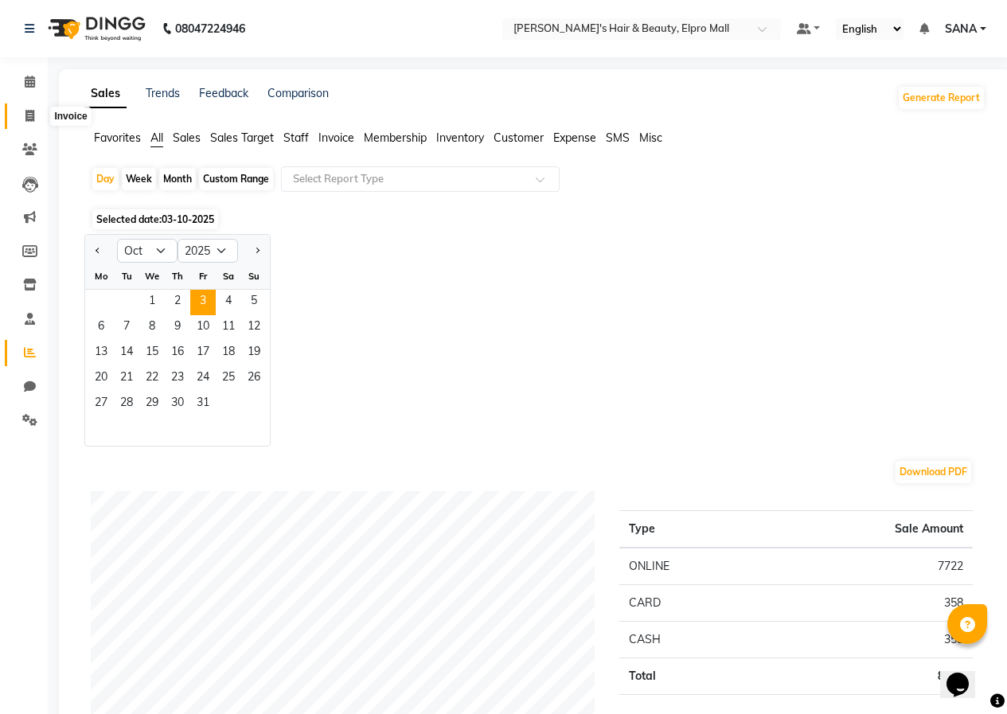
click at [37, 121] on span at bounding box center [30, 117] width 28 height 18
select select "service"
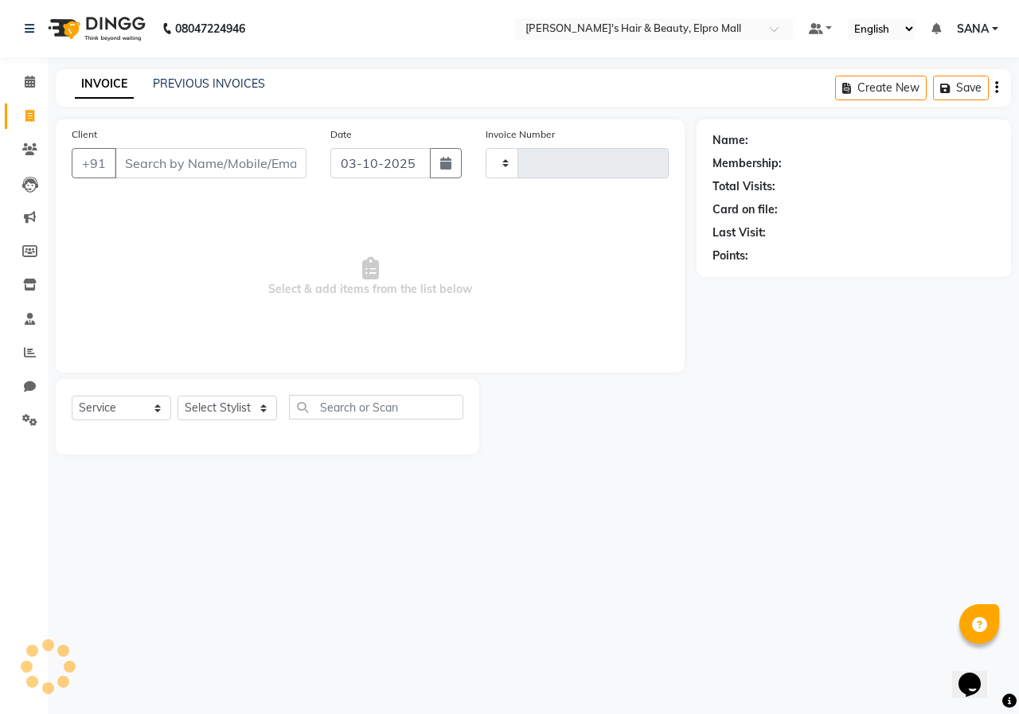
type input "6455"
select select "3952"
click at [434, 163] on button "button" at bounding box center [446, 163] width 32 height 30
select select "10"
select select "2025"
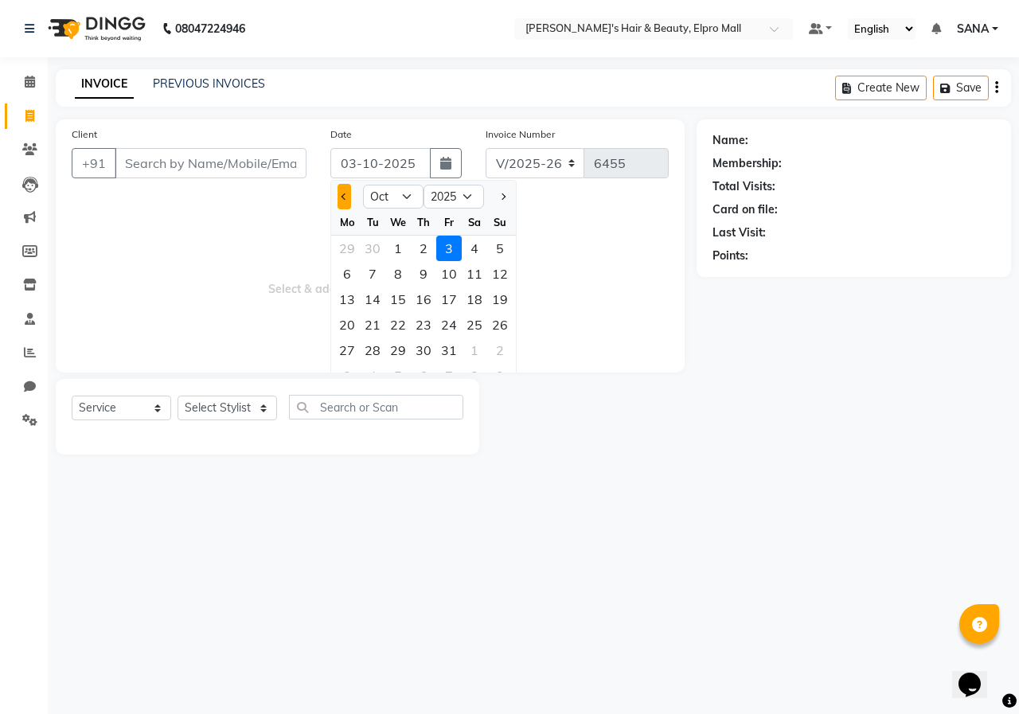
click at [346, 201] on button "Previous month" at bounding box center [345, 196] width 14 height 25
select select "9"
click at [488, 299] on div "21" at bounding box center [499, 299] width 25 height 25
type input "[DATE]"
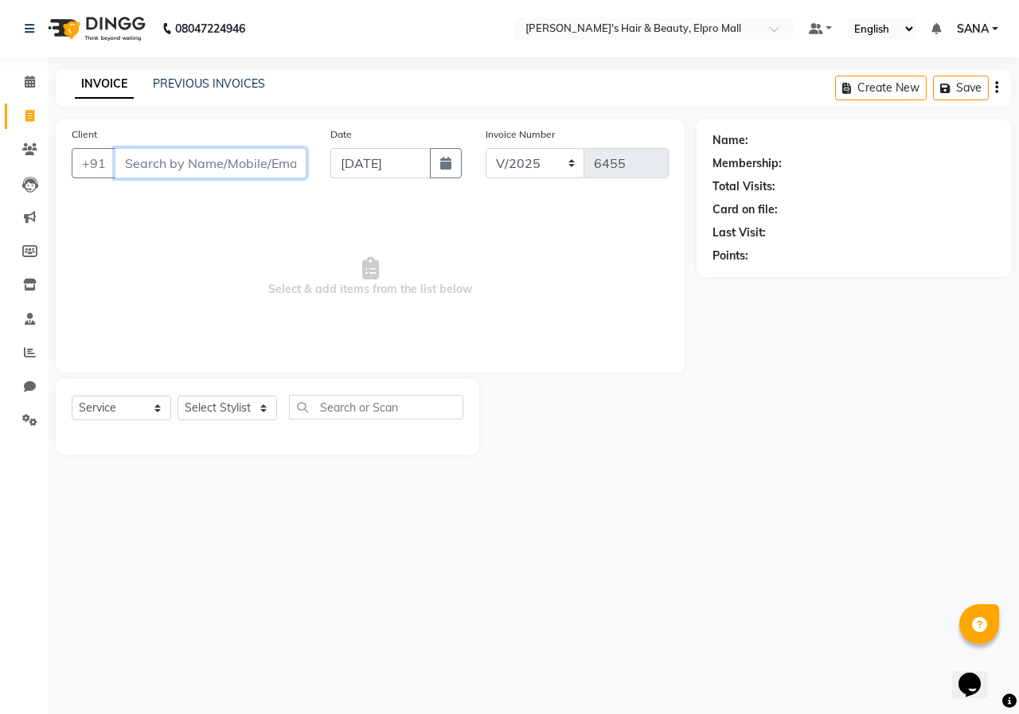
click at [275, 166] on input "Client" at bounding box center [211, 163] width 192 height 30
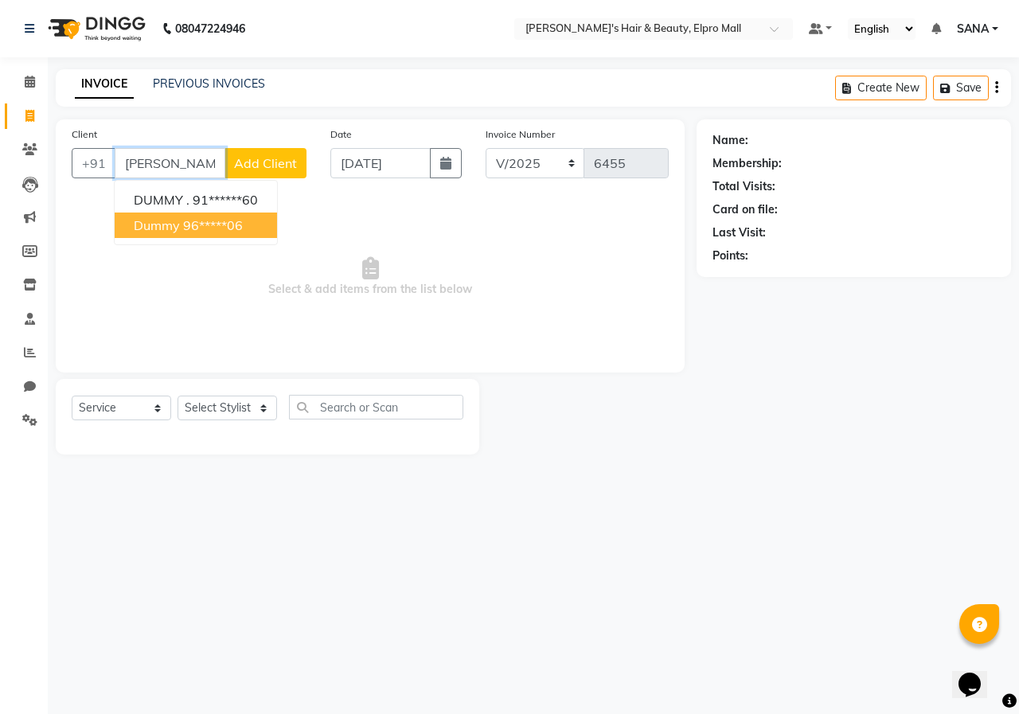
click at [201, 229] on button "dummy 96*****06" at bounding box center [196, 225] width 162 height 25
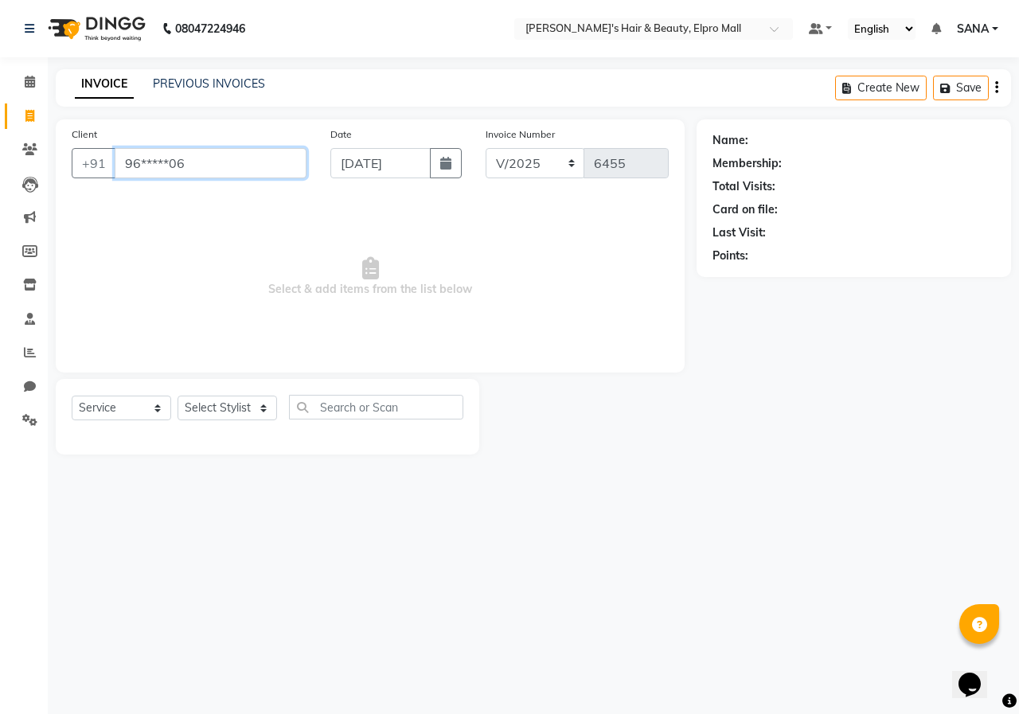
type input "96*****06"
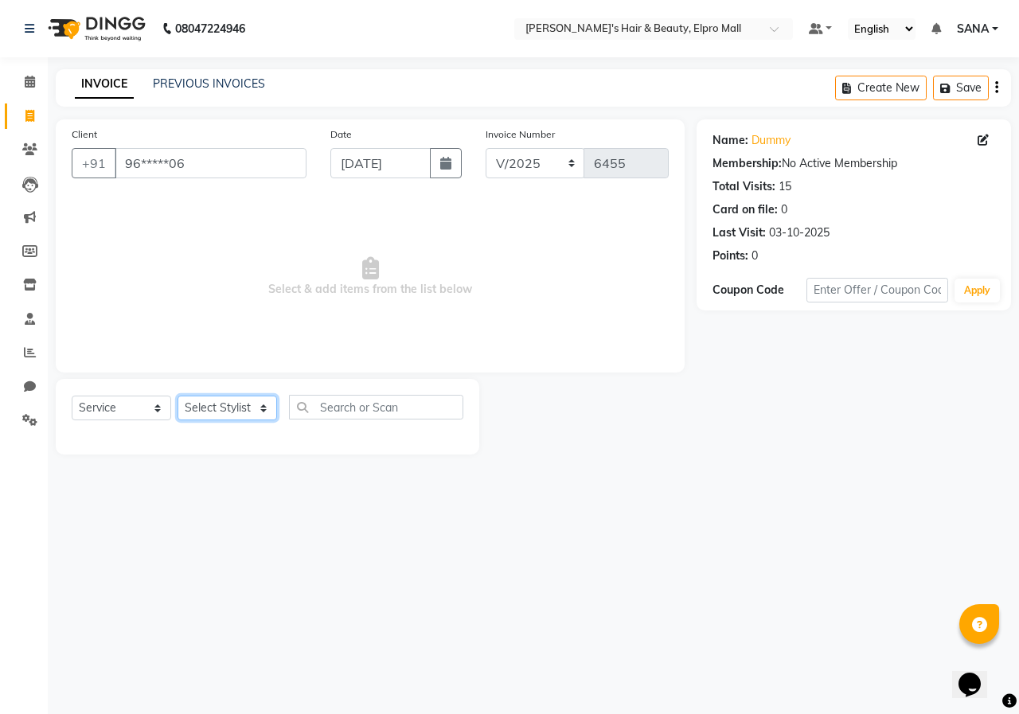
click at [220, 416] on select "Select Stylist ANUSHKA GAURI [PERSON_NAME] [PERSON_NAME] [PERSON_NAME] Rahul [P…" at bounding box center [228, 408] width 100 height 25
select select "22795"
click at [178, 396] on select "Select Stylist ANUSHKA GAURI [PERSON_NAME] [PERSON_NAME] [PERSON_NAME] Rahul [P…" at bounding box center [228, 408] width 100 height 25
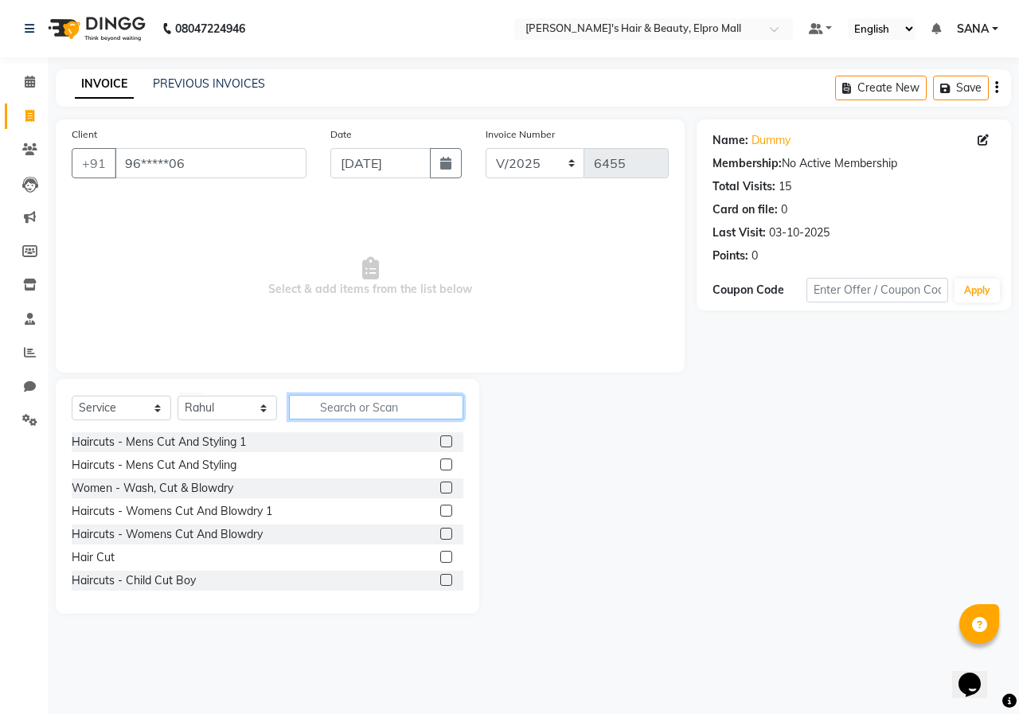
click at [319, 408] on input "text" at bounding box center [376, 407] width 174 height 25
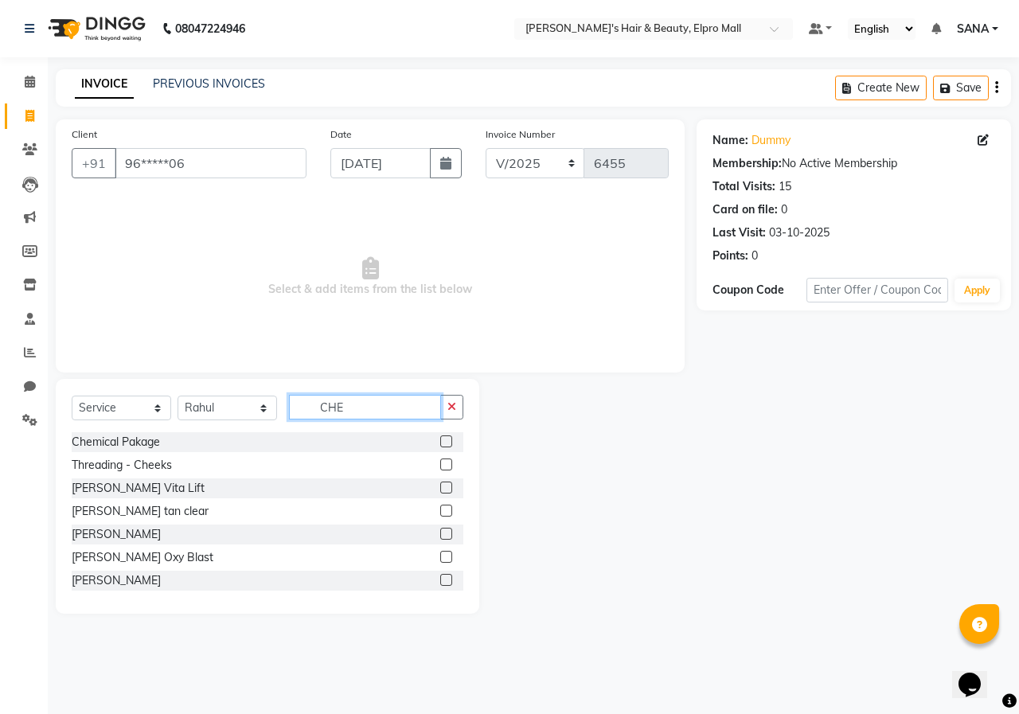
type input "CHE"
click at [440, 446] on label at bounding box center [446, 442] width 12 height 12
click at [440, 446] on input "checkbox" at bounding box center [445, 442] width 10 height 10
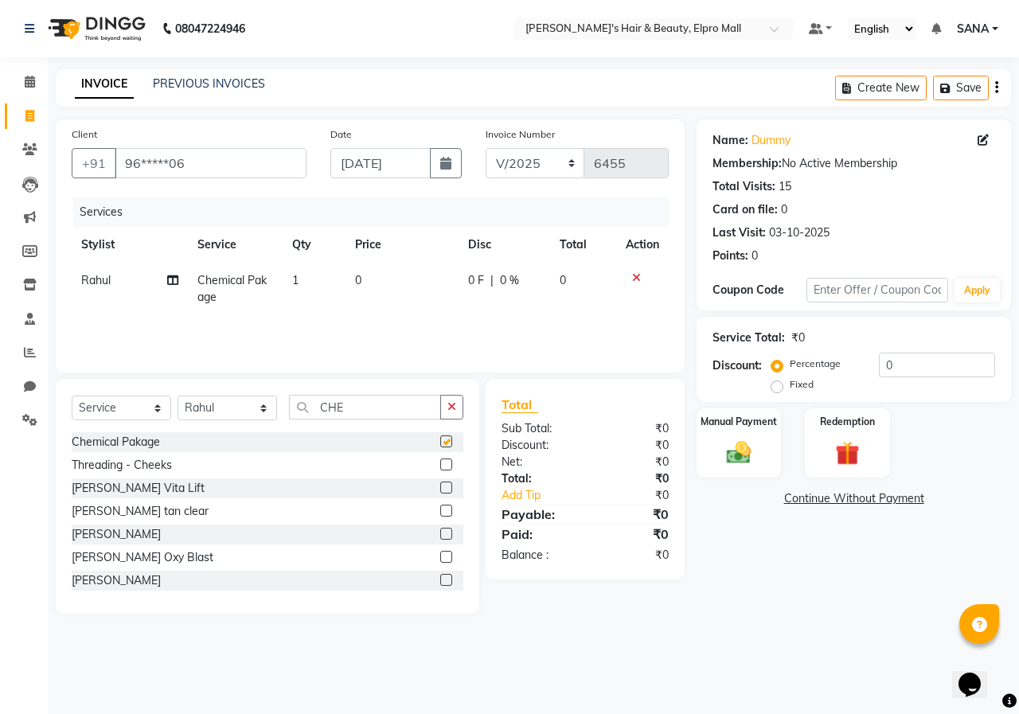
checkbox input "false"
click at [363, 286] on td "0" at bounding box center [402, 289] width 113 height 53
select select "22795"
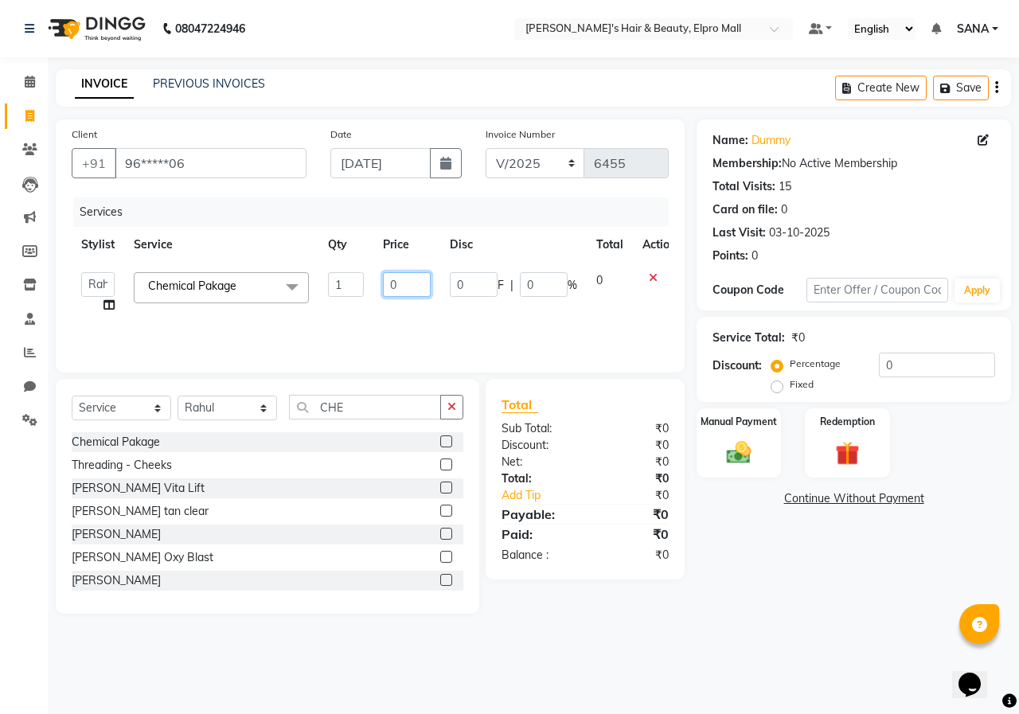
click at [417, 286] on input "0" at bounding box center [407, 284] width 48 height 25
type input "14000"
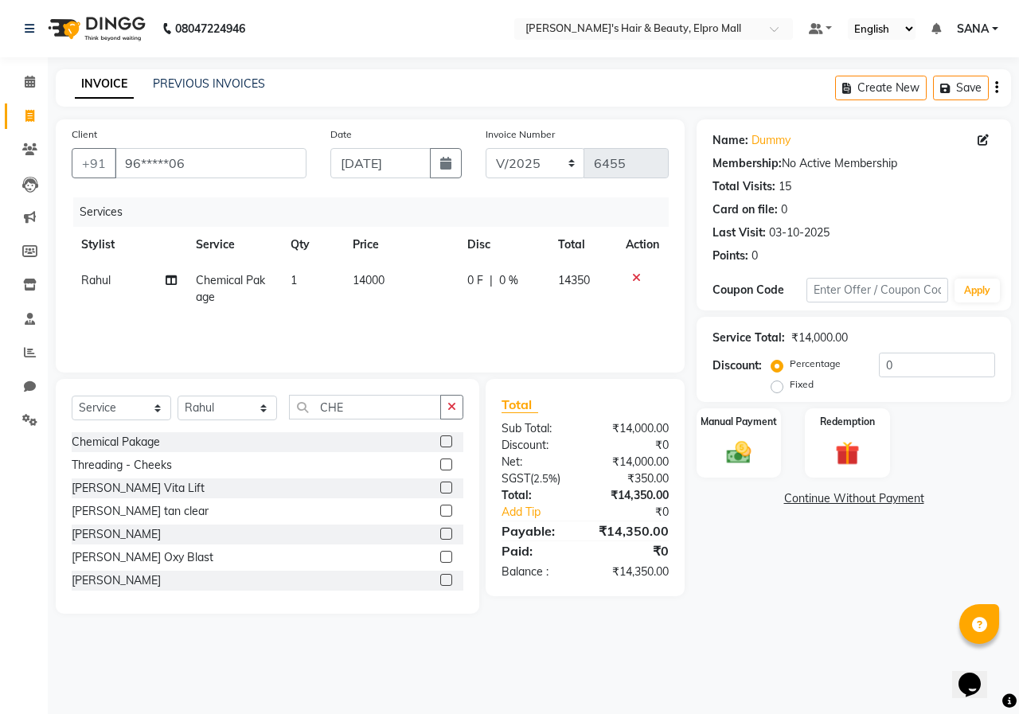
click at [412, 319] on div "Services Stylist Service Qty Price Disc Total Action Rahul Chemical Pakage 1 14…" at bounding box center [370, 276] width 597 height 159
click at [761, 446] on div "Manual Payment" at bounding box center [739, 443] width 88 height 73
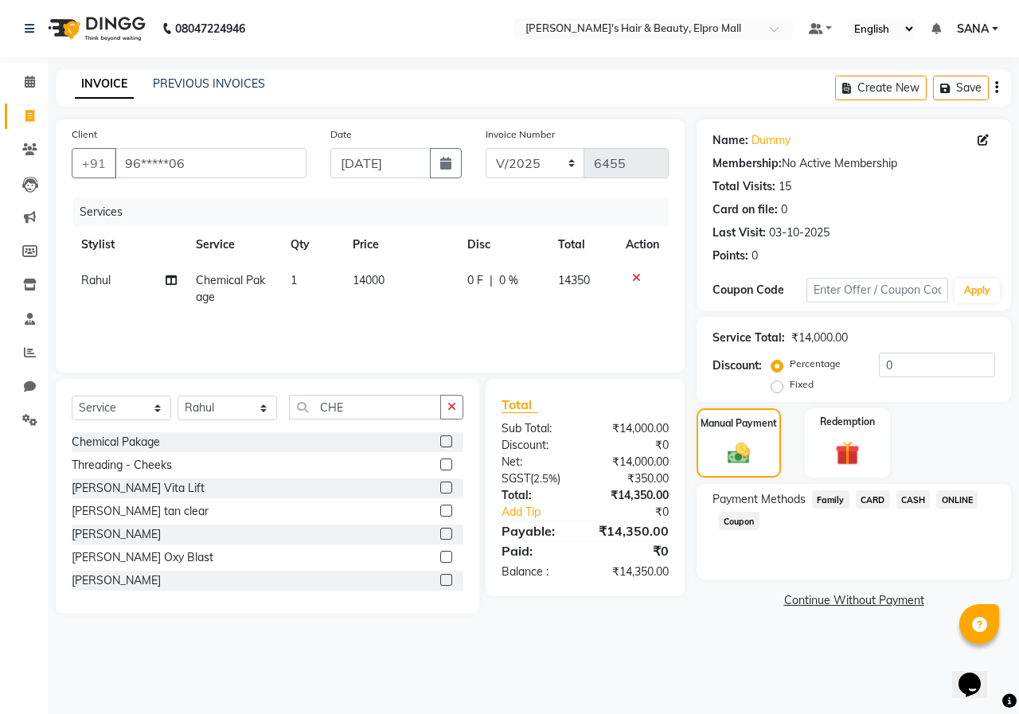
click at [967, 492] on span "ONLINE" at bounding box center [956, 500] width 41 height 18
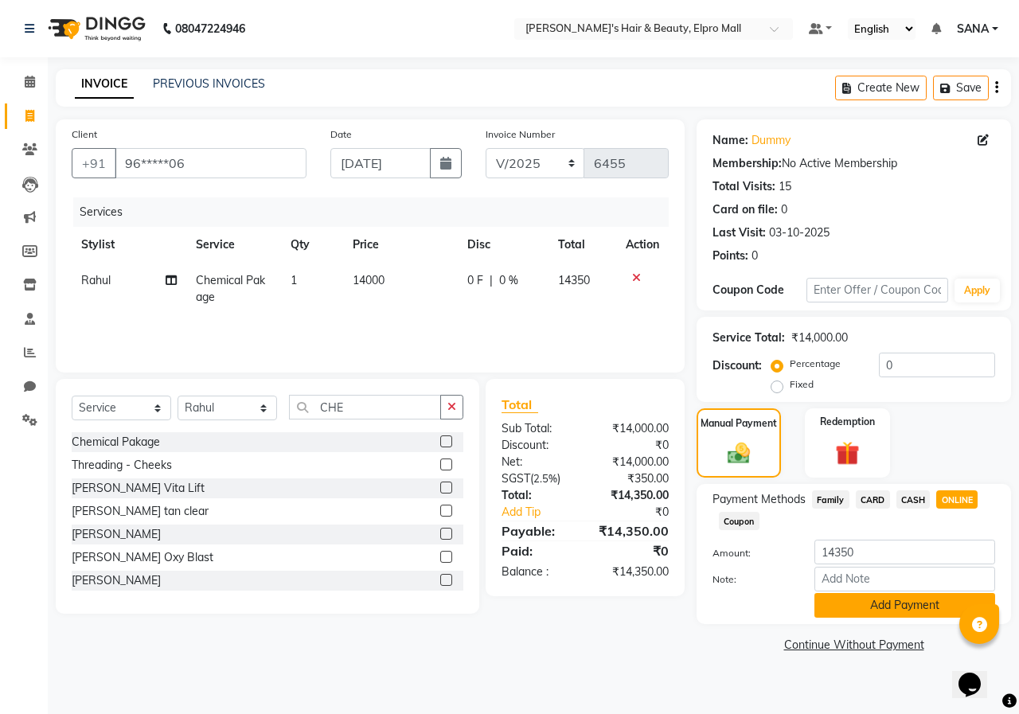
click at [894, 604] on button "Add Payment" at bounding box center [905, 605] width 181 height 25
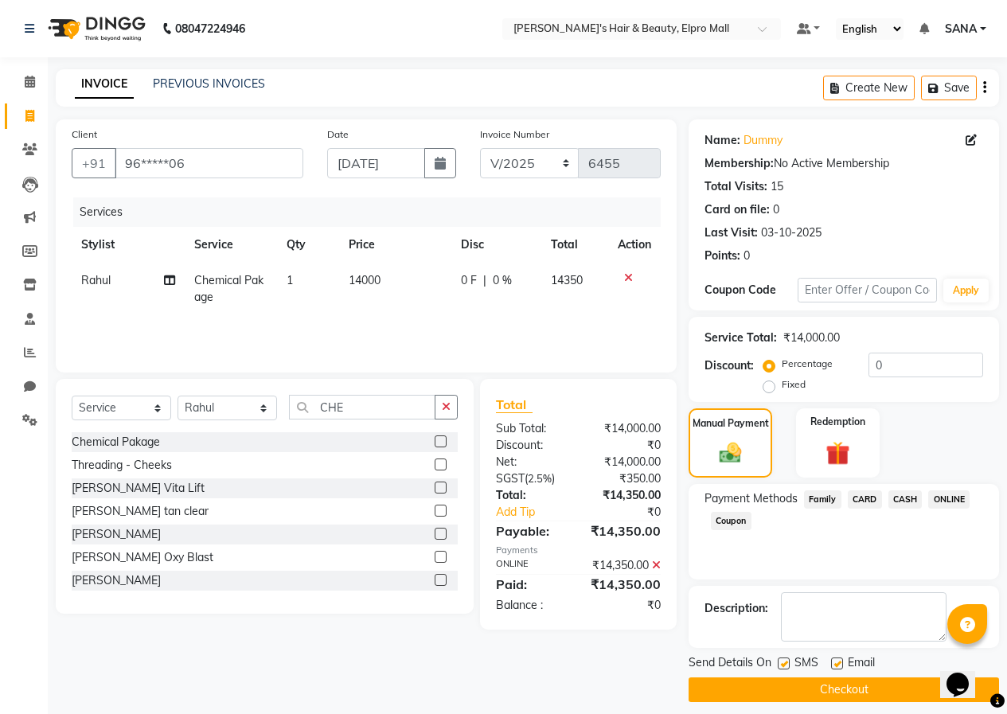
click at [883, 680] on button "Checkout" at bounding box center [844, 690] width 311 height 25
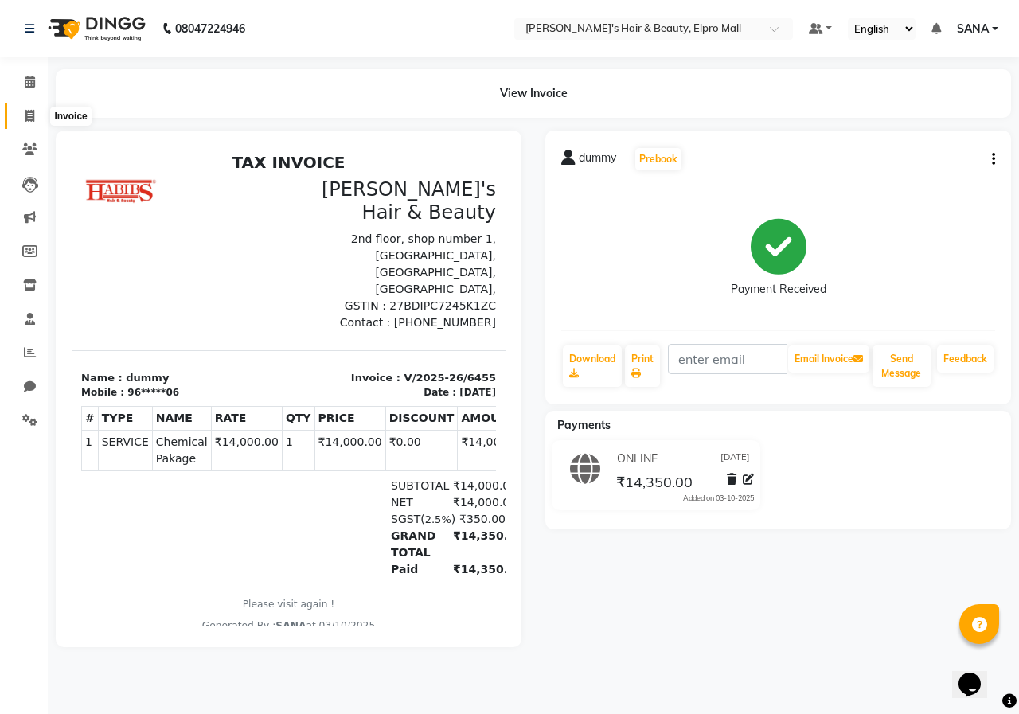
click at [31, 113] on icon at bounding box center [29, 116] width 9 height 12
select select "service"
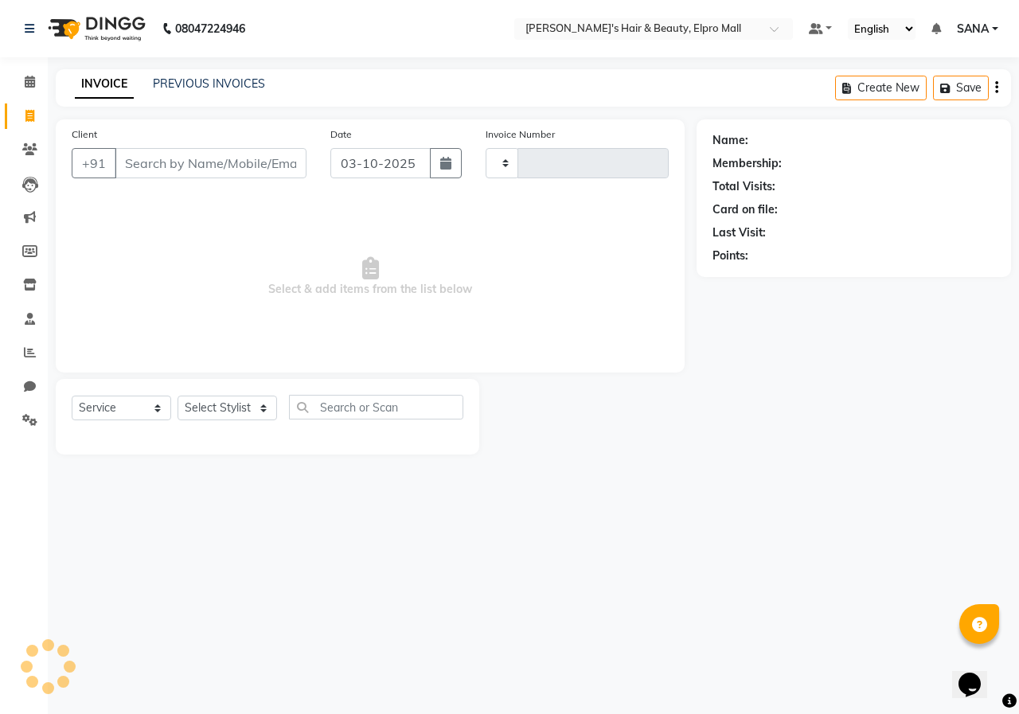
type input "6456"
select select "3952"
click at [436, 160] on button "button" at bounding box center [446, 163] width 32 height 30
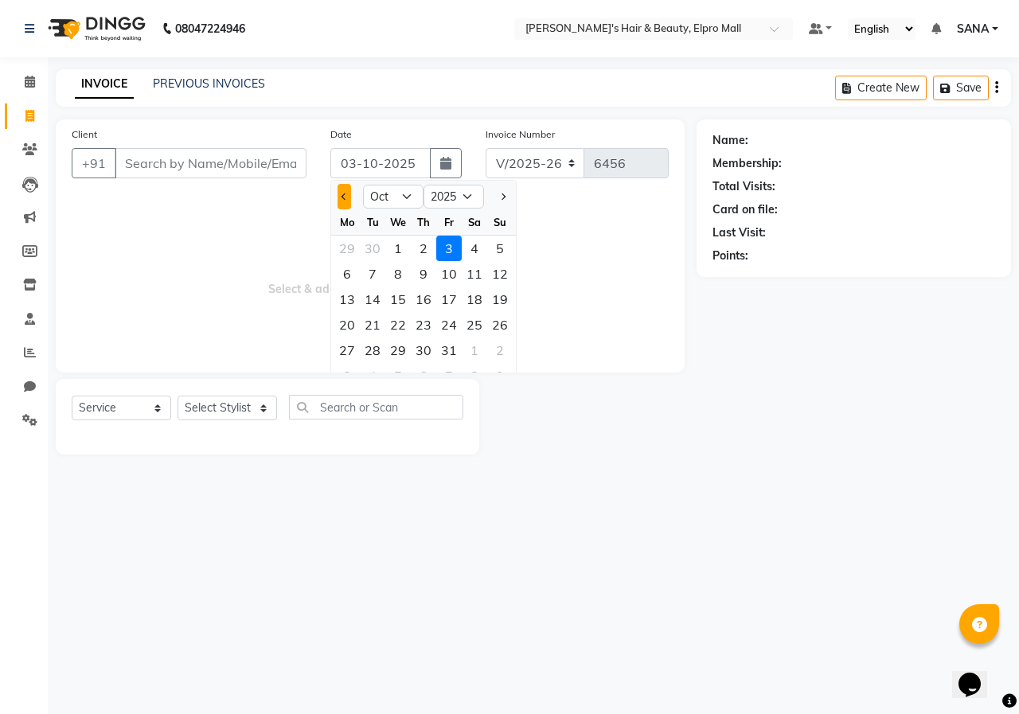
click at [348, 198] on button "Previous month" at bounding box center [345, 196] width 14 height 25
click at [398, 299] on div "17" at bounding box center [397, 299] width 25 height 25
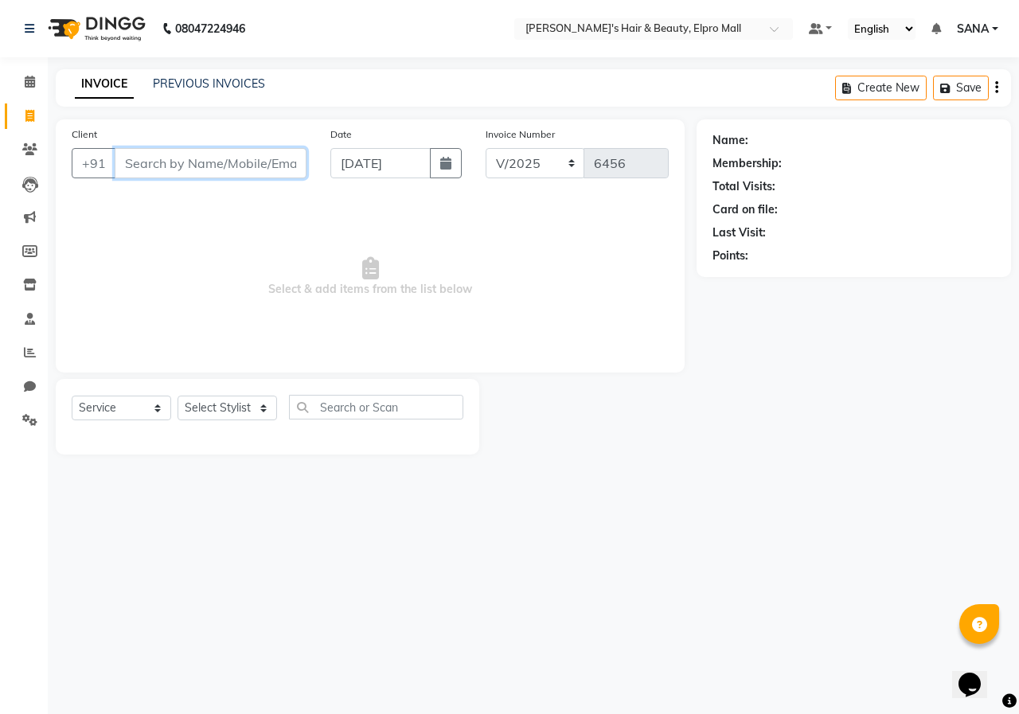
click at [290, 170] on input "Client" at bounding box center [211, 163] width 192 height 30
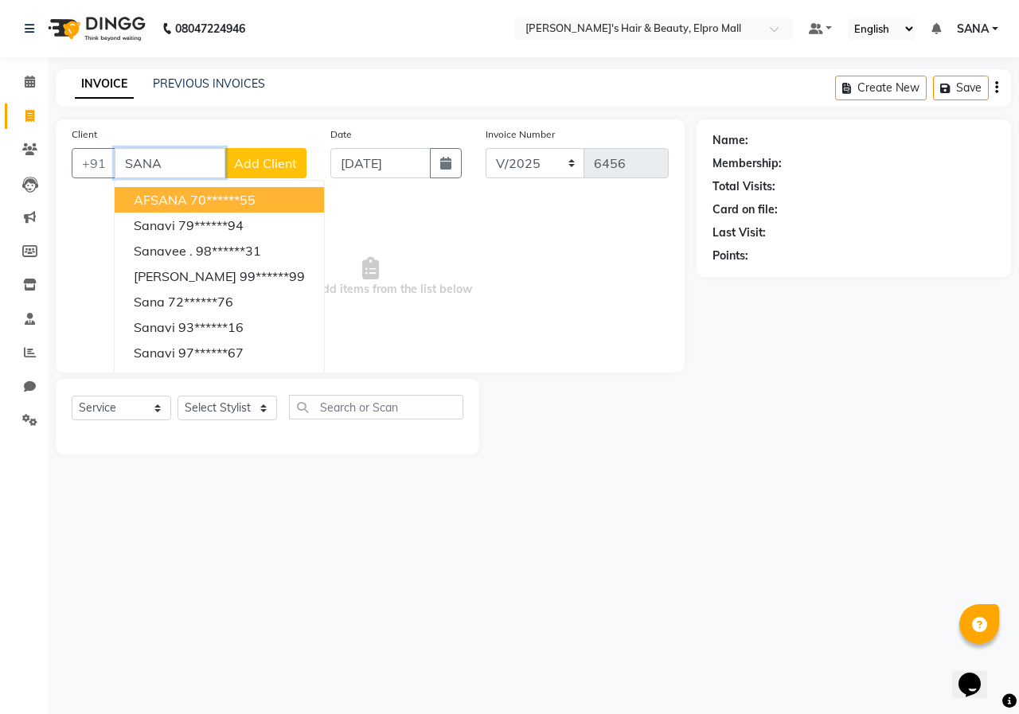
click at [177, 163] on input "SANA" at bounding box center [170, 163] width 111 height 30
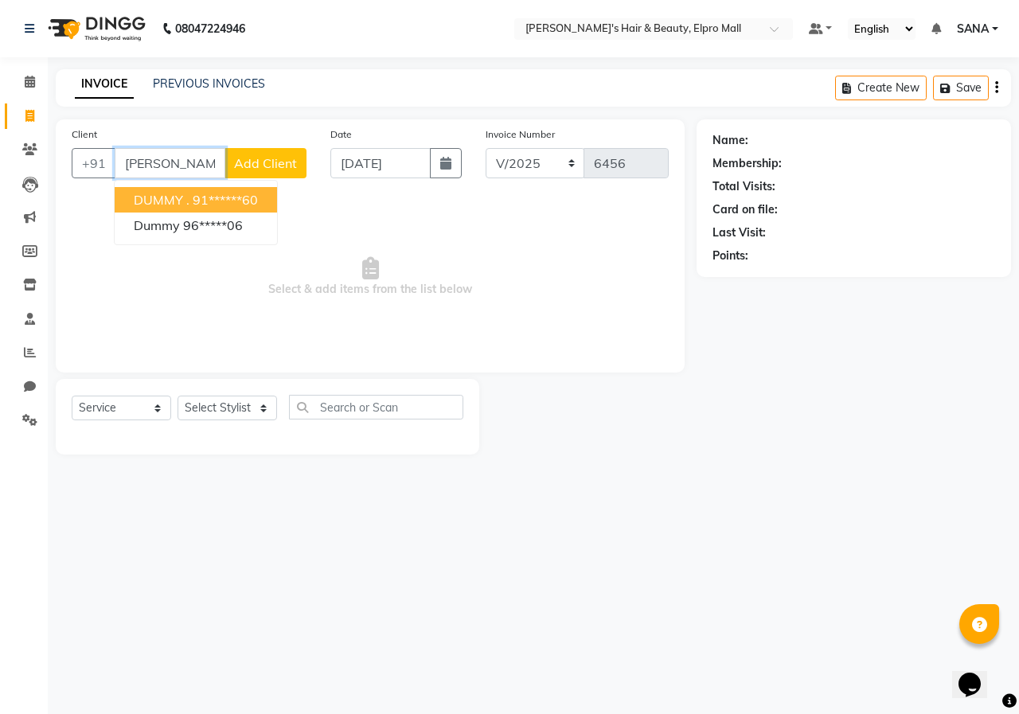
click at [205, 201] on ngb-highlight "91******60" at bounding box center [225, 200] width 65 height 16
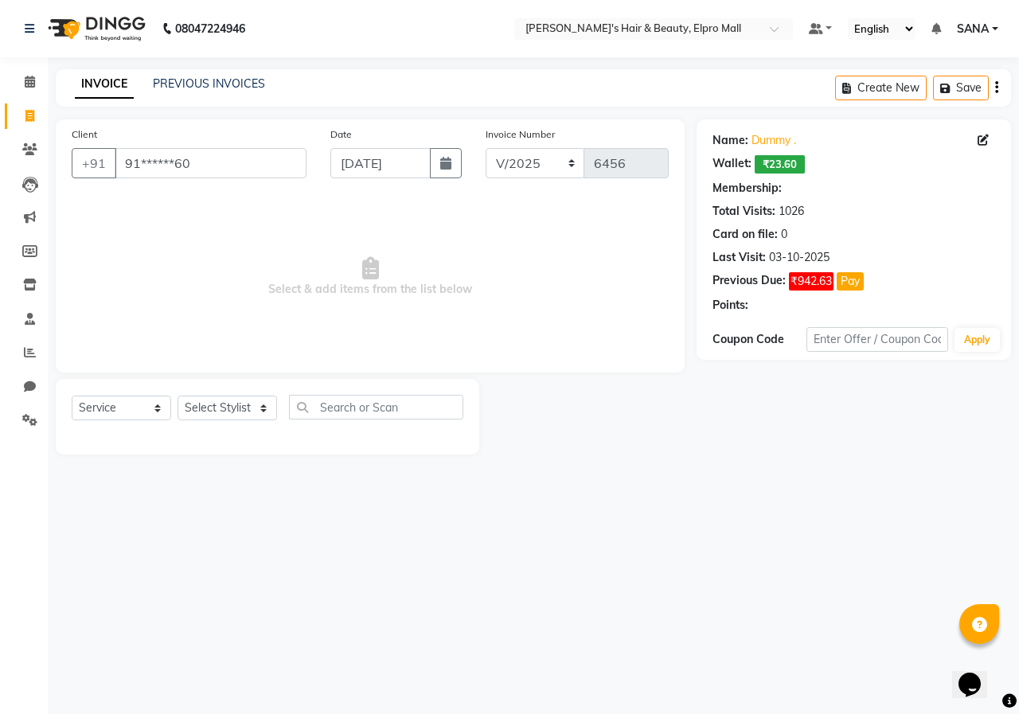
click at [246, 425] on div "Select Service Product Membership Package Voucher Prepaid Gift Card Select Styl…" at bounding box center [268, 413] width 392 height 37
click at [246, 414] on select "Select Stylist ANUSHKA GAURI [PERSON_NAME] [PERSON_NAME] [PERSON_NAME] Rahul [P…" at bounding box center [228, 408] width 100 height 25
click at [178, 396] on select "Select Stylist ANUSHKA GAURI [PERSON_NAME] [PERSON_NAME] [PERSON_NAME] Rahul [P…" at bounding box center [228, 408] width 100 height 25
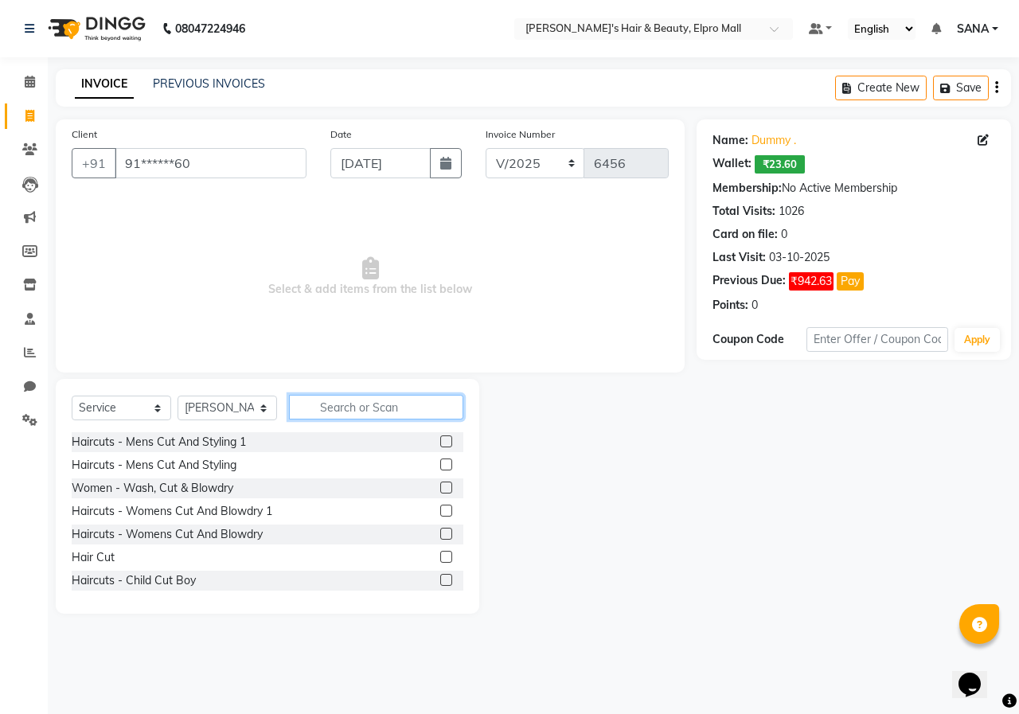
click at [335, 409] on input "text" at bounding box center [376, 407] width 174 height 25
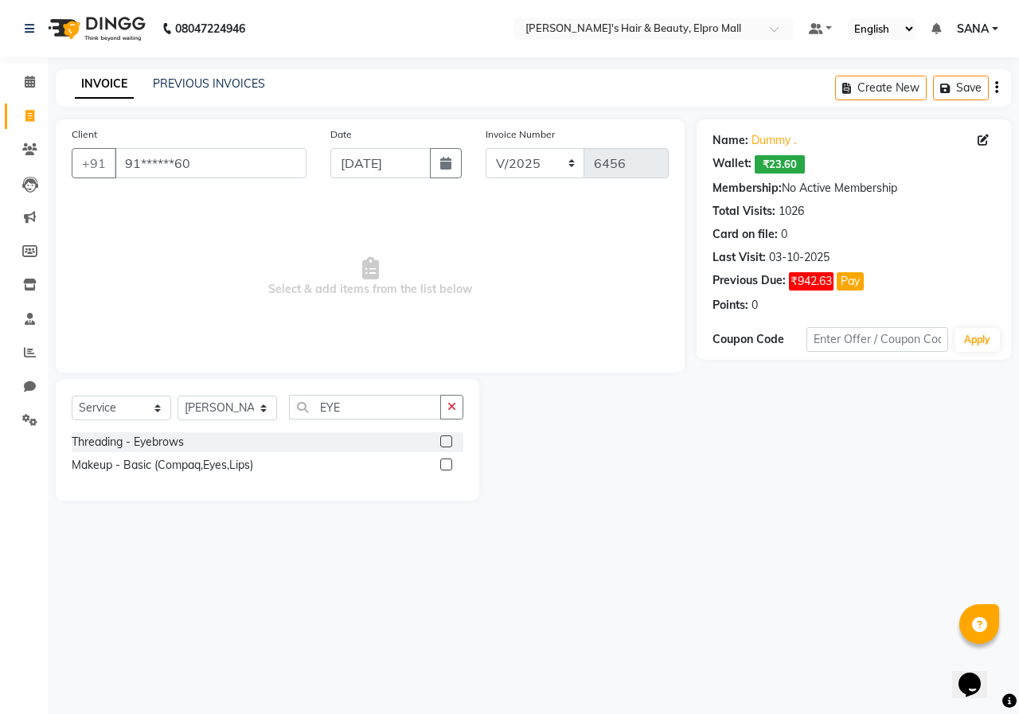
click at [446, 442] on label at bounding box center [446, 442] width 12 height 12
click at [446, 442] on input "checkbox" at bounding box center [445, 442] width 10 height 10
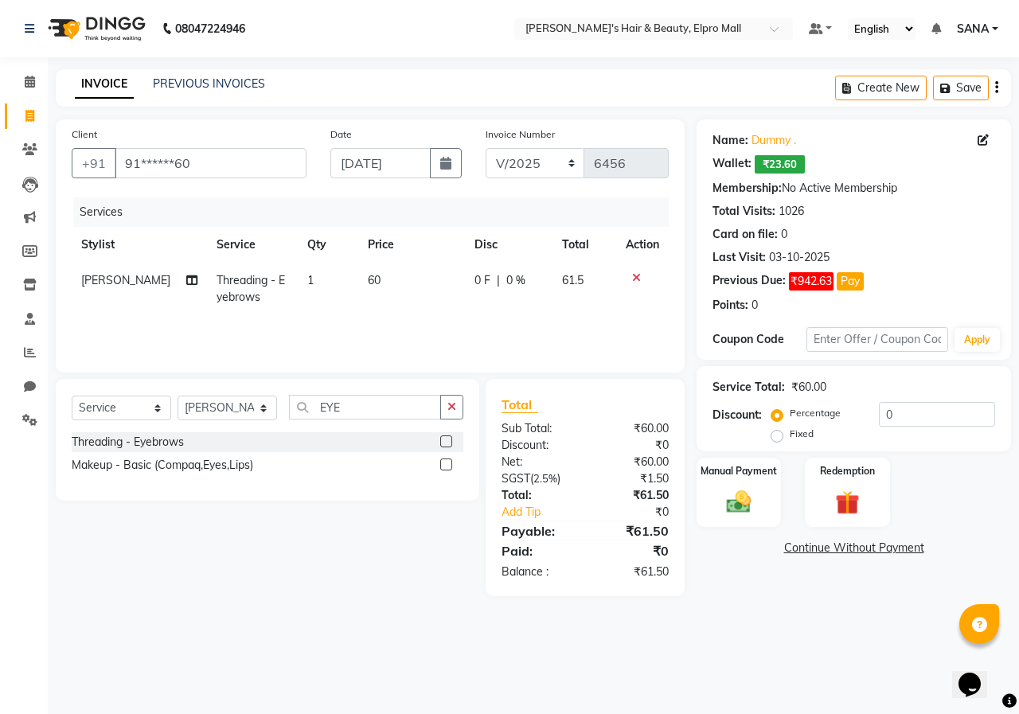
click at [377, 276] on td "60" at bounding box center [411, 289] width 106 height 53
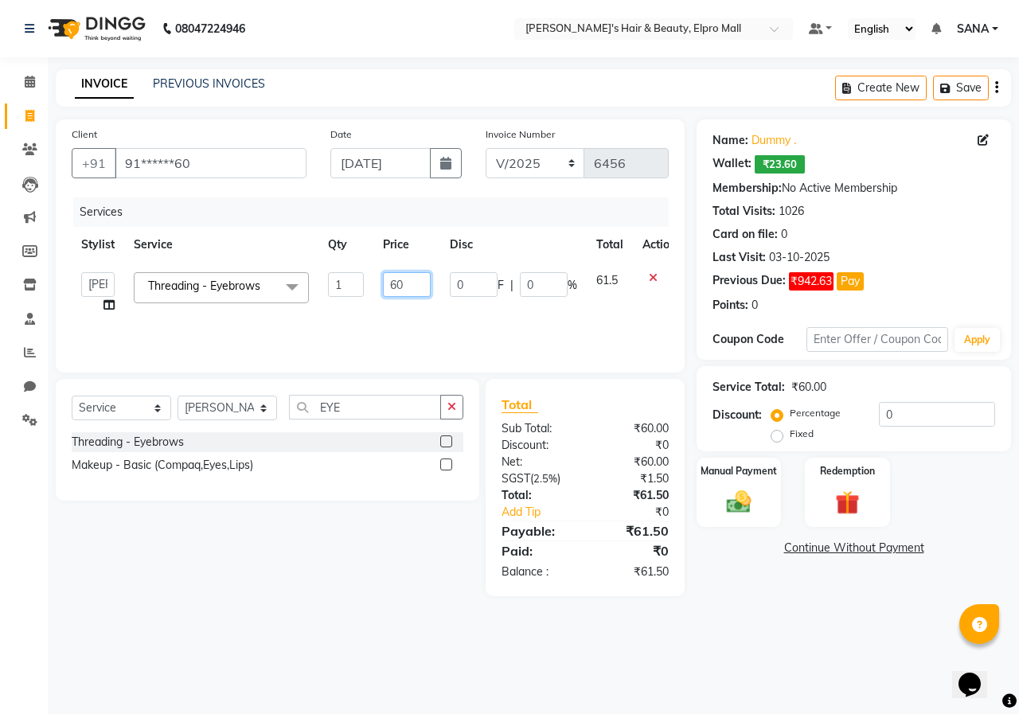
click at [425, 291] on input "60" at bounding box center [407, 284] width 48 height 25
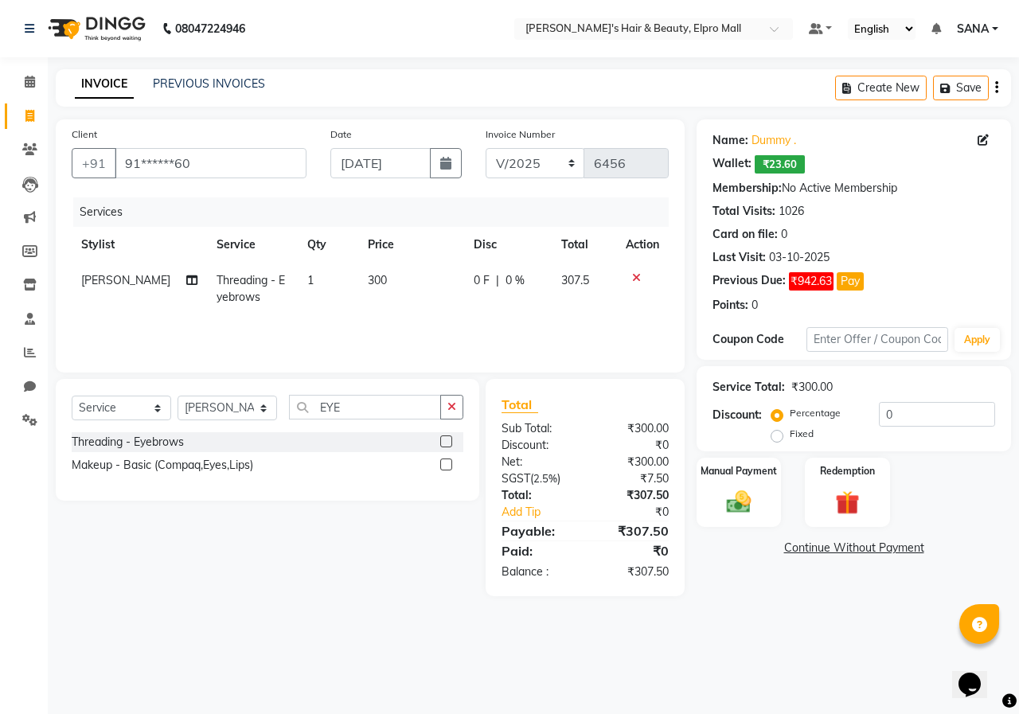
click at [436, 287] on td "300" at bounding box center [411, 289] width 106 height 53
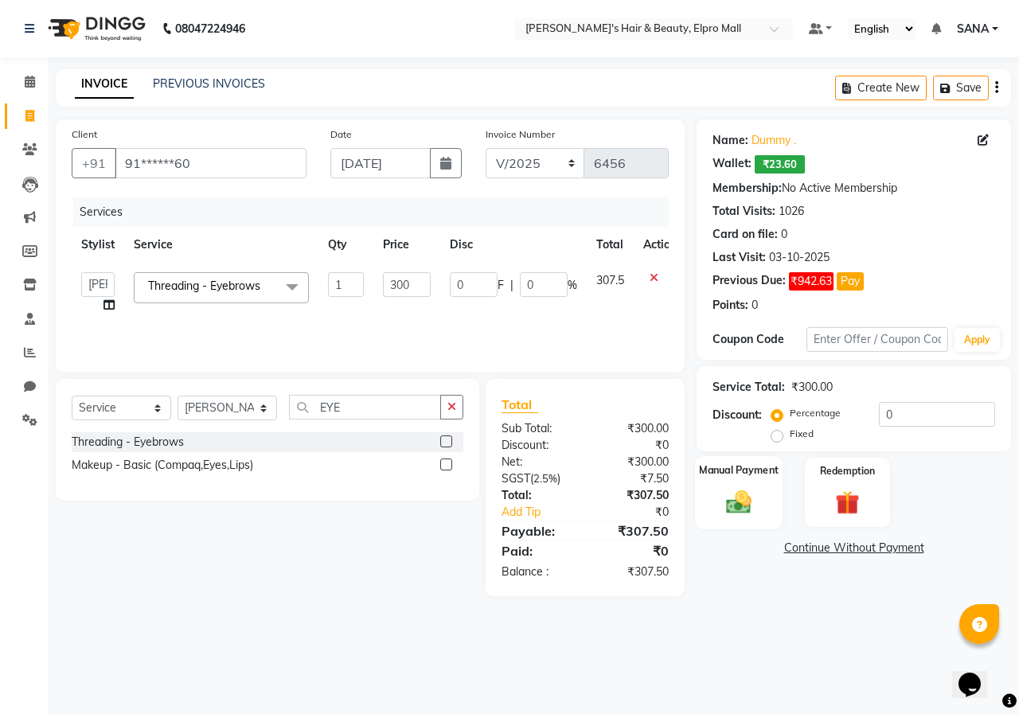
click at [753, 510] on img at bounding box center [738, 501] width 41 height 29
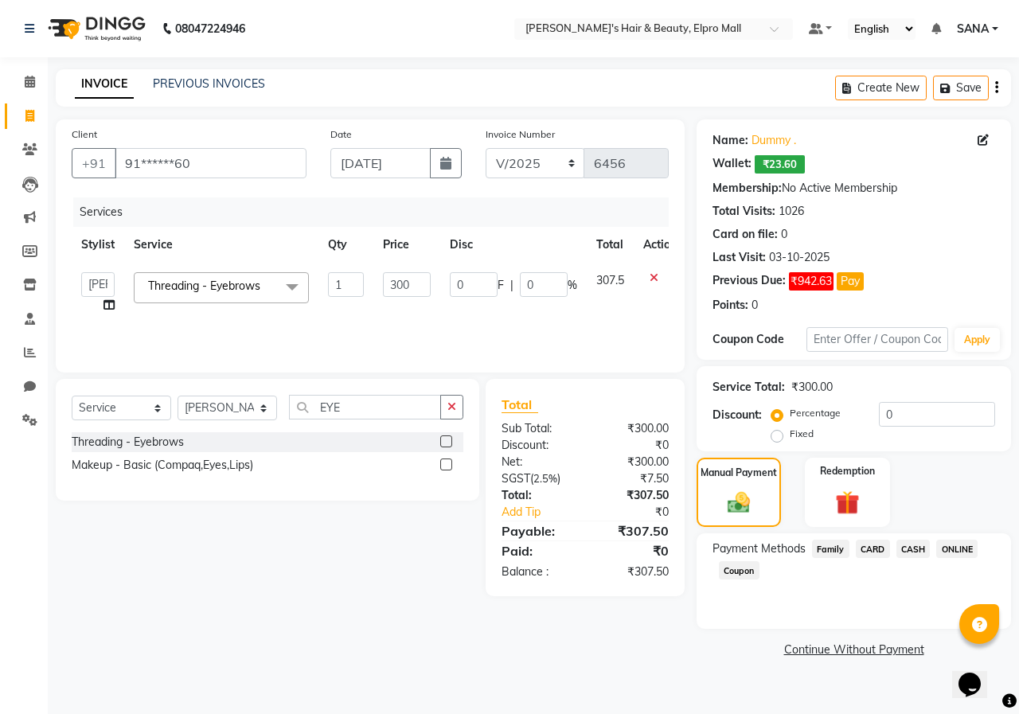
click at [952, 553] on span "ONLINE" at bounding box center [956, 549] width 41 height 18
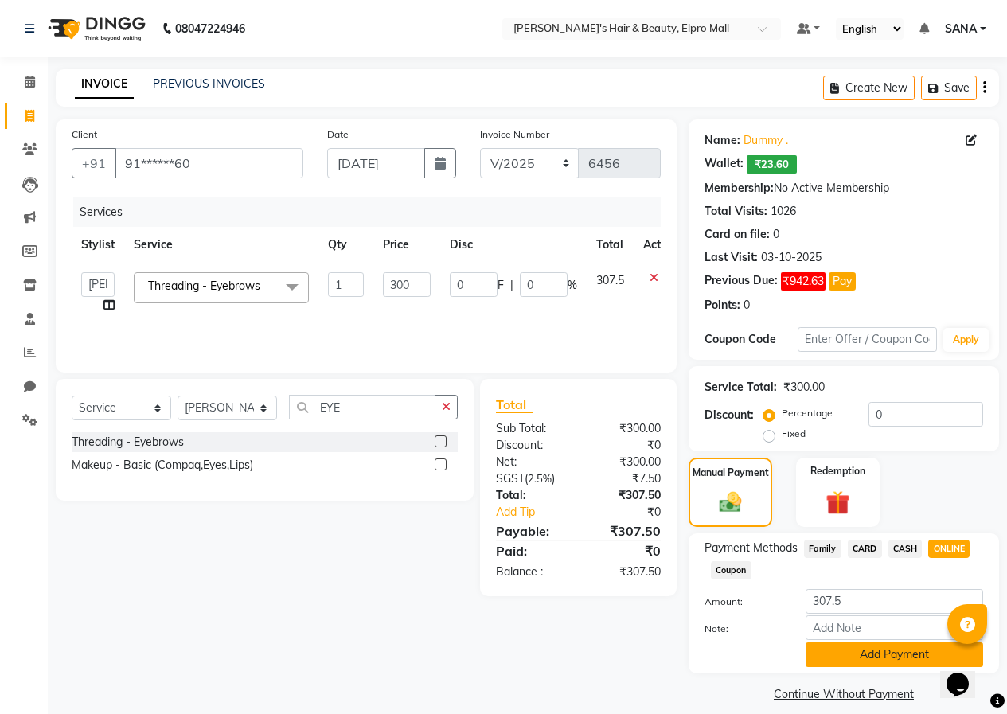
click at [865, 651] on button "Add Payment" at bounding box center [895, 655] width 178 height 25
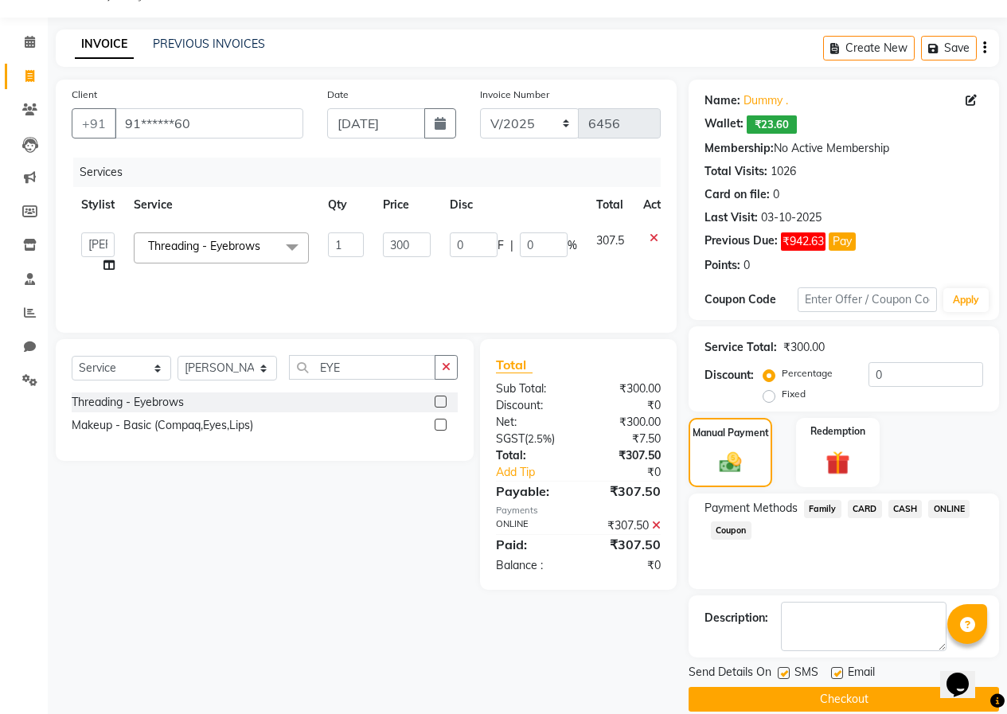
scroll to position [61, 0]
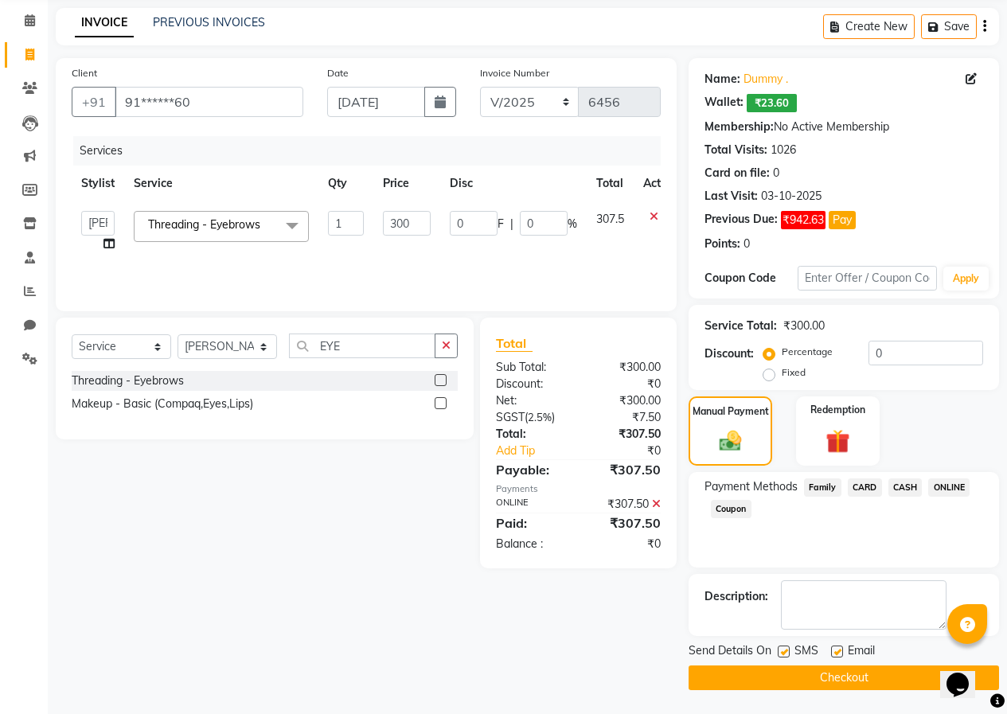
click at [843, 674] on button "Checkout" at bounding box center [844, 678] width 311 height 25
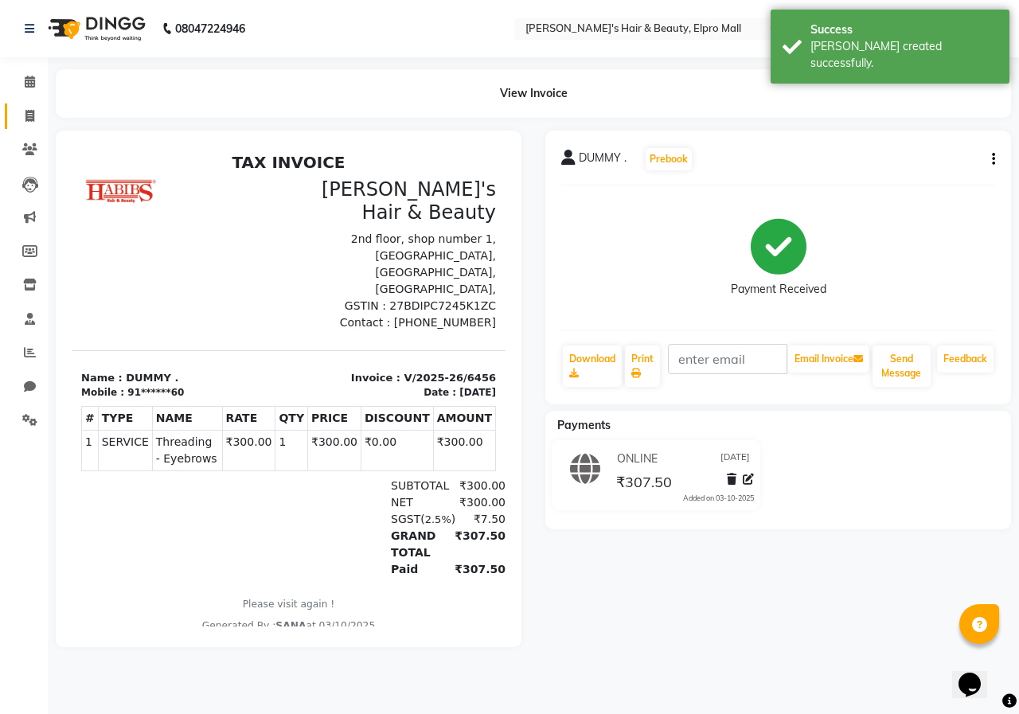
click at [22, 106] on link "Invoice" at bounding box center [24, 117] width 38 height 26
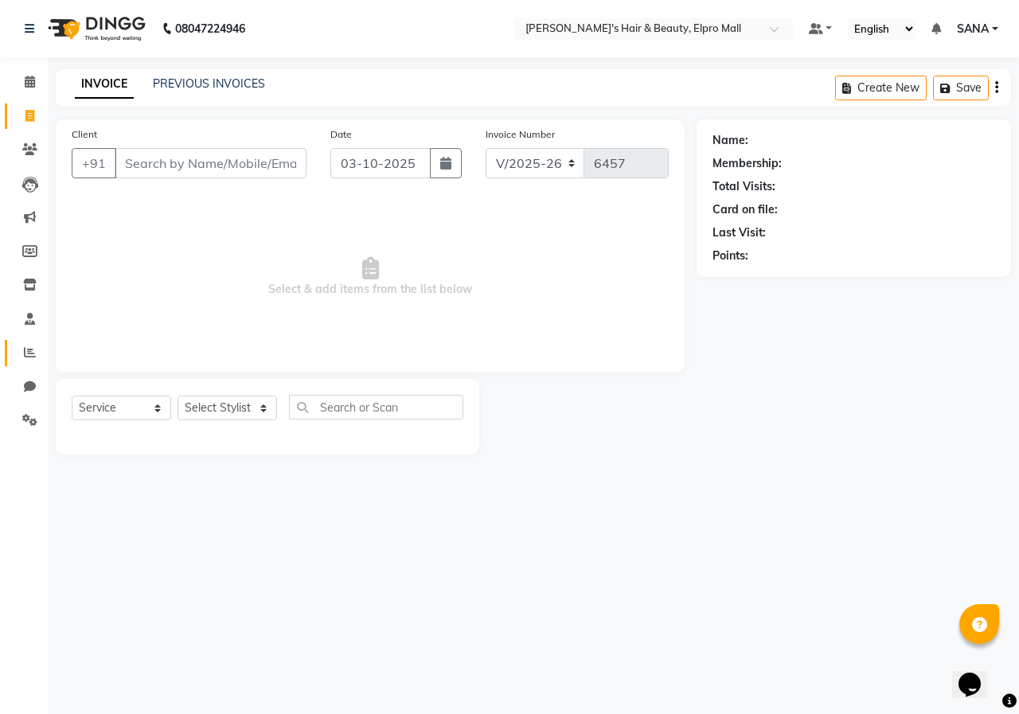
click at [25, 342] on link "Reports" at bounding box center [24, 353] width 38 height 26
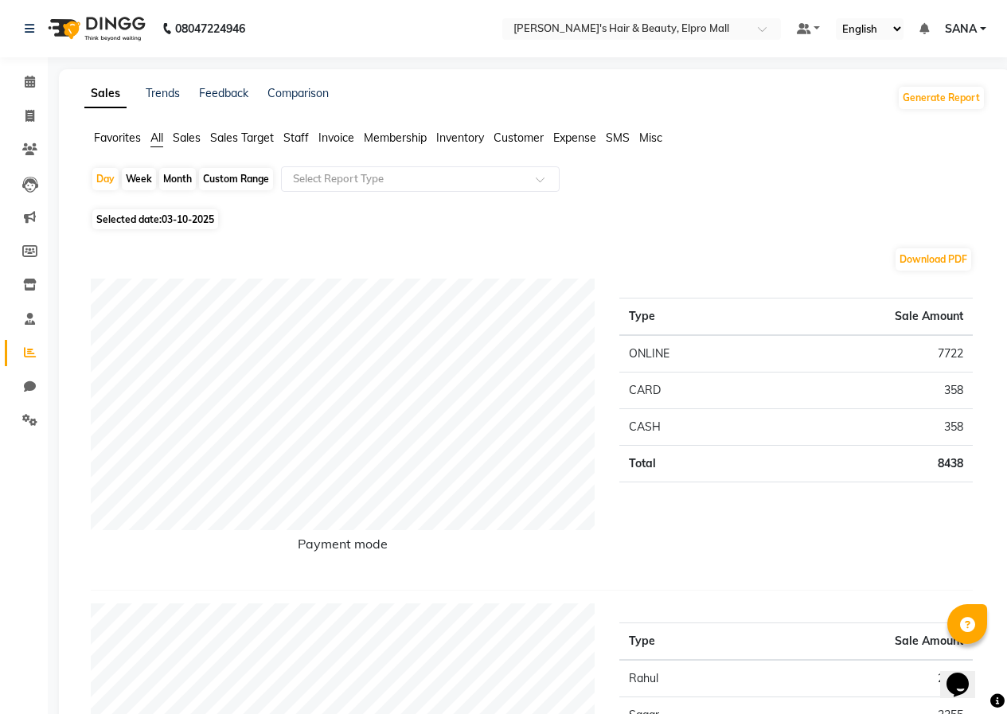
click at [339, 138] on span "Invoice" at bounding box center [337, 138] width 36 height 14
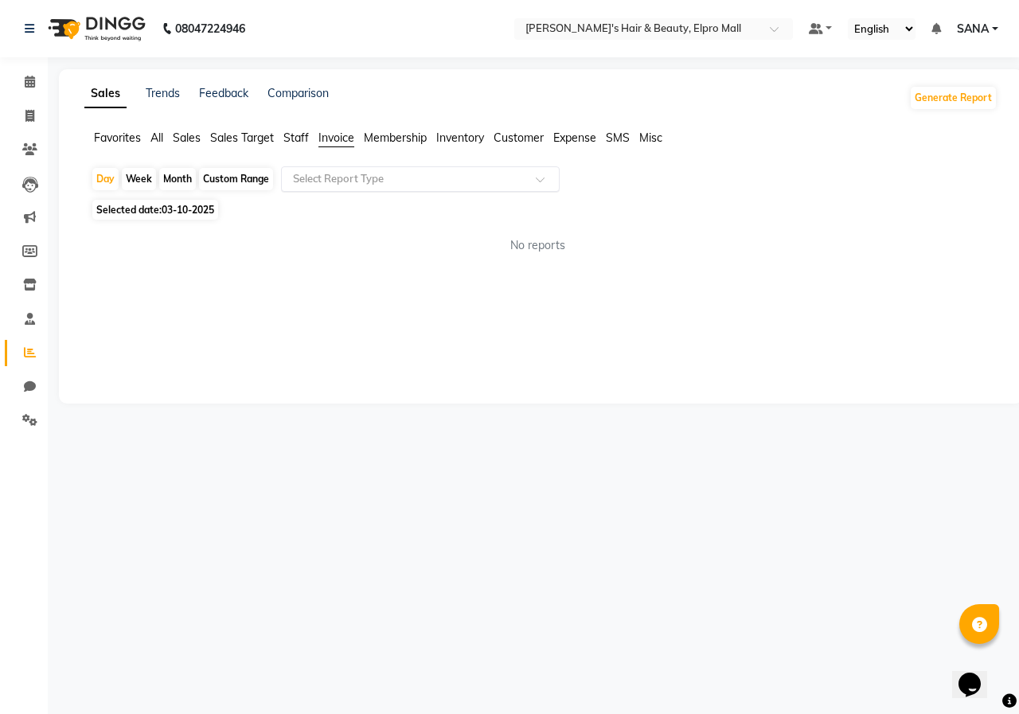
click at [362, 182] on input "text" at bounding box center [404, 179] width 229 height 16
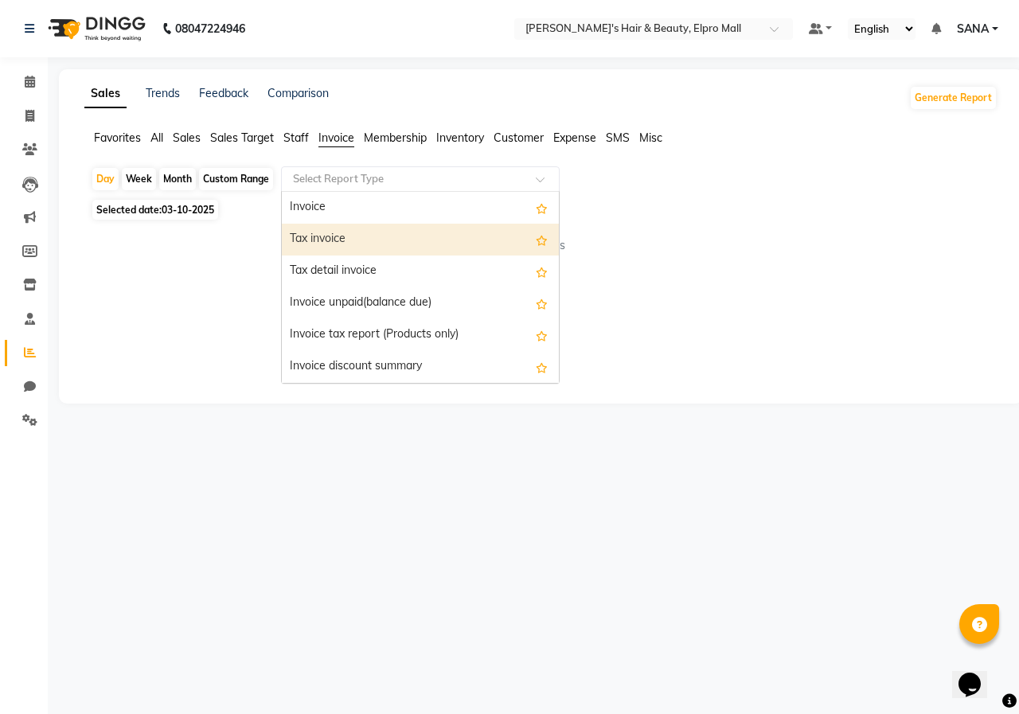
click at [376, 231] on div "Tax invoice" at bounding box center [420, 240] width 277 height 32
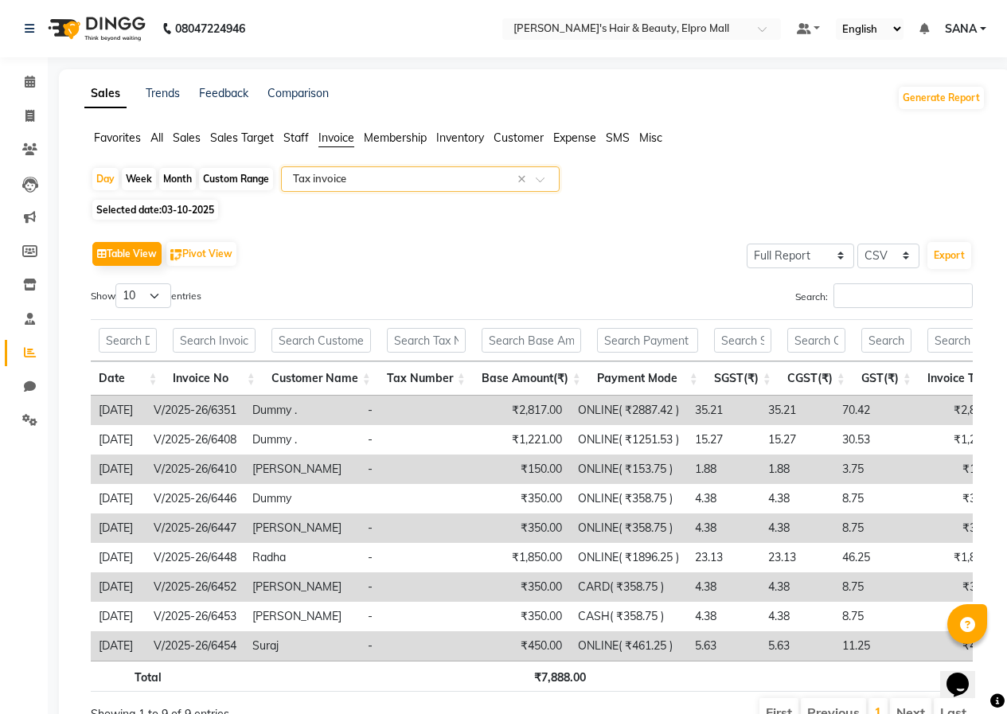
click at [182, 173] on div "Month" at bounding box center [177, 179] width 37 height 22
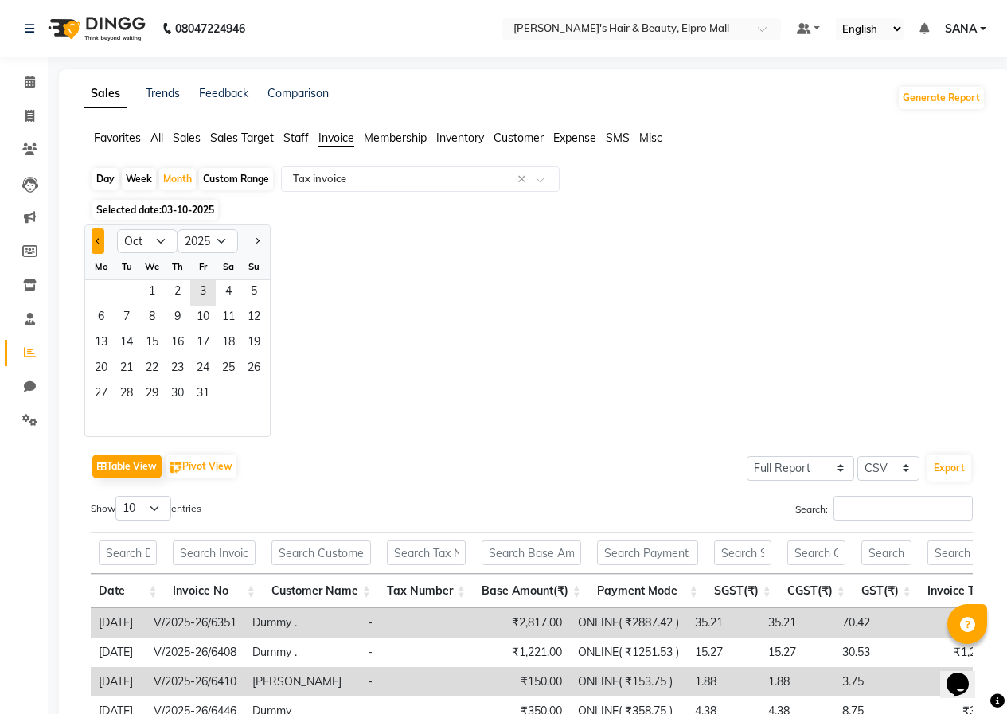
click at [94, 242] on button "Previous month" at bounding box center [98, 241] width 13 height 25
click at [100, 289] on span "1" at bounding box center [100, 292] width 25 height 25
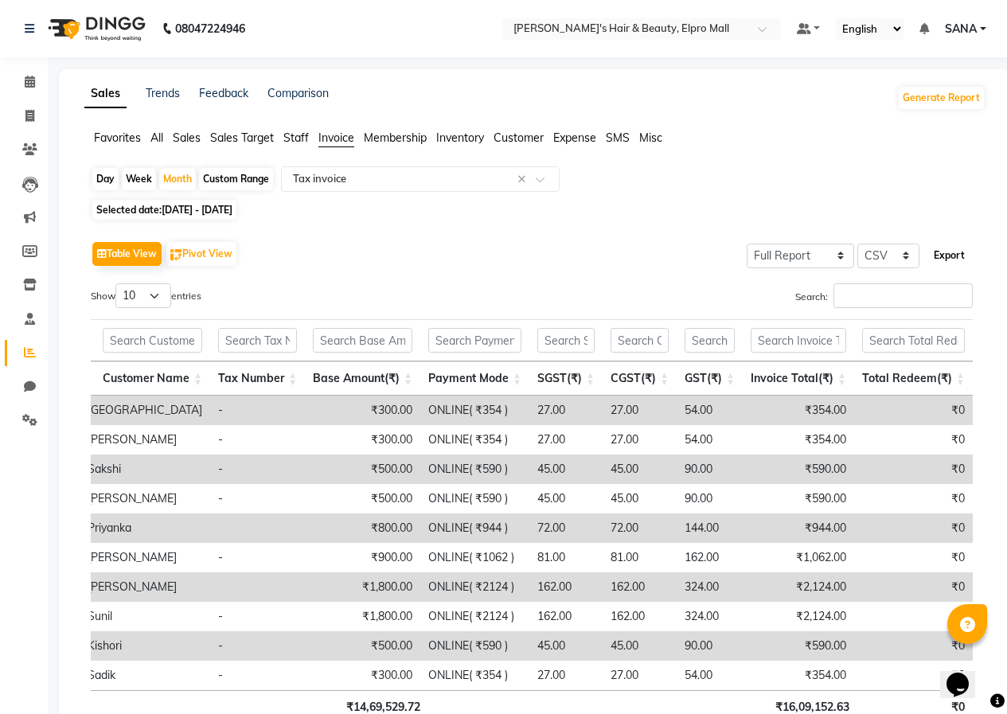
click at [941, 254] on button "Export" at bounding box center [950, 255] width 44 height 27
click at [34, 115] on icon at bounding box center [29, 116] width 9 height 12
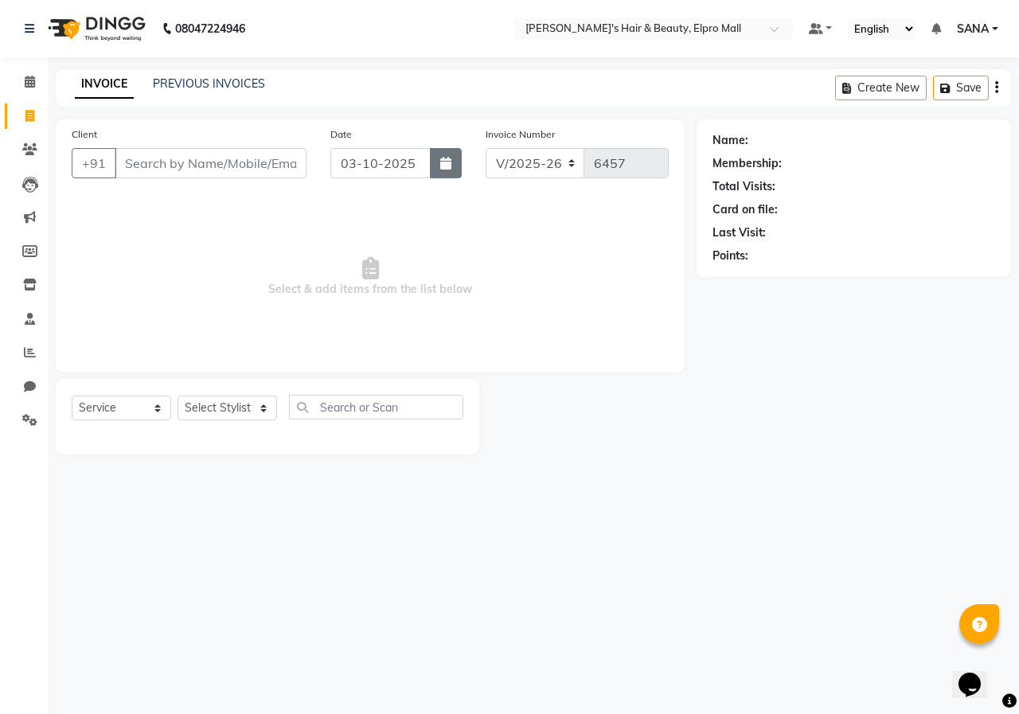
click at [445, 160] on icon "button" at bounding box center [445, 163] width 11 height 13
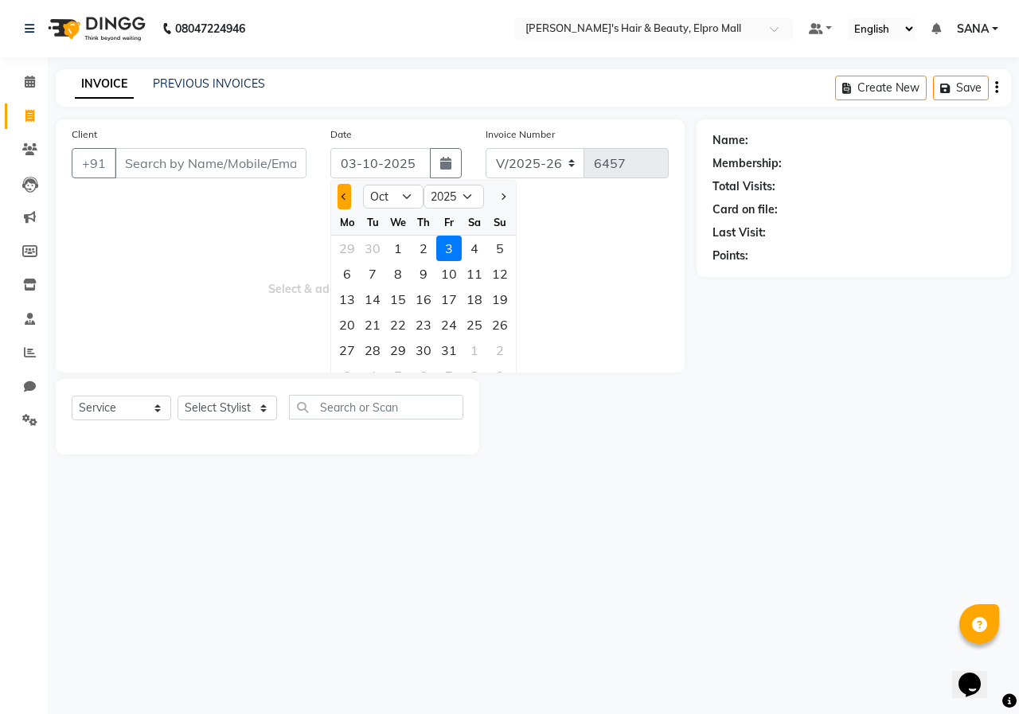
click at [342, 197] on span "Previous month" at bounding box center [345, 197] width 6 height 6
click at [33, 115] on icon at bounding box center [29, 116] width 9 height 12
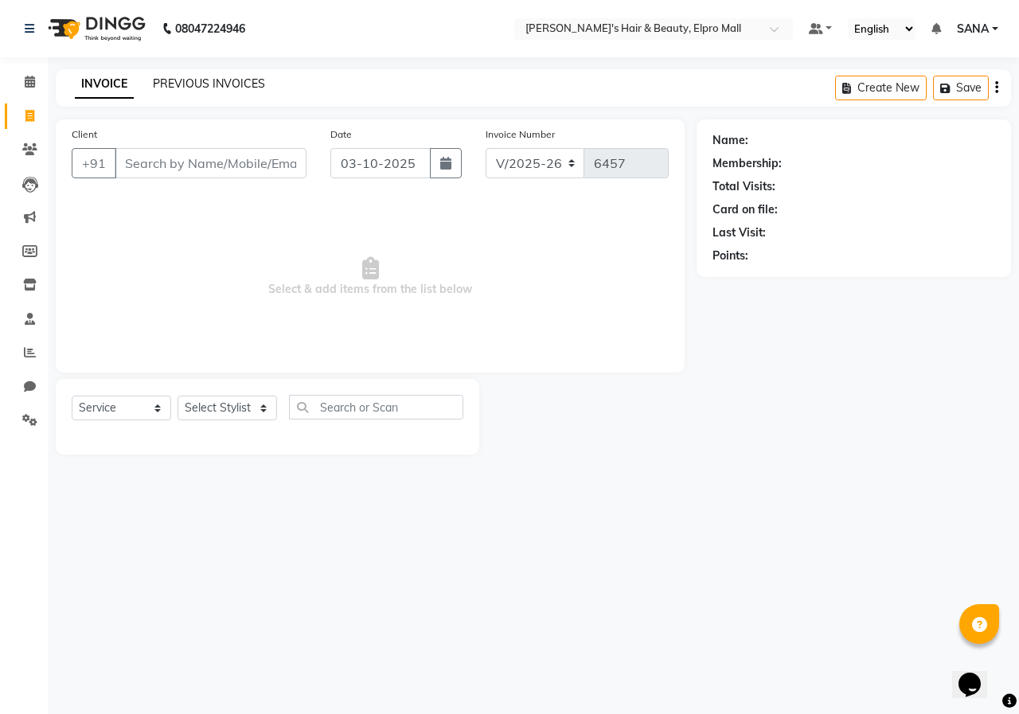
click at [176, 79] on link "PREVIOUS INVOICES" at bounding box center [209, 83] width 112 height 14
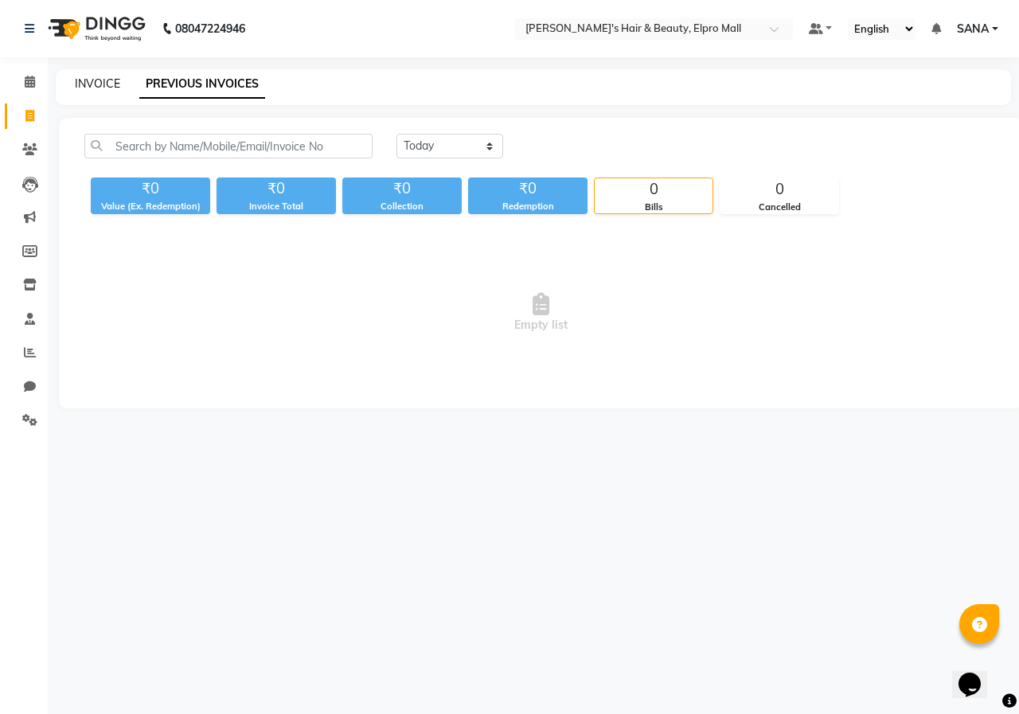
click at [103, 82] on link "INVOICE" at bounding box center [97, 83] width 45 height 14
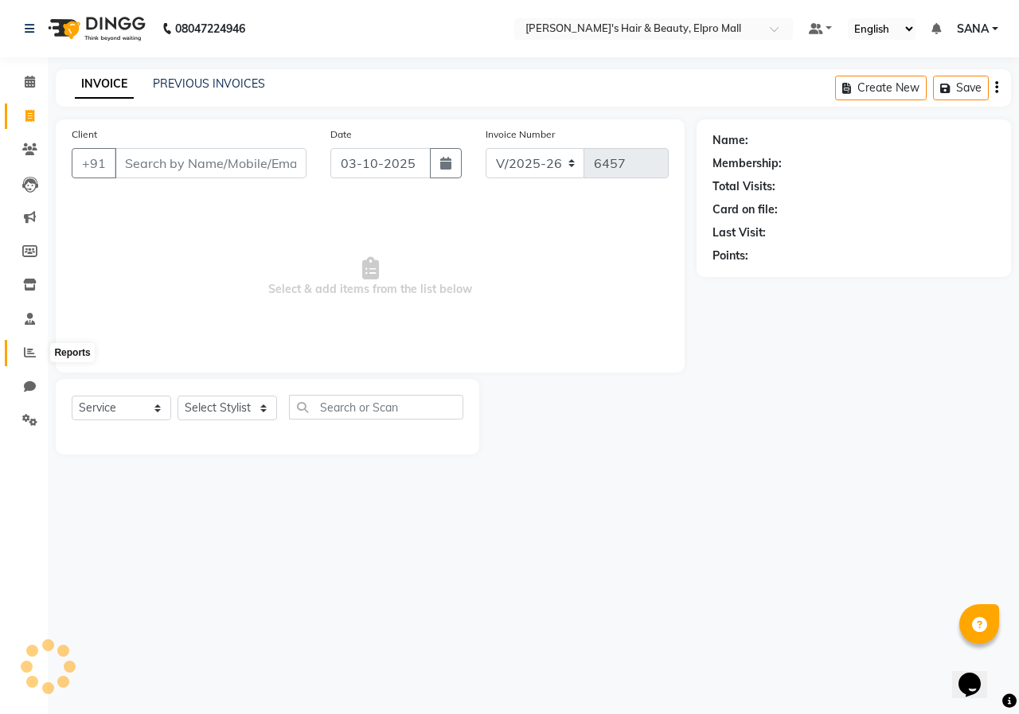
click at [25, 349] on icon at bounding box center [30, 352] width 12 height 12
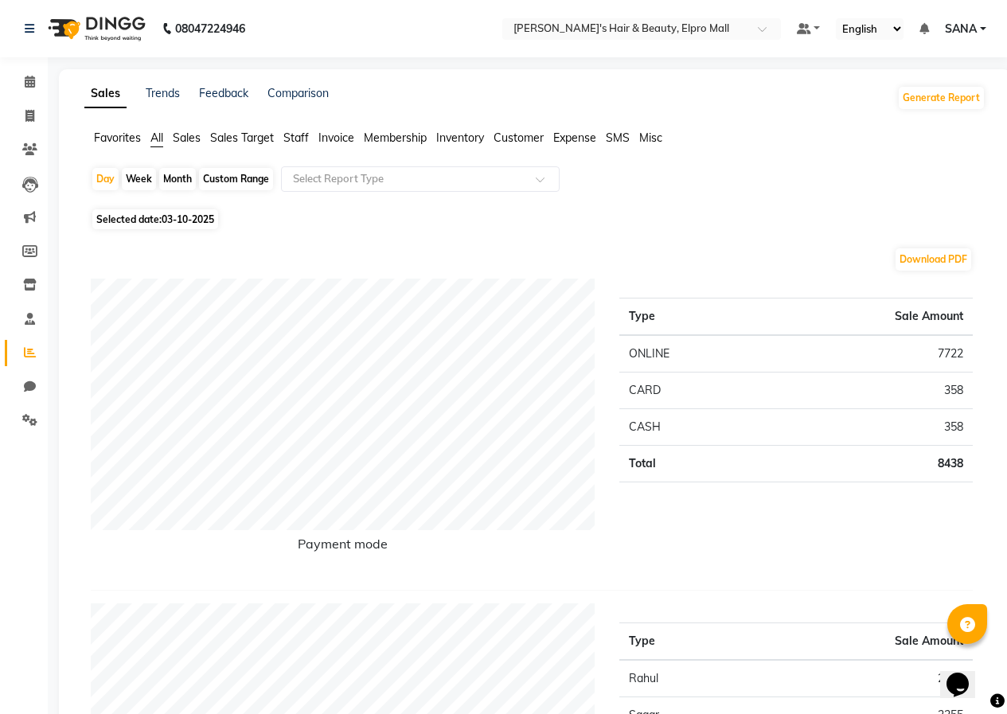
click at [205, 220] on span "03-10-2025" at bounding box center [188, 219] width 53 height 12
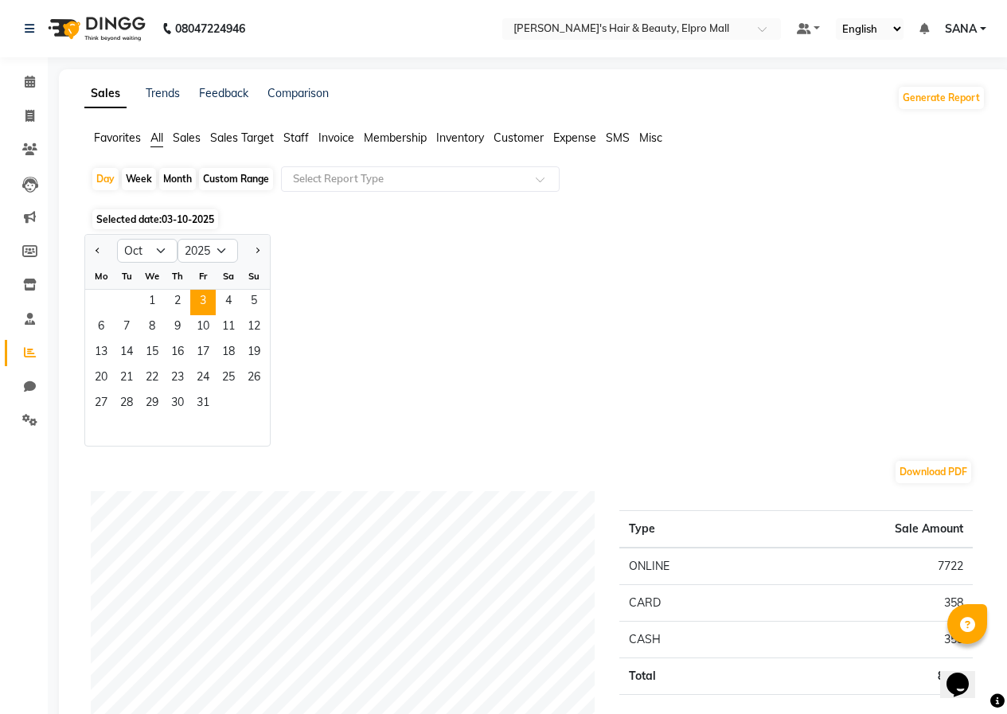
click at [90, 247] on div at bounding box center [101, 250] width 32 height 25
click at [95, 251] on button "Previous month" at bounding box center [98, 250] width 13 height 25
click at [137, 400] on span "30" at bounding box center [126, 404] width 25 height 25
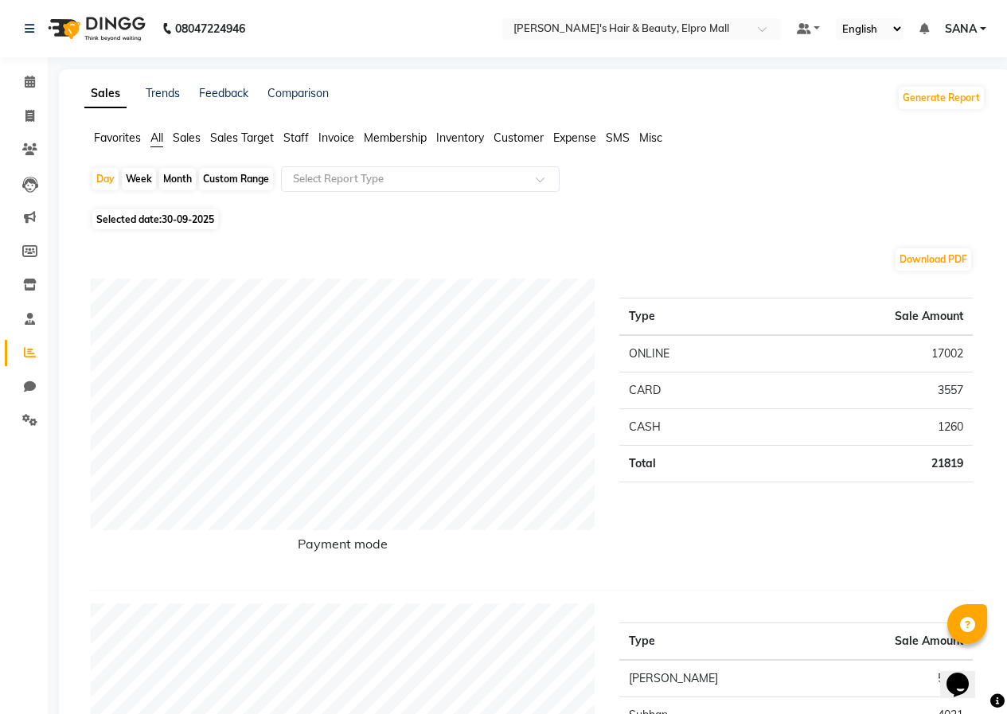
click at [959, 478] on td "21819" at bounding box center [868, 464] width 210 height 37
click at [958, 470] on td "21819" at bounding box center [868, 464] width 210 height 37
click at [13, 119] on link "Invoice" at bounding box center [24, 117] width 38 height 26
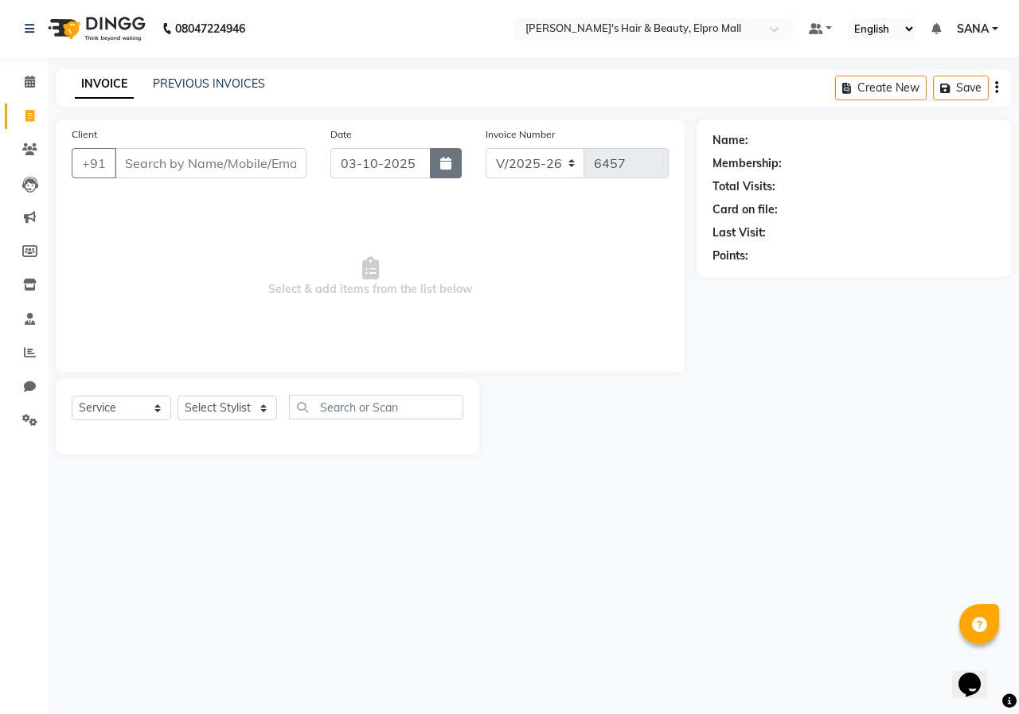
click at [442, 169] on icon "button" at bounding box center [445, 163] width 11 height 13
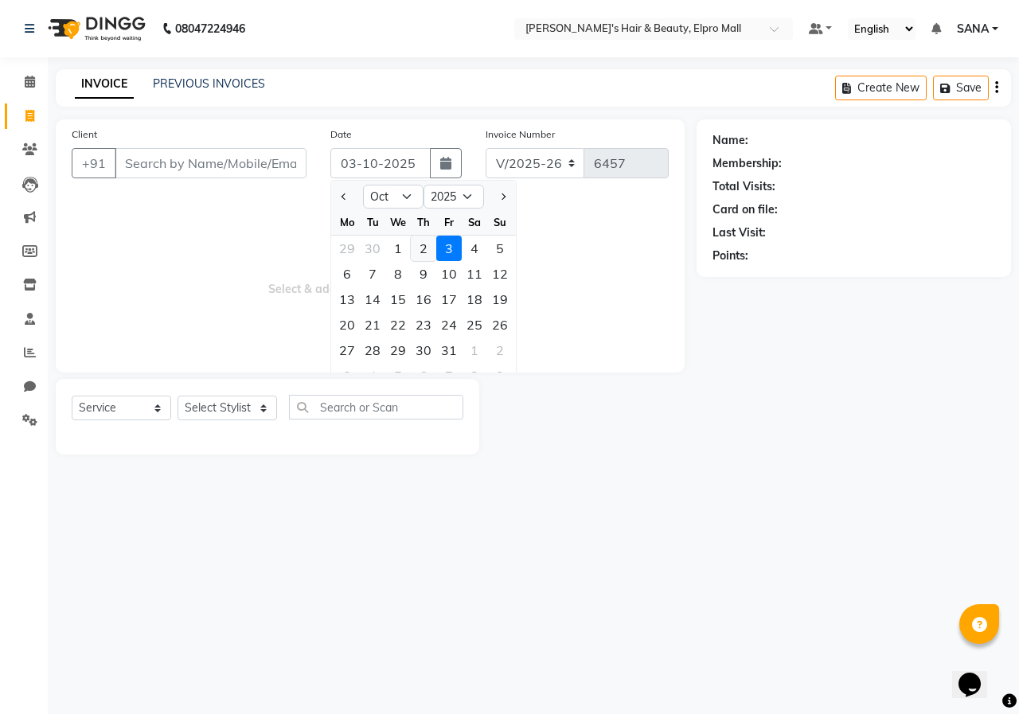
click at [421, 252] on div "2" at bounding box center [423, 248] width 25 height 25
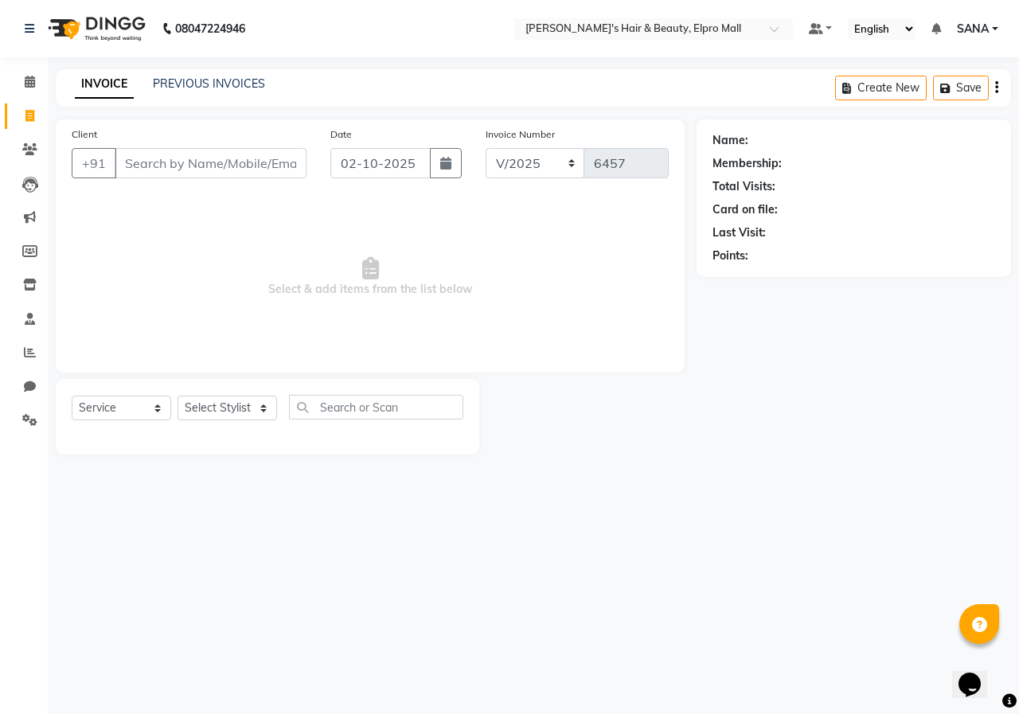
click at [111, 80] on link "INVOICE" at bounding box center [104, 84] width 59 height 29
click at [37, 117] on span at bounding box center [30, 117] width 28 height 18
click at [196, 85] on link "PREVIOUS INVOICES" at bounding box center [209, 83] width 112 height 14
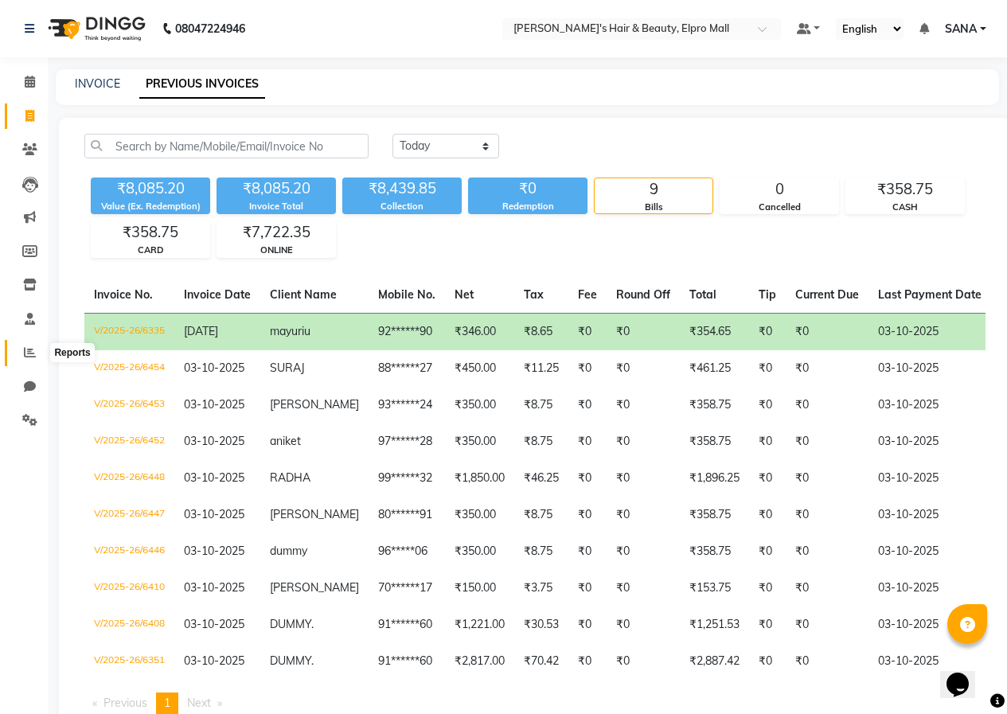
click at [21, 349] on span at bounding box center [30, 353] width 28 height 18
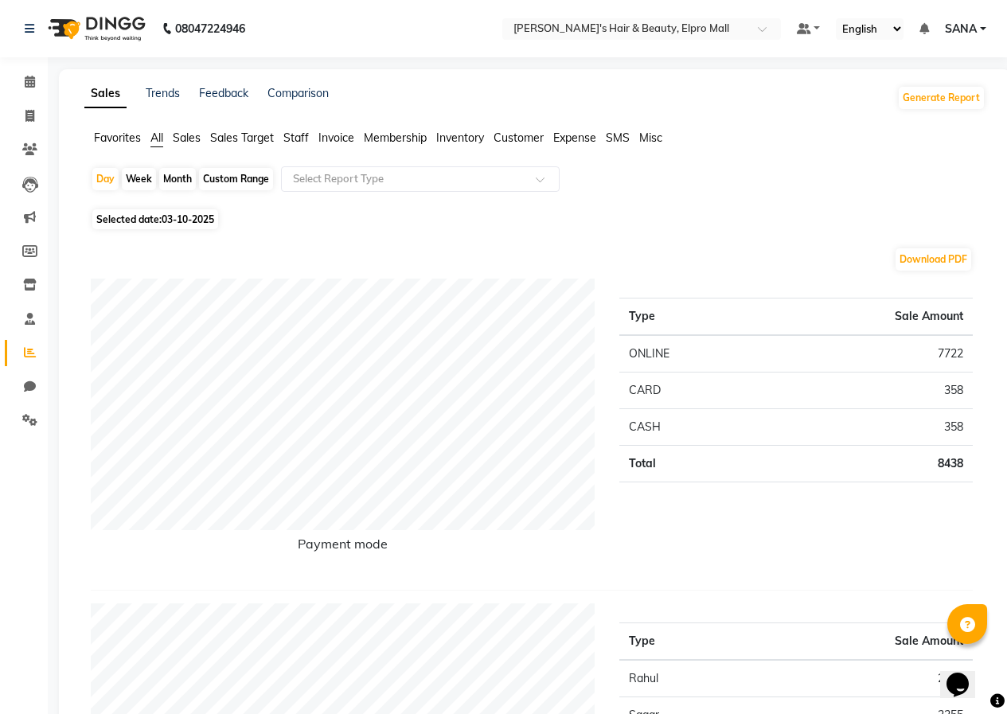
click at [188, 222] on span "03-10-2025" at bounding box center [188, 219] width 53 height 12
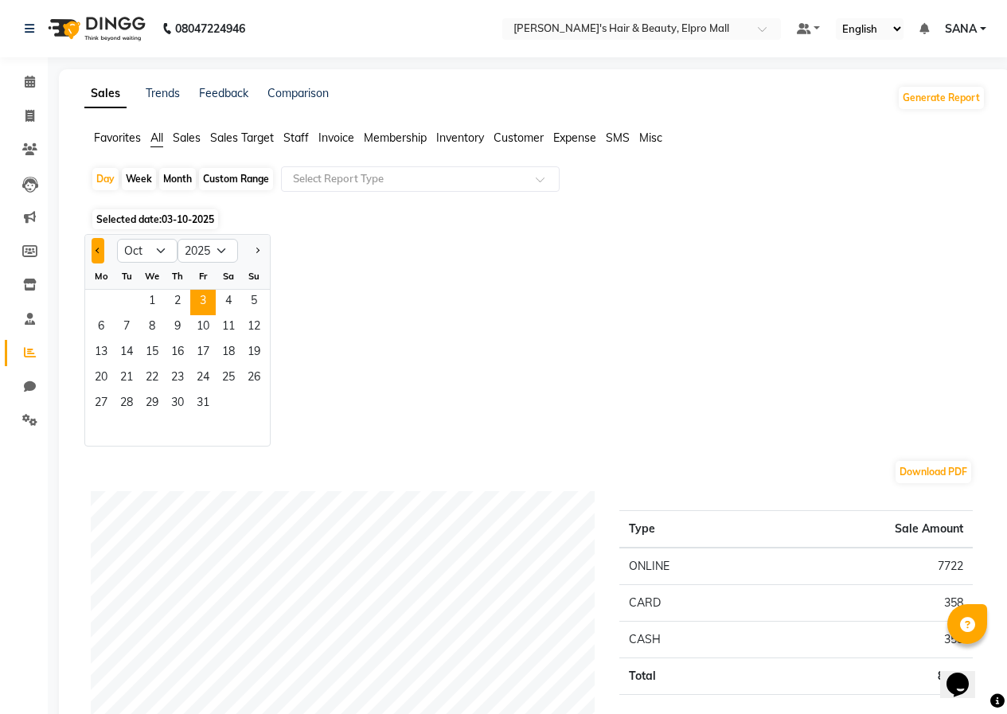
click at [100, 256] on button "Previous month" at bounding box center [98, 250] width 13 height 25
click at [153, 373] on span "24" at bounding box center [151, 378] width 25 height 25
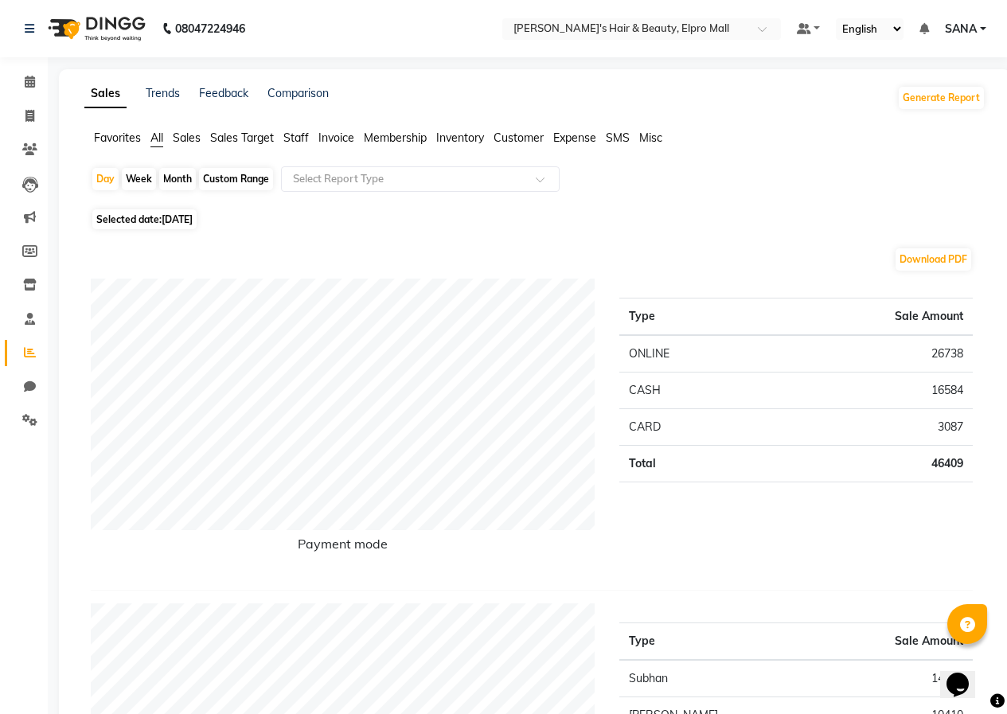
click at [193, 213] on span "[DATE]" at bounding box center [177, 219] width 31 height 12
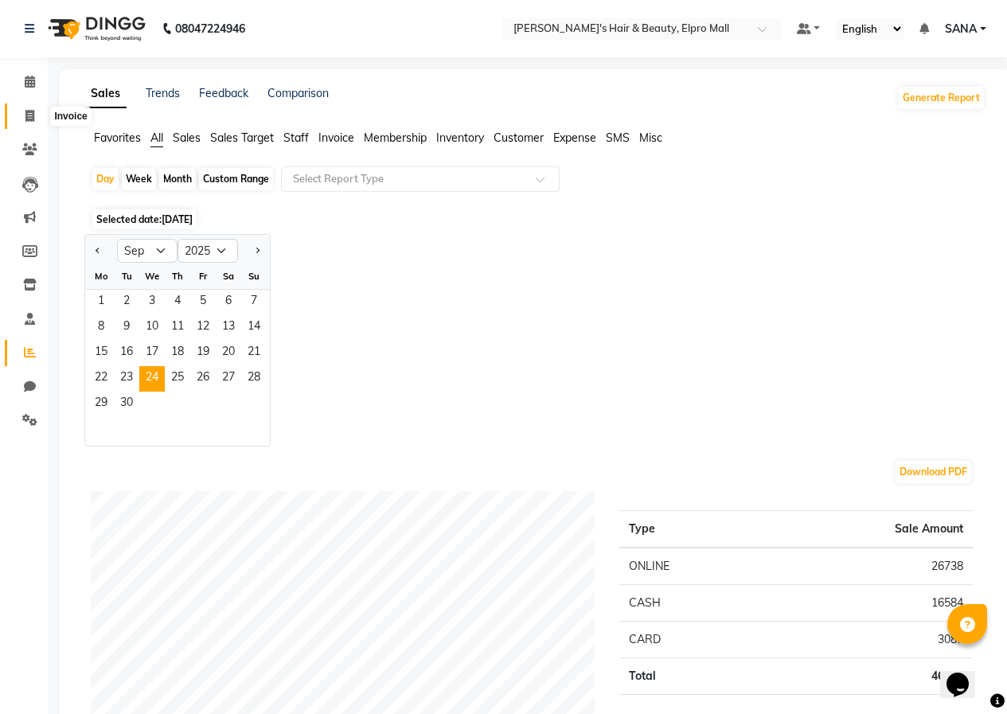
click at [40, 116] on span at bounding box center [30, 117] width 28 height 18
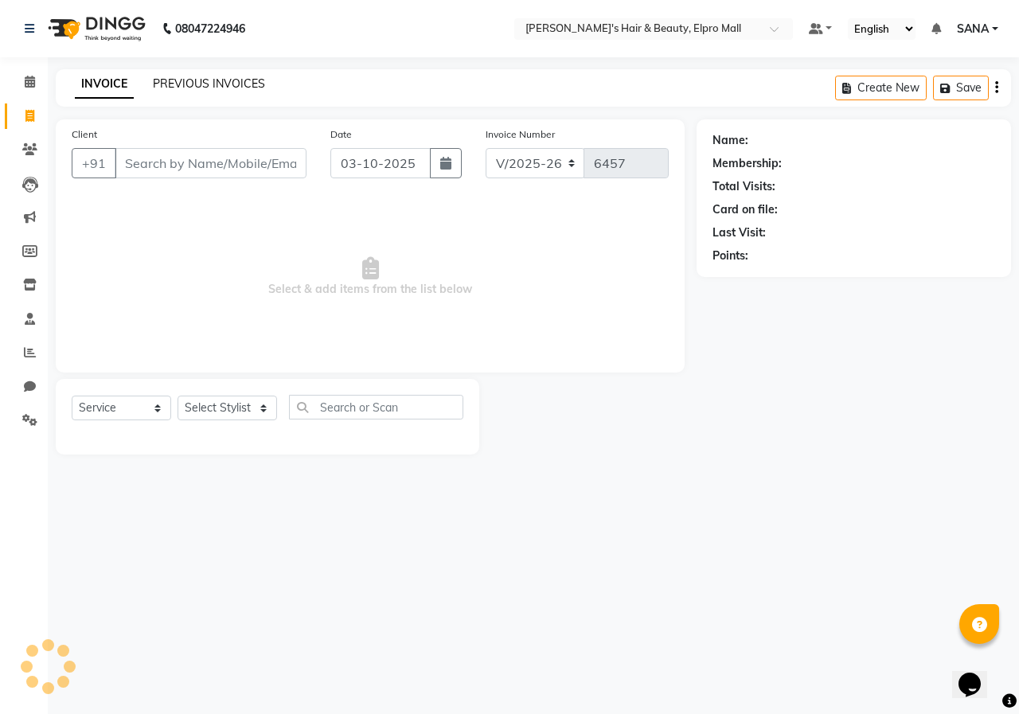
click at [236, 79] on link "PREVIOUS INVOICES" at bounding box center [209, 83] width 112 height 14
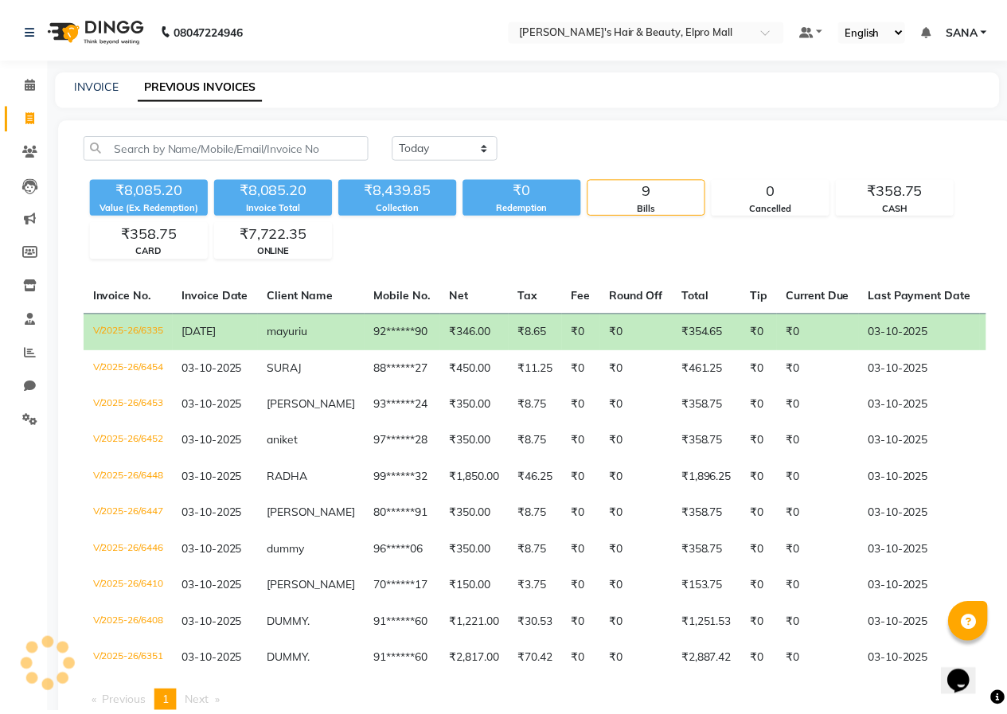
scroll to position [65, 0]
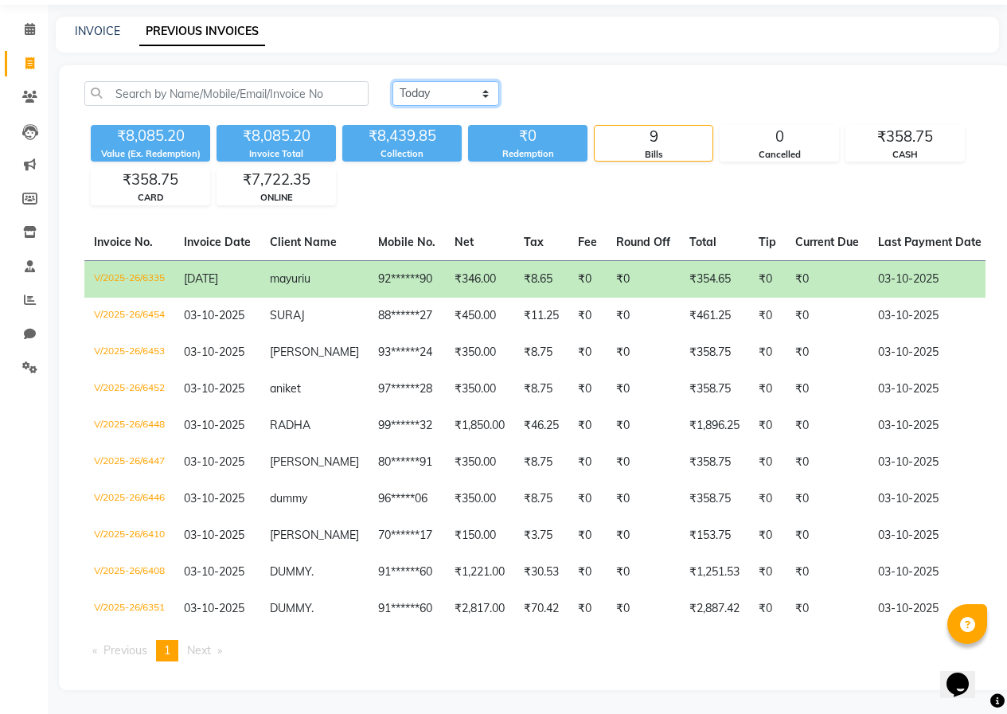
click at [442, 88] on select "[DATE] [DATE] Custom Range" at bounding box center [446, 93] width 107 height 25
click at [393, 81] on select "[DATE] [DATE] Custom Range" at bounding box center [446, 93] width 107 height 25
click at [575, 89] on input "03-10-2025" at bounding box center [575, 94] width 111 height 22
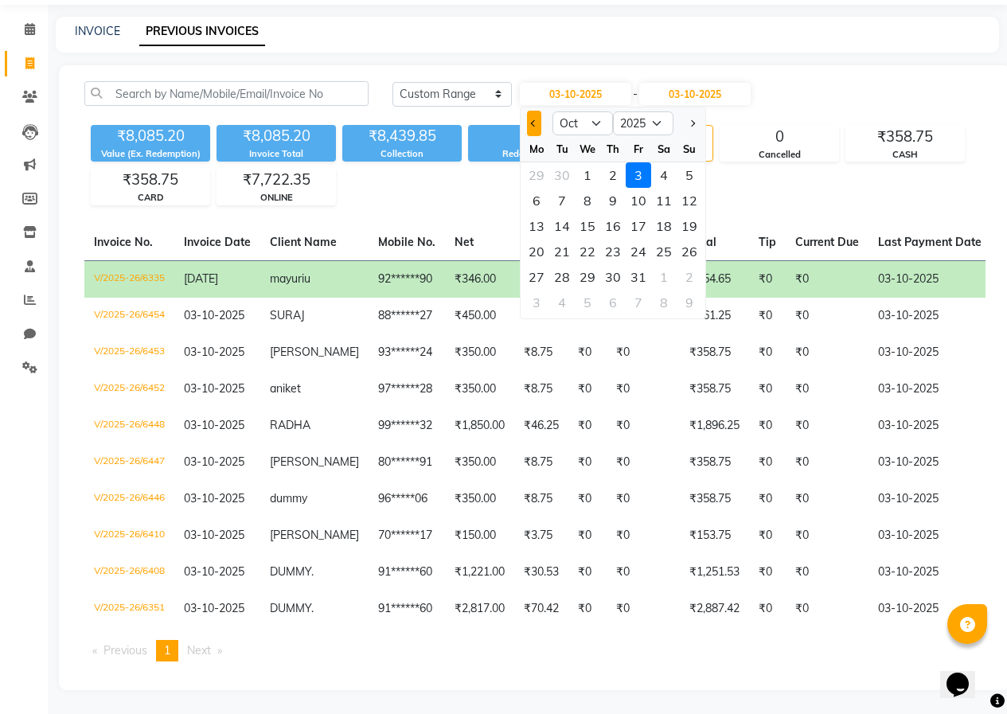
click at [536, 116] on button "Previous month" at bounding box center [534, 123] width 14 height 25
click at [555, 264] on div "30" at bounding box center [561, 276] width 25 height 25
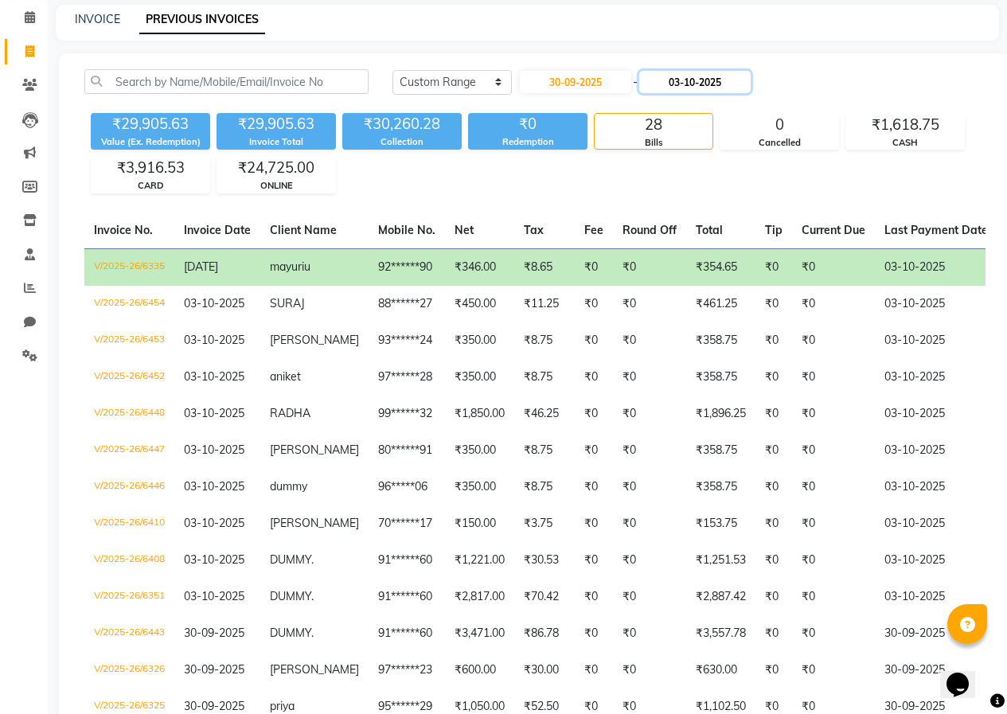
click at [711, 87] on input "03-10-2025" at bounding box center [694, 82] width 111 height 22
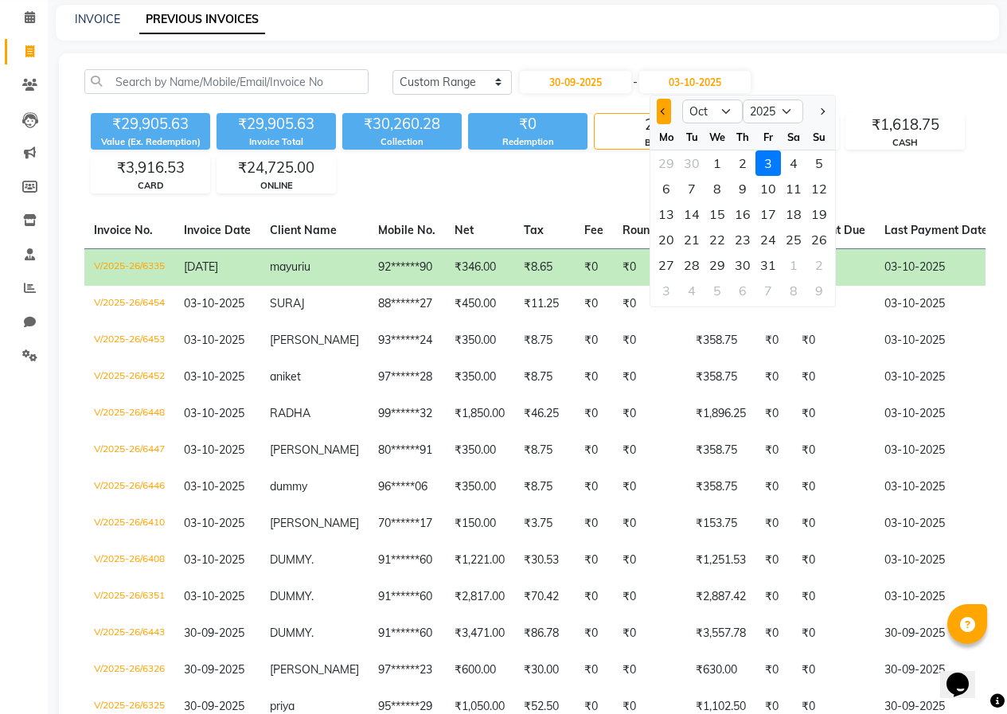
click at [664, 113] on span "Previous month" at bounding box center [664, 111] width 6 height 6
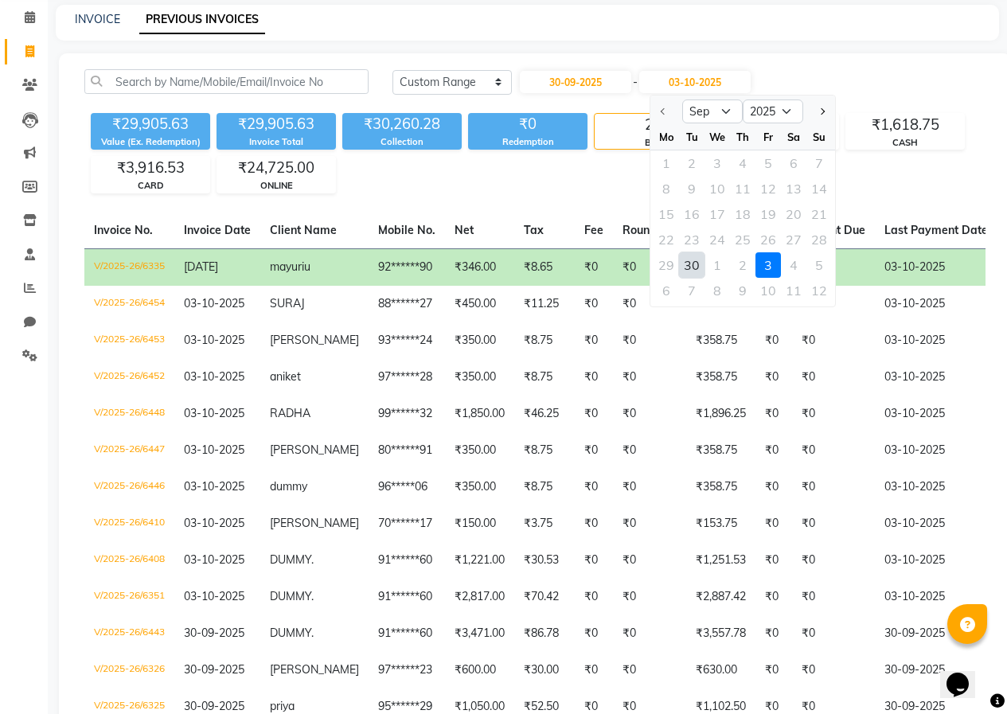
click at [698, 268] on div "30" at bounding box center [691, 264] width 25 height 25
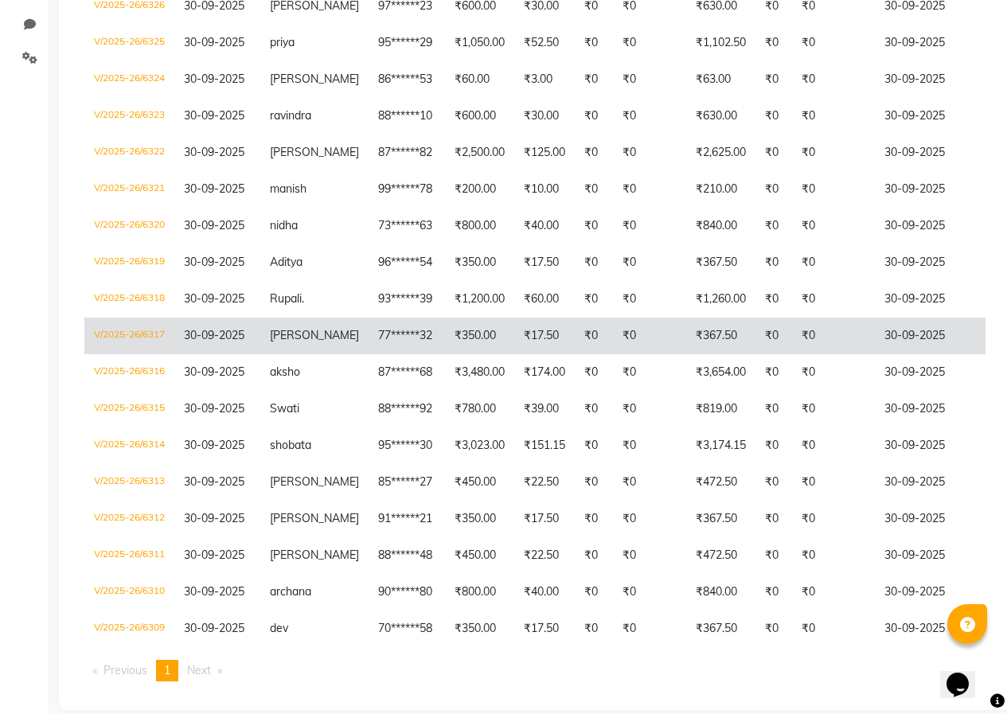
scroll to position [394, 0]
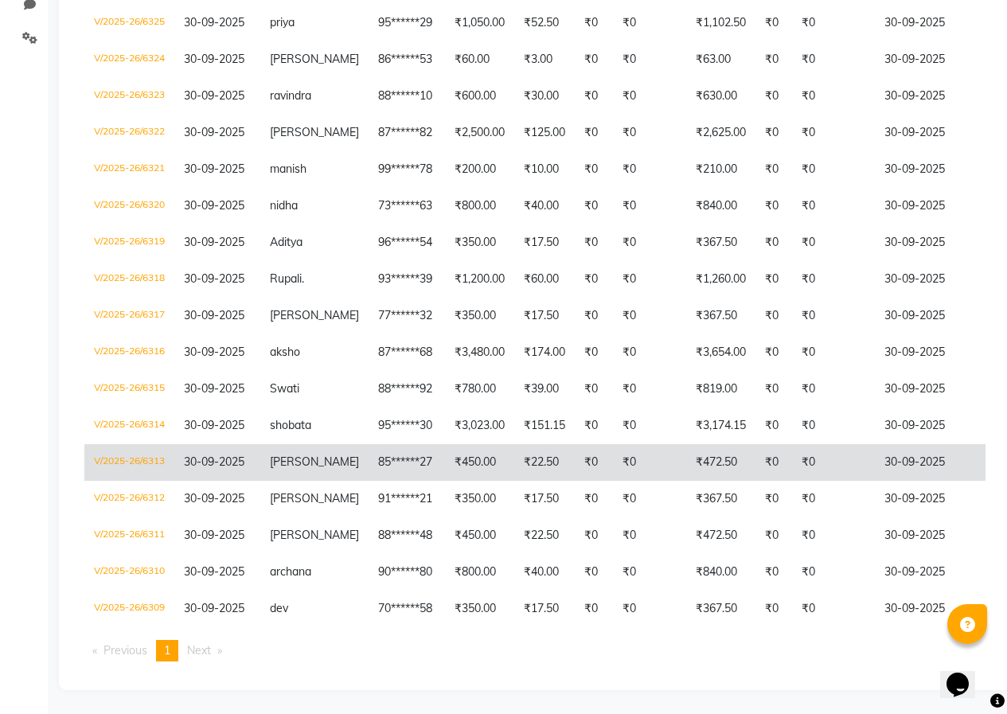
drag, startPoint x: 888, startPoint y: 448, endPoint x: 585, endPoint y: 453, distance: 302.7
click at [585, 453] on td "₹0" at bounding box center [594, 462] width 38 height 37
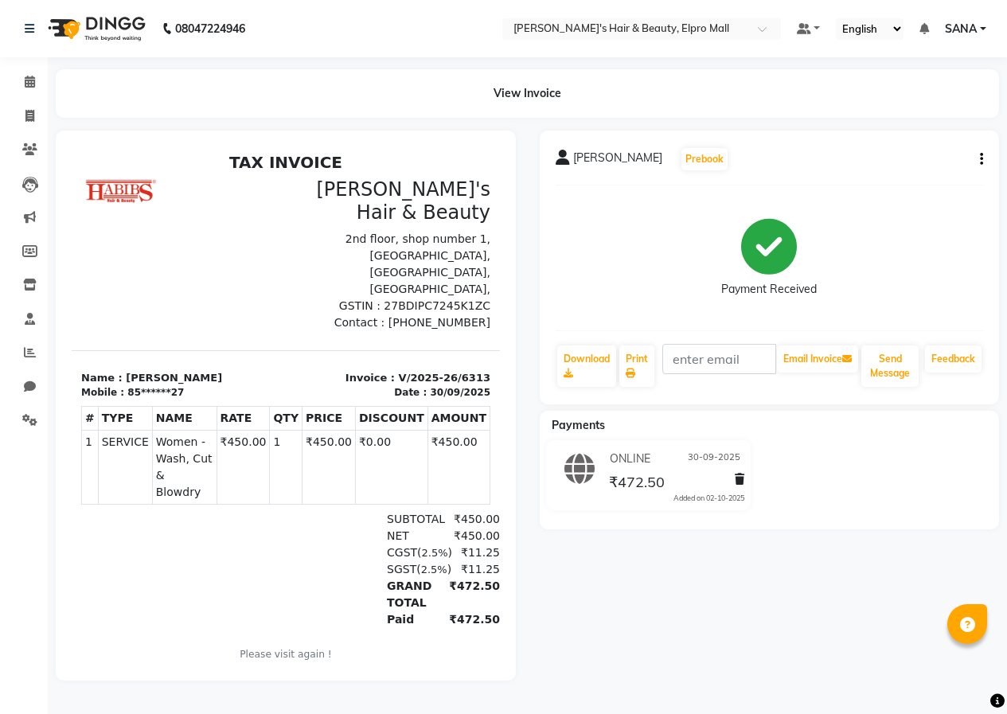
click at [983, 159] on icon "button" at bounding box center [981, 159] width 3 height 1
click at [906, 123] on div "Cancel Invoice" at bounding box center [902, 120] width 109 height 20
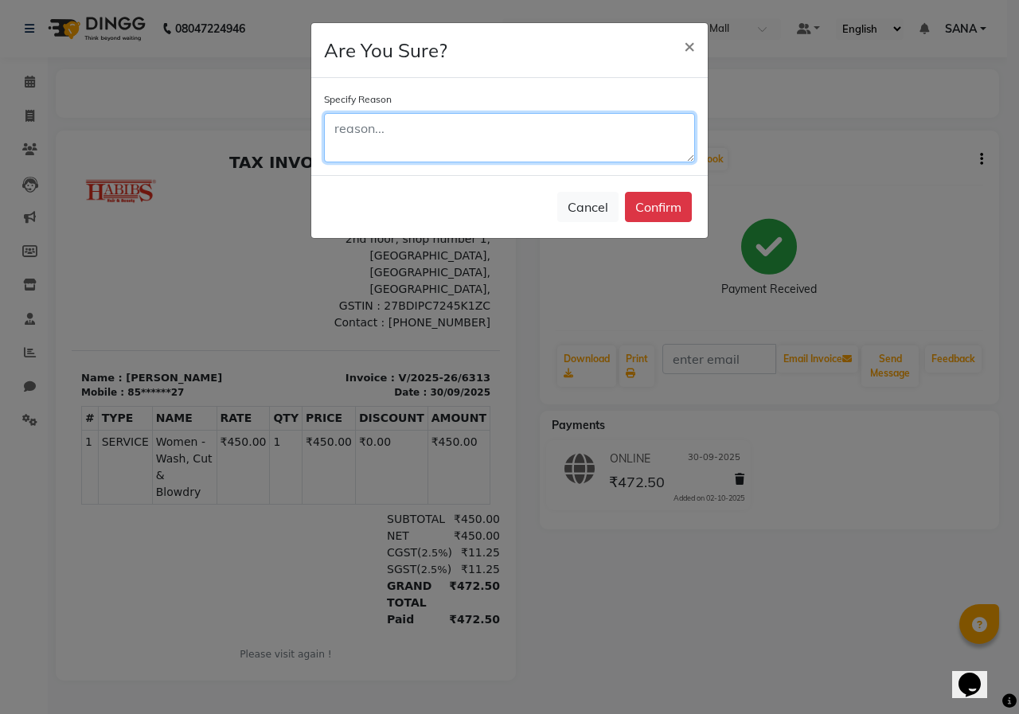
click at [467, 140] on textarea at bounding box center [509, 137] width 371 height 49
type textarea "P"
type textarea "BYMISTKLY"
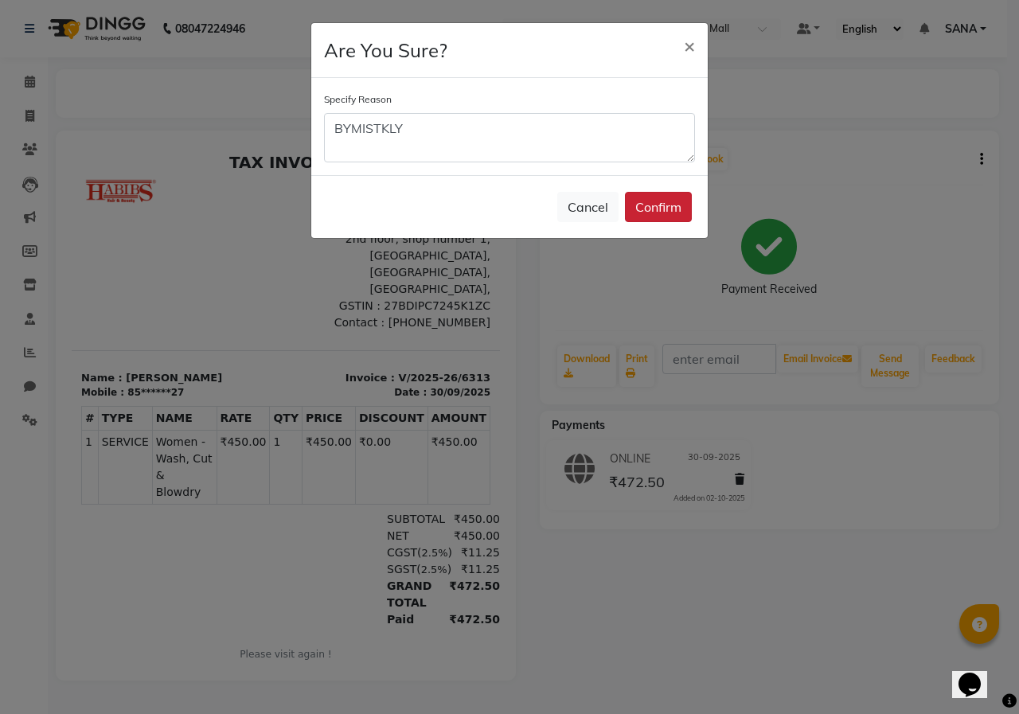
click at [655, 201] on button "Confirm" at bounding box center [658, 207] width 67 height 30
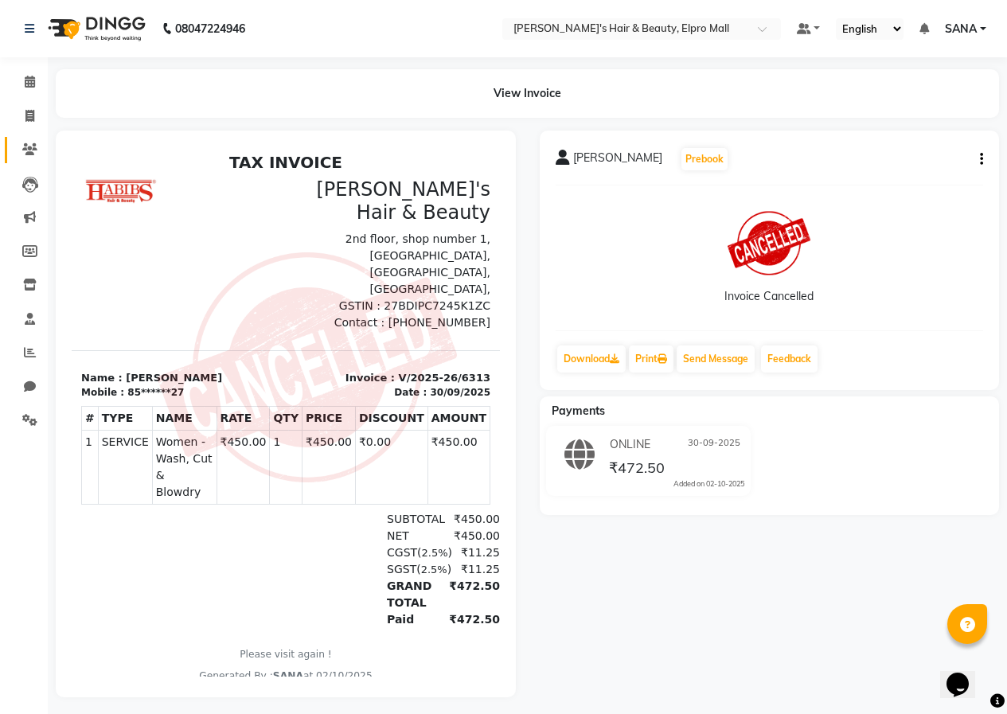
drag, startPoint x: 26, startPoint y: 101, endPoint x: 37, endPoint y: 149, distance: 48.9
click at [37, 149] on ul "Calendar Invoice Clients Leads Marketing Members Inventory Staff Reports Chat S…" at bounding box center [24, 255] width 48 height 381
click at [24, 121] on span at bounding box center [30, 117] width 28 height 18
select select "service"
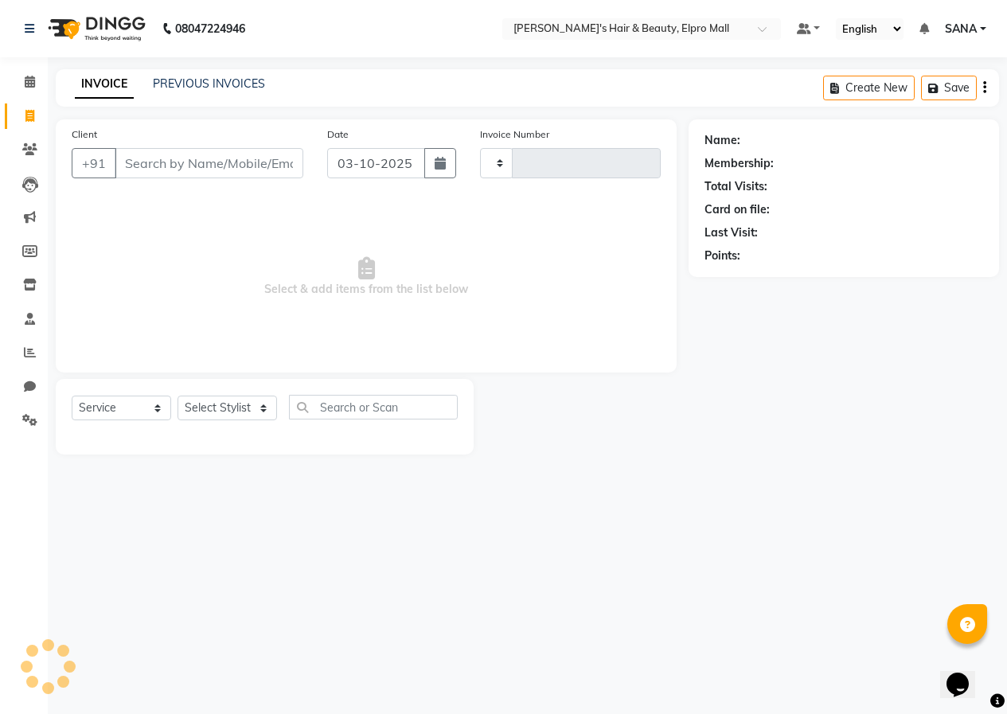
type input "6457"
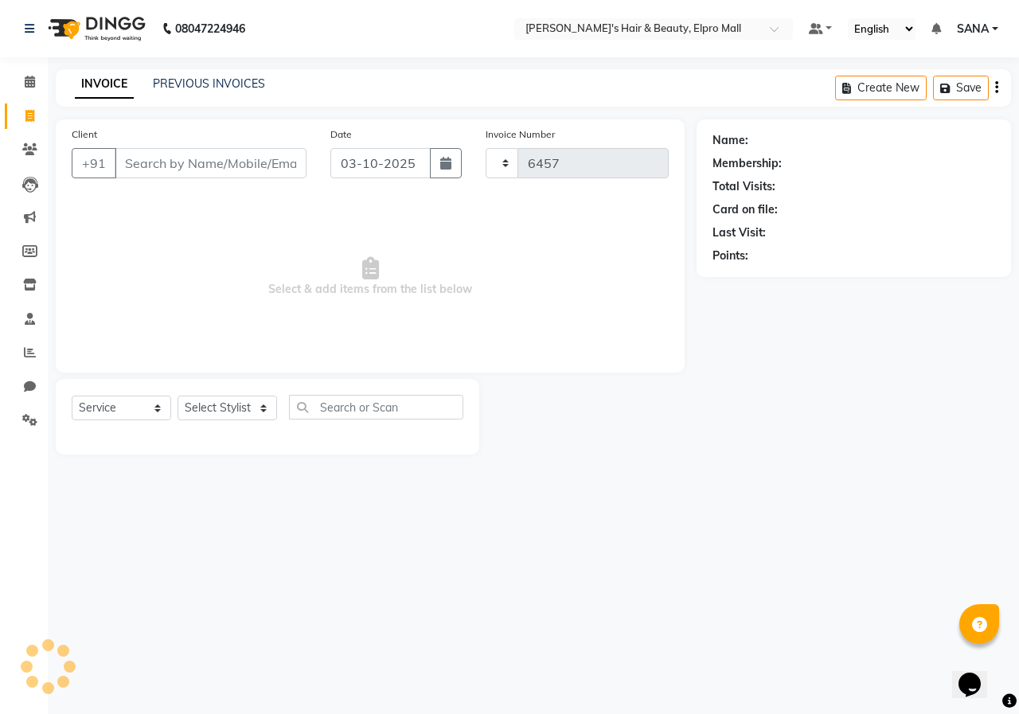
select select "3952"
click at [459, 166] on button "button" at bounding box center [446, 163] width 32 height 30
select select "10"
select select "2025"
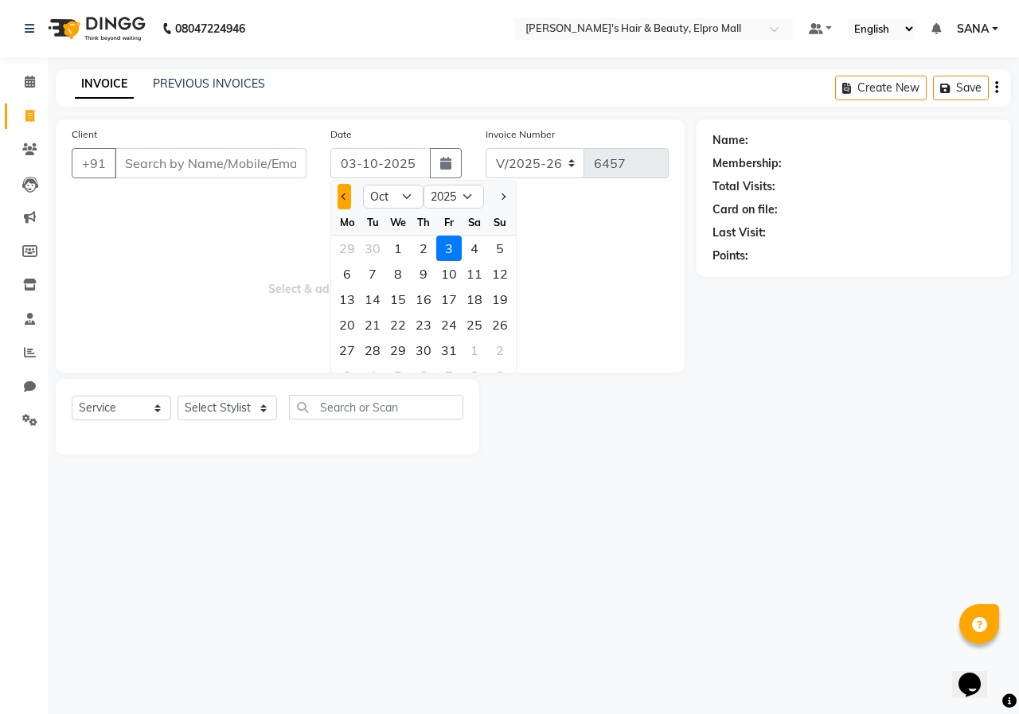
click at [342, 189] on button "Previous month" at bounding box center [345, 196] width 14 height 25
select select "9"
click at [198, 81] on link "PREVIOUS INVOICES" at bounding box center [209, 83] width 112 height 14
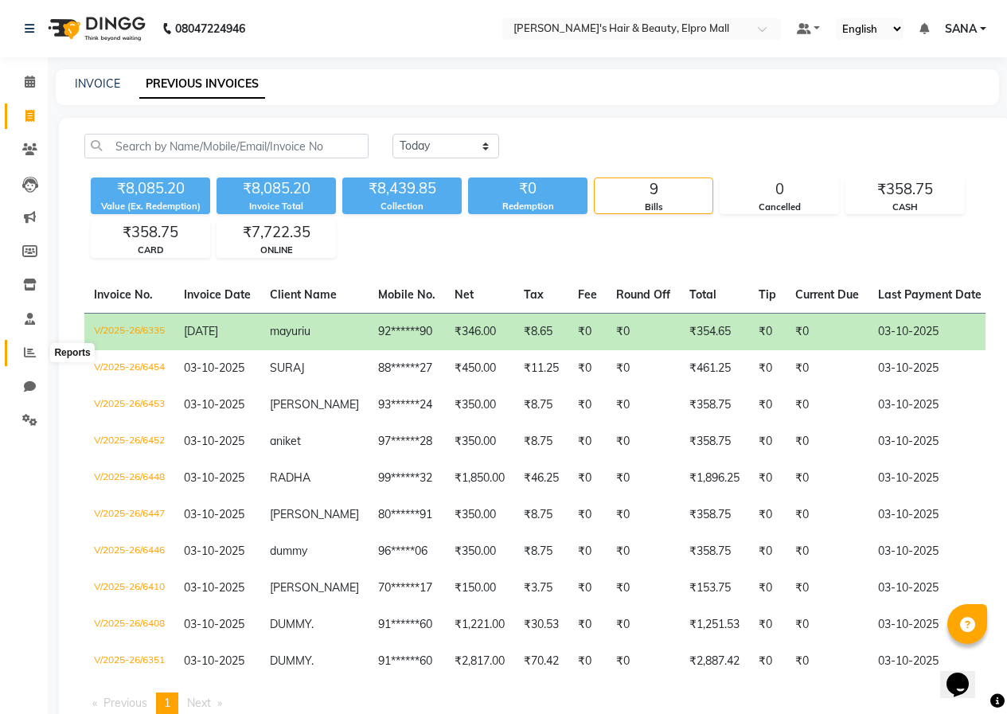
click at [24, 350] on icon at bounding box center [30, 352] width 12 height 12
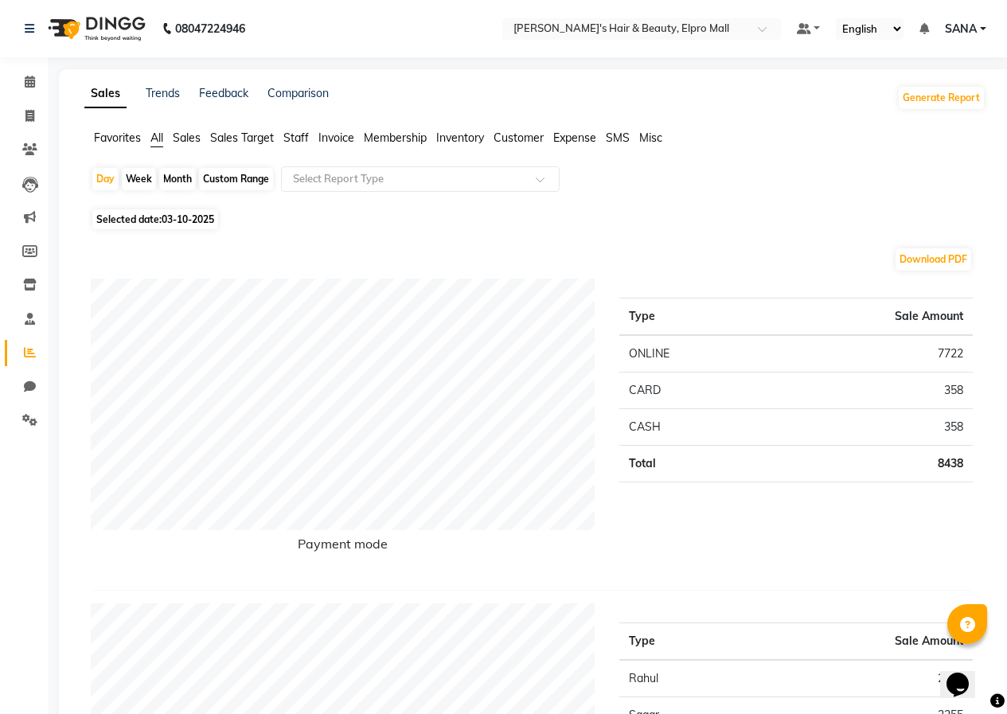
click at [340, 142] on span "Invoice" at bounding box center [337, 138] width 36 height 14
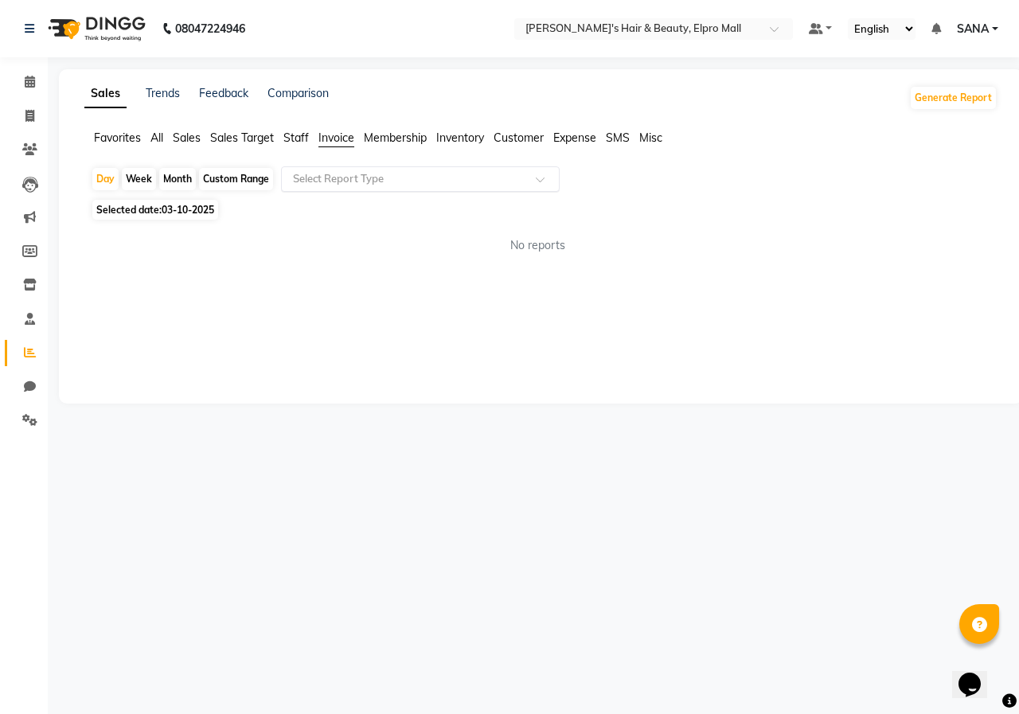
click at [424, 186] on input "text" at bounding box center [404, 179] width 229 height 16
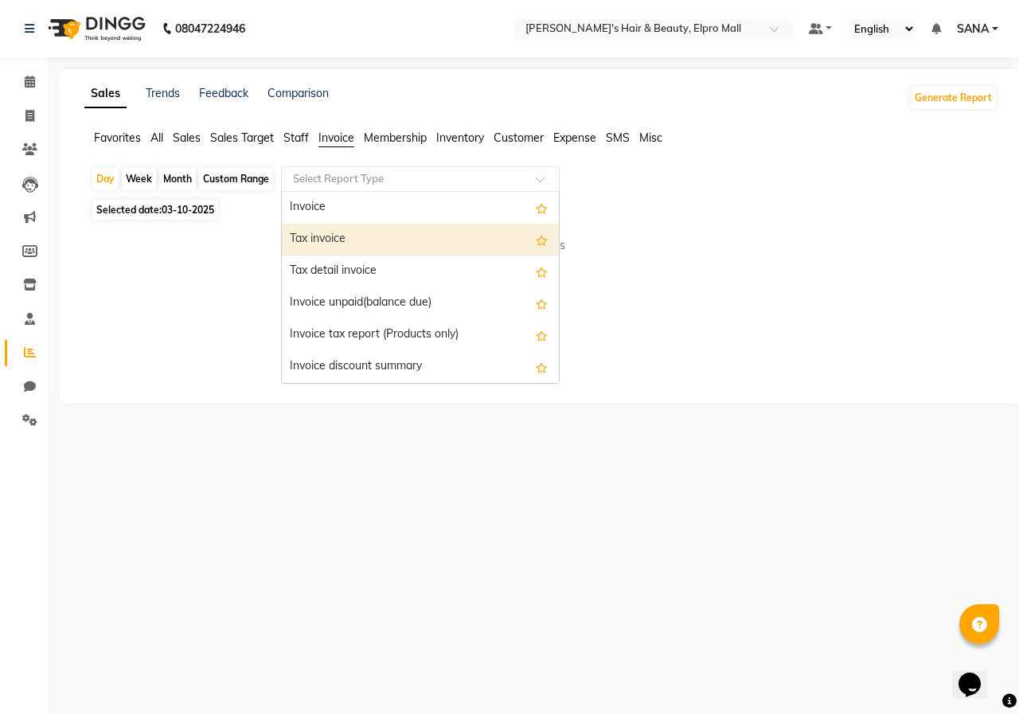
click at [406, 253] on div "Tax invoice" at bounding box center [420, 240] width 277 height 32
select select "full_report"
select select "csv"
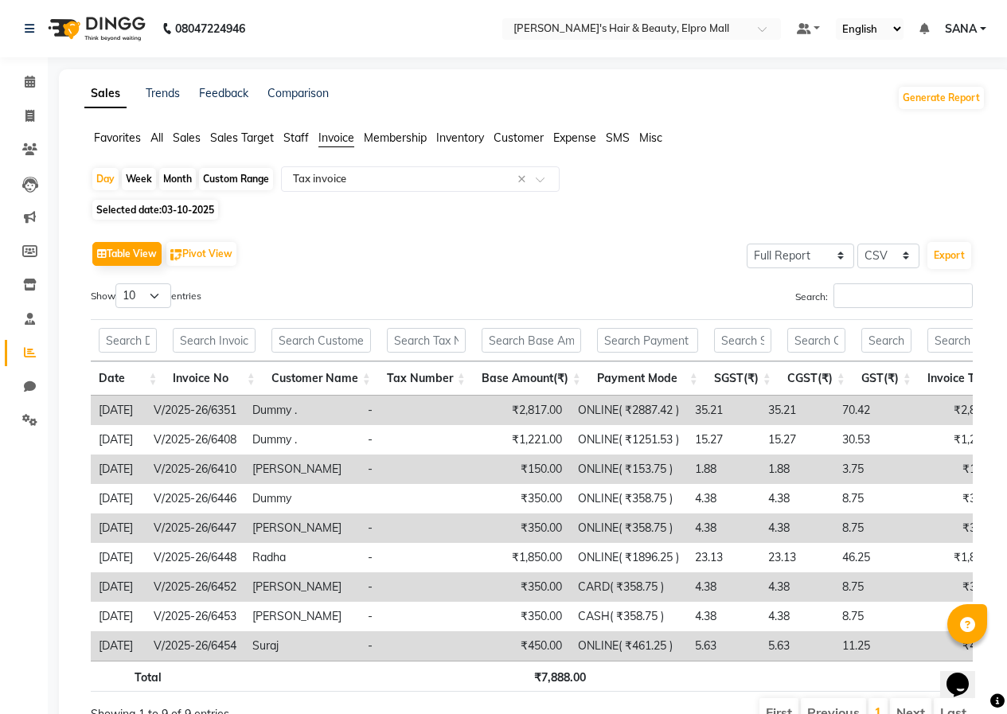
click at [184, 173] on div "Month" at bounding box center [177, 179] width 37 height 22
select select "10"
select select "2025"
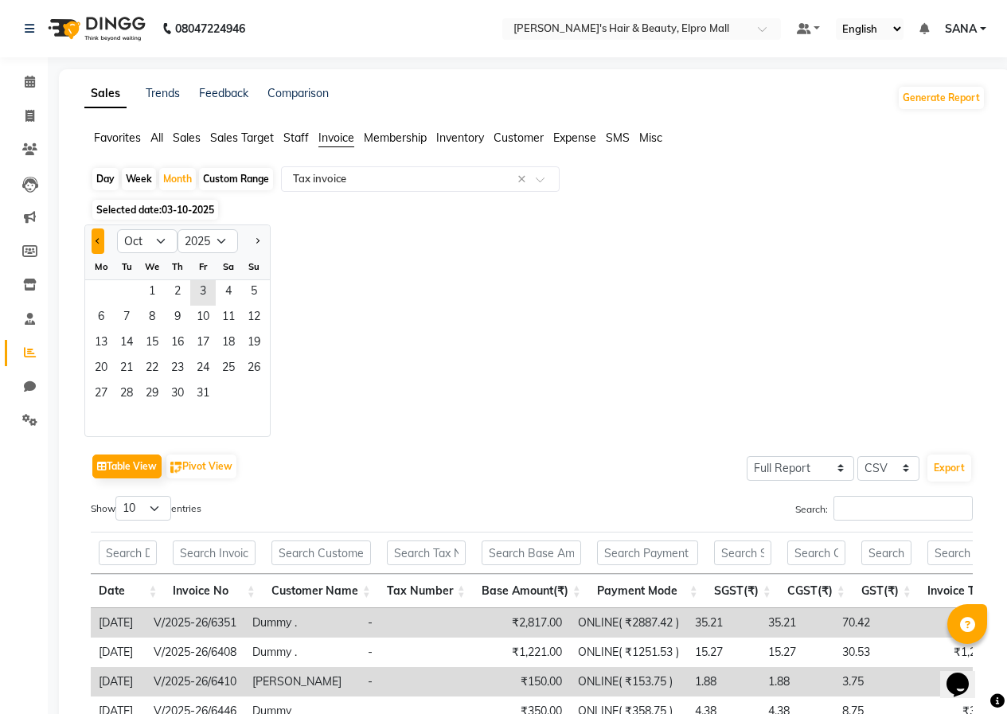
click at [92, 237] on button "Previous month" at bounding box center [98, 241] width 13 height 25
select select "9"
click at [100, 297] on span "1" at bounding box center [100, 292] width 25 height 25
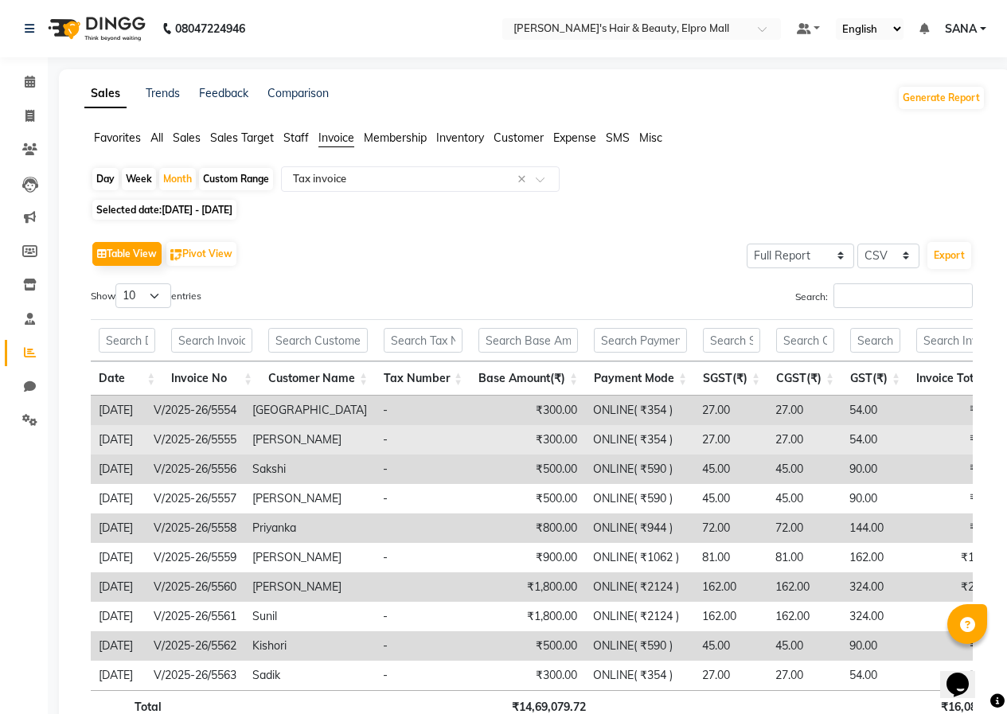
scroll to position [120, 0]
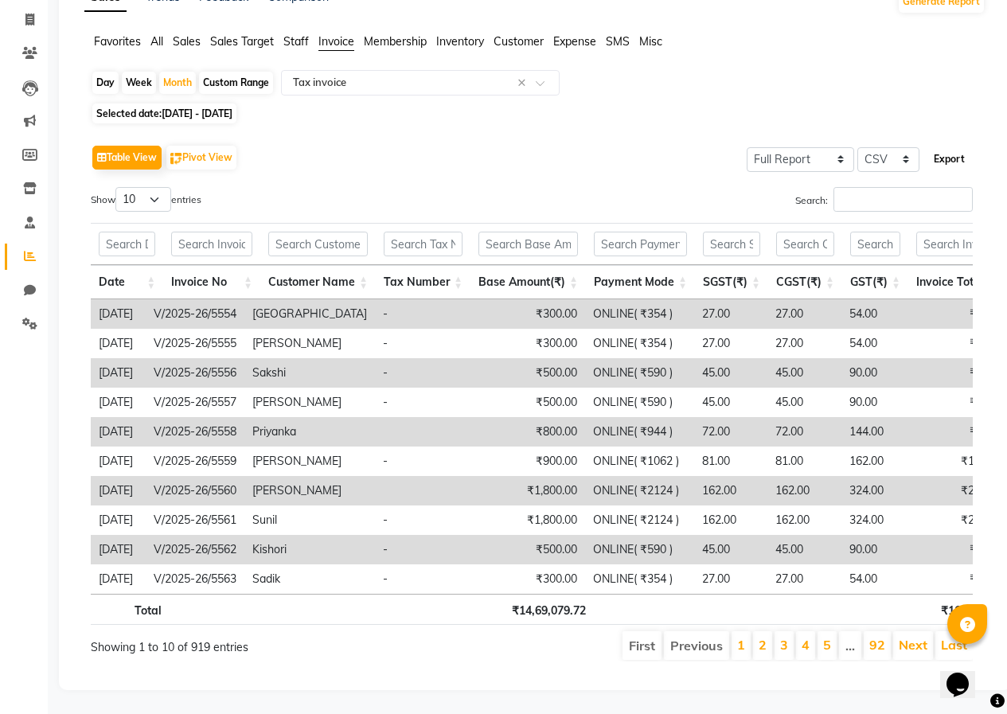
click at [955, 146] on button "Export" at bounding box center [950, 159] width 44 height 27
